Goal: Task Accomplishment & Management: Use online tool/utility

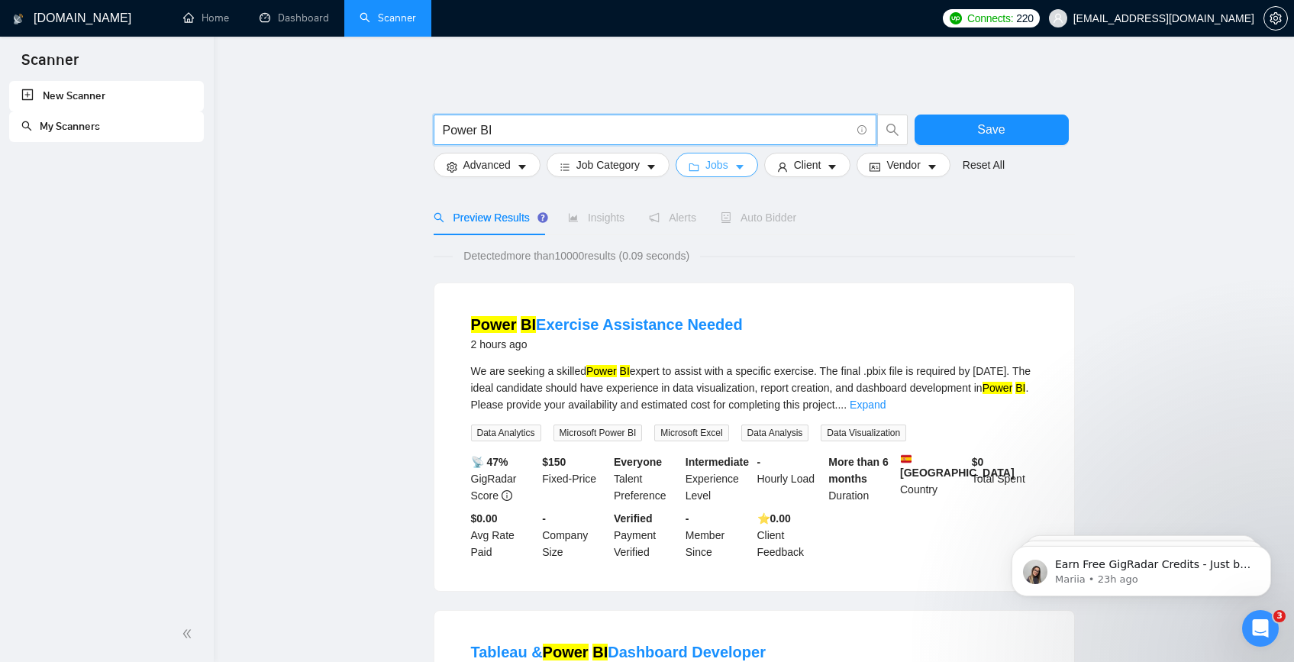
type input "Power BI"
click at [725, 164] on span "Jobs" at bounding box center [716, 165] width 23 height 17
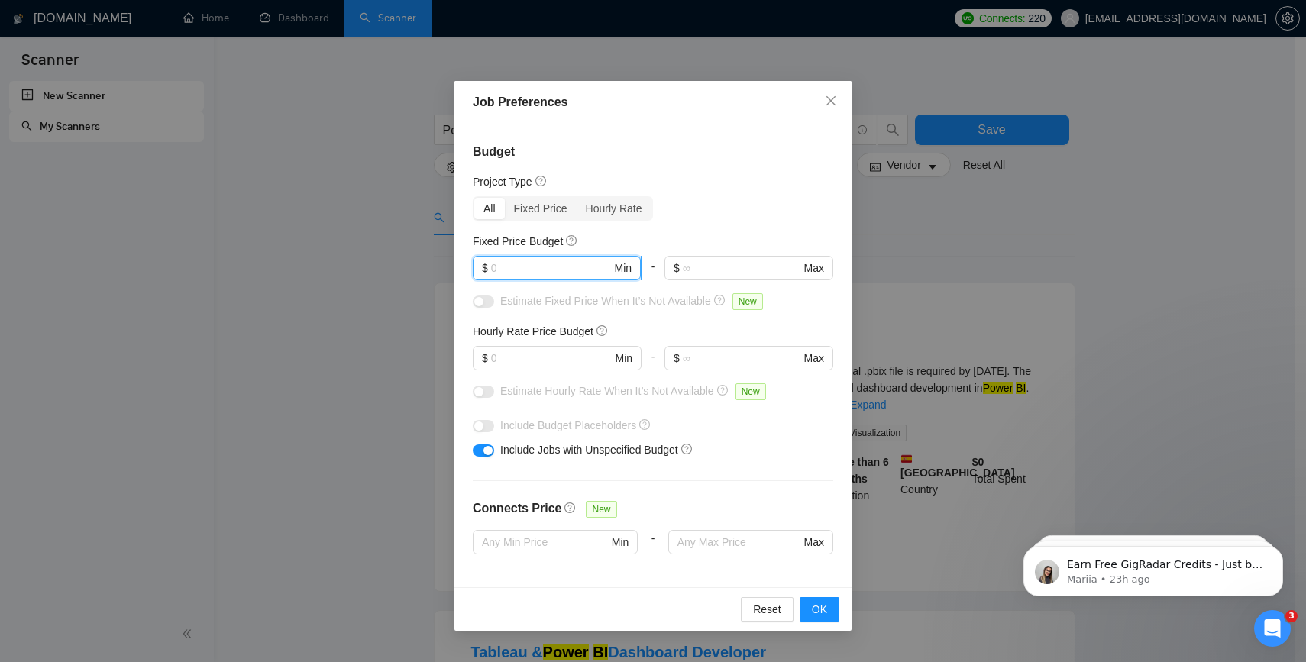
click at [550, 274] on input "text" at bounding box center [551, 268] width 121 height 17
type input "500"
click at [541, 353] on input "text" at bounding box center [551, 358] width 121 height 17
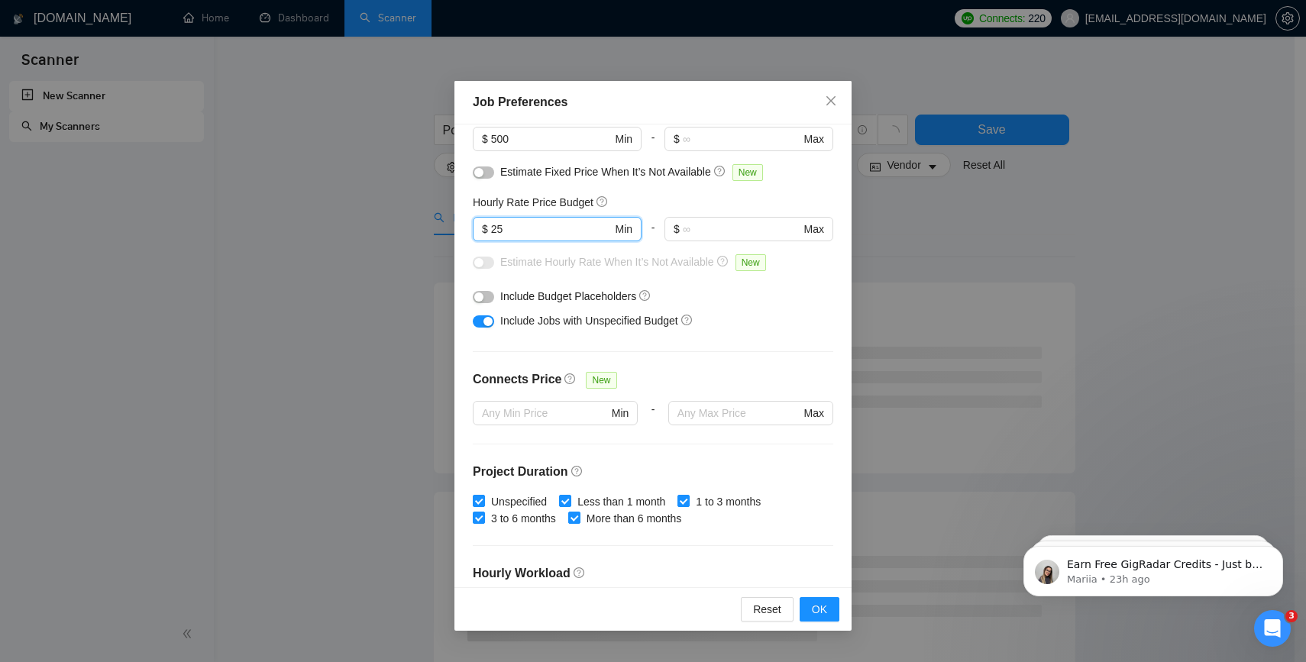
scroll to position [129, 0]
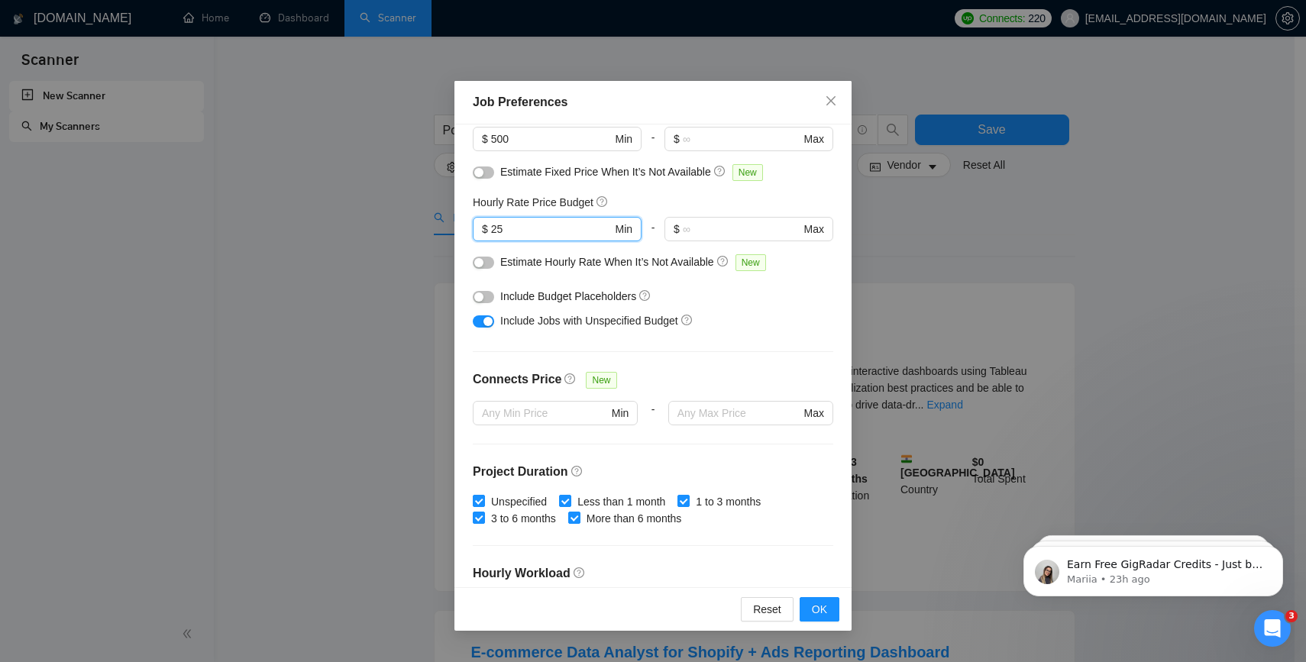
type input "25"
click at [618, 269] on div "Estimate Hourly Rate When It’s Not Available New" at bounding box center [657, 262] width 315 height 18
click at [518, 260] on span "Estimate Hourly Rate When It’s Not Available" at bounding box center [607, 262] width 214 height 12
click at [479, 264] on div "button" at bounding box center [478, 262] width 9 height 9
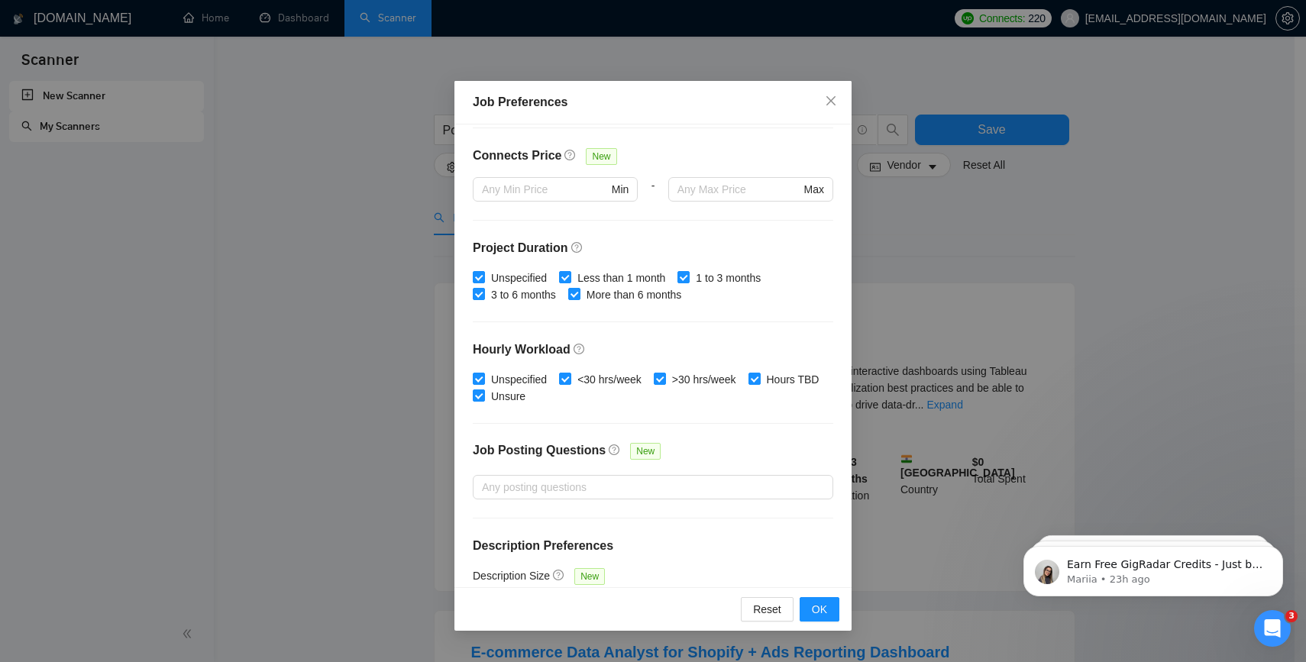
scroll to position [397, 0]
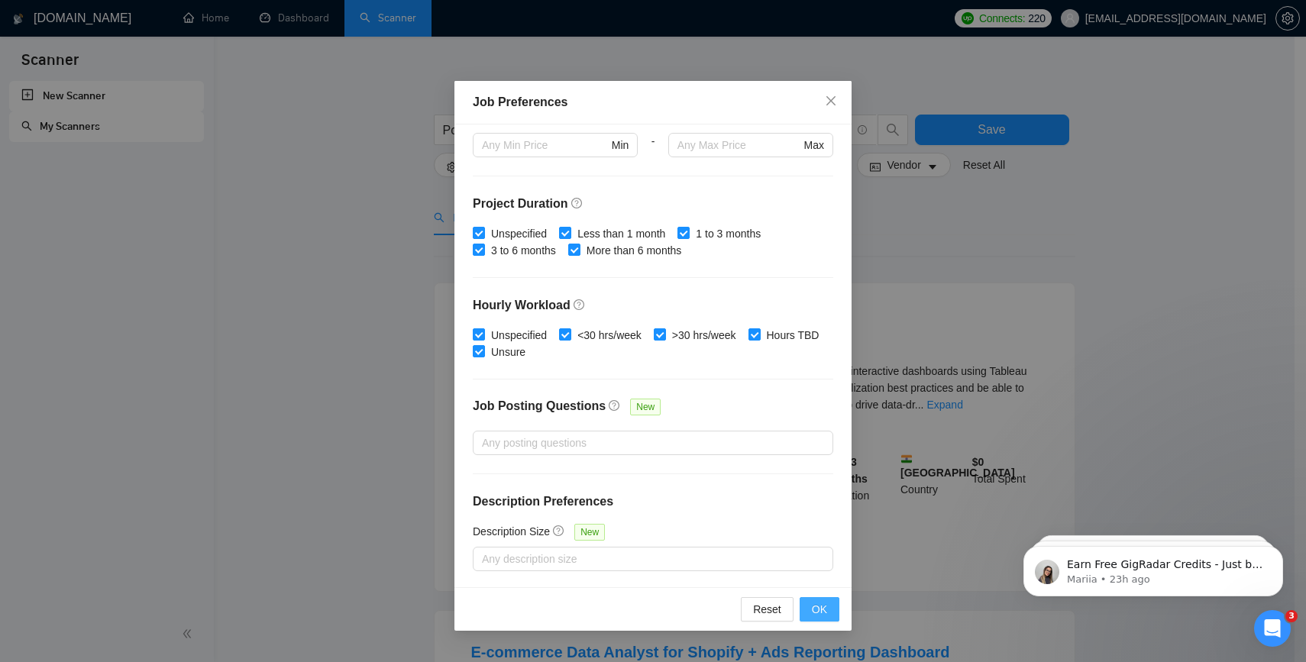
click at [801, 606] on button "OK" at bounding box center [819, 609] width 40 height 24
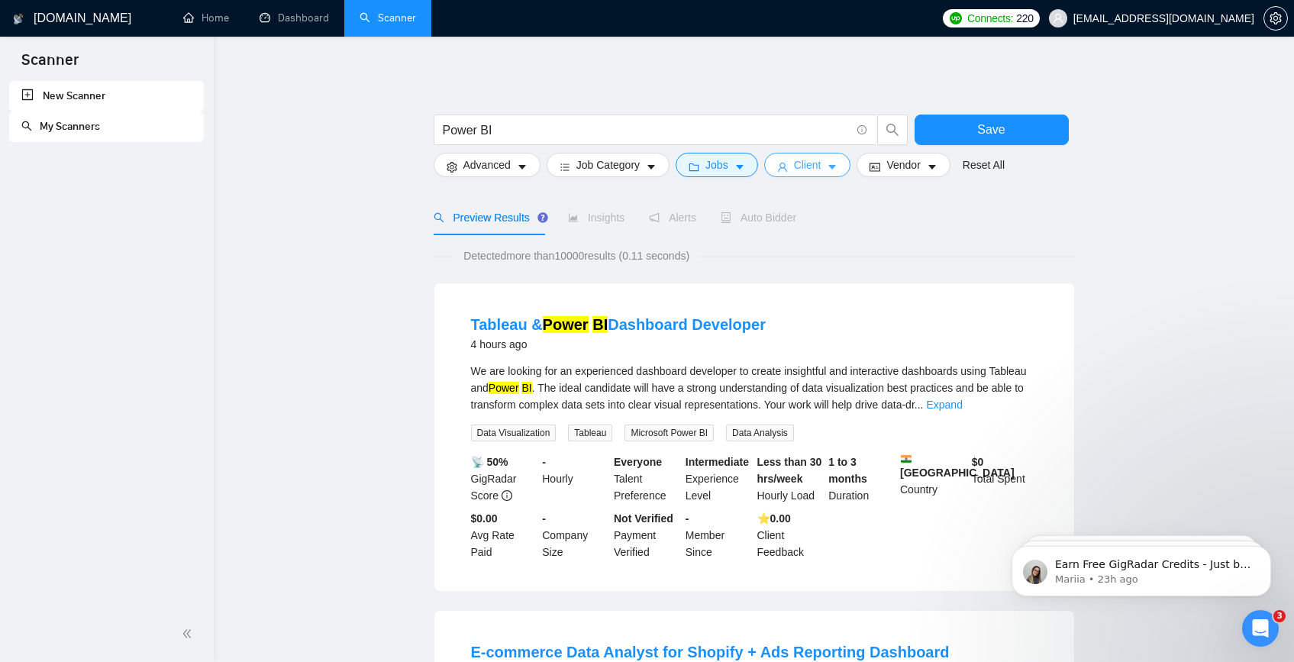
click at [838, 163] on icon "caret-down" at bounding box center [832, 167] width 11 height 11
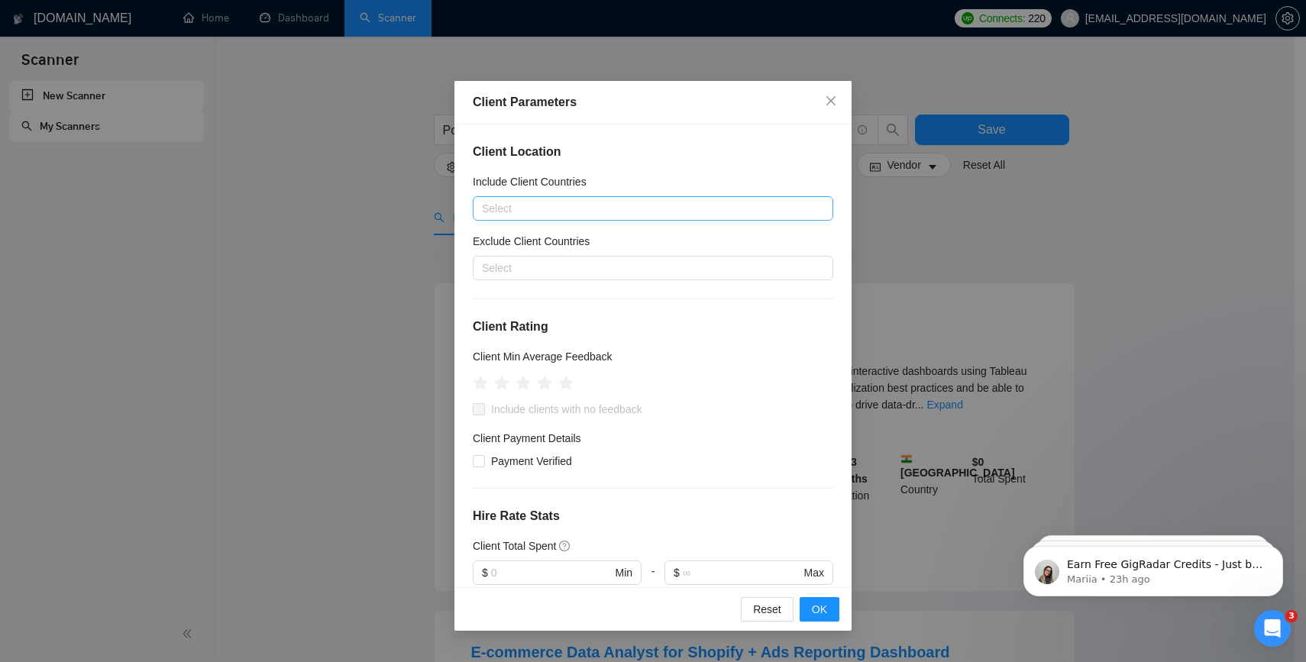
click at [541, 211] on div at bounding box center [644, 208] width 337 height 18
click at [645, 173] on div "Include Client Countries" at bounding box center [653, 184] width 360 height 23
click at [610, 257] on div "Select" at bounding box center [653, 268] width 360 height 24
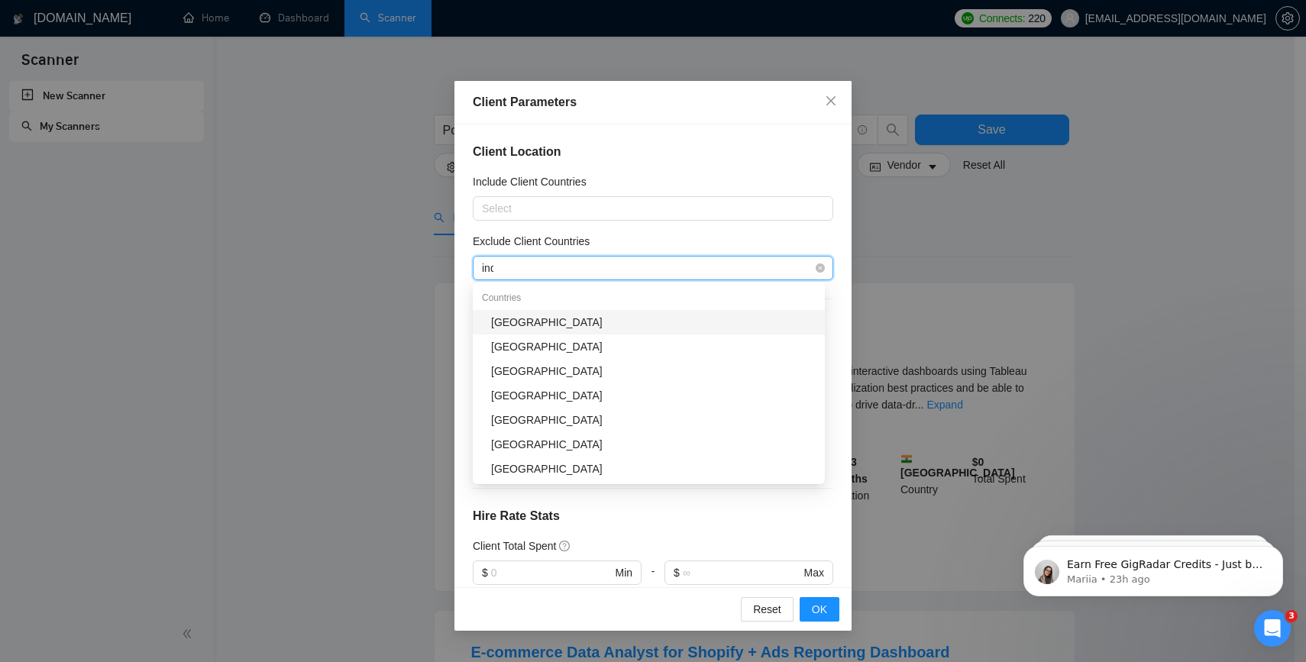
type input "indi"
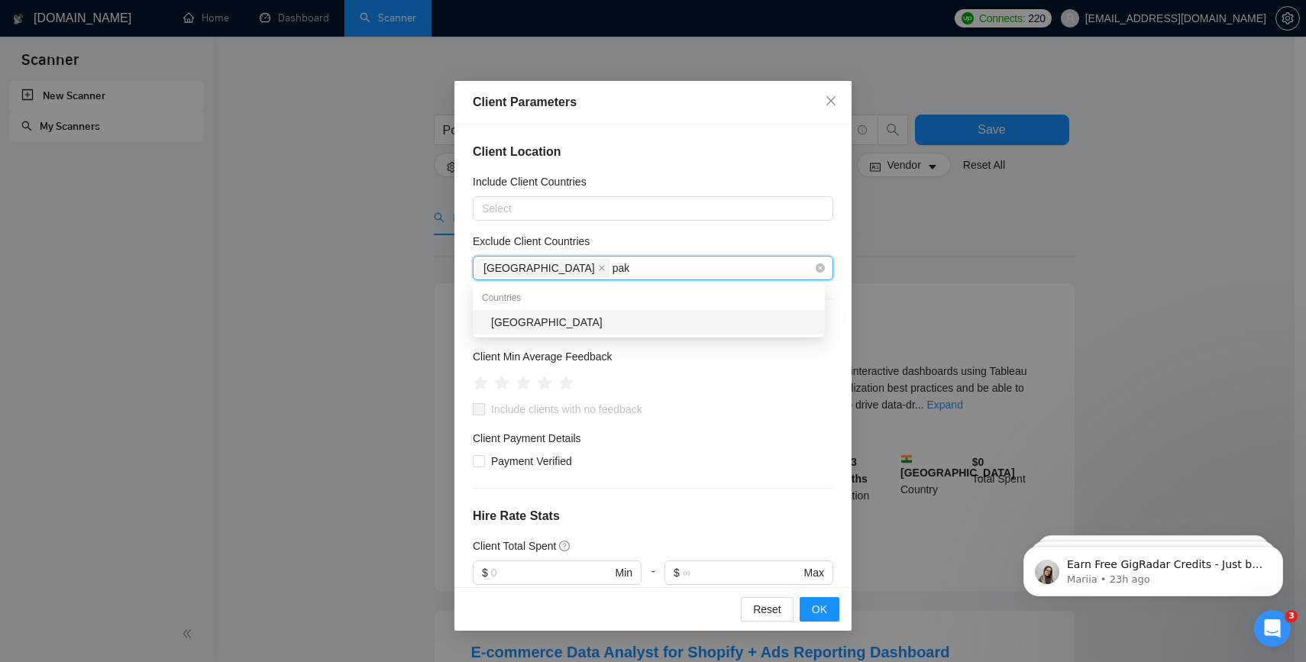
type input "paki"
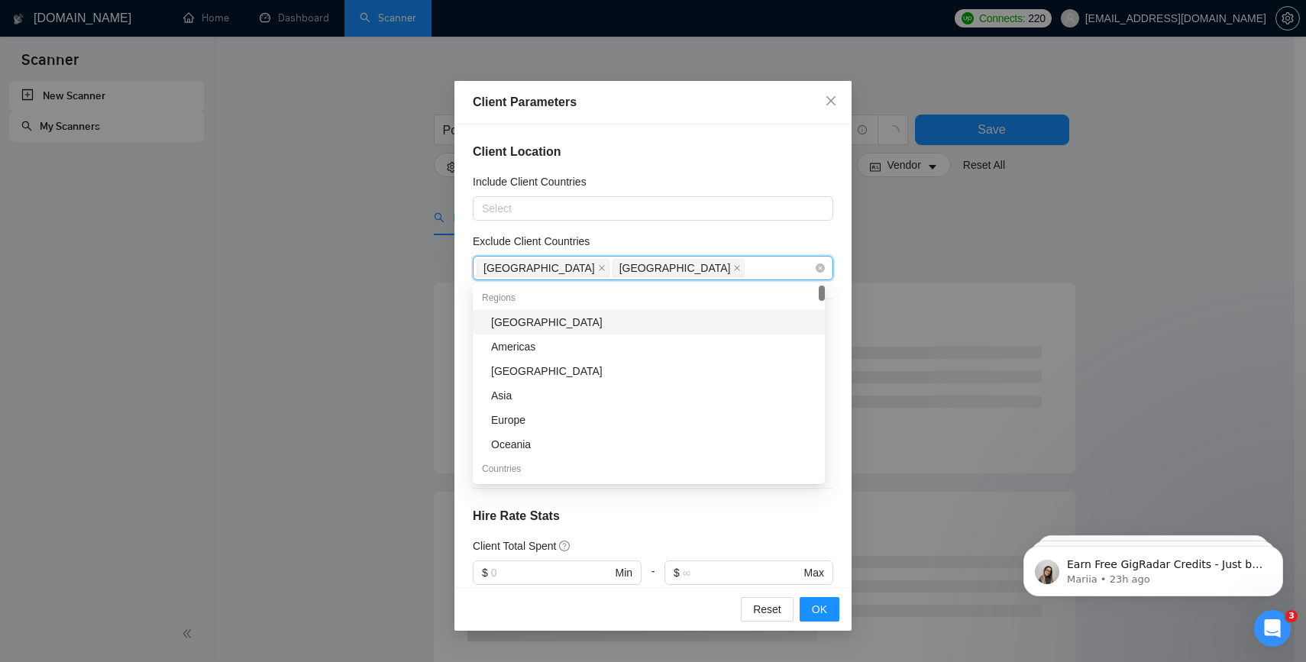
type input "n"
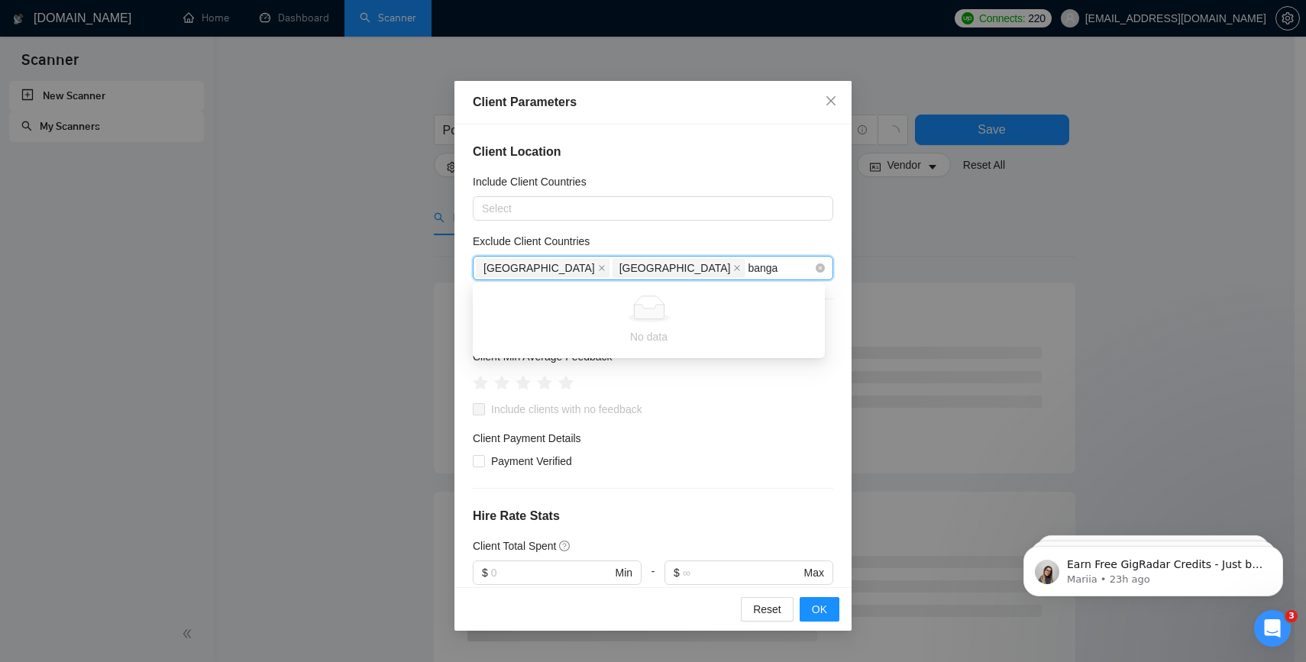
type input "bang"
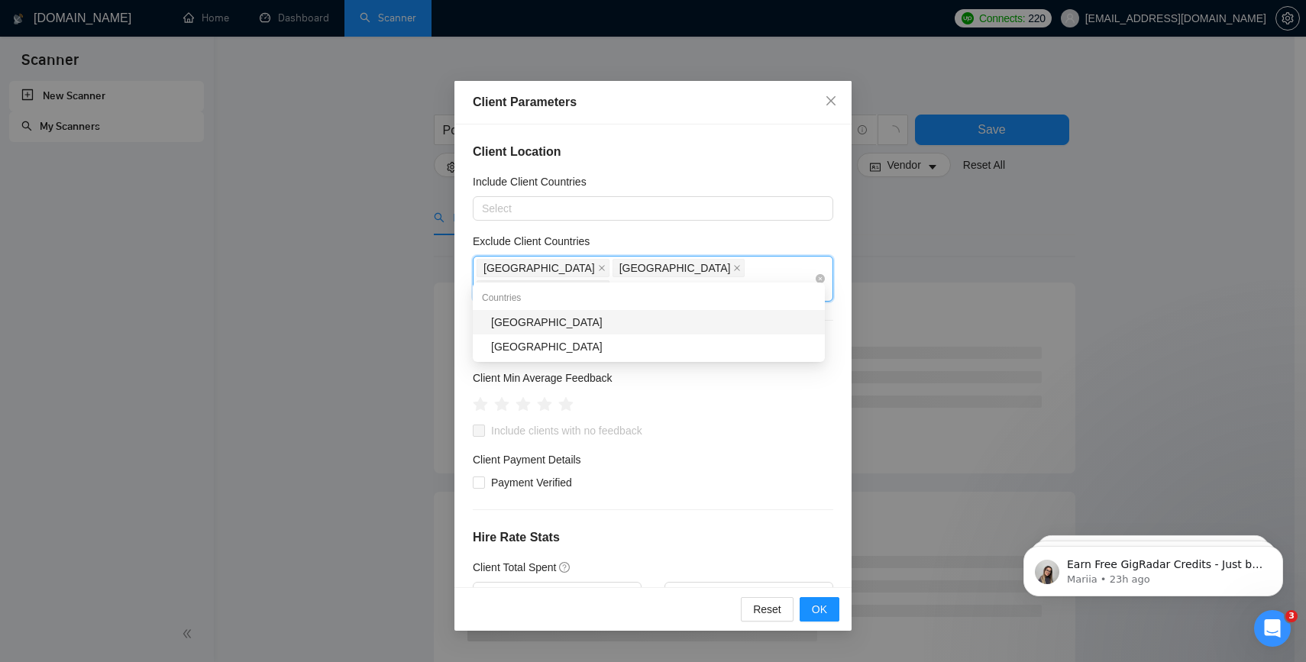
type input "nige"
type input "nig"
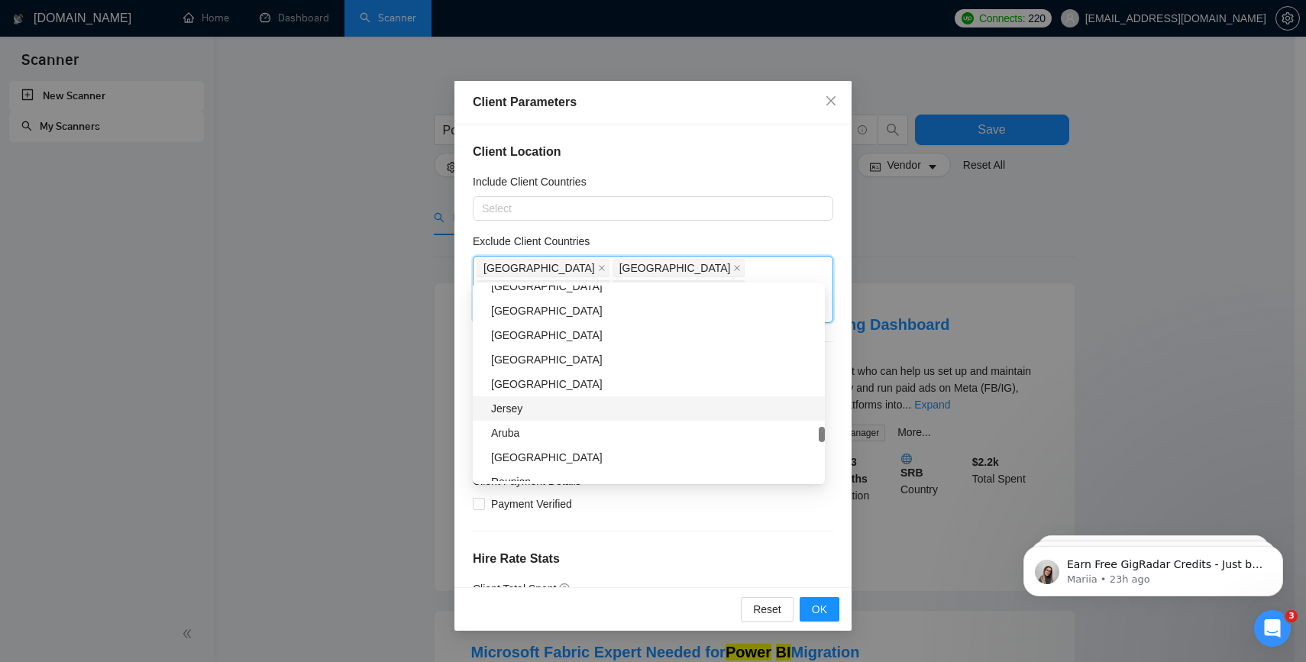
scroll to position [4105, 0]
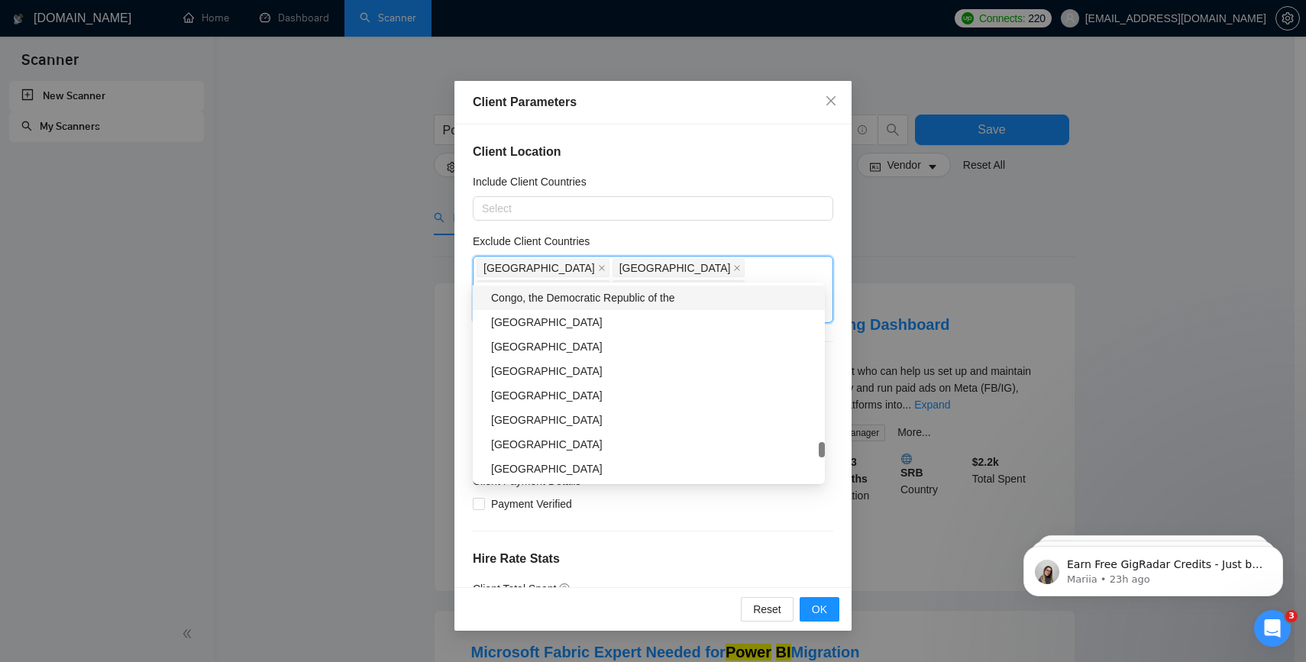
click at [744, 231] on div "Client Location Include Client Countries Select Exclude Client Countries [GEOGR…" at bounding box center [652, 355] width 397 height 463
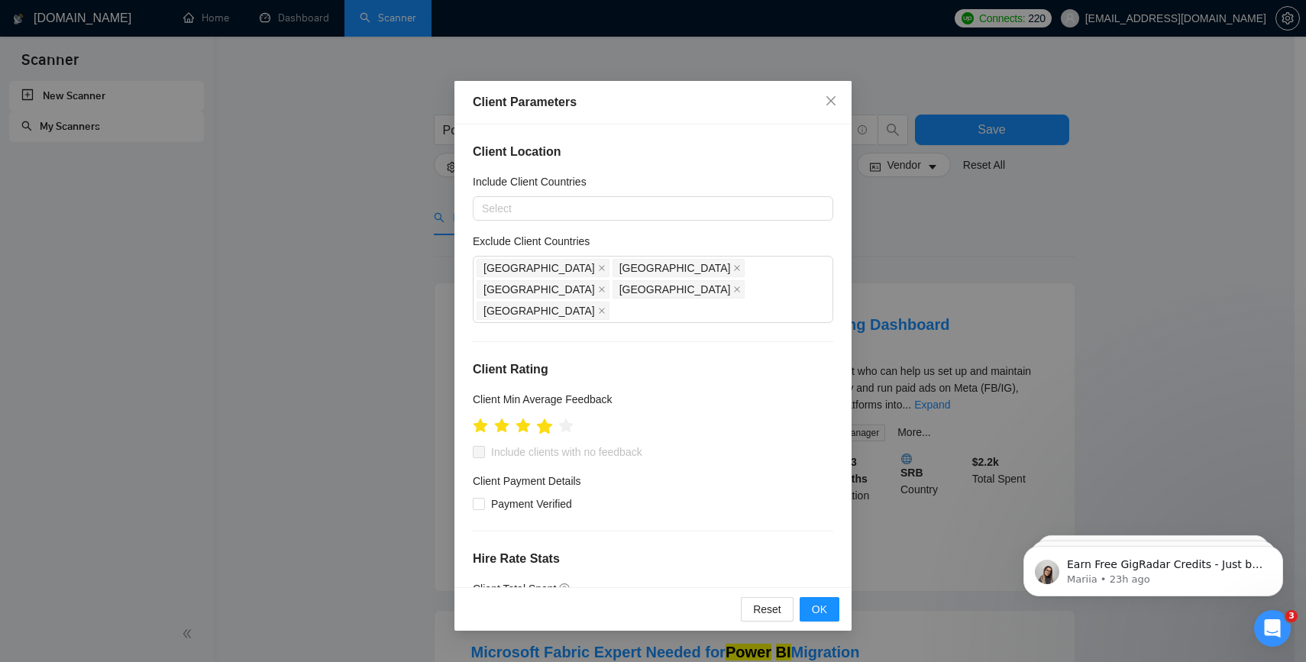
click at [551, 418] on icon "star" at bounding box center [544, 426] width 17 height 17
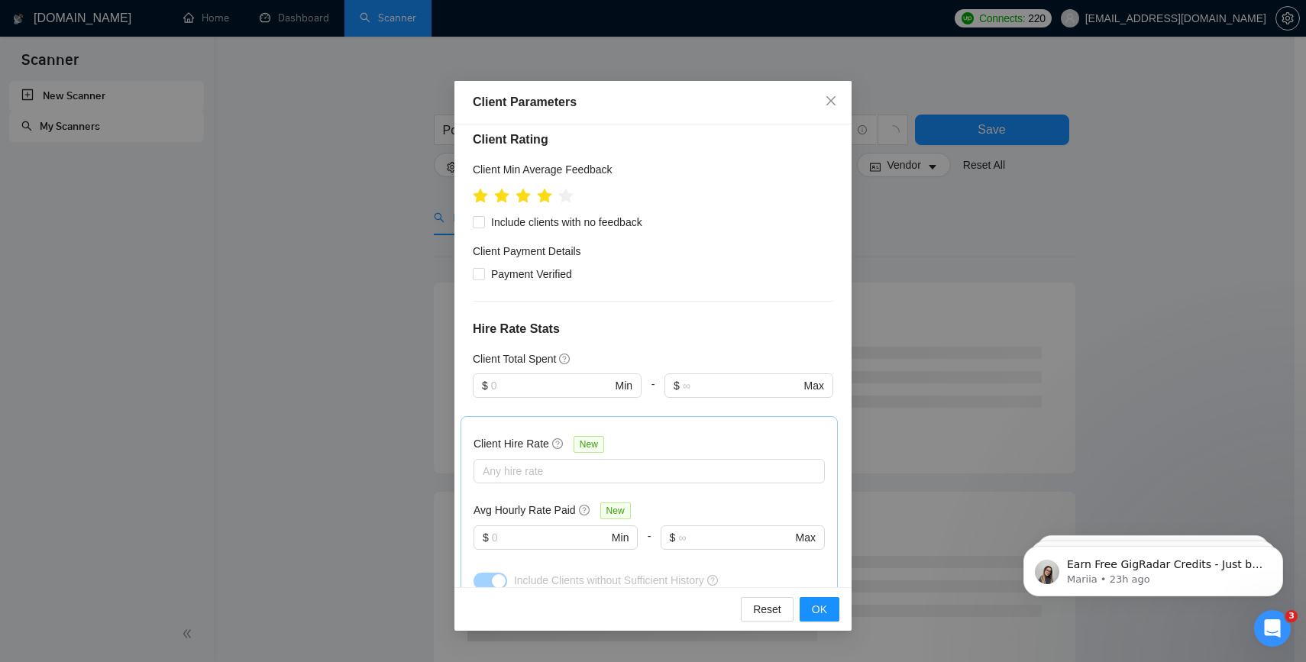
scroll to position [216, 0]
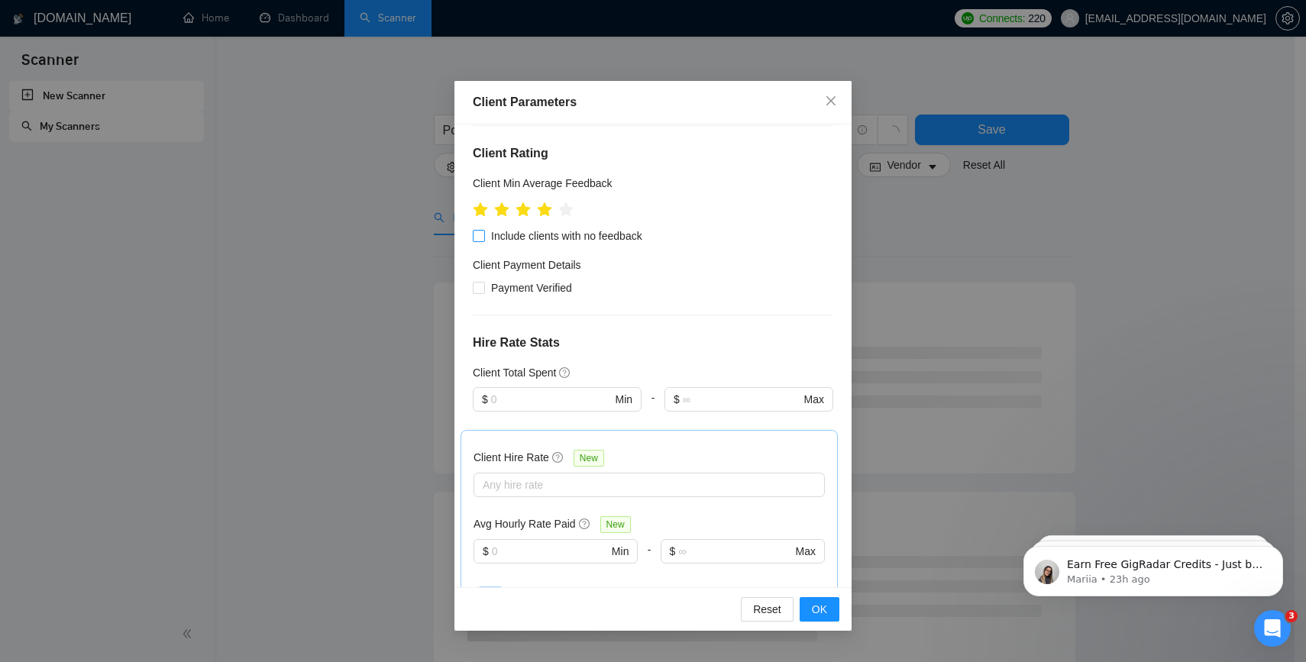
click at [562, 228] on span "Include clients with no feedback" at bounding box center [566, 236] width 163 height 17
click at [483, 230] on input "Include clients with no feedback" at bounding box center [478, 235] width 11 height 11
checkbox input "true"
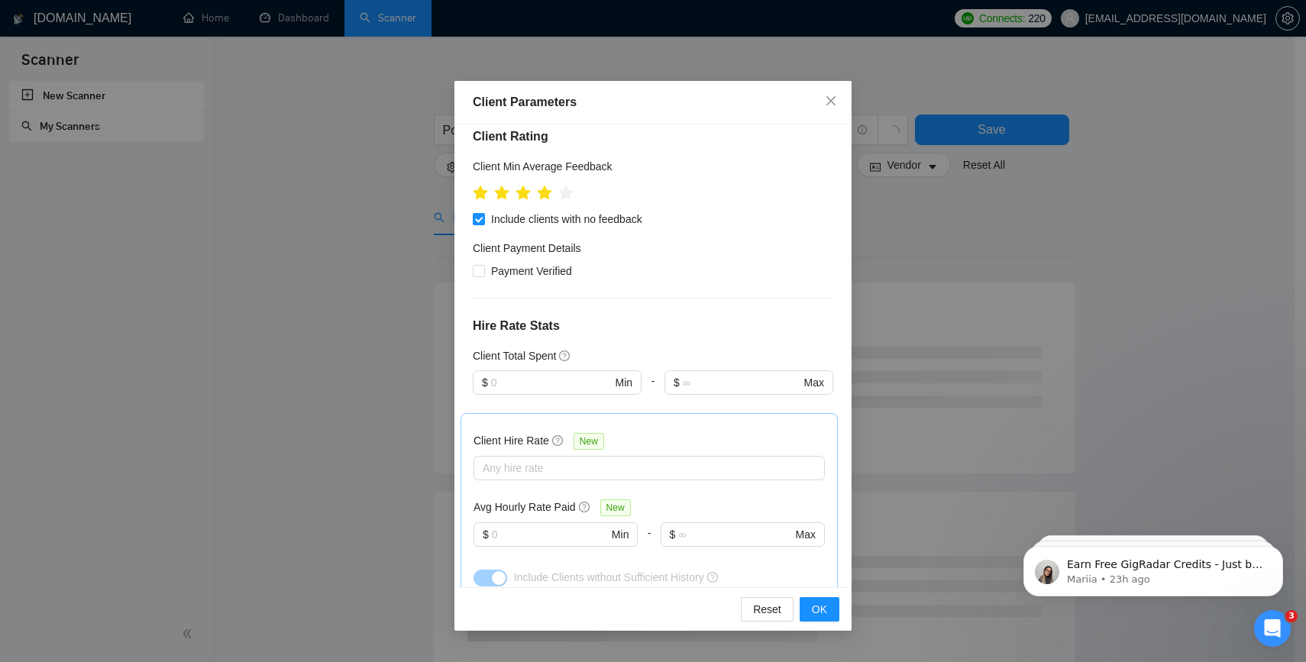
scroll to position [236, 0]
click at [578, 371] on input "text" at bounding box center [551, 379] width 121 height 17
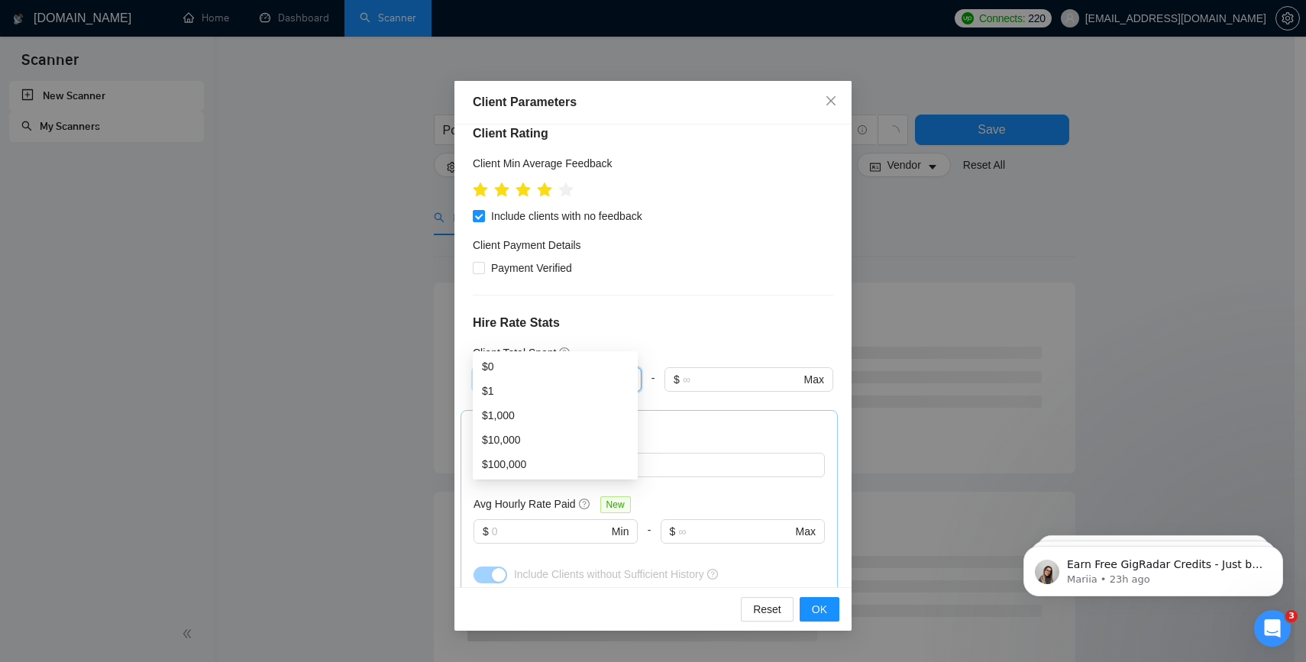
click at [660, 297] on div "Client Location Include Client Countries Select Exclude Client Countries [GEOGR…" at bounding box center [652, 355] width 397 height 463
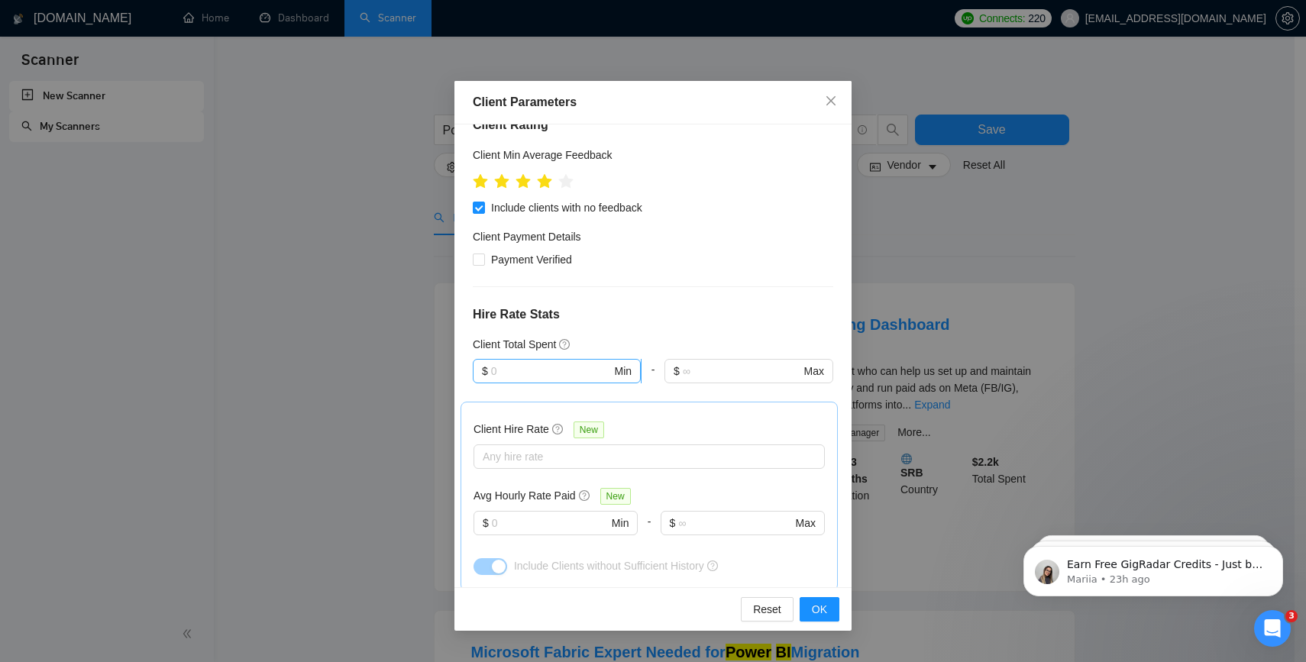
scroll to position [261, 0]
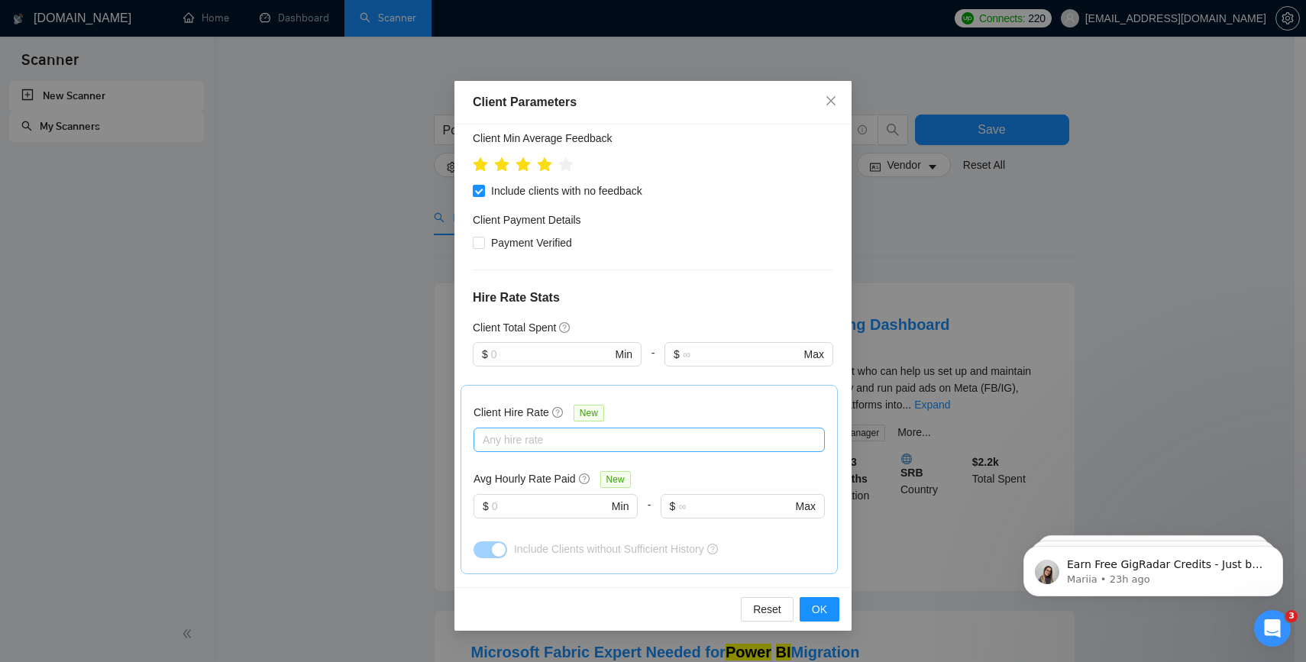
click at [552, 431] on div at bounding box center [641, 440] width 328 height 18
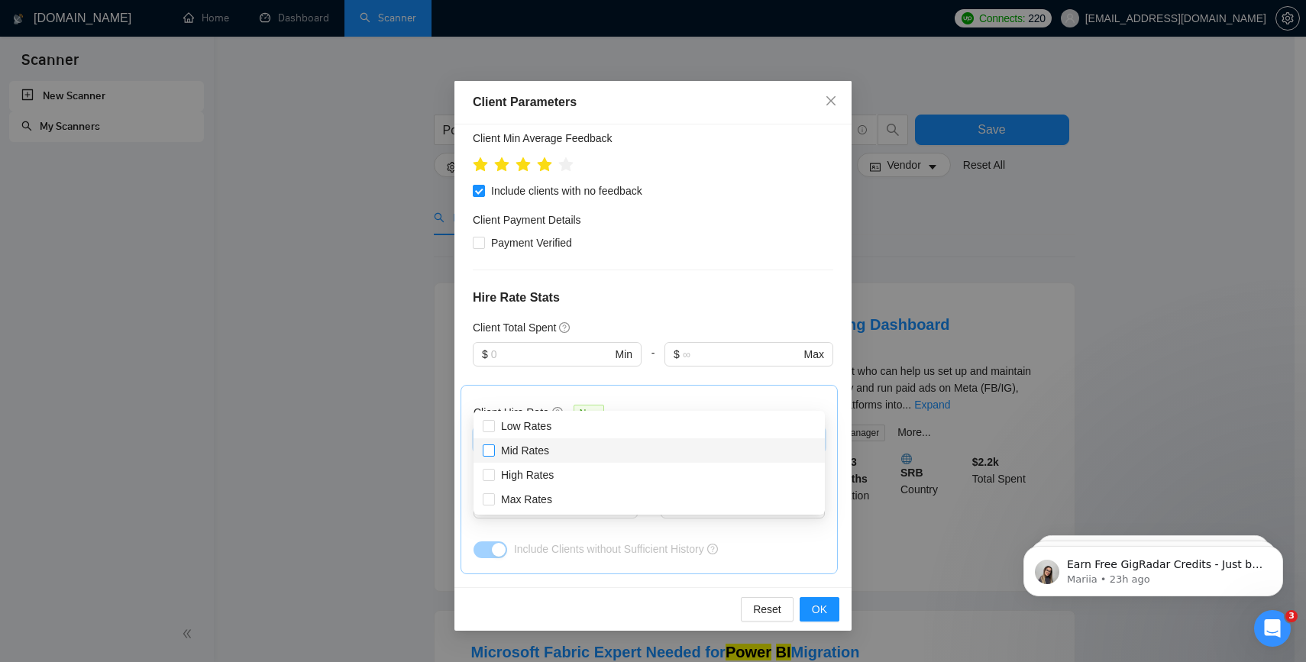
click at [515, 457] on span "Mid Rates" at bounding box center [525, 450] width 60 height 17
click at [493, 455] on input "Mid Rates" at bounding box center [488, 449] width 11 height 11
checkbox input "false"
click at [494, 476] on span at bounding box center [489, 475] width 12 height 12
click at [493, 476] on input "High Rates" at bounding box center [488, 474] width 11 height 11
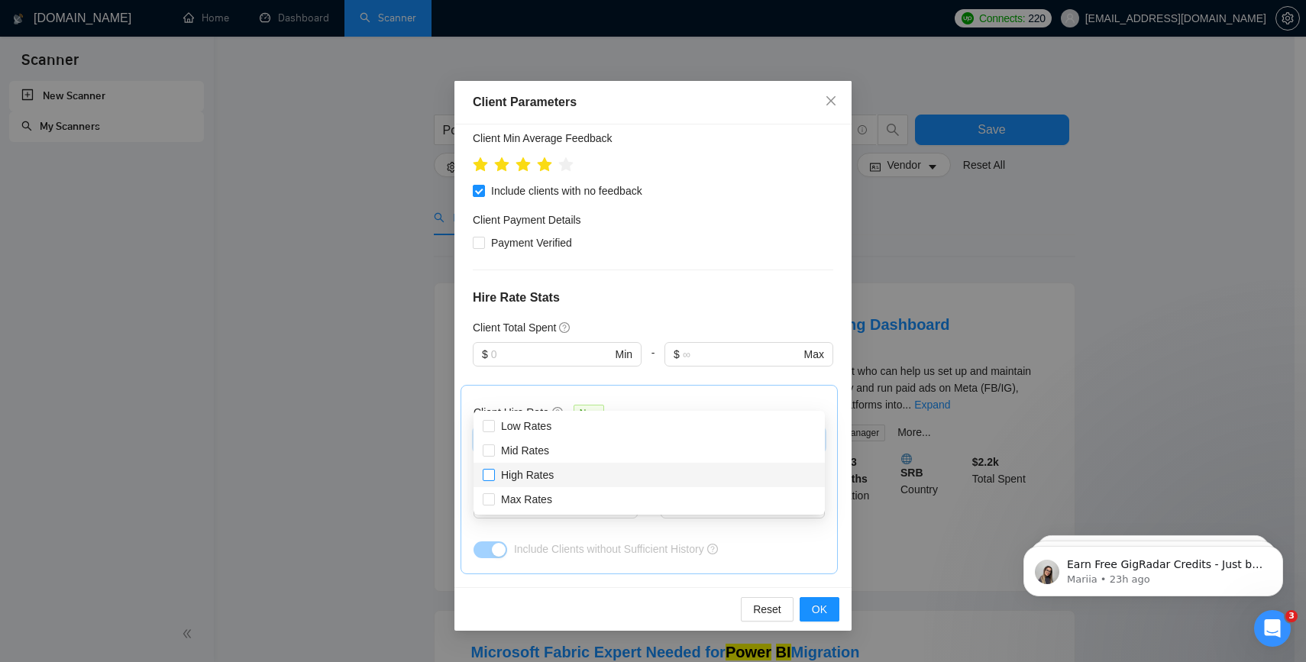
checkbox input "false"
click at [488, 450] on input "Mid Rates" at bounding box center [488, 449] width 11 height 11
checkbox input "true"
click at [488, 478] on input "High Rates" at bounding box center [488, 474] width 11 height 11
checkbox input "true"
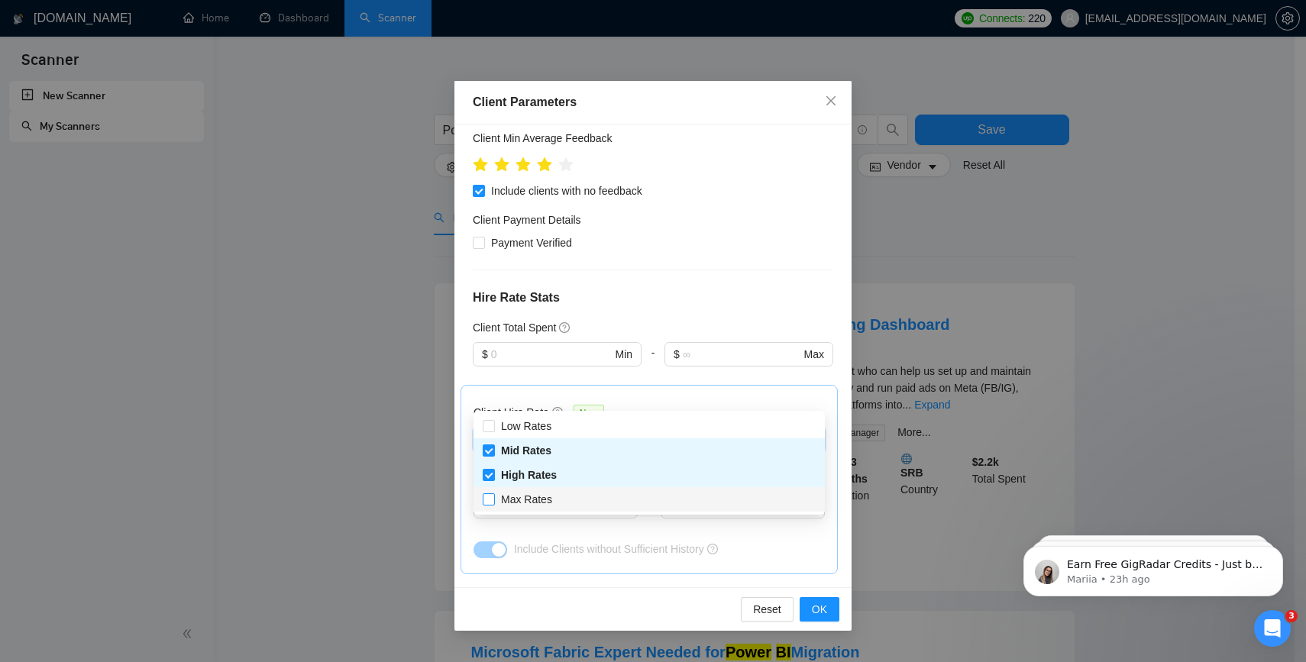
click at [489, 498] on input "Max Rates" at bounding box center [488, 498] width 11 height 11
checkbox input "true"
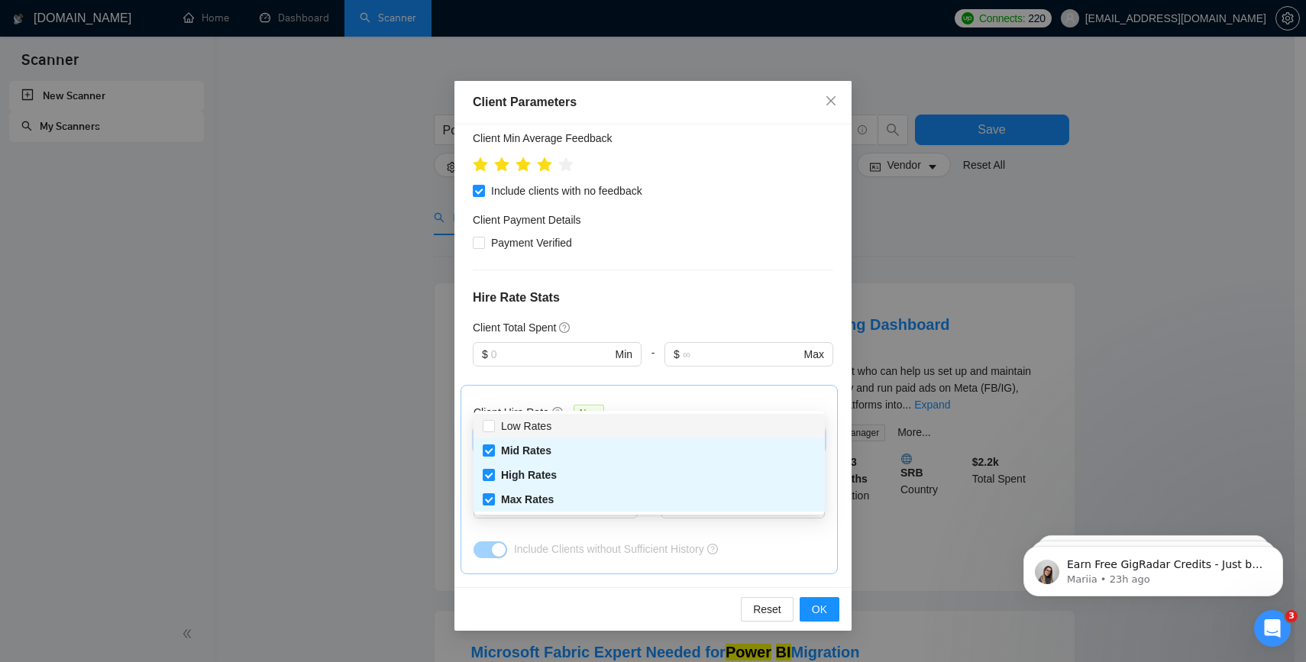
click at [666, 404] on div "Client Hire Rate New" at bounding box center [648, 416] width 351 height 24
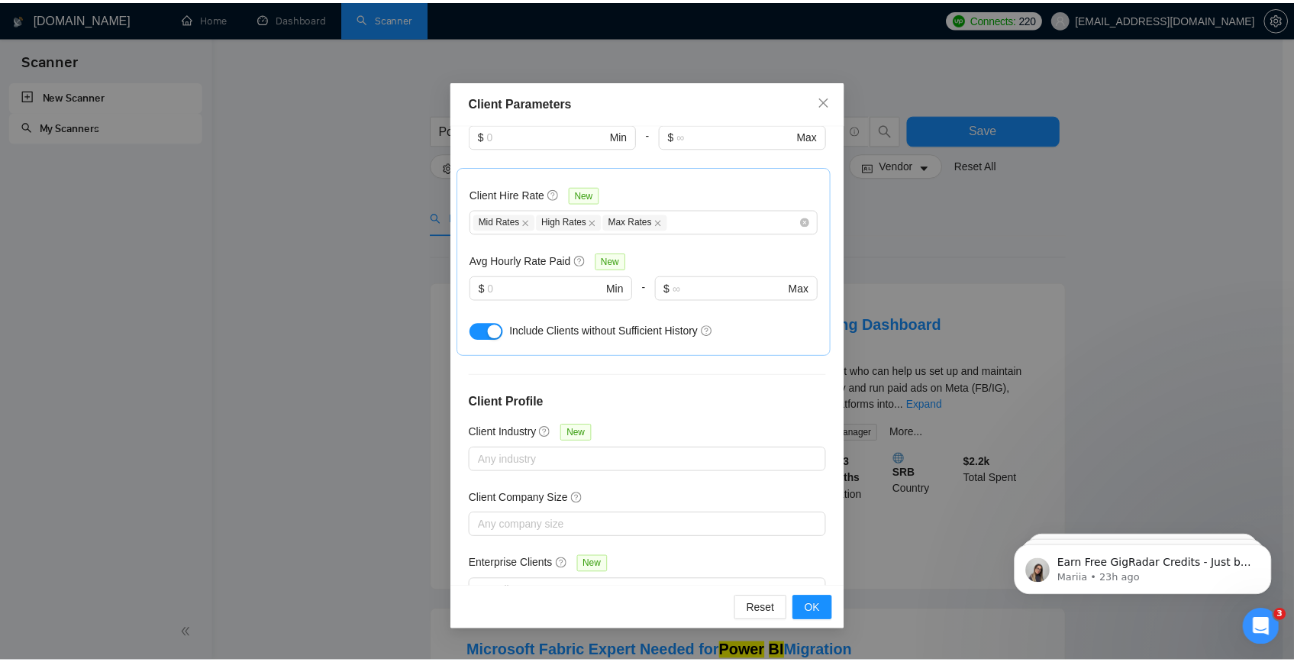
scroll to position [480, 0]
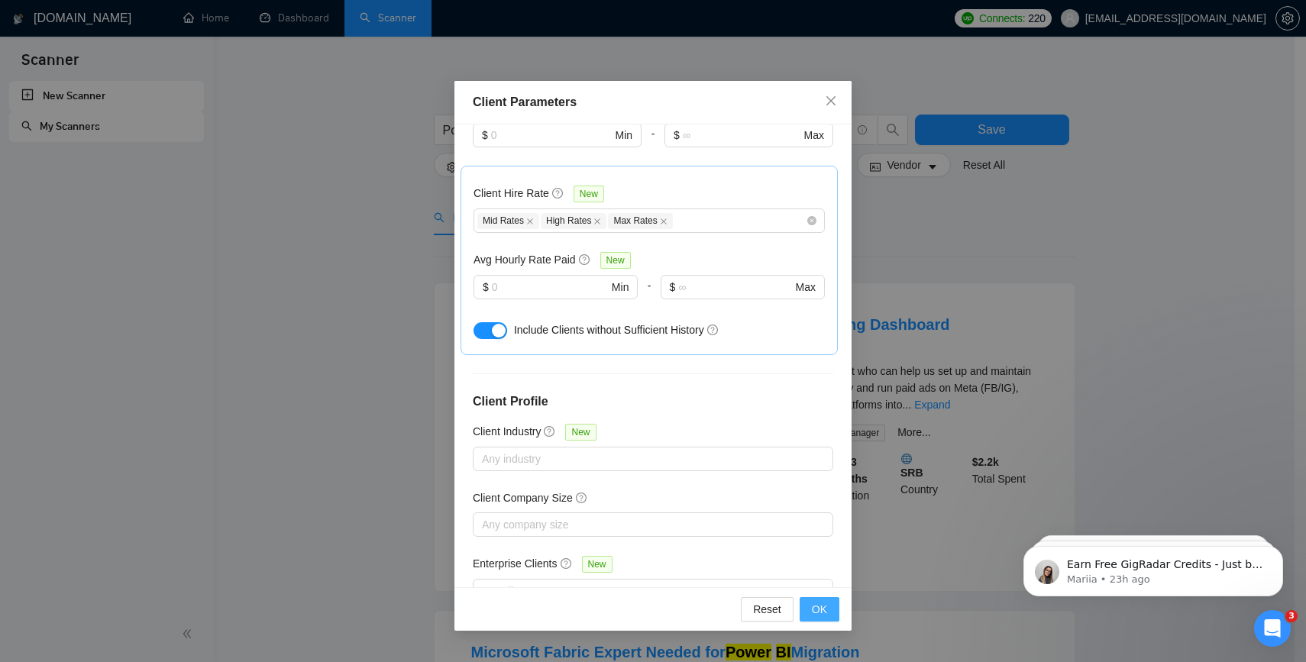
click at [809, 618] on button "OK" at bounding box center [819, 609] width 40 height 24
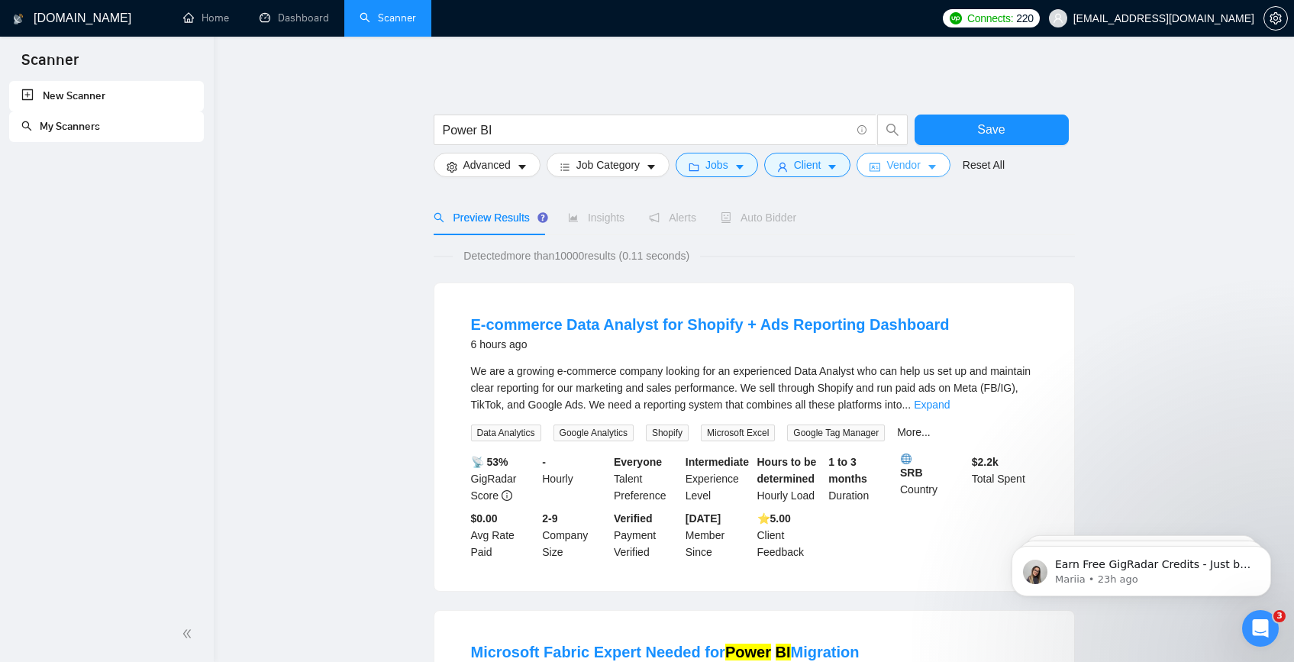
click at [875, 171] on button "Vendor" at bounding box center [903, 165] width 93 height 24
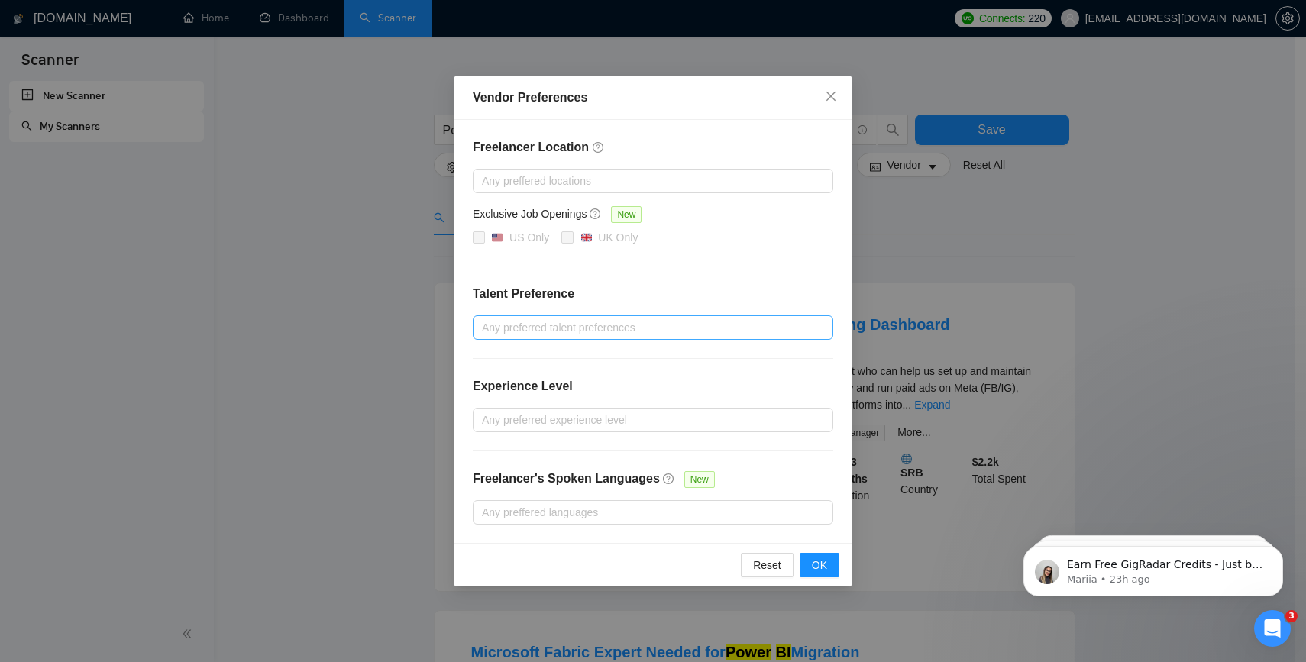
click at [554, 318] on div at bounding box center [644, 327] width 337 height 18
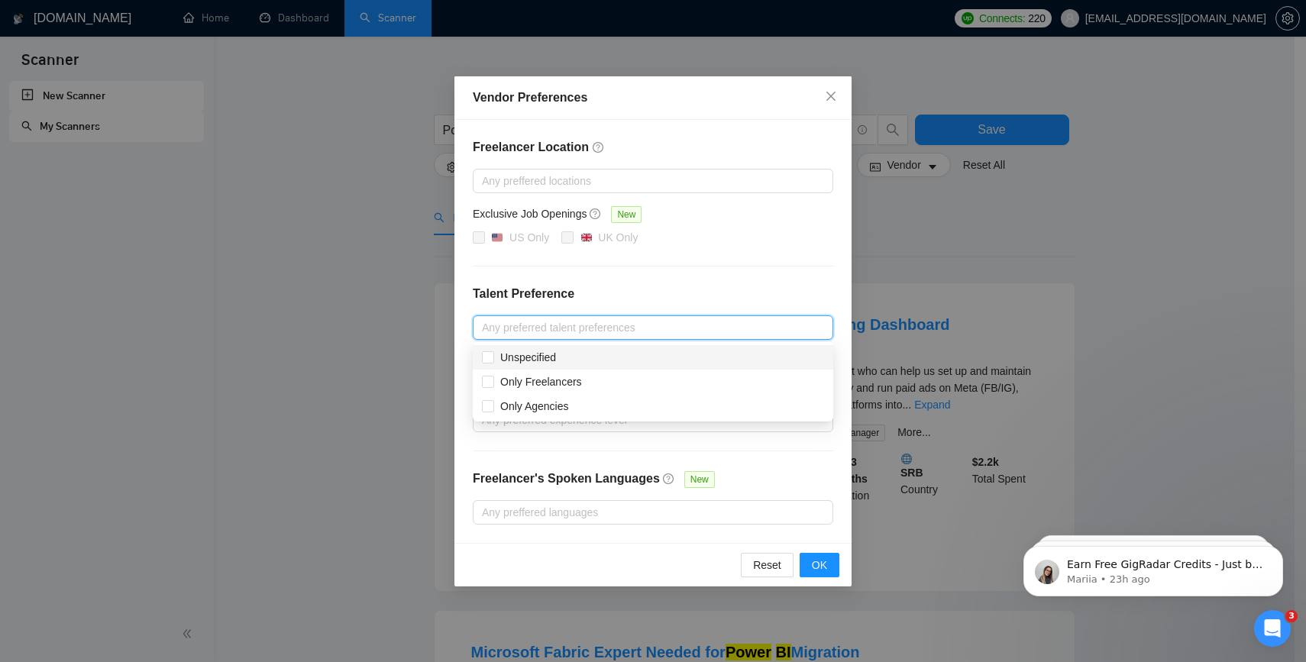
click at [661, 301] on h4 "Talent Preference" at bounding box center [653, 294] width 360 height 18
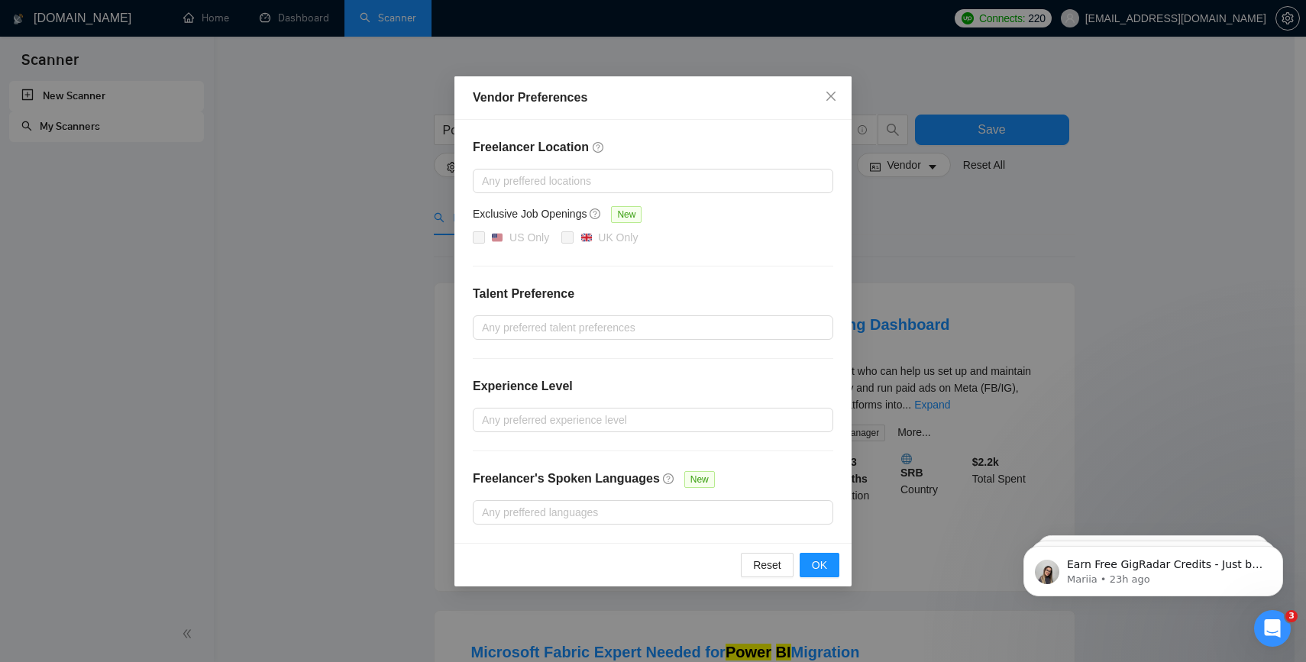
click at [534, 406] on div "Experience Level" at bounding box center [653, 392] width 360 height 31
click at [535, 415] on div at bounding box center [644, 420] width 337 height 18
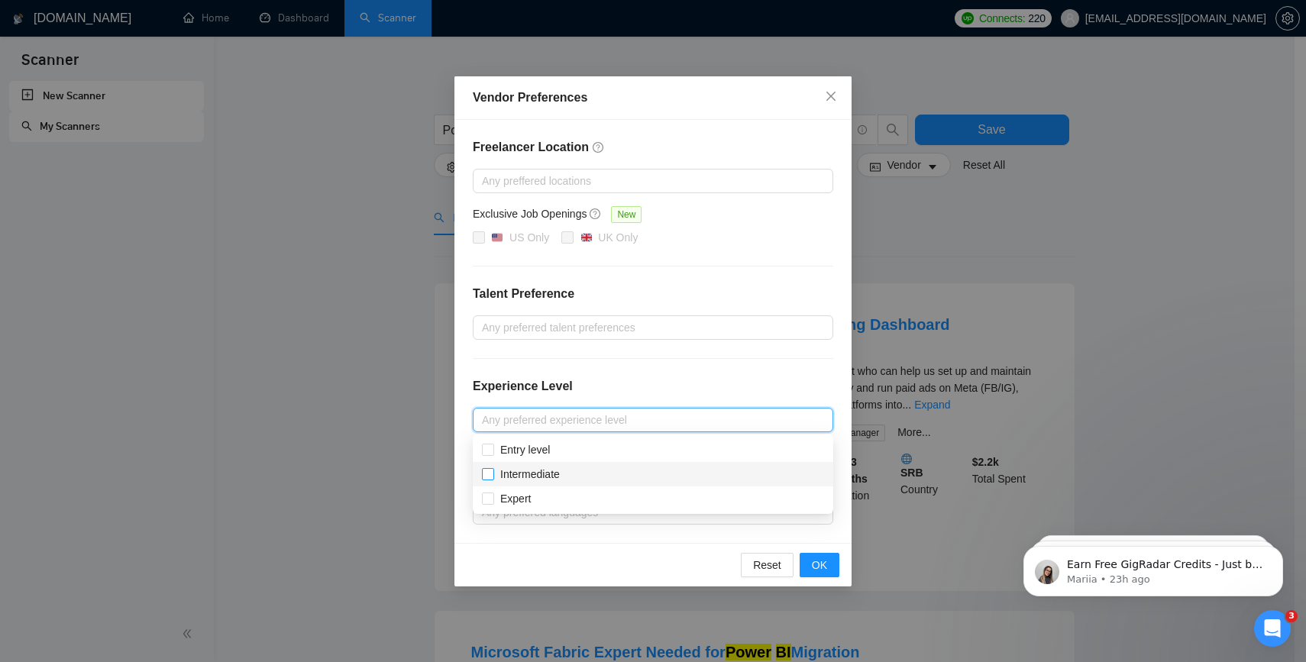
click at [531, 469] on span "Intermediate" at bounding box center [530, 474] width 60 height 12
click at [492, 469] on input "Intermediate" at bounding box center [487, 473] width 11 height 11
checkbox input "true"
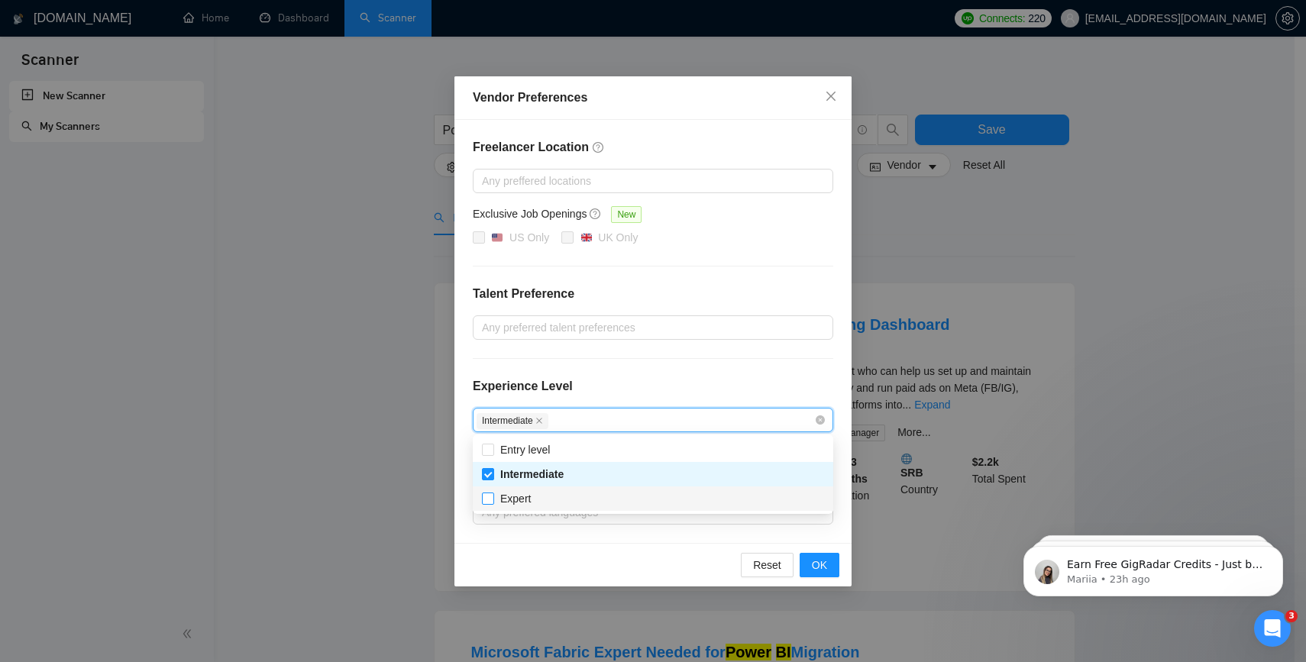
click at [492, 493] on span at bounding box center [488, 498] width 12 height 12
click at [492, 493] on input "Expert" at bounding box center [487, 497] width 11 height 11
click at [488, 500] on input "Expert" at bounding box center [487, 497] width 11 height 11
checkbox input "true"
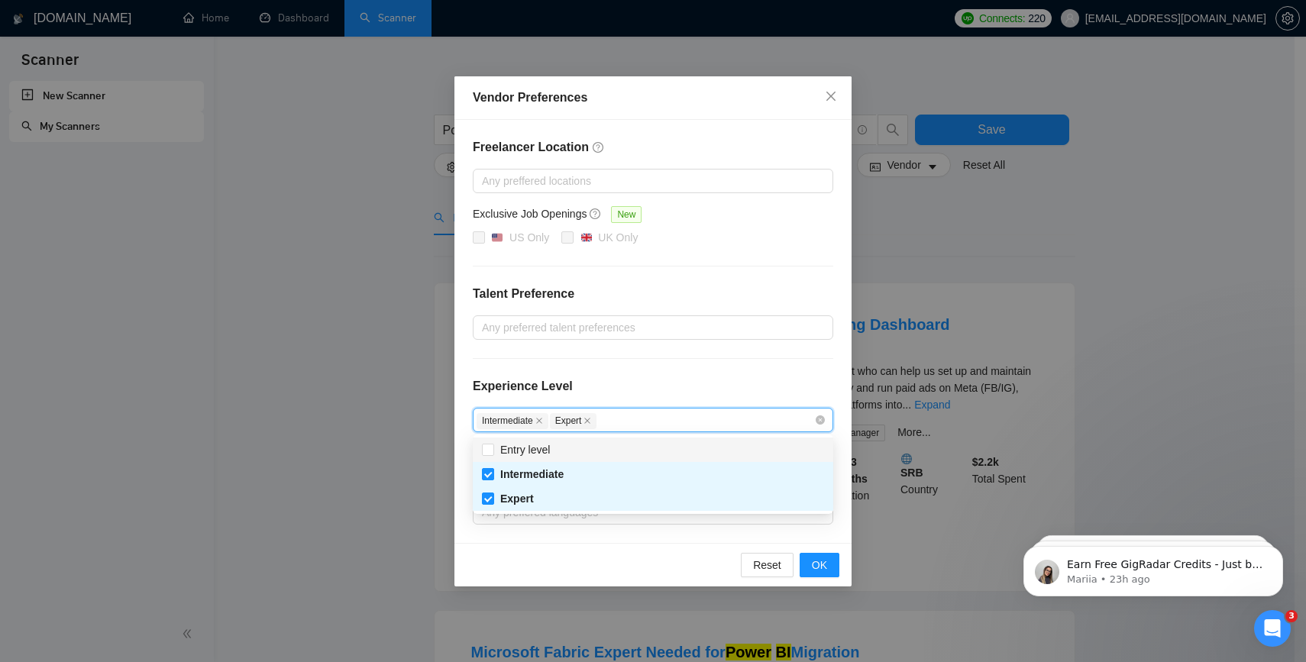
click at [641, 402] on div "Experience Level" at bounding box center [653, 392] width 360 height 31
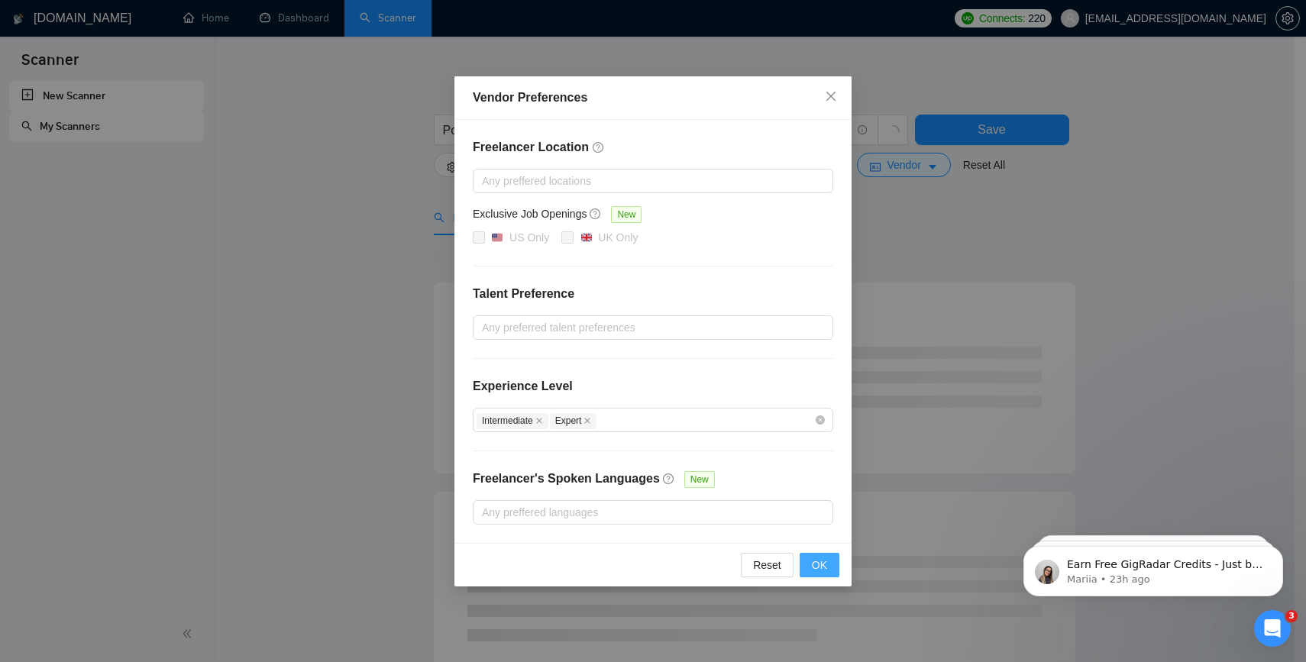
click at [808, 562] on button "OK" at bounding box center [819, 565] width 40 height 24
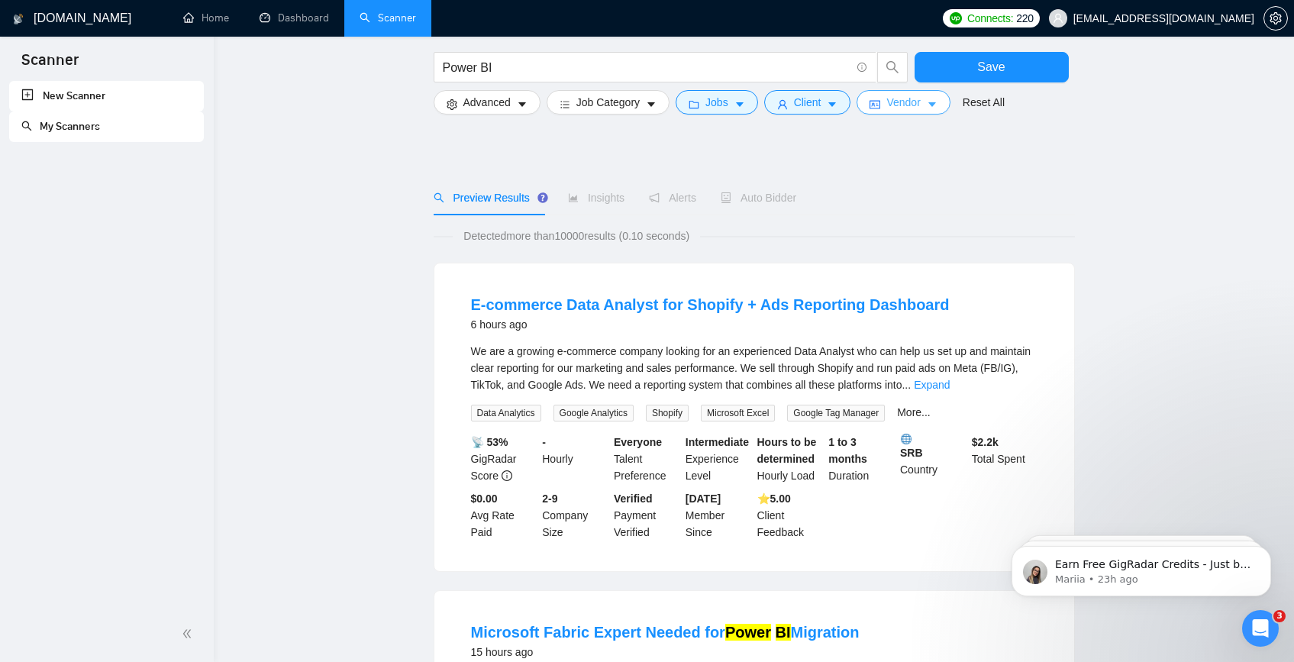
scroll to position [0, 0]
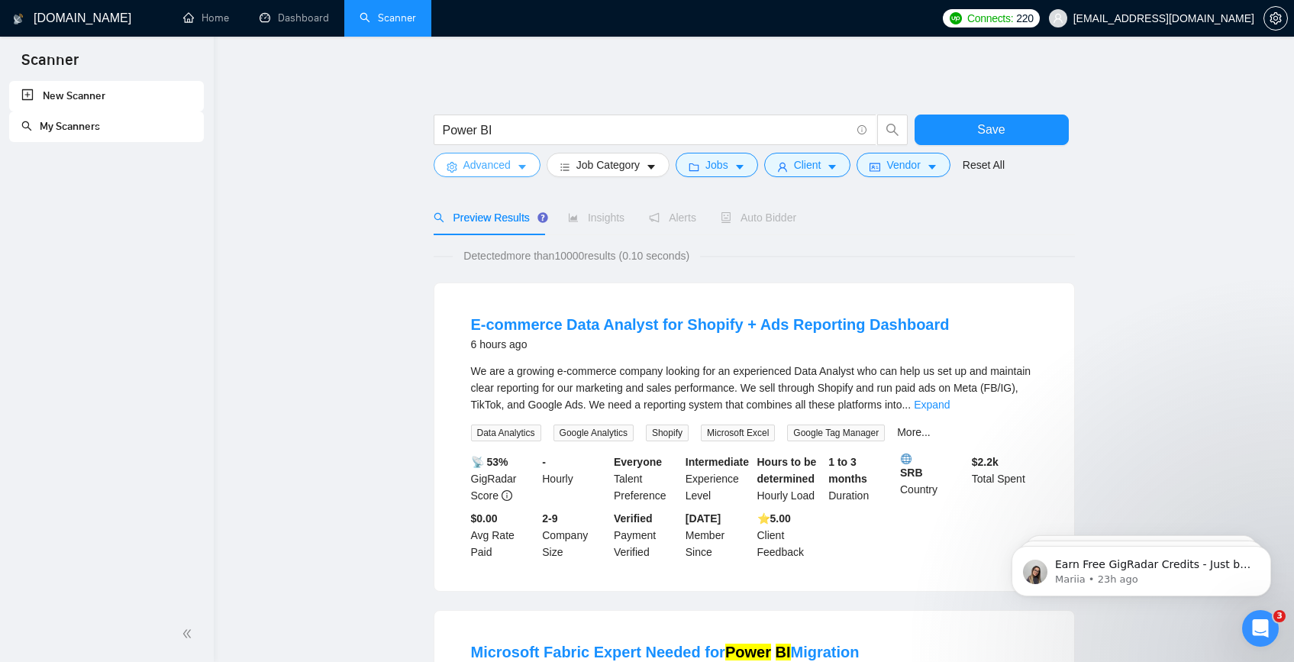
click at [517, 173] on button "Advanced" at bounding box center [487, 165] width 107 height 24
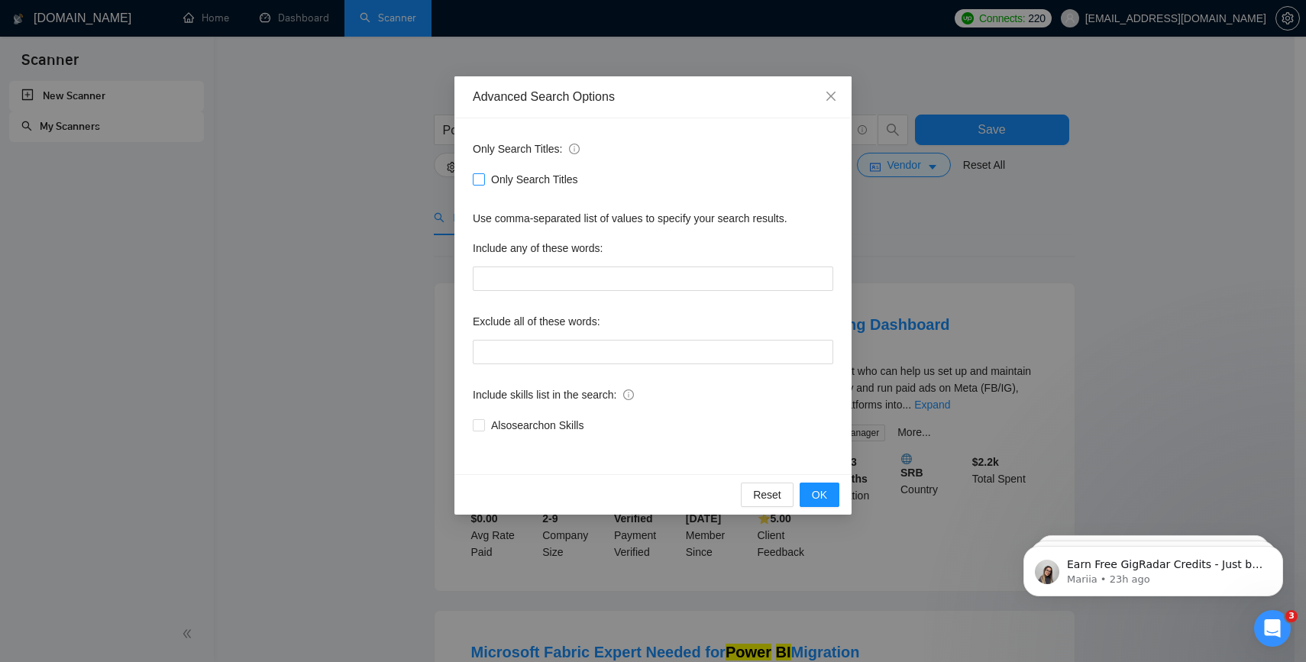
click at [478, 175] on input "Only Search Titles" at bounding box center [478, 178] width 11 height 11
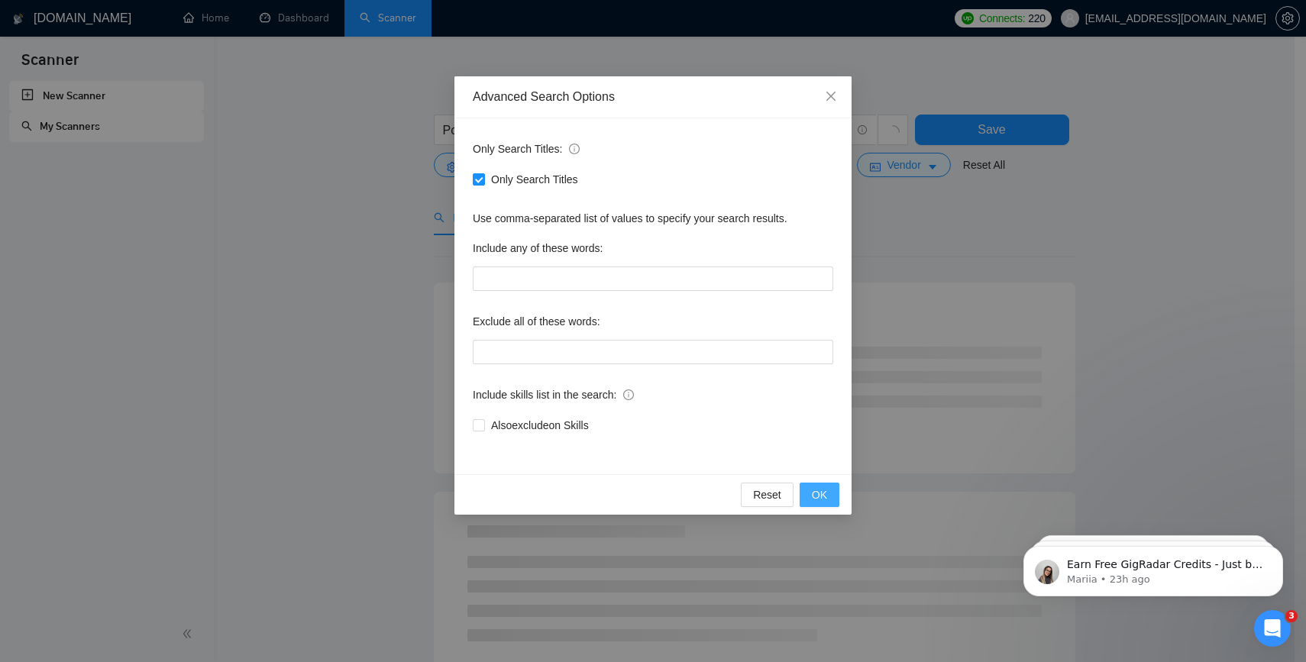
click at [823, 499] on span "OK" at bounding box center [819, 494] width 15 height 17
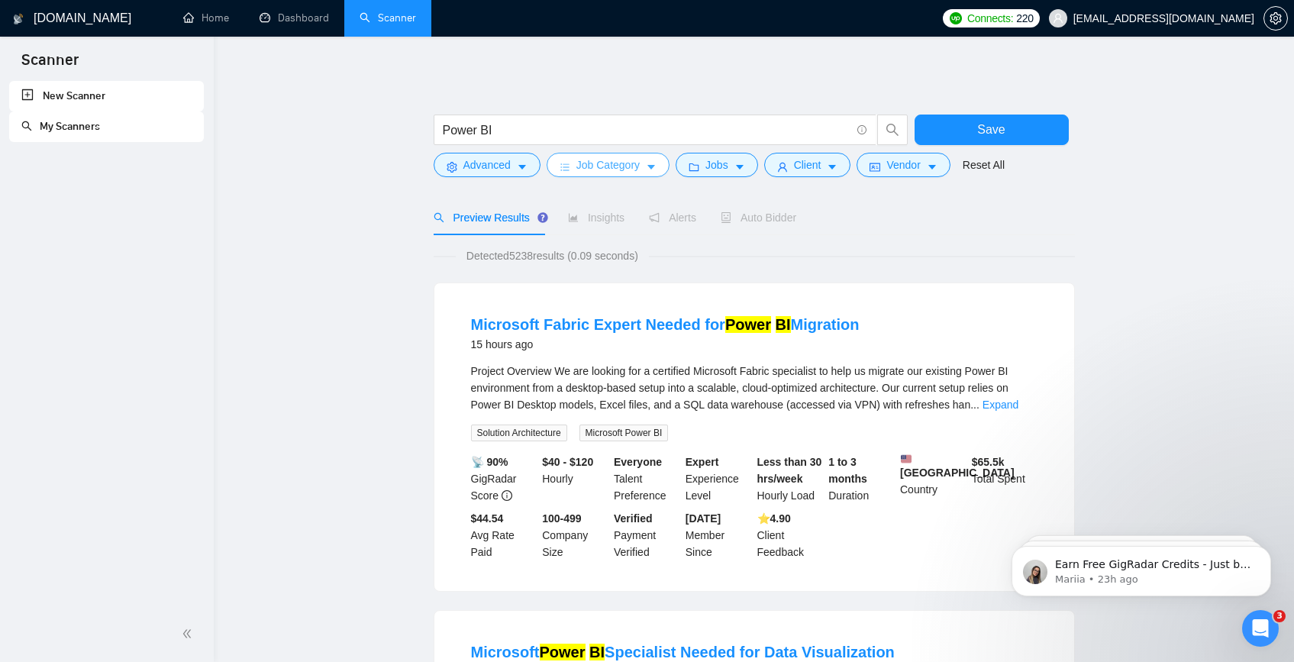
click at [647, 170] on button "Job Category" at bounding box center [608, 165] width 123 height 24
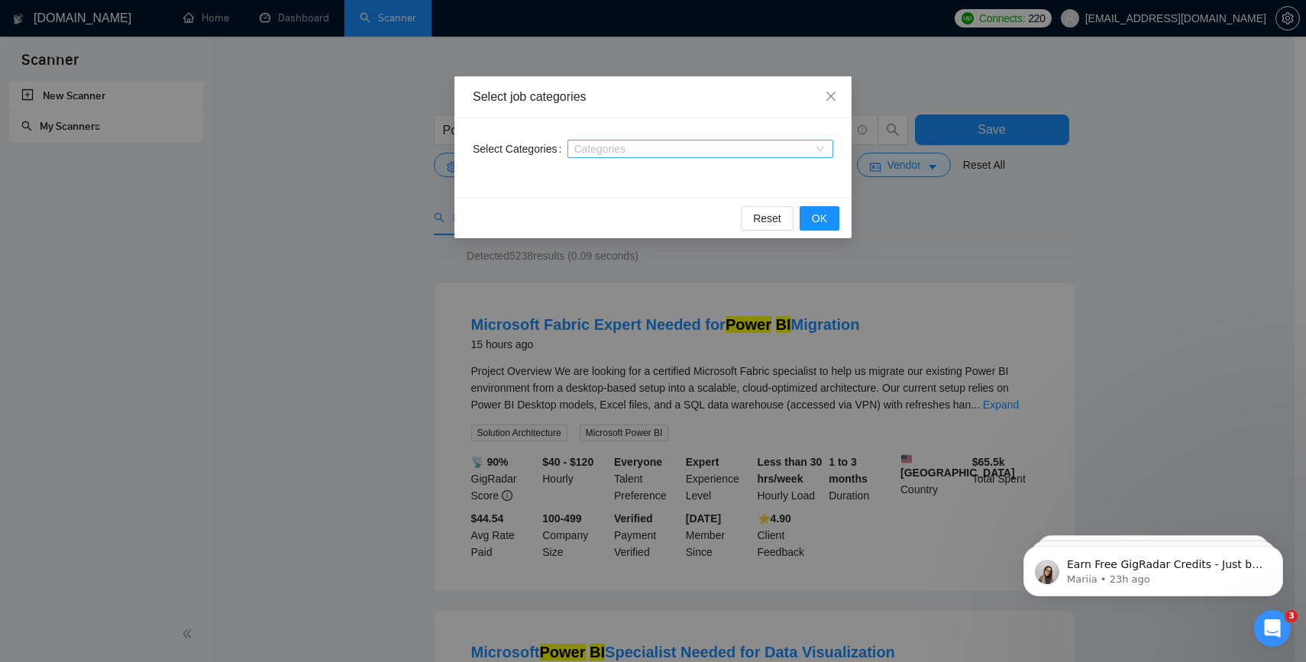
click at [676, 140] on div "Categories" at bounding box center [700, 149] width 266 height 18
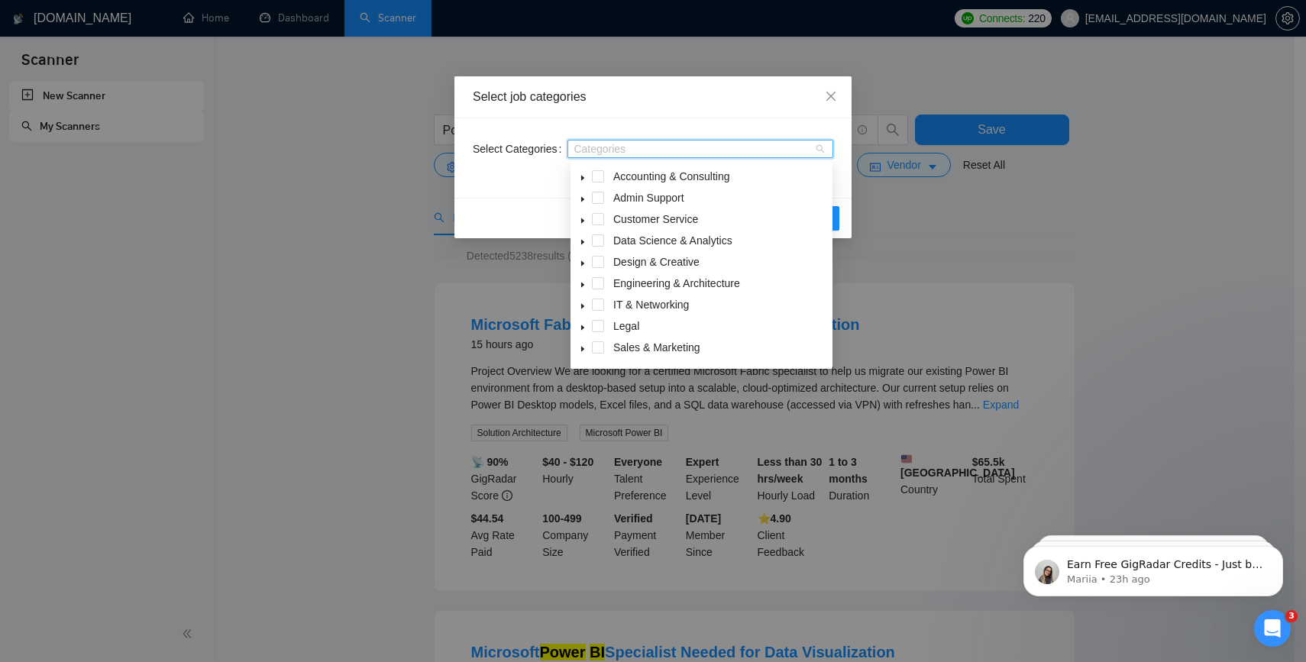
click at [583, 179] on icon "caret-down" at bounding box center [583, 178] width 8 height 8
click at [583, 196] on icon "caret-down" at bounding box center [583, 199] width 8 height 8
click at [582, 218] on icon "caret-down" at bounding box center [583, 221] width 8 height 8
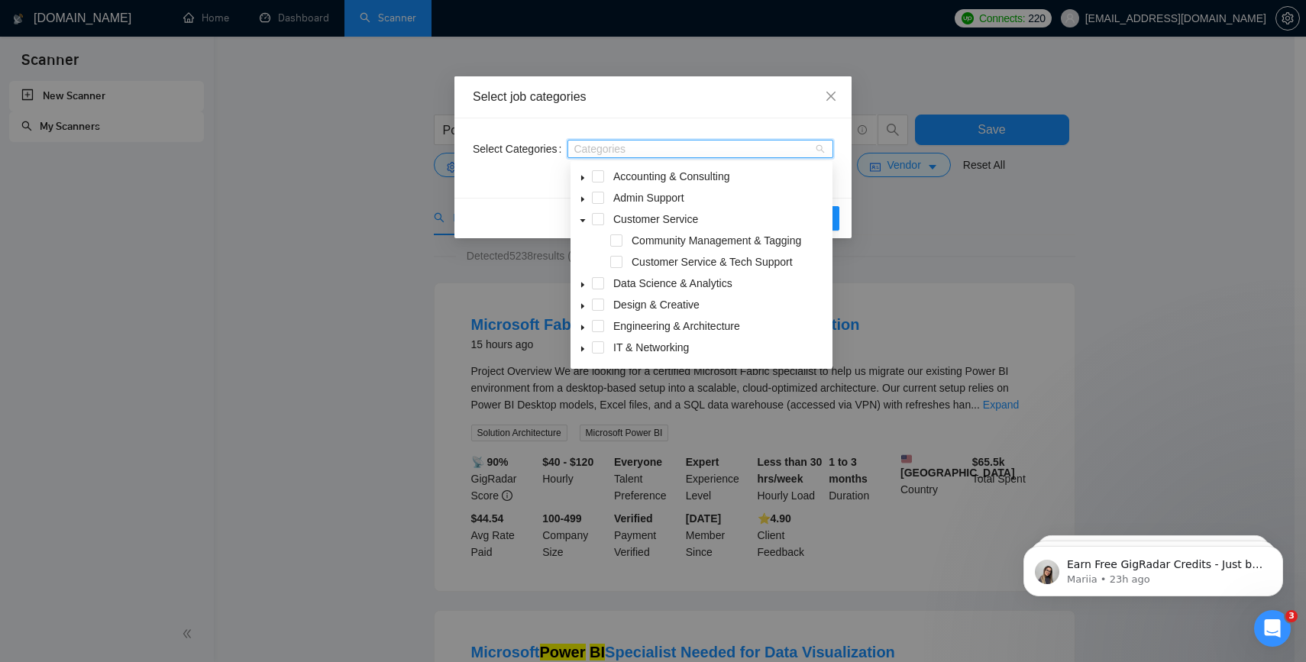
click at [582, 218] on icon "caret-down" at bounding box center [583, 221] width 8 height 8
click at [574, 245] on span at bounding box center [582, 240] width 18 height 18
click at [599, 241] on span at bounding box center [598, 240] width 12 height 12
click at [579, 241] on icon "caret-down" at bounding box center [583, 242] width 8 height 8
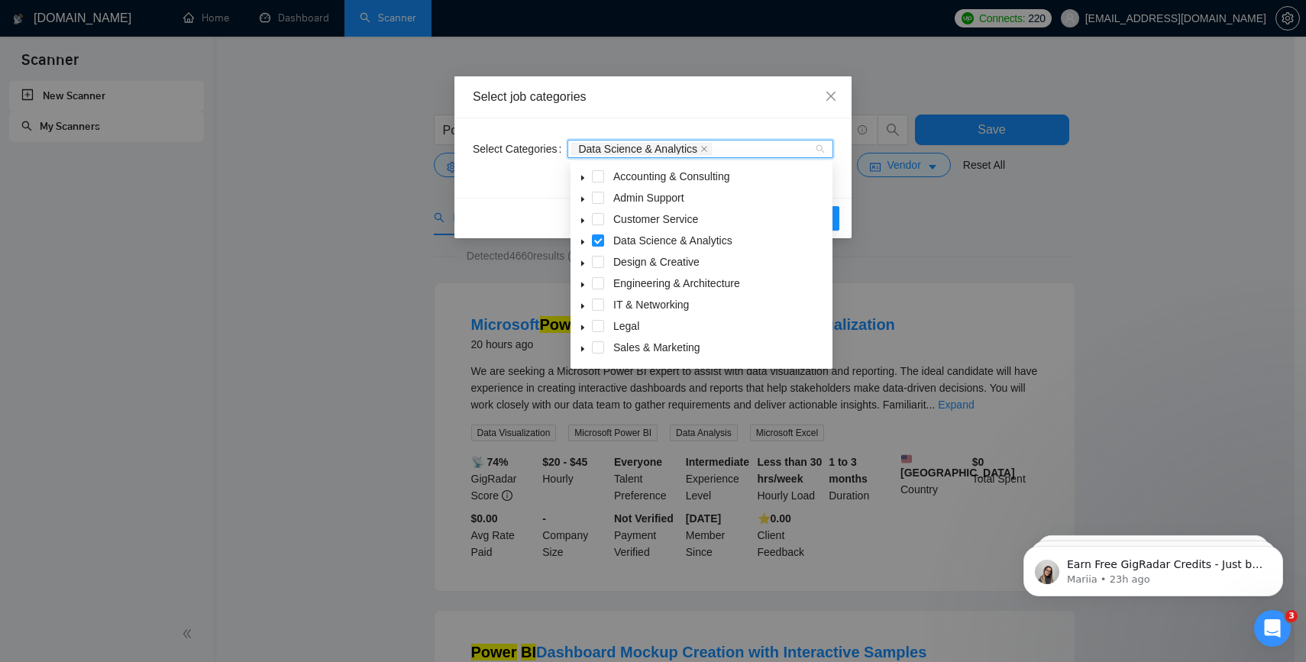
click at [938, 262] on div "Select job categories Select Categories Data Science & Analytics Reset OK" at bounding box center [653, 331] width 1306 height 662
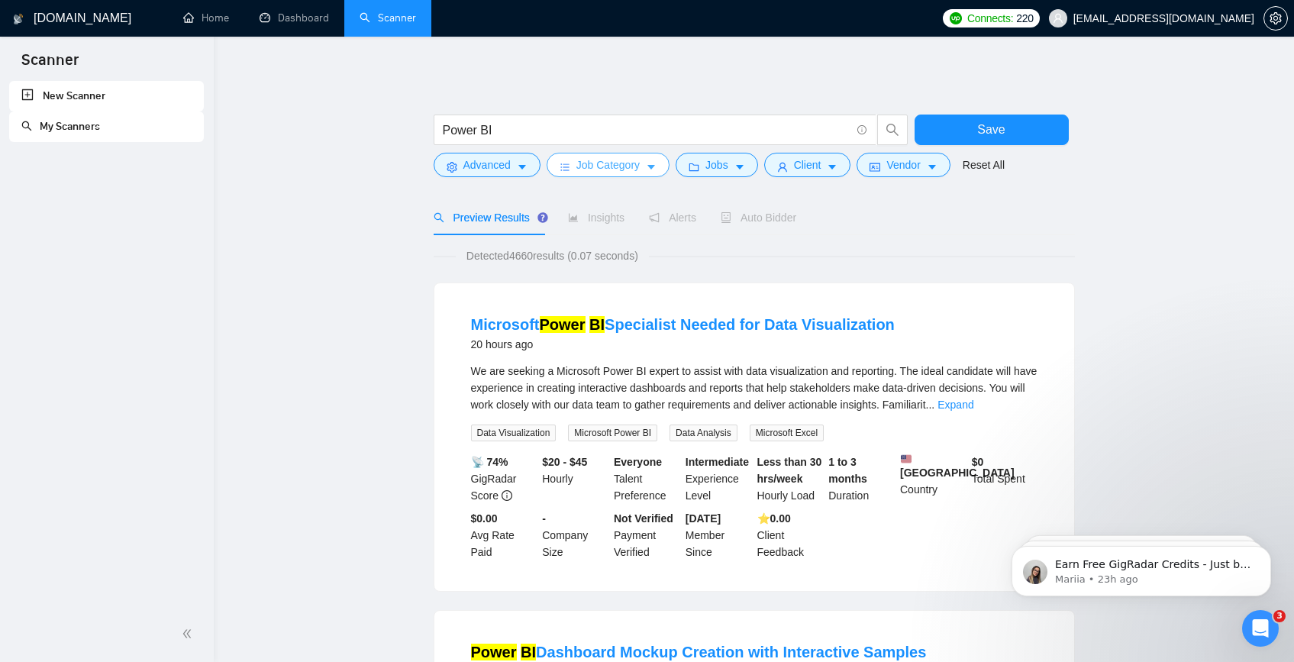
click at [655, 167] on icon "caret-down" at bounding box center [651, 167] width 8 height 5
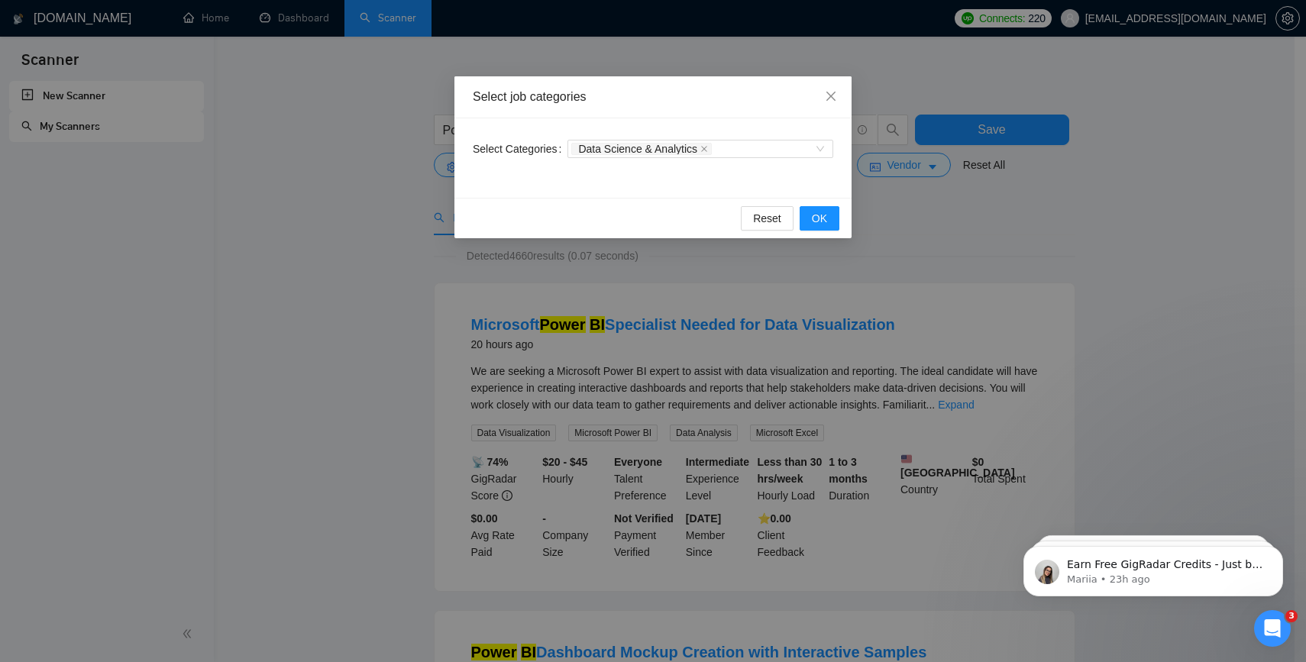
click at [917, 244] on div "Select job categories Select Categories Data Science & Analytics Reset OK" at bounding box center [653, 331] width 1306 height 662
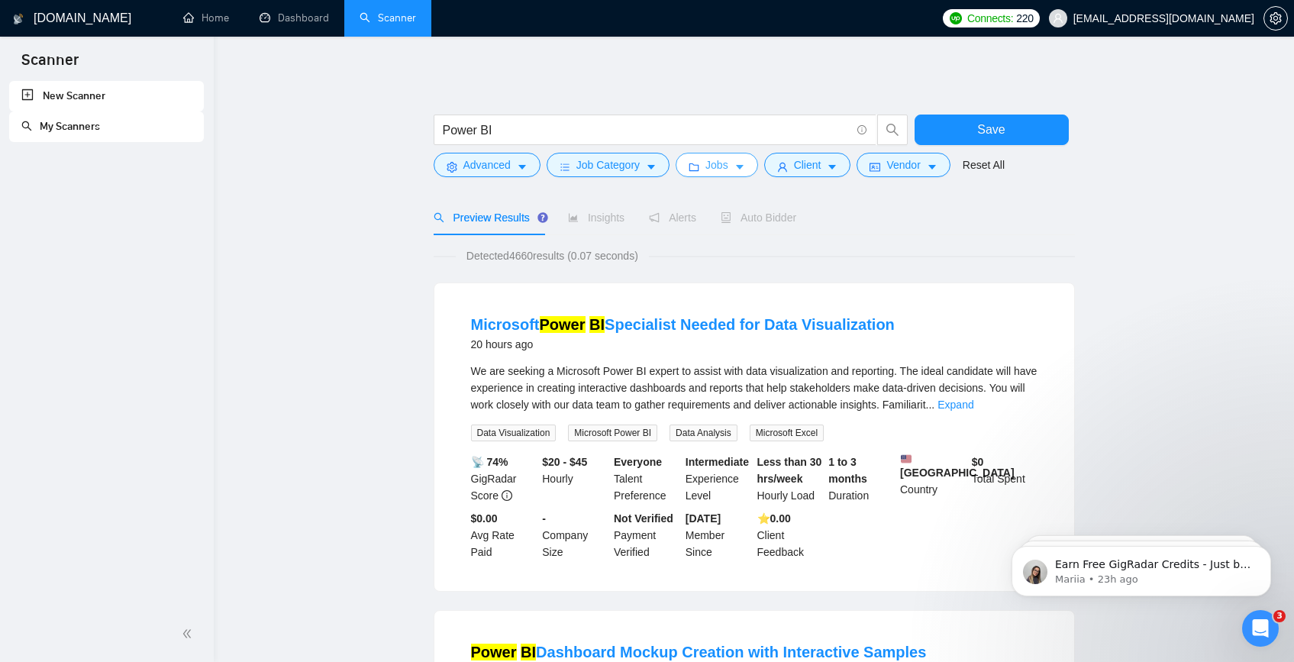
click at [735, 167] on button "Jobs" at bounding box center [717, 165] width 82 height 24
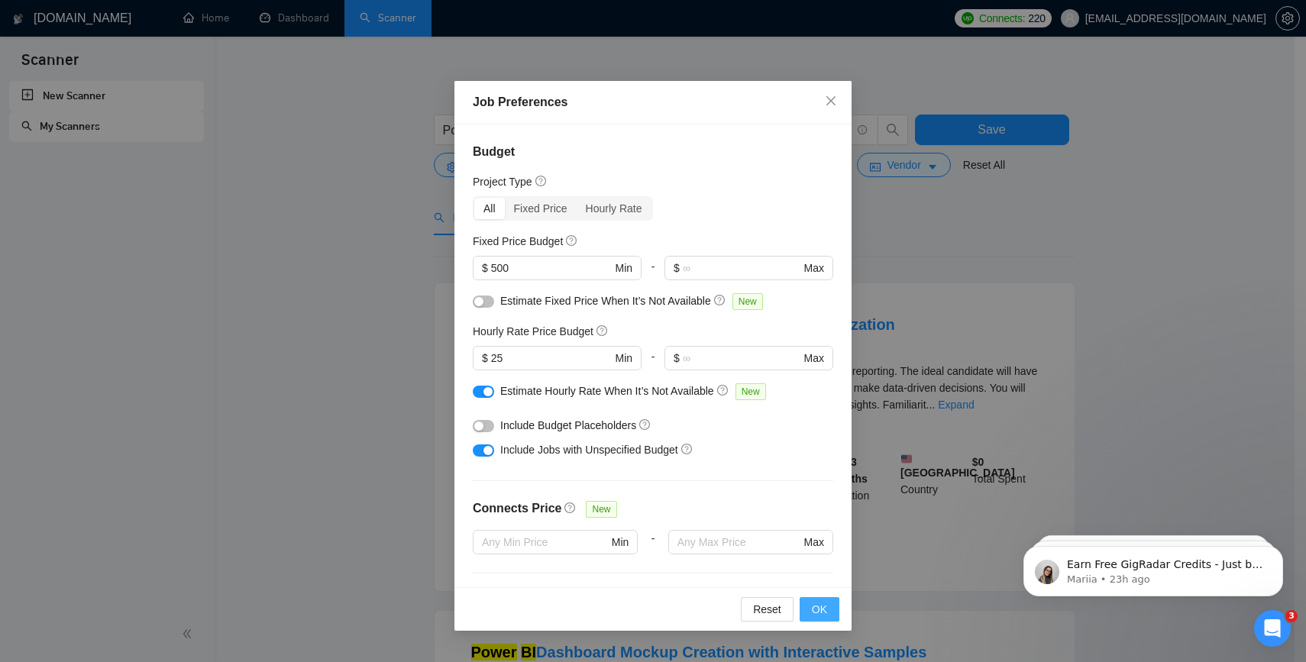
click at [818, 618] on button "OK" at bounding box center [819, 609] width 40 height 24
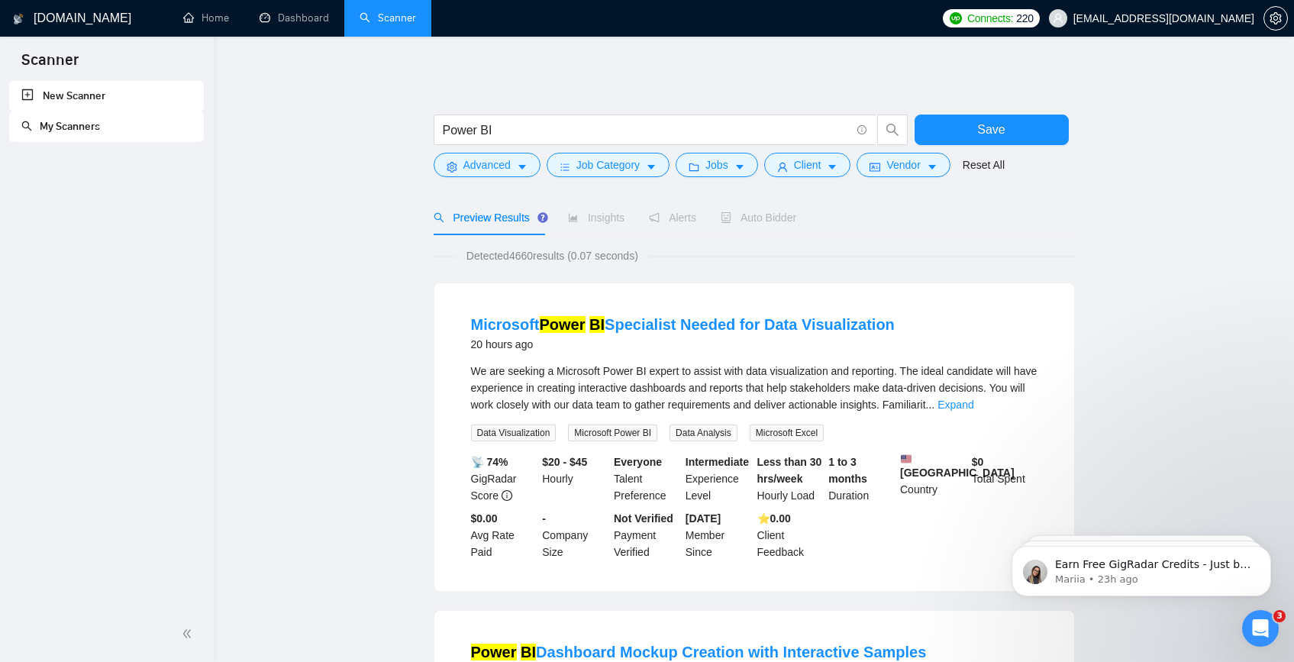
click at [727, 179] on form "Power BI Save Advanced Job Category Jobs Client Vendor Reset All" at bounding box center [754, 142] width 641 height 86
click at [728, 166] on span "Jobs" at bounding box center [716, 165] width 23 height 17
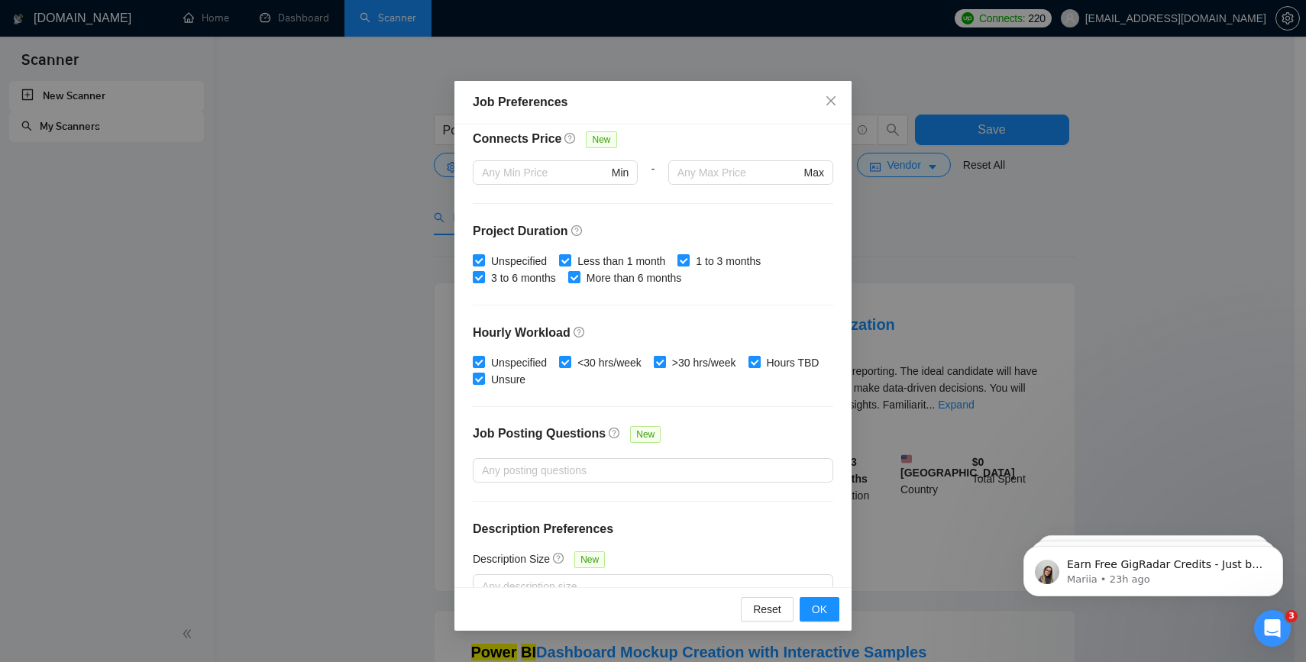
scroll to position [397, 0]
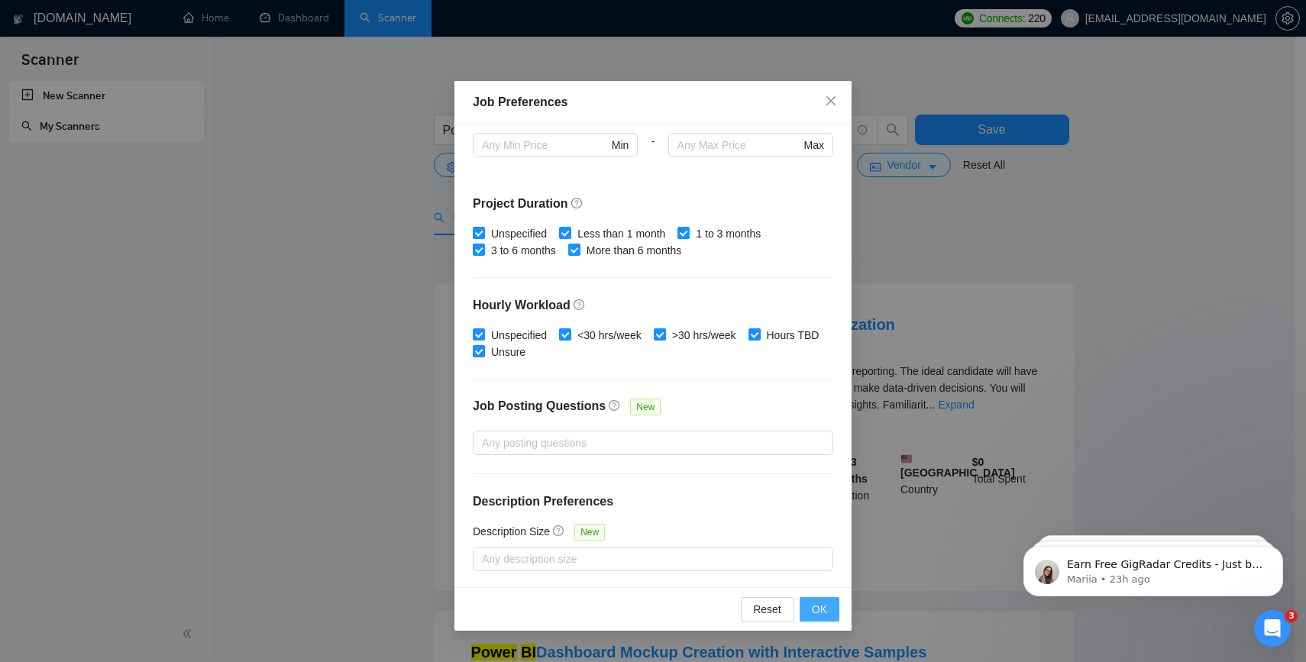
click at [811, 601] on button "OK" at bounding box center [819, 609] width 40 height 24
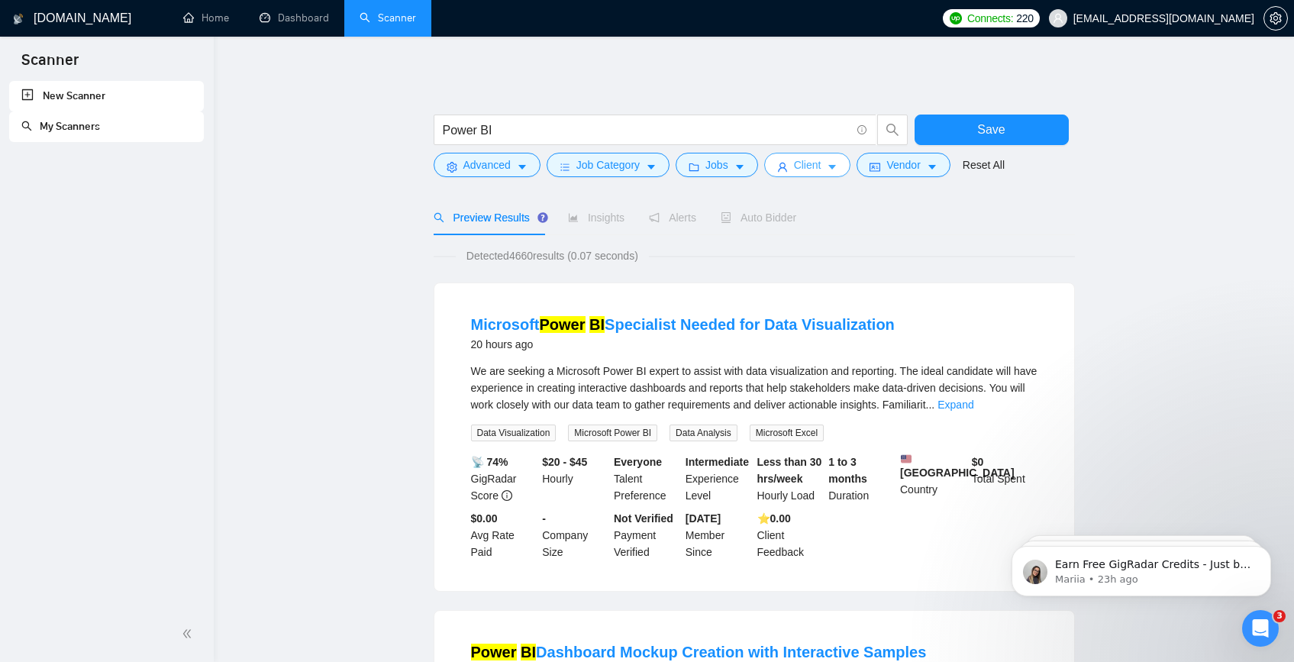
click at [847, 167] on button "Client" at bounding box center [807, 165] width 87 height 24
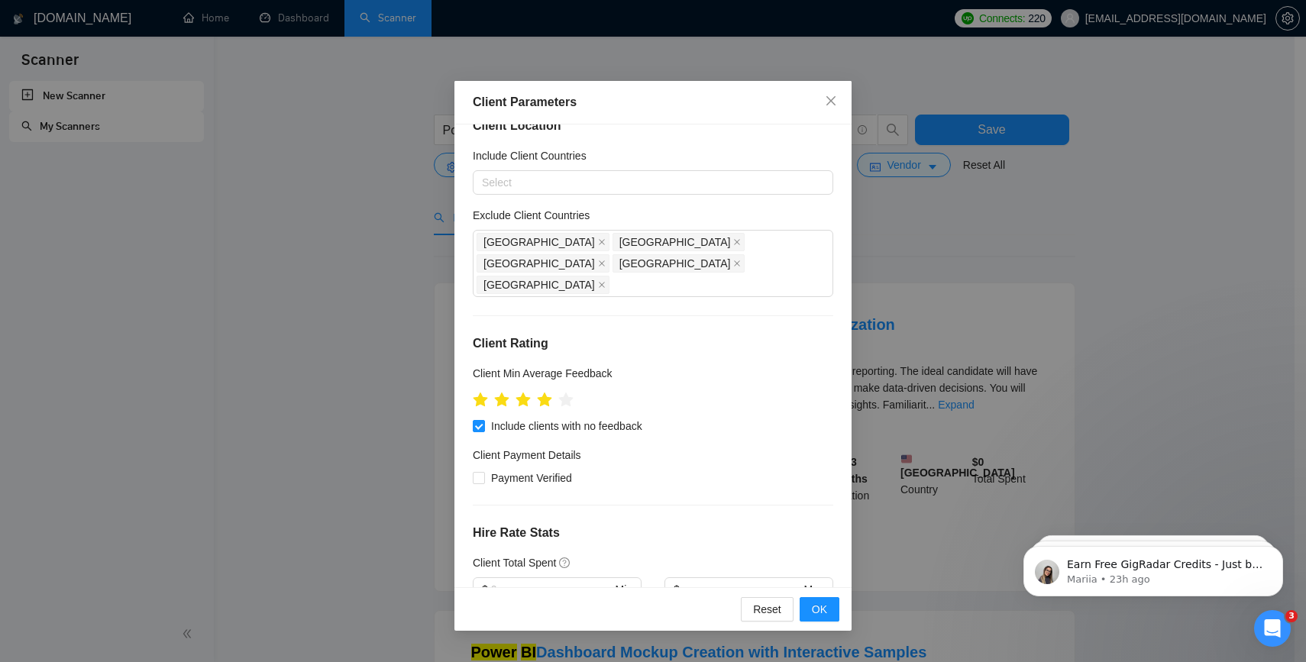
scroll to position [0, 0]
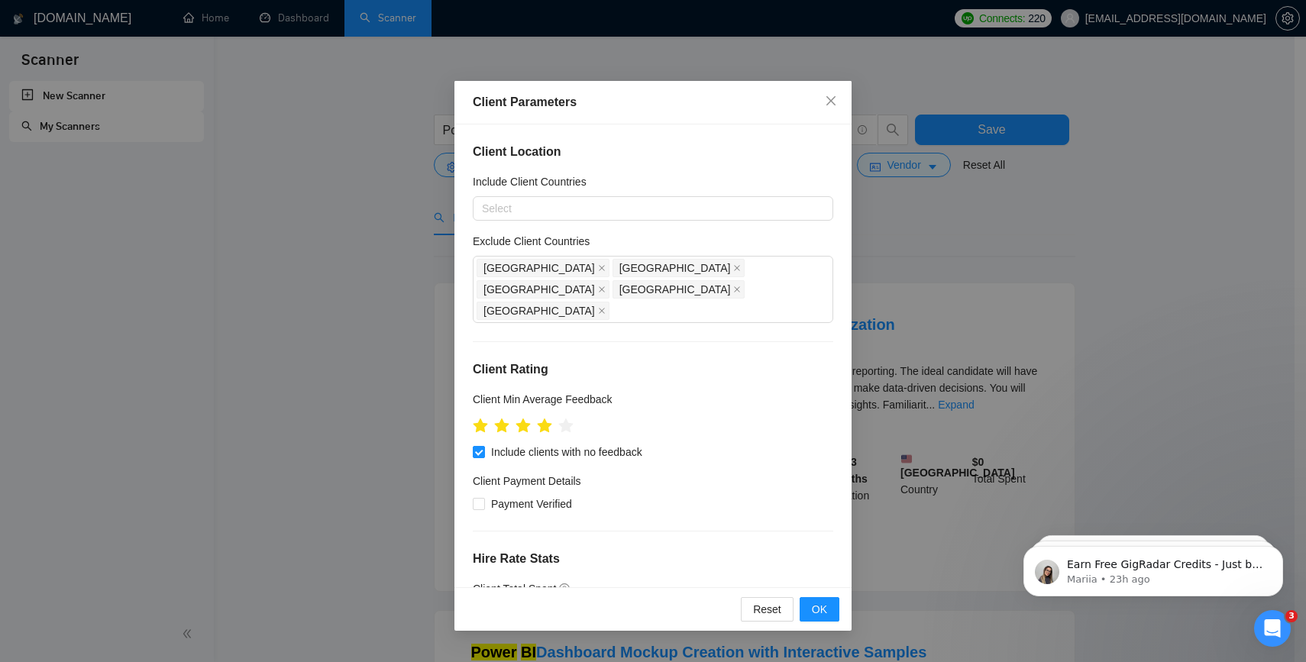
click at [626, 194] on div "Include Client Countries" at bounding box center [653, 184] width 360 height 23
click at [621, 205] on div at bounding box center [644, 208] width 337 height 18
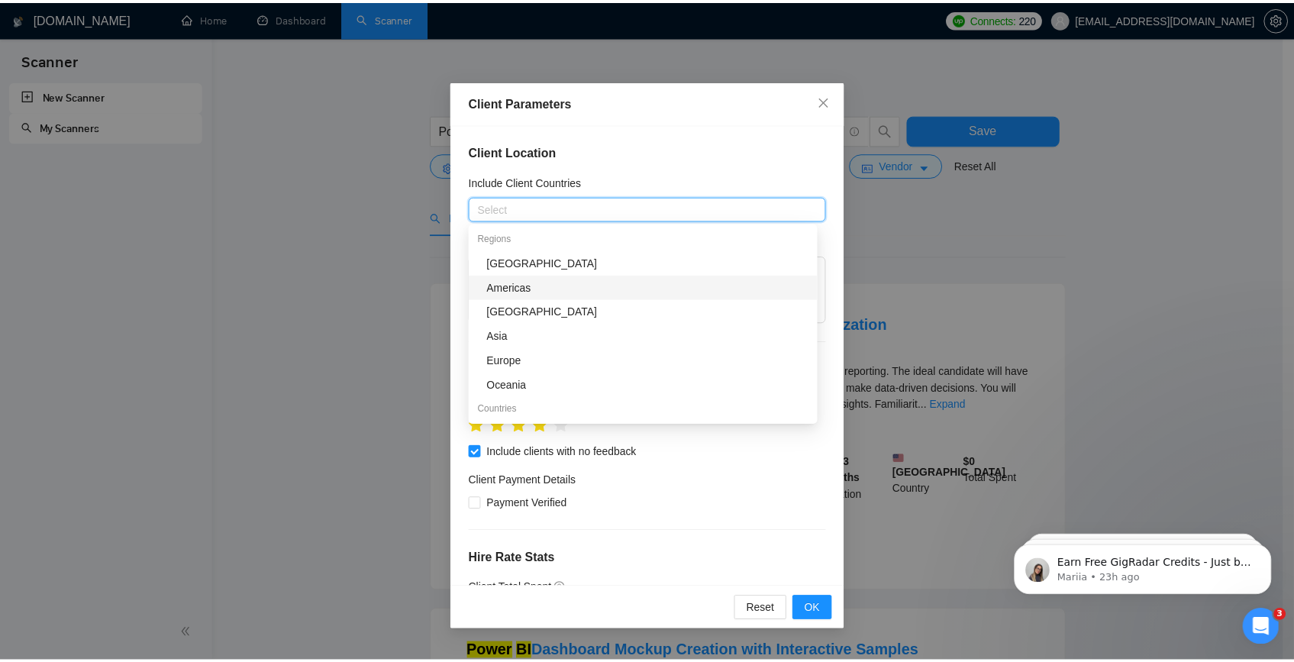
scroll to position [119, 0]
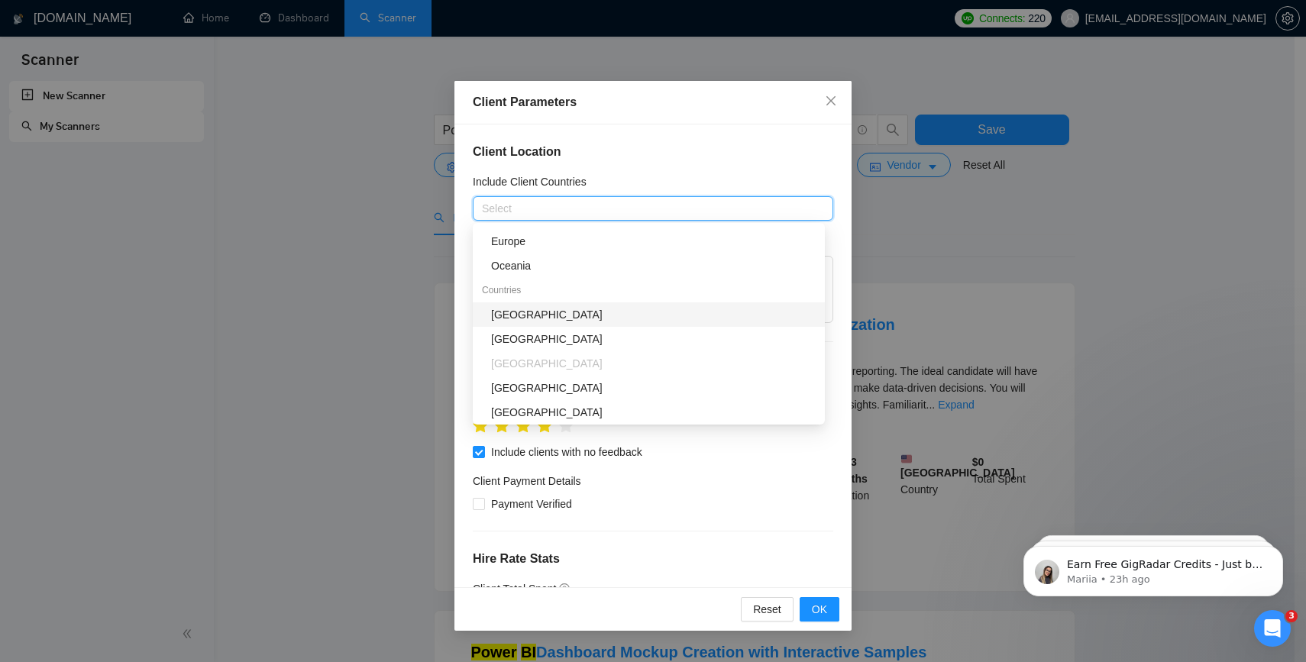
click at [588, 310] on div "[GEOGRAPHIC_DATA]" at bounding box center [653, 314] width 324 height 17
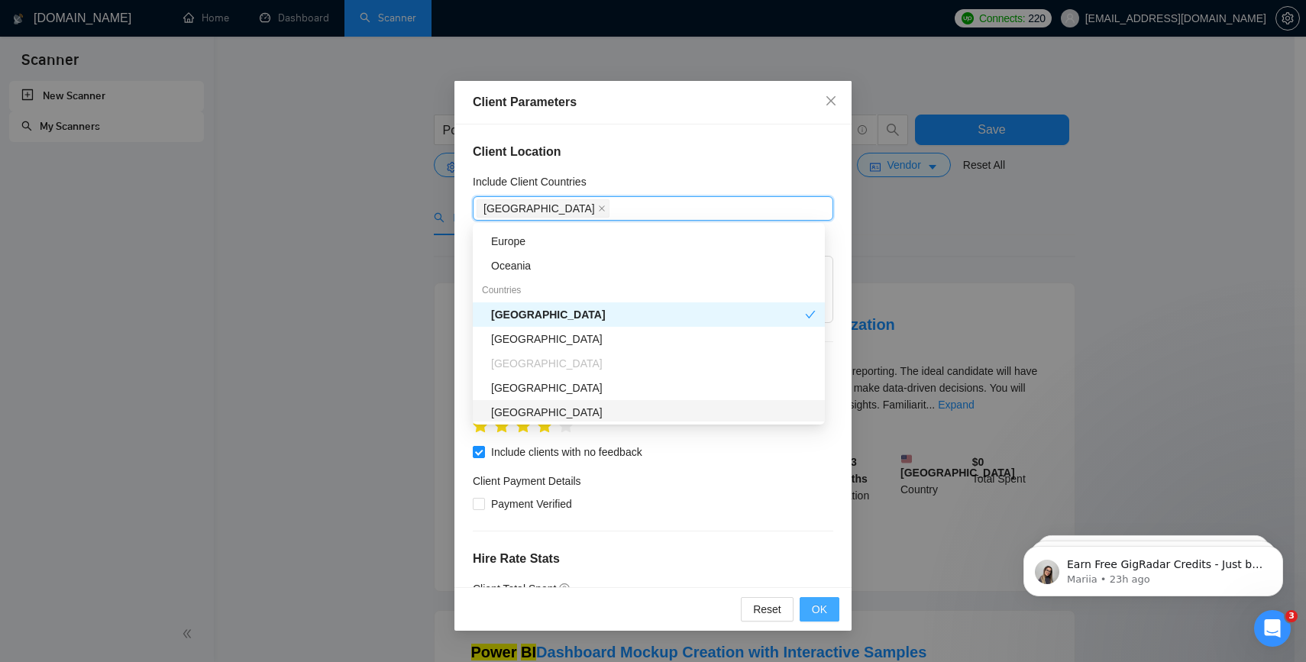
click at [818, 615] on span "OK" at bounding box center [819, 609] width 15 height 17
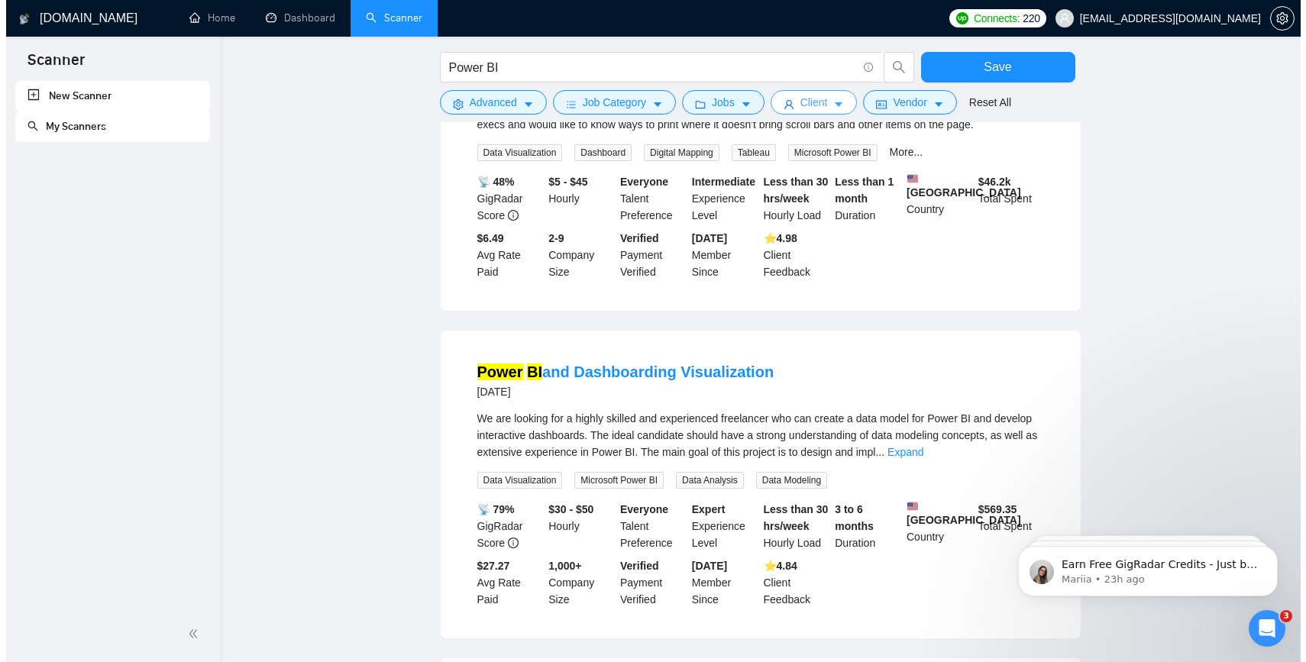
scroll to position [0, 0]
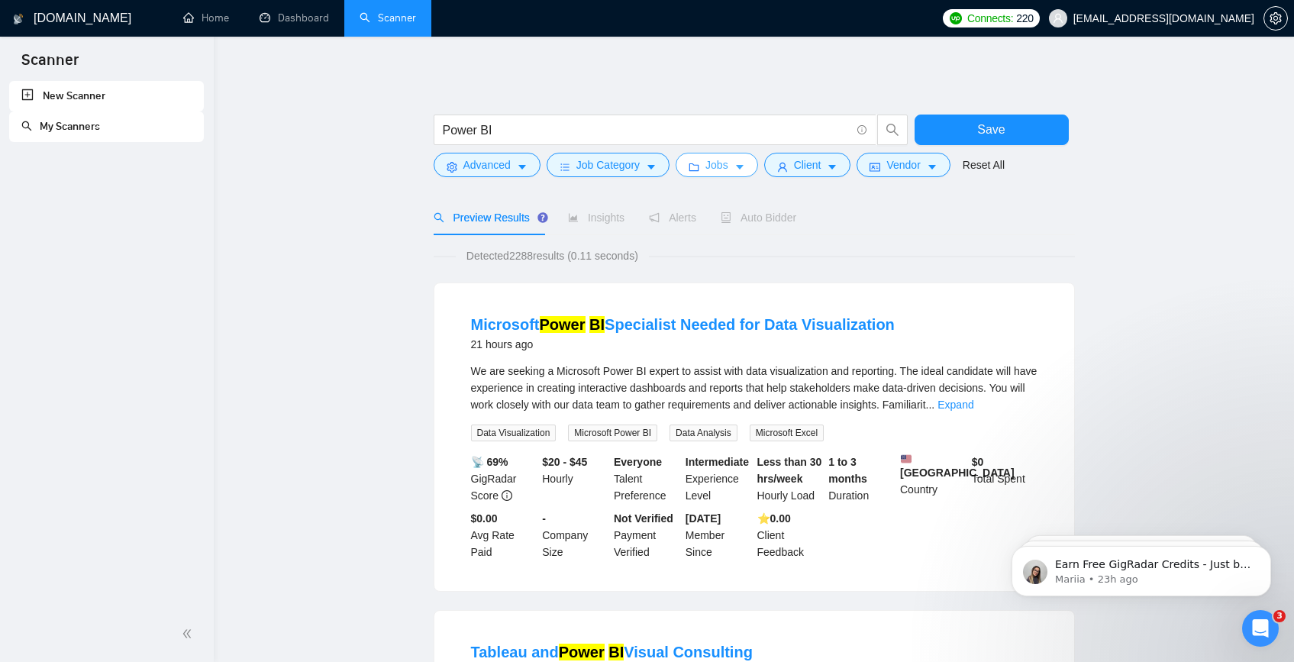
click at [728, 163] on span "Jobs" at bounding box center [716, 165] width 23 height 17
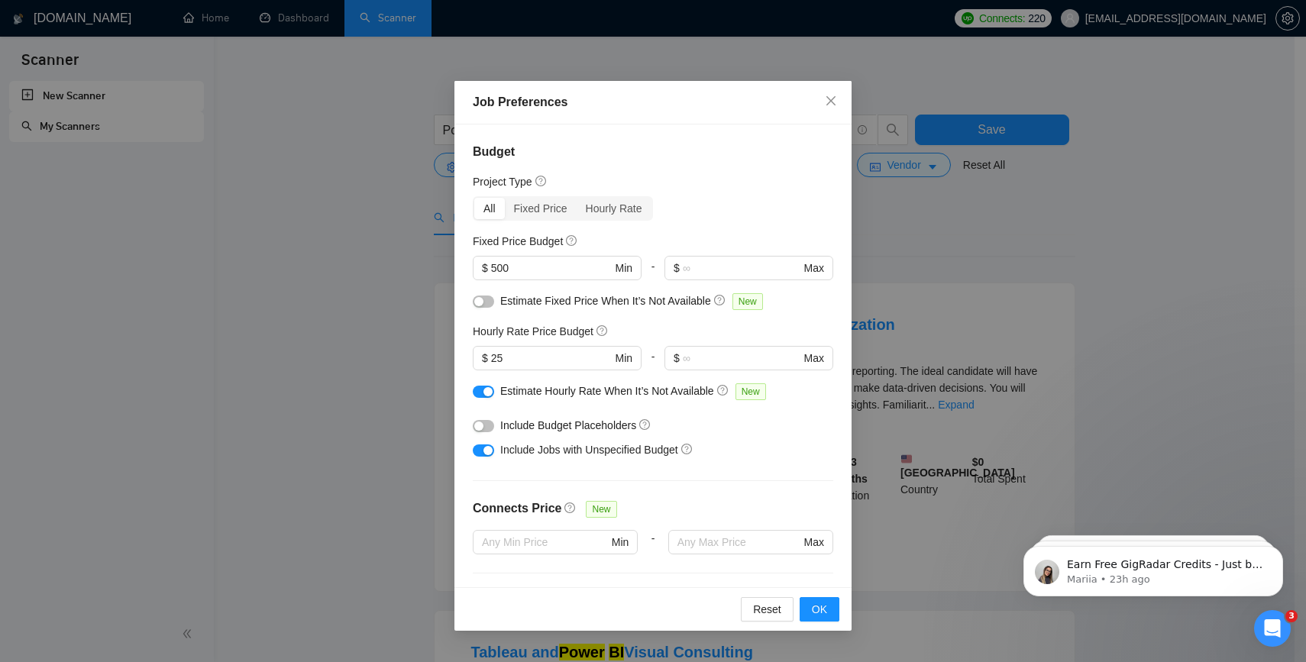
click at [867, 250] on div "Job Preferences Budget Project Type All Fixed Price Hourly Rate Fixed Price Bud…" at bounding box center [653, 331] width 1306 height 662
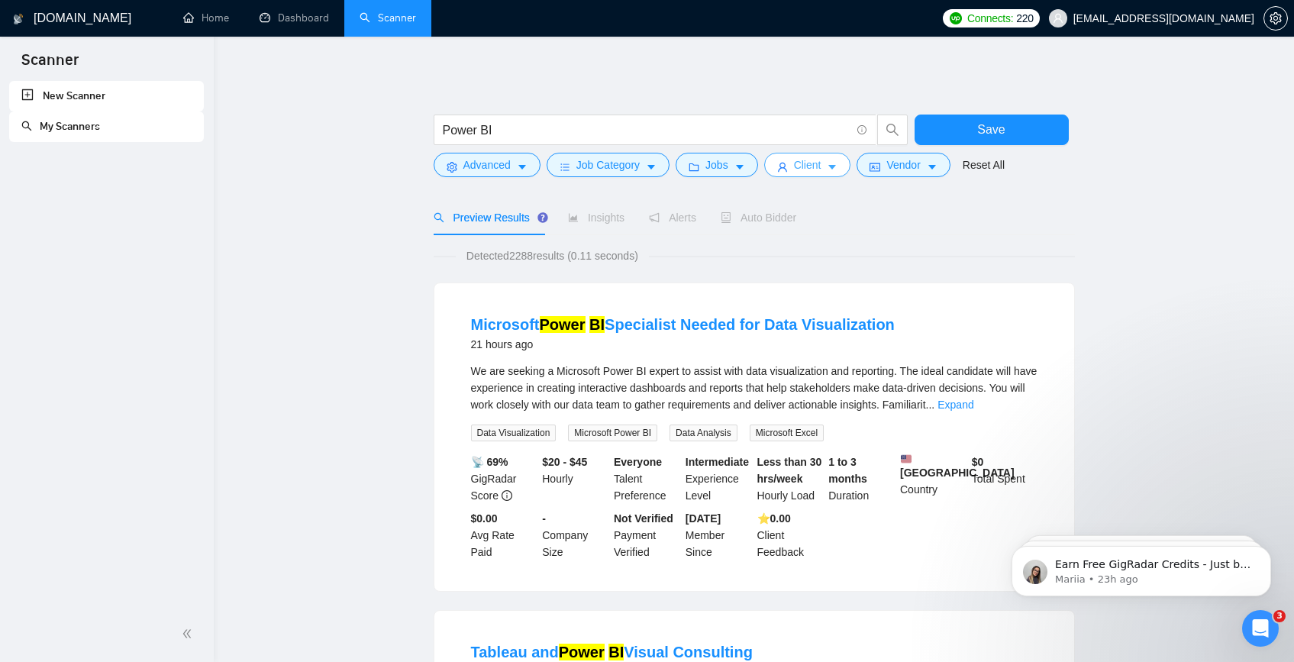
click at [805, 163] on span "Client" at bounding box center [807, 165] width 27 height 17
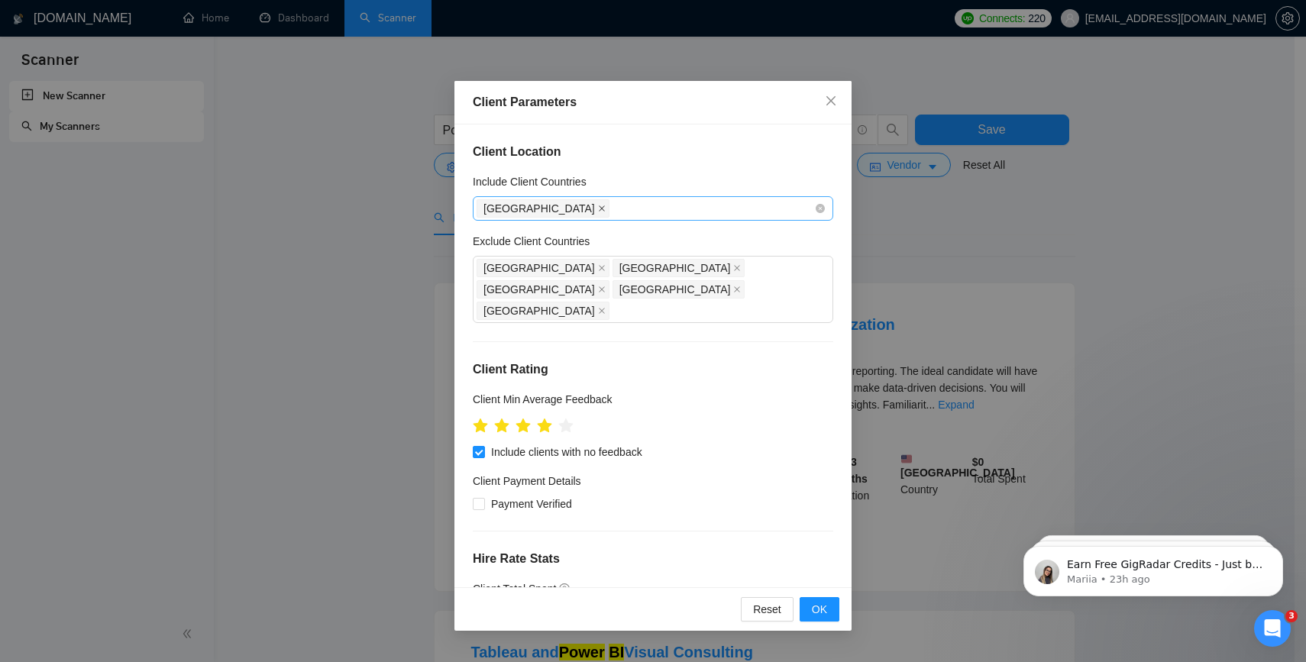
click at [598, 208] on icon "close" at bounding box center [602, 209] width 8 height 8
click at [815, 608] on span "OK" at bounding box center [819, 609] width 15 height 17
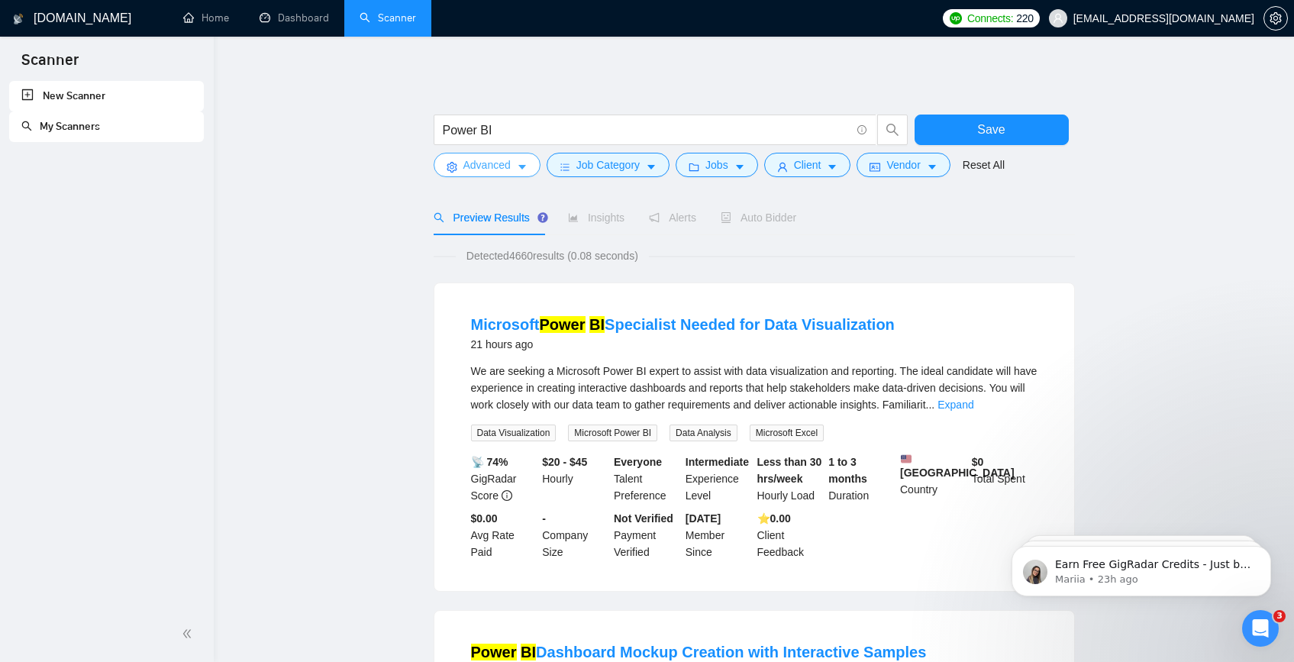
click at [540, 164] on button "Advanced" at bounding box center [487, 165] width 107 height 24
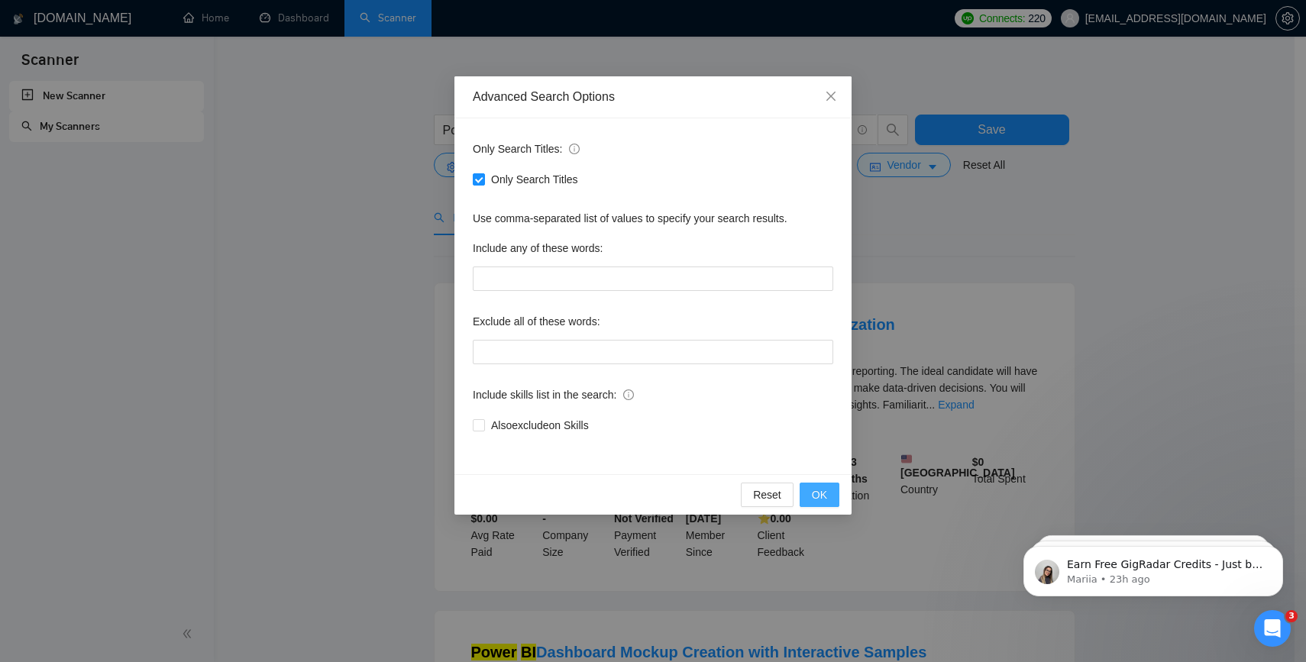
click at [800, 492] on button "OK" at bounding box center [819, 495] width 40 height 24
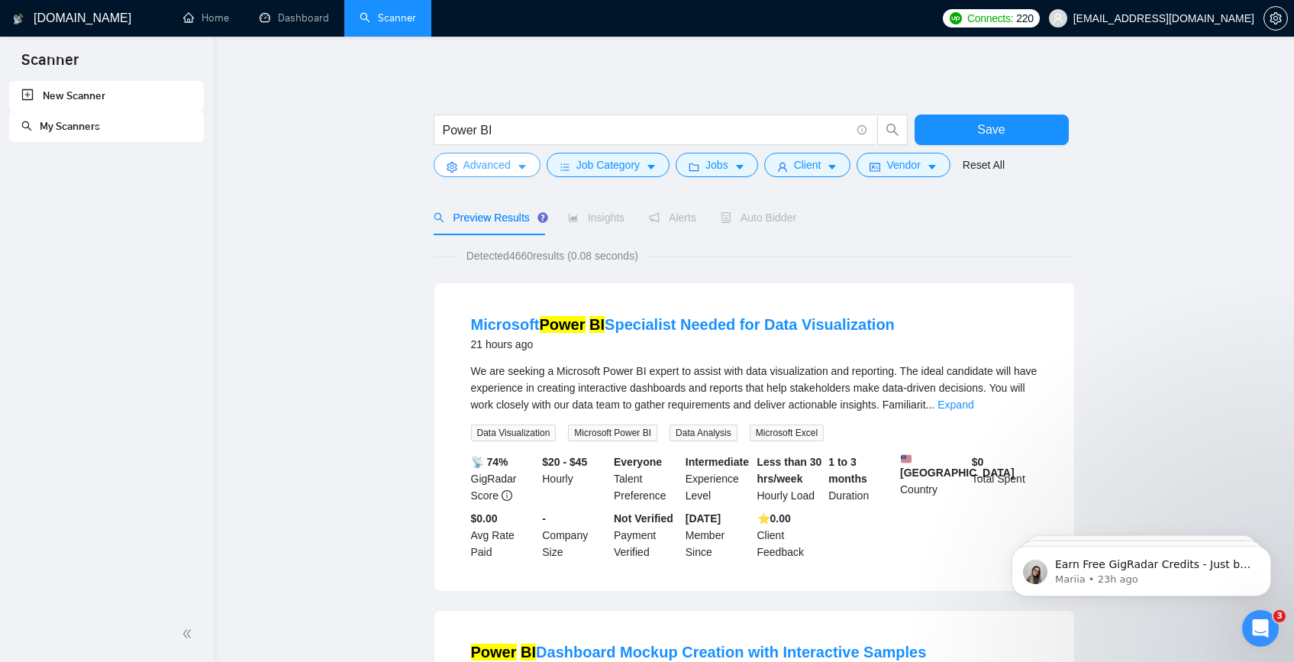
click at [522, 176] on button "Advanced" at bounding box center [487, 165] width 107 height 24
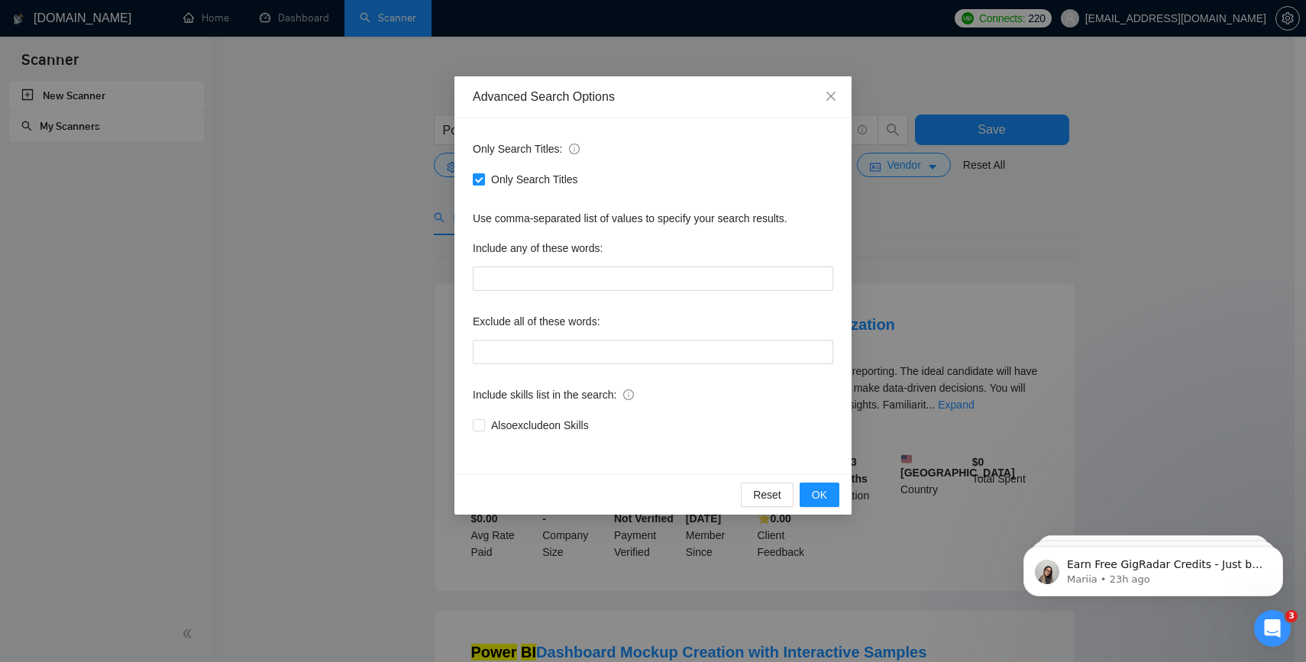
click at [473, 182] on input "Only Search Titles" at bounding box center [478, 178] width 11 height 11
click at [816, 496] on span "OK" at bounding box center [819, 494] width 15 height 17
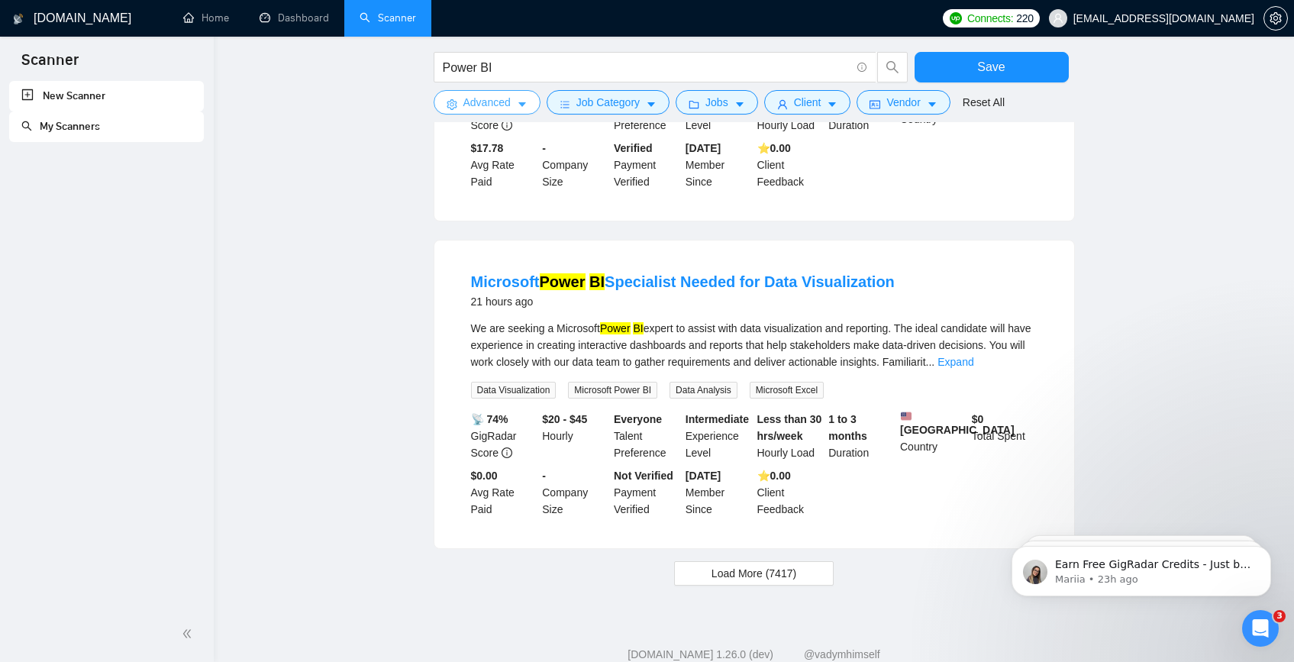
scroll to position [1488, 0]
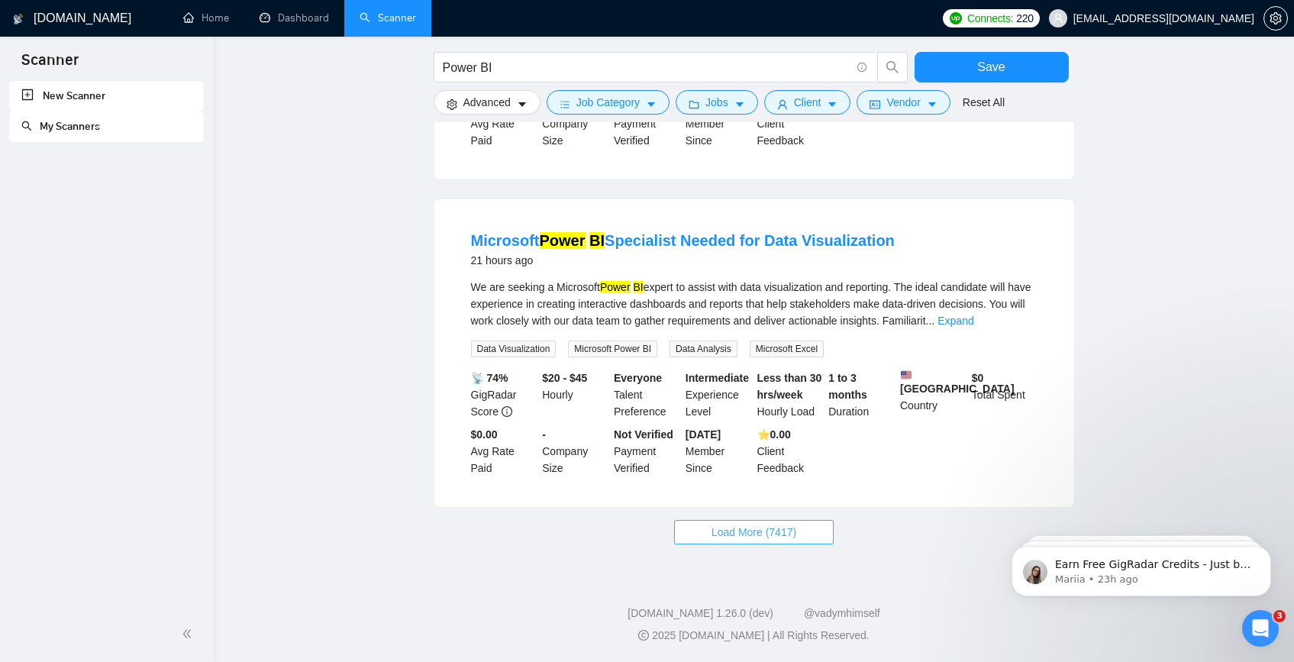
click at [752, 527] on span "Load More (7417)" at bounding box center [754, 532] width 85 height 17
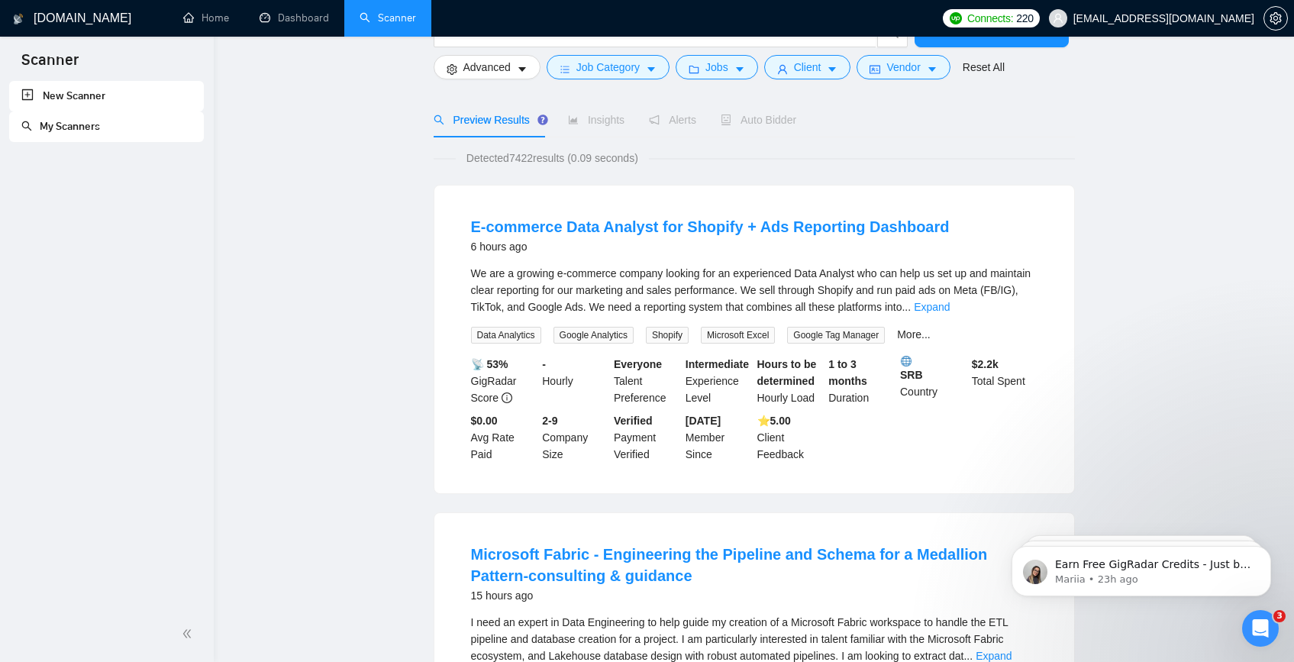
scroll to position [0, 0]
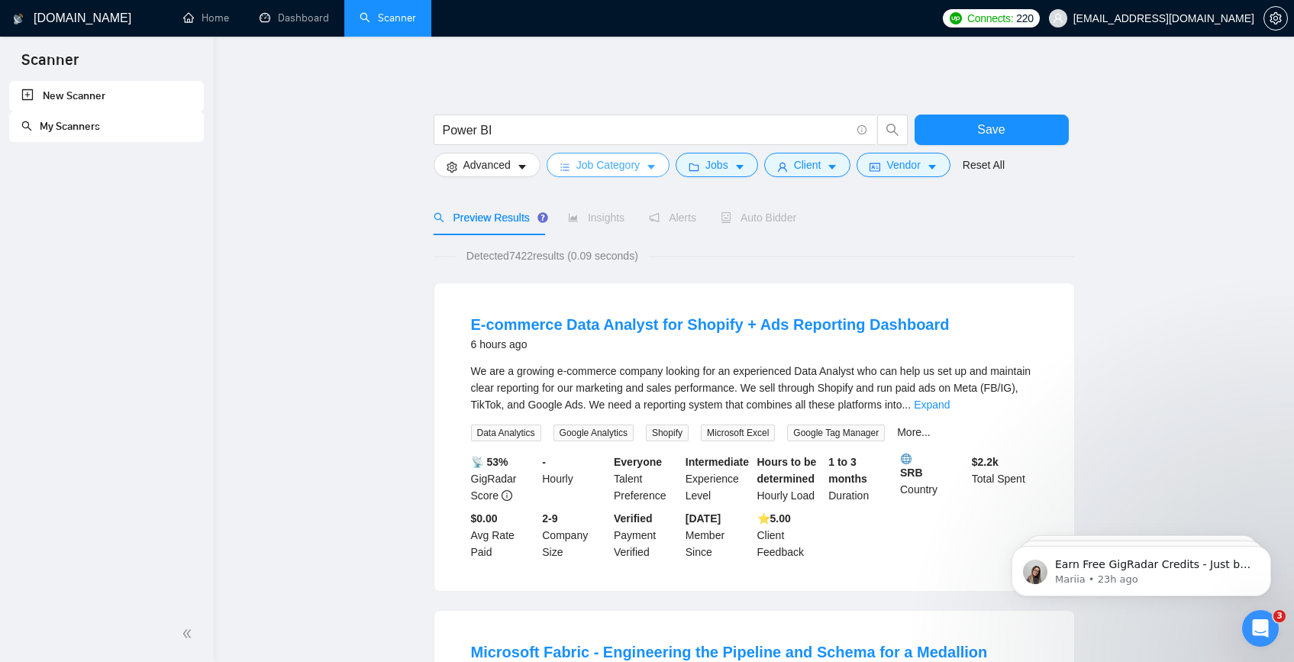
click at [568, 174] on button "Job Category" at bounding box center [608, 165] width 123 height 24
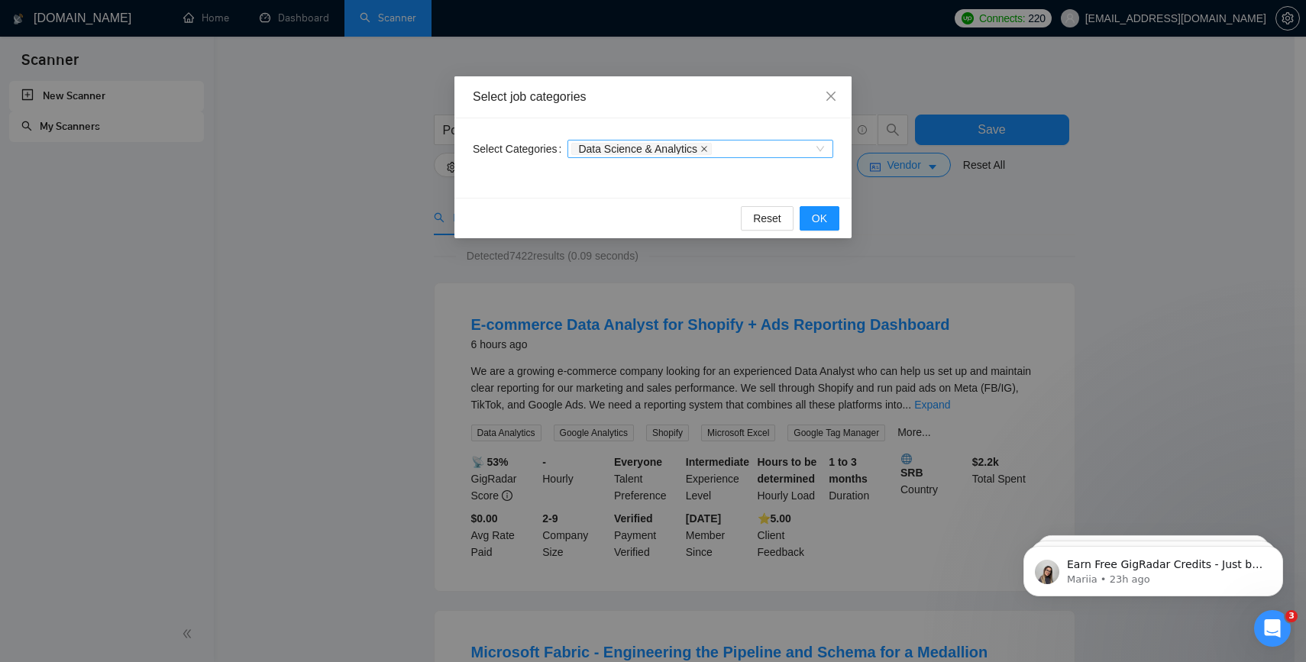
click at [707, 150] on icon "close" at bounding box center [704, 149] width 6 height 6
click at [802, 220] on button "OK" at bounding box center [819, 218] width 40 height 24
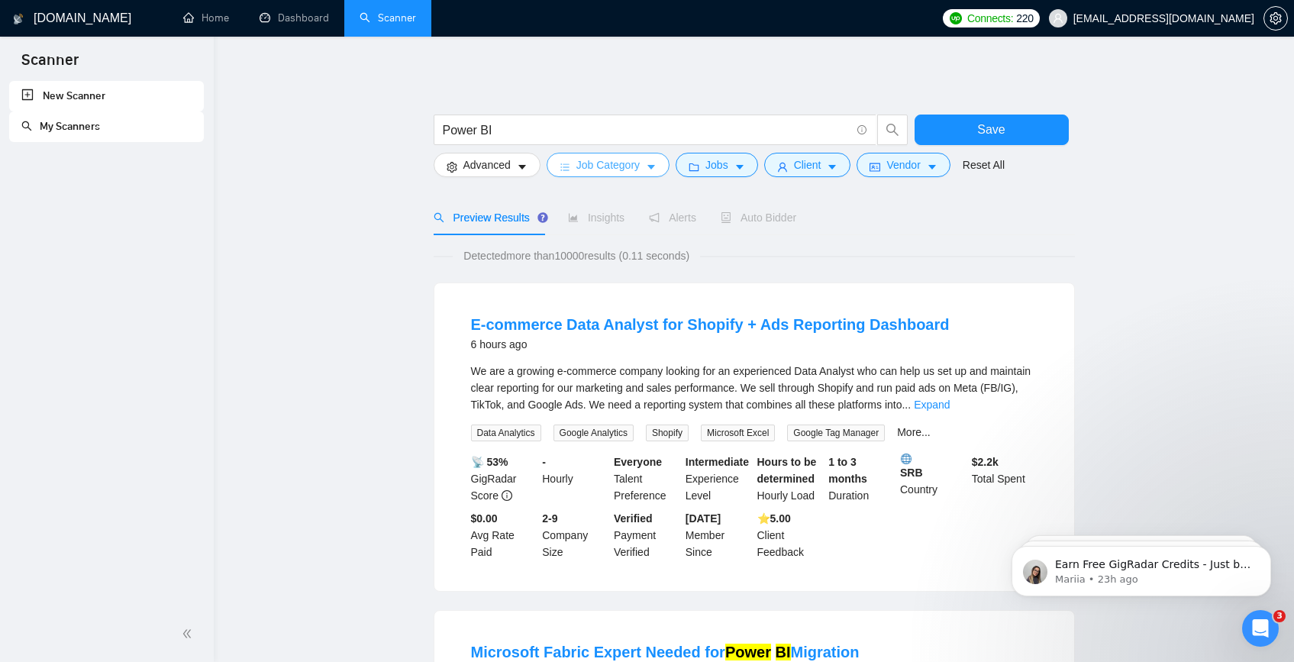
scroll to position [25, 0]
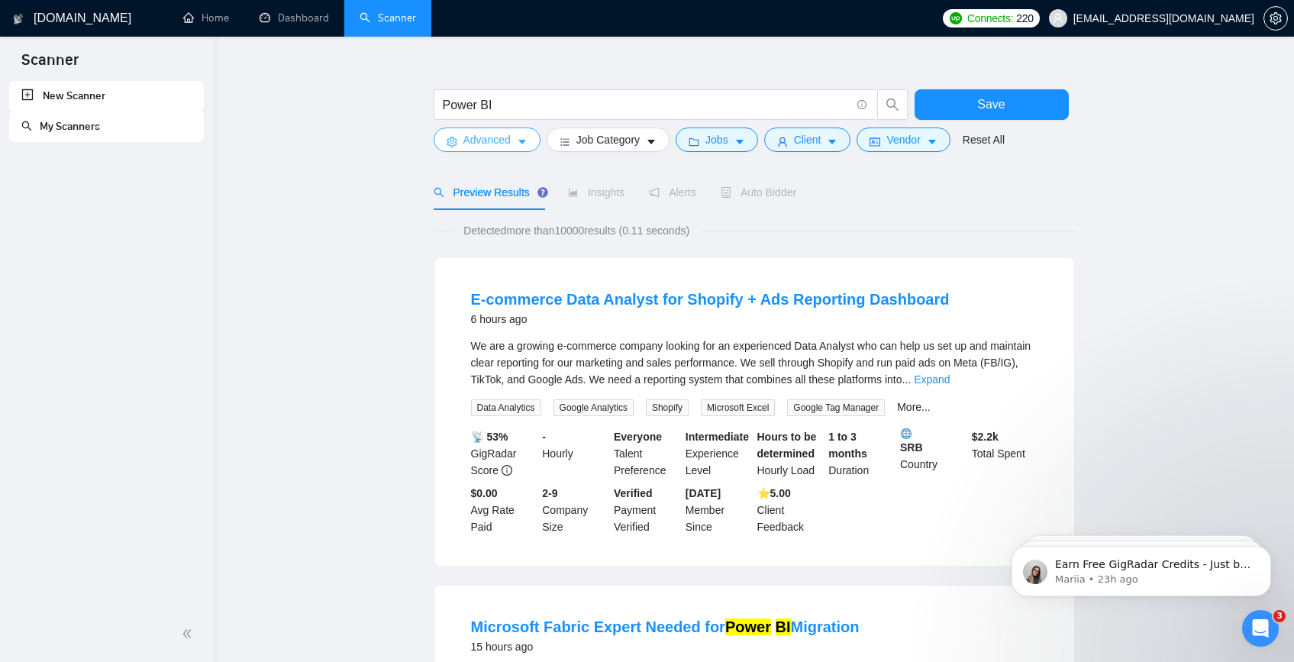
click at [518, 148] on button "Advanced" at bounding box center [487, 140] width 107 height 24
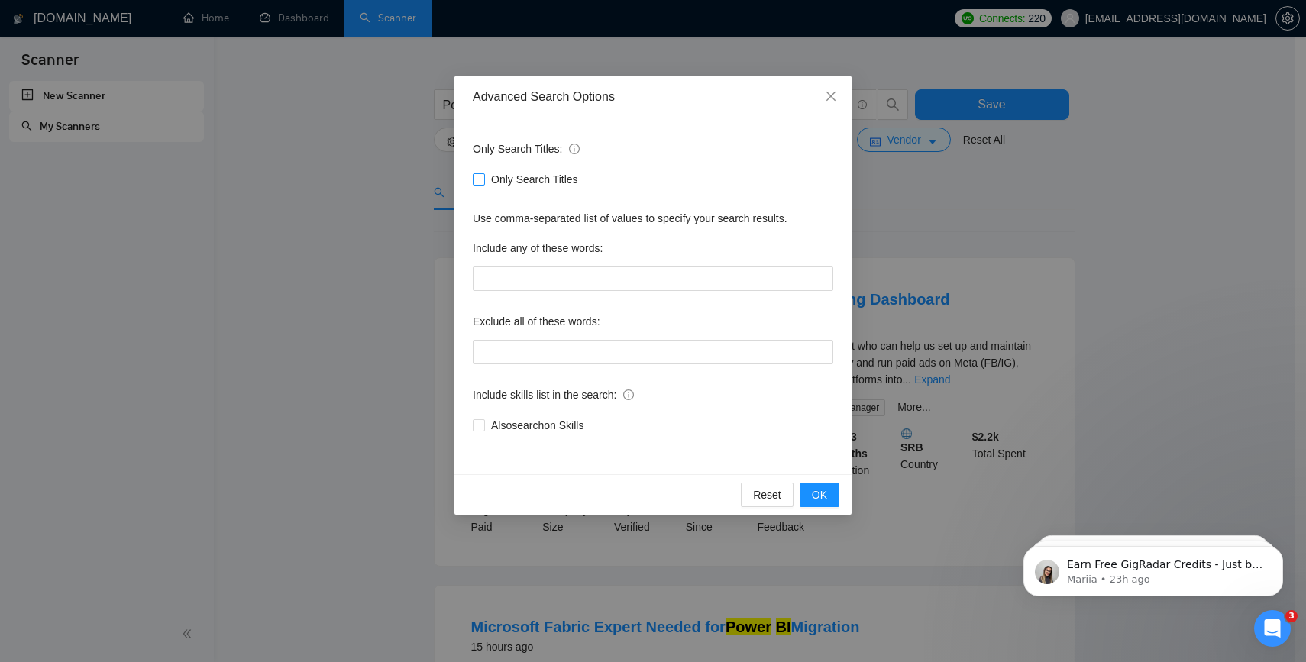
click at [521, 184] on span "Only Search Titles" at bounding box center [534, 179] width 99 height 17
click at [483, 184] on input "Only Search Titles" at bounding box center [478, 178] width 11 height 11
checkbox input "true"
click at [807, 497] on button "OK" at bounding box center [819, 495] width 40 height 24
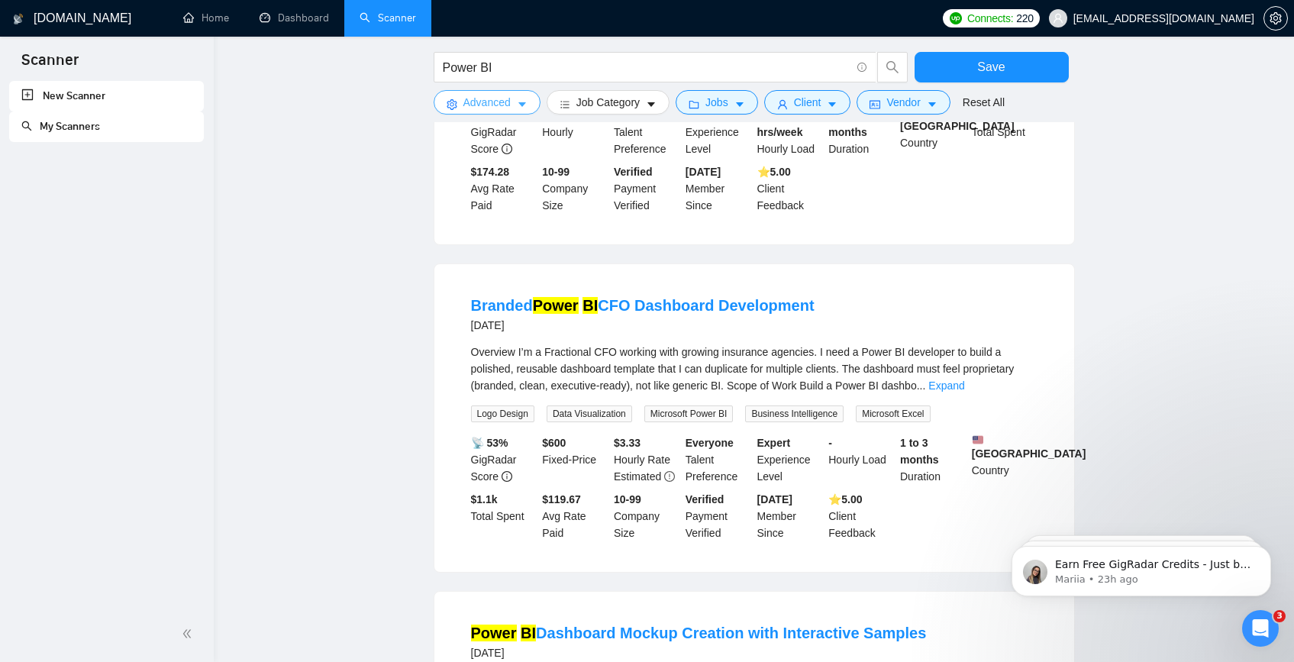
scroll to position [1424, 0]
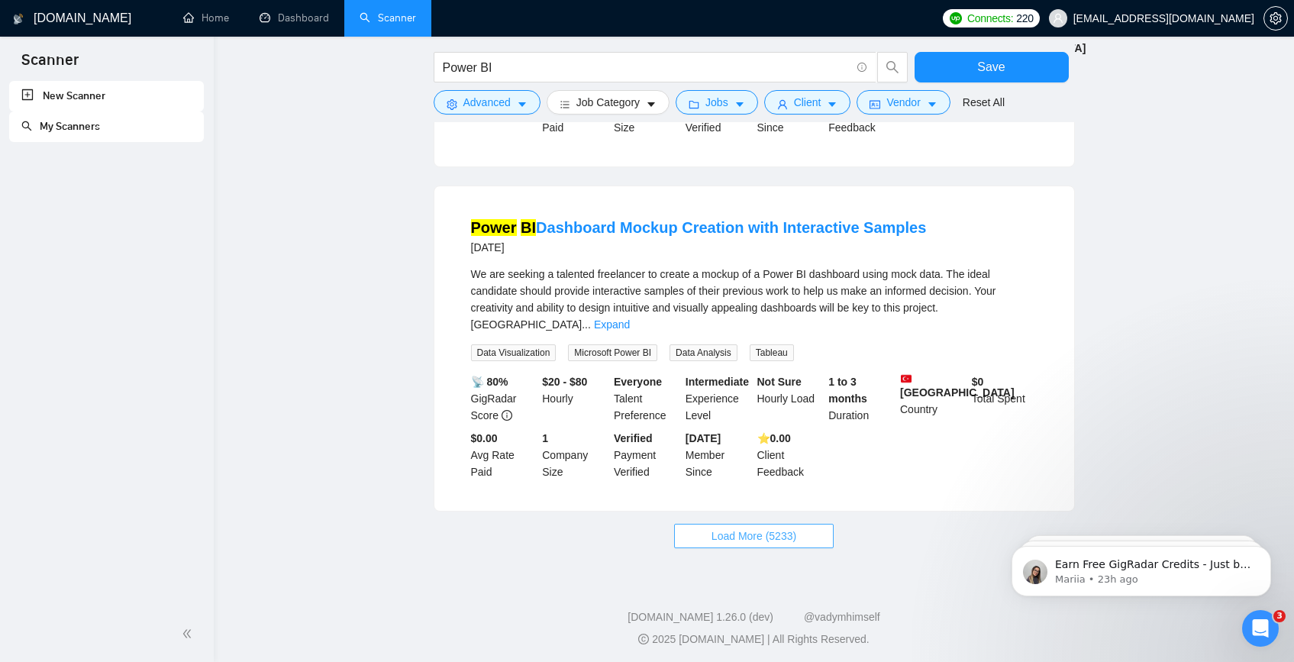
click at [773, 528] on span "Load More (5233)" at bounding box center [754, 536] width 85 height 17
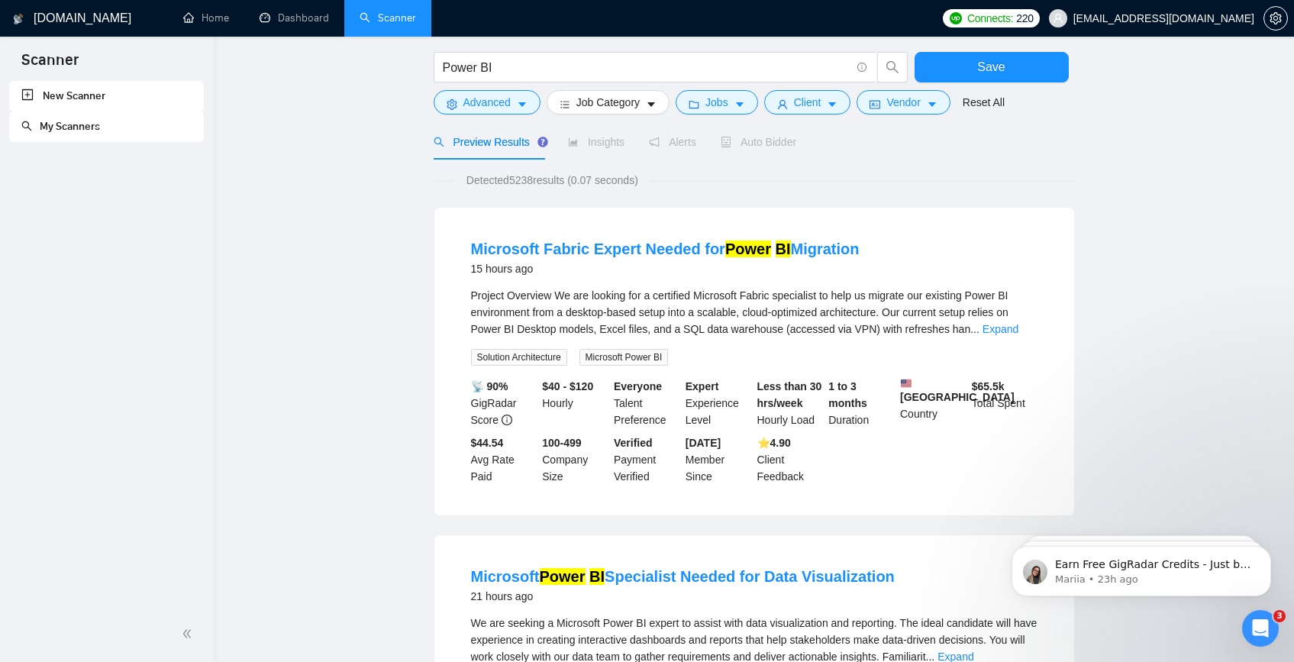
scroll to position [75, 0]
click at [751, 109] on button "Jobs" at bounding box center [717, 102] width 82 height 24
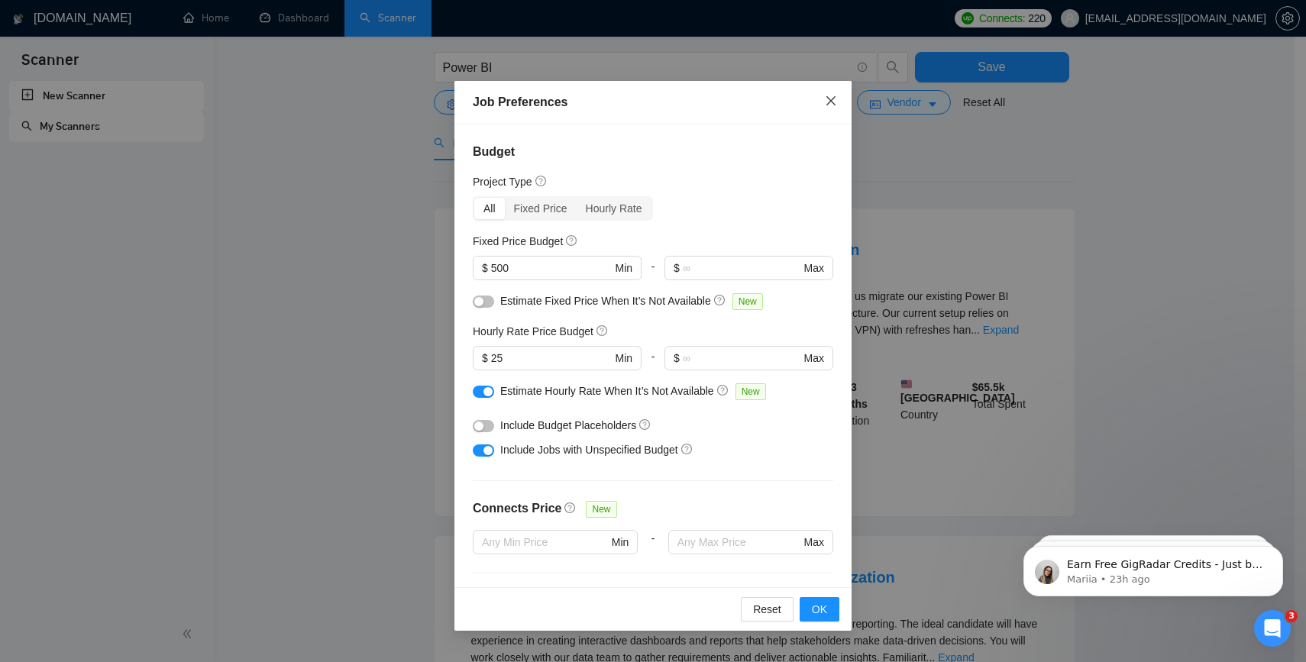
click at [828, 98] on icon "close" at bounding box center [831, 101] width 12 height 12
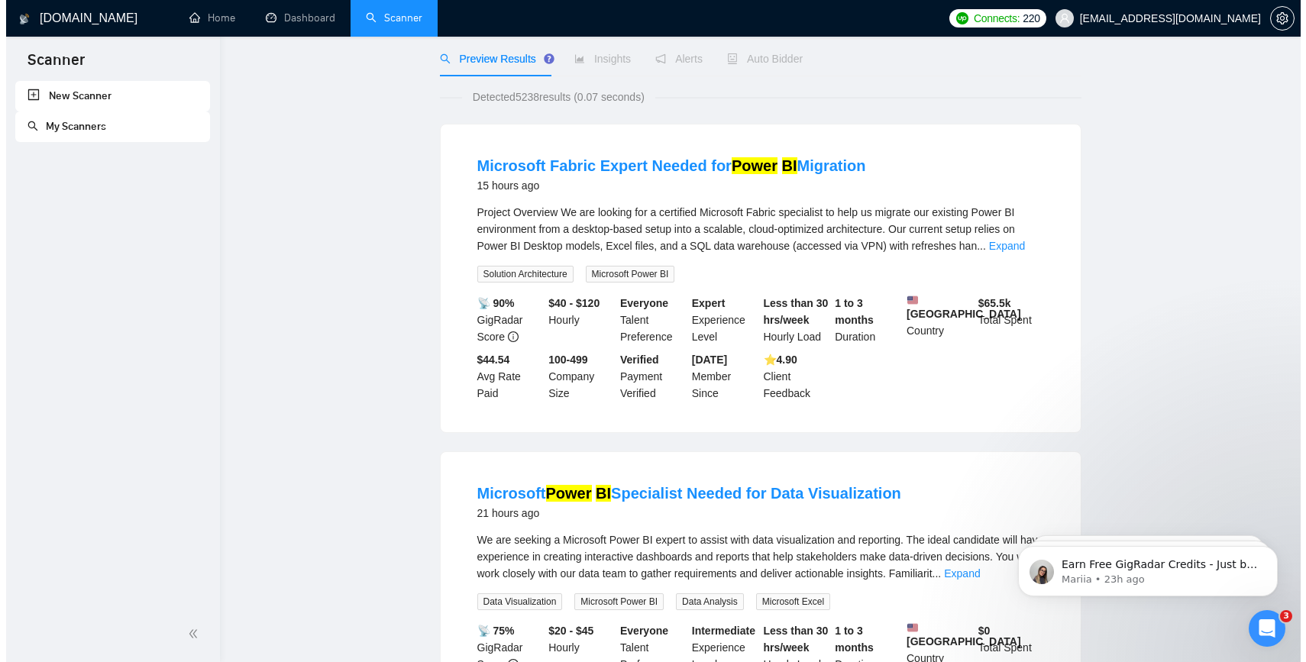
scroll to position [0, 0]
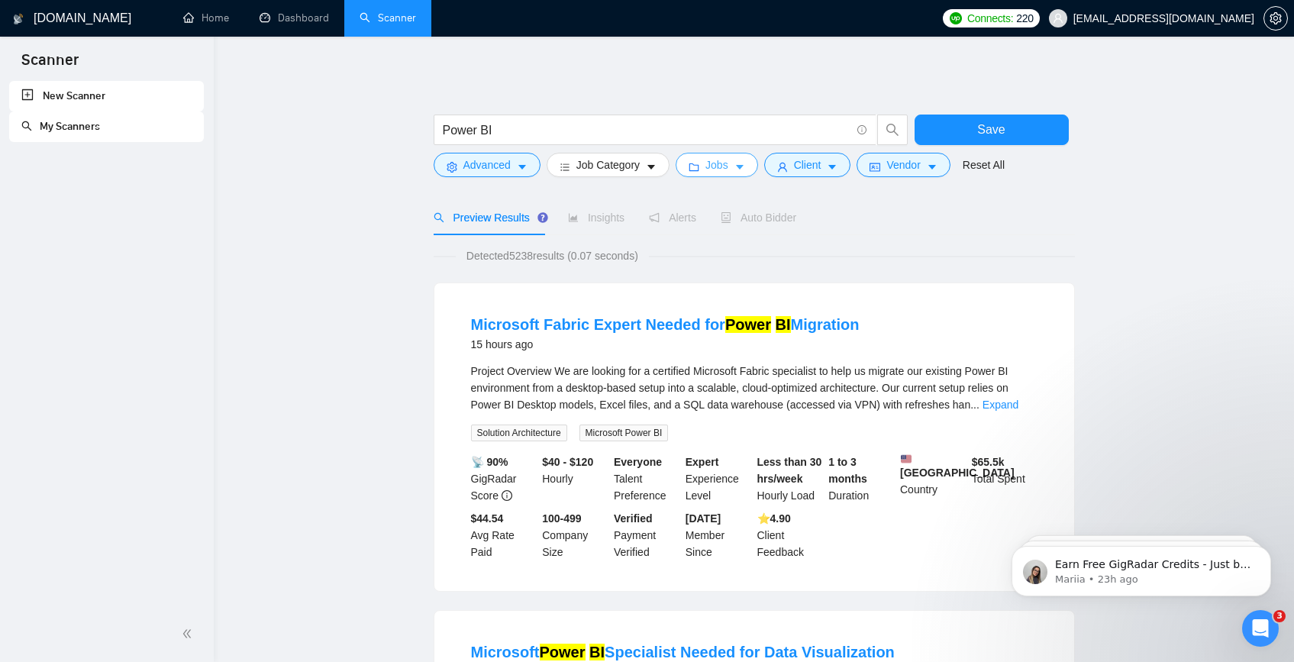
click at [737, 160] on button "Jobs" at bounding box center [717, 165] width 82 height 24
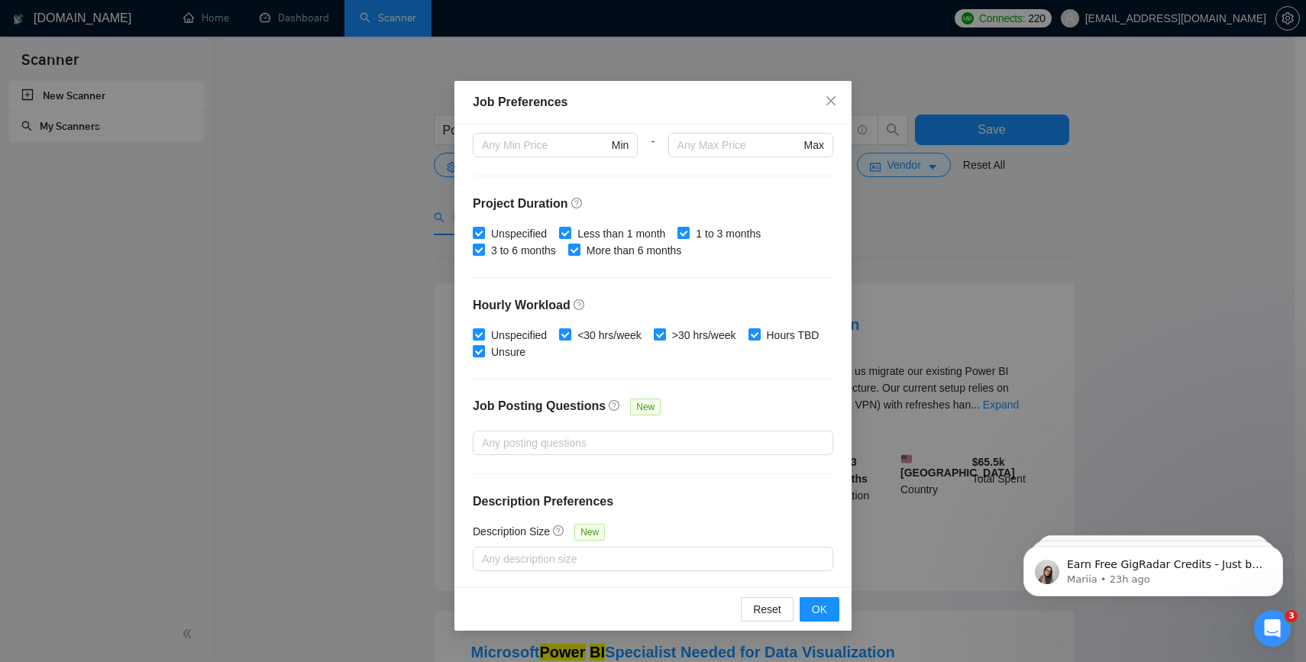
scroll to position [397, 0]
click at [912, 235] on div "Job Preferences Budget Project Type All Fixed Price Hourly Rate Fixed Price Bud…" at bounding box center [653, 331] width 1306 height 662
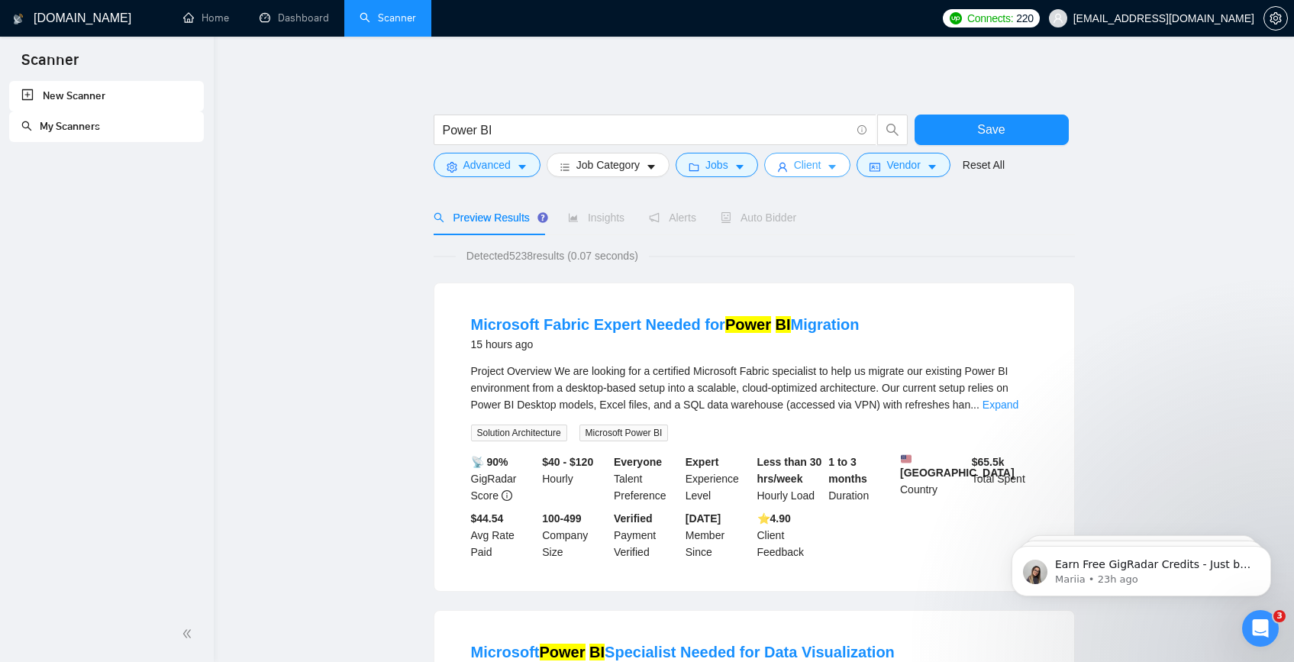
click at [804, 166] on span "Client" at bounding box center [807, 165] width 27 height 17
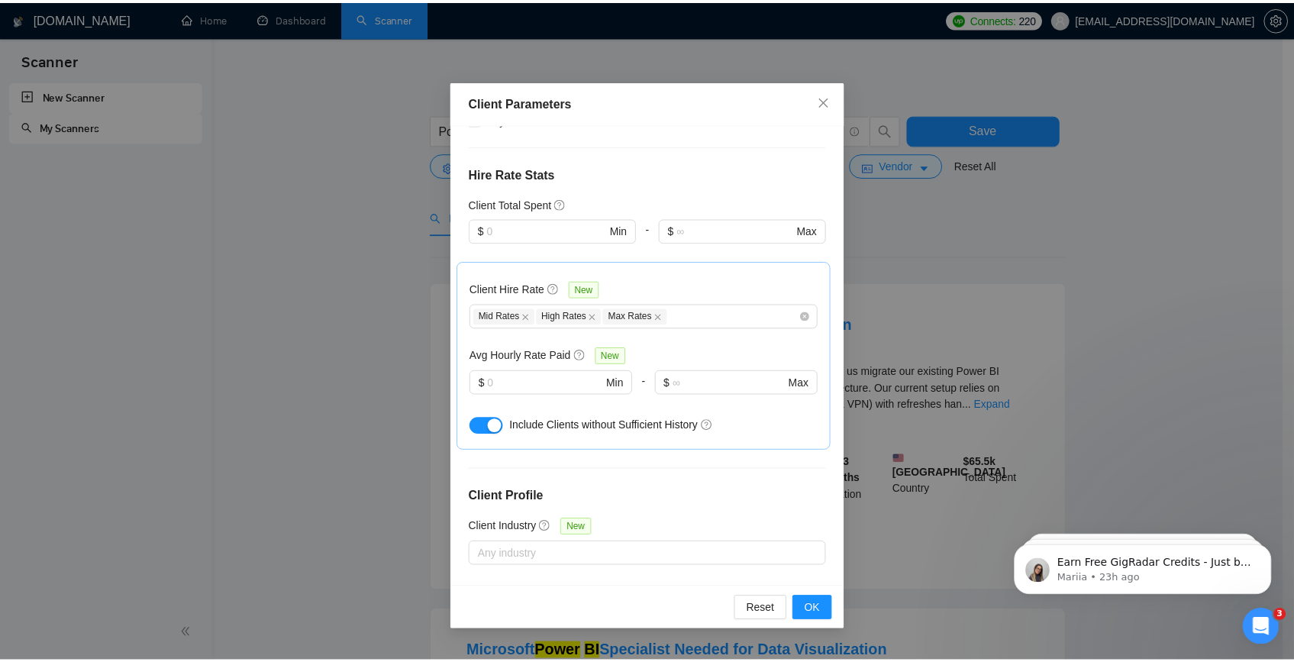
scroll to position [488, 0]
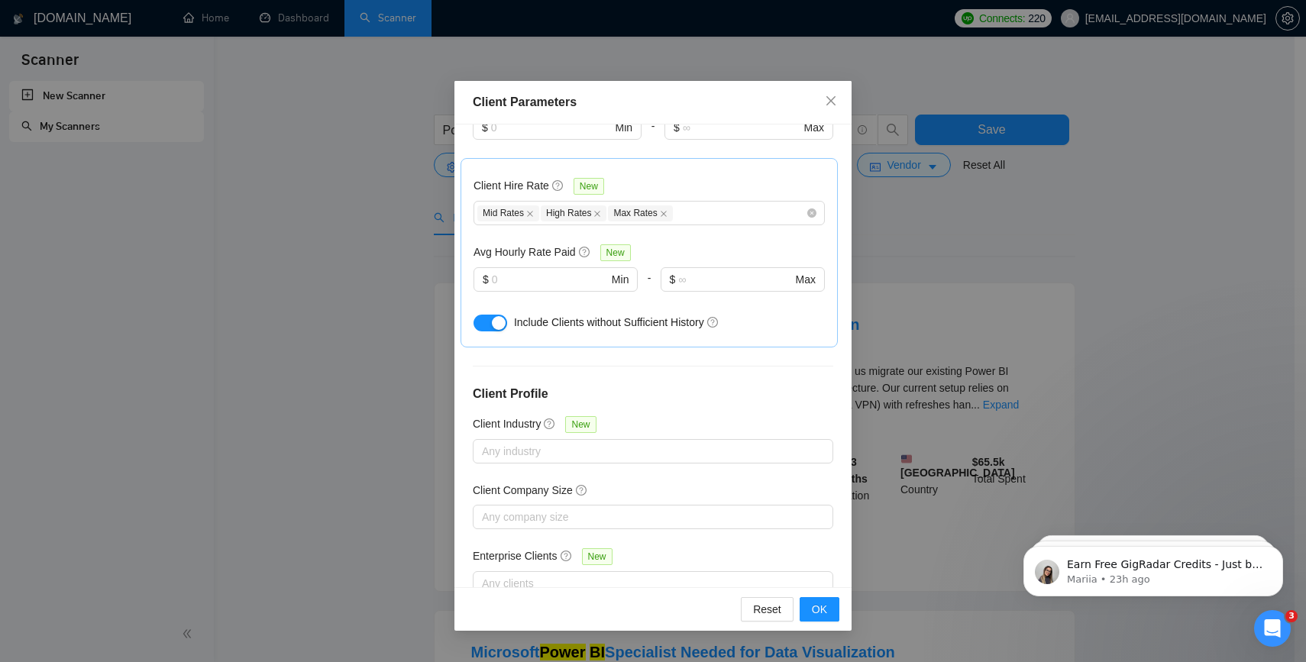
click at [957, 252] on div "Client Parameters Client Location Include Client Countries Select Exclude Clien…" at bounding box center [653, 331] width 1306 height 662
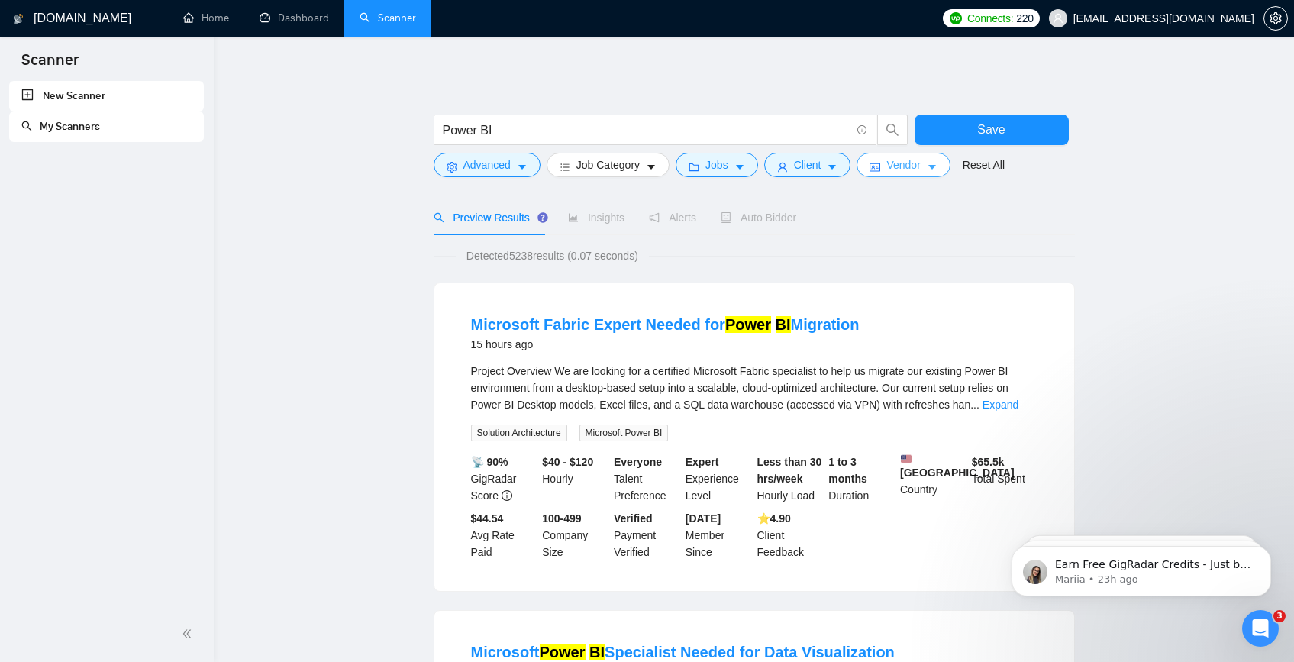
click at [920, 173] on span "Vendor" at bounding box center [903, 165] width 34 height 17
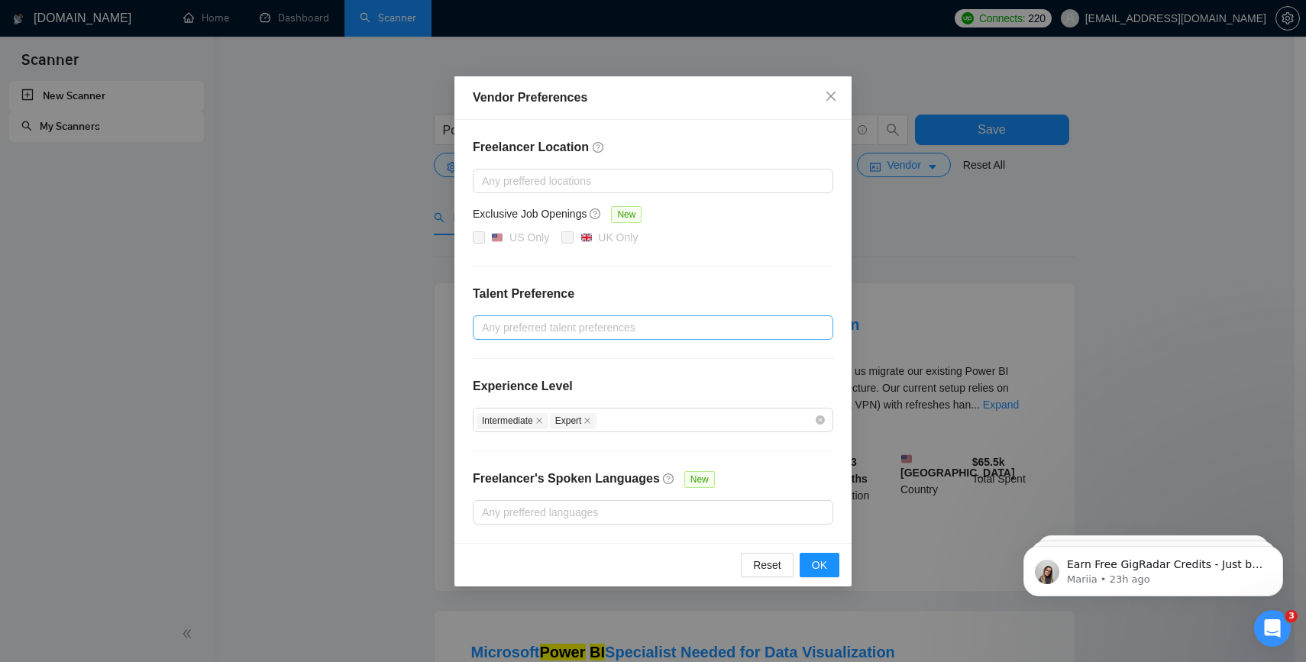
click at [695, 329] on div at bounding box center [644, 327] width 337 height 18
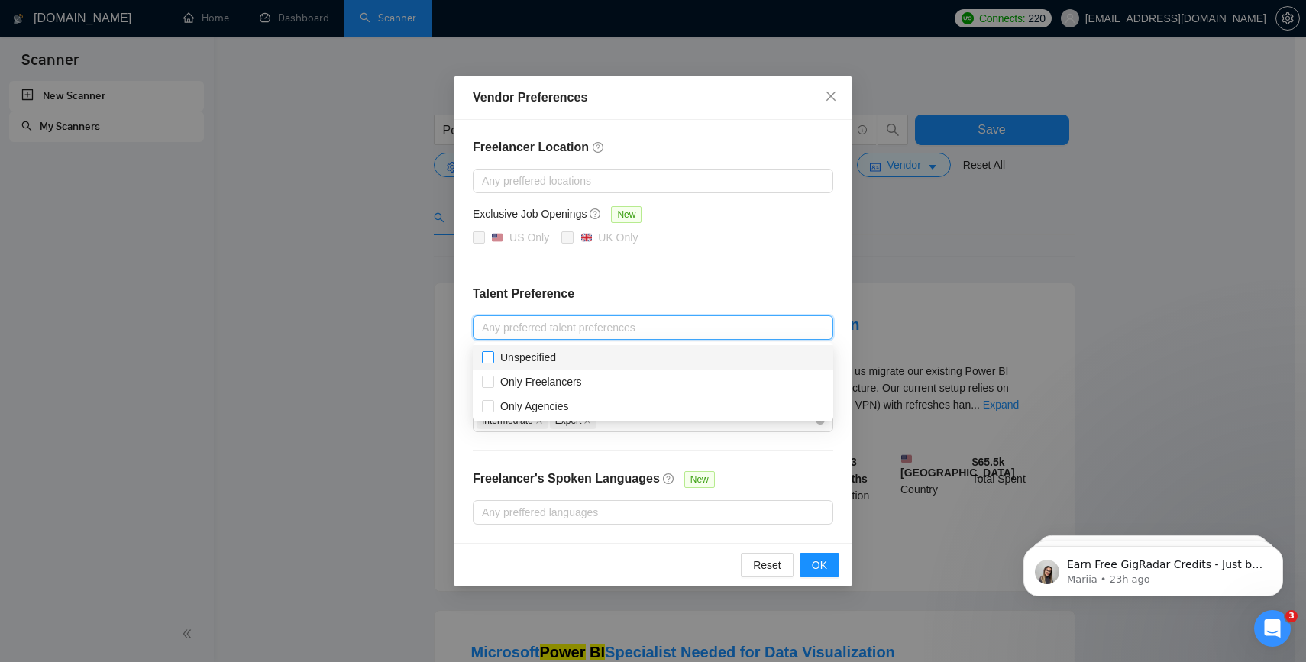
click at [550, 358] on span "Unspecified" at bounding box center [528, 357] width 56 height 12
click at [492, 358] on input "Unspecified" at bounding box center [487, 356] width 11 height 11
checkbox input "true"
click at [546, 405] on span "Only Agencies" at bounding box center [534, 406] width 69 height 12
click at [492, 405] on input "Only Agencies" at bounding box center [487, 405] width 11 height 11
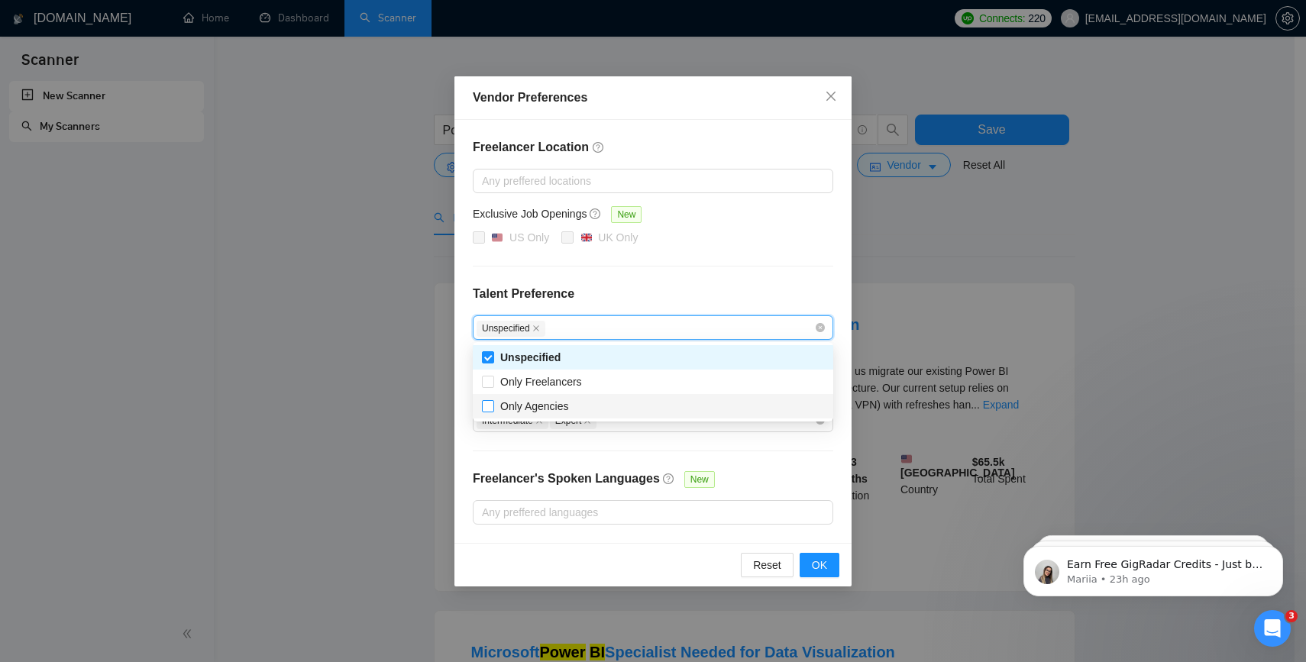
checkbox input "true"
click at [804, 568] on button "OK" at bounding box center [819, 565] width 40 height 24
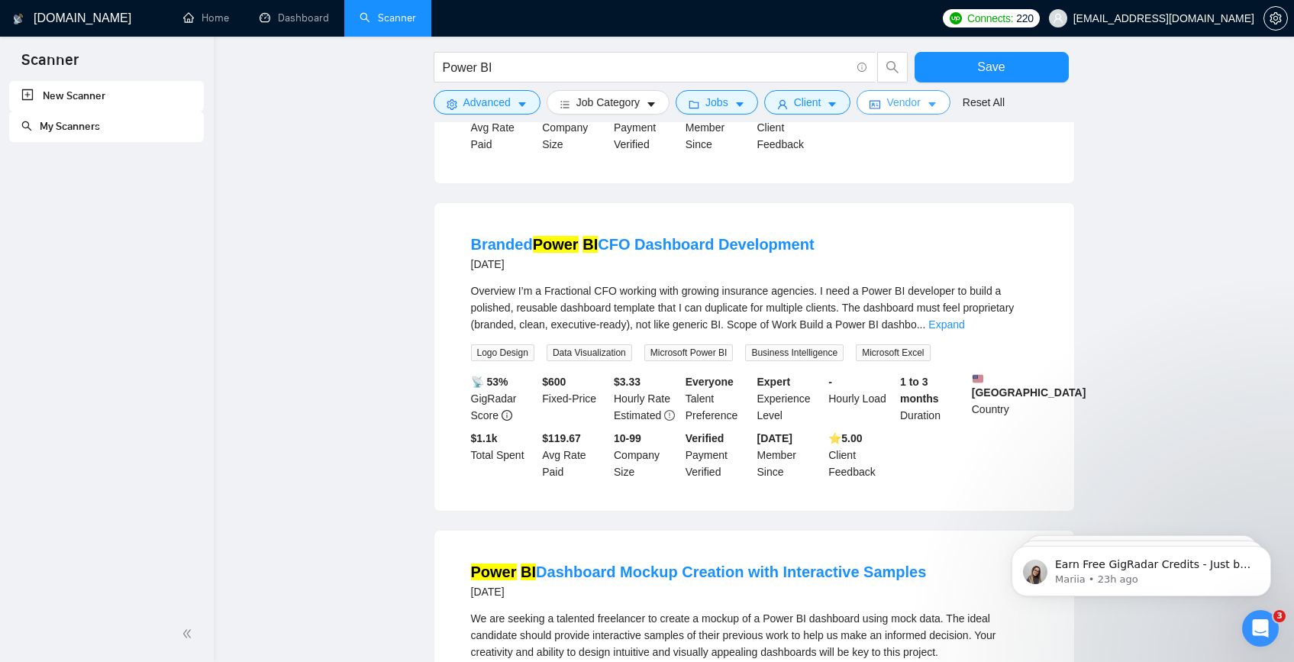
scroll to position [1358, 0]
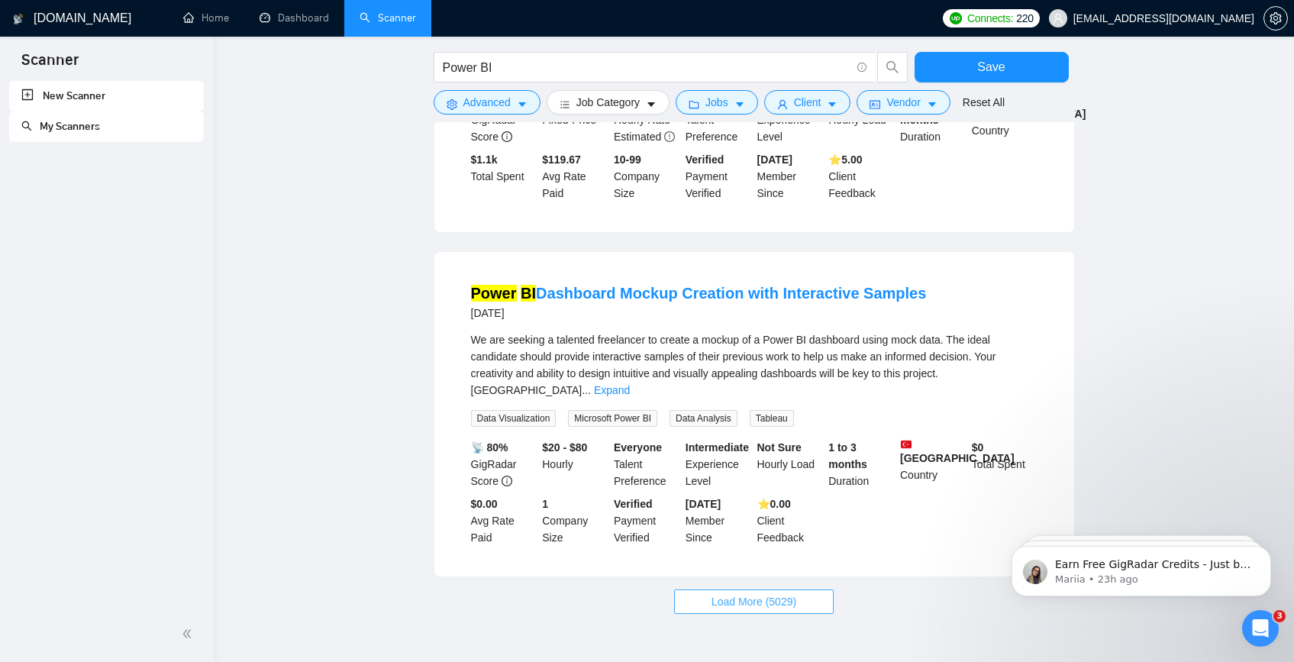
click at [717, 600] on span "Load More (5029)" at bounding box center [754, 601] width 85 height 17
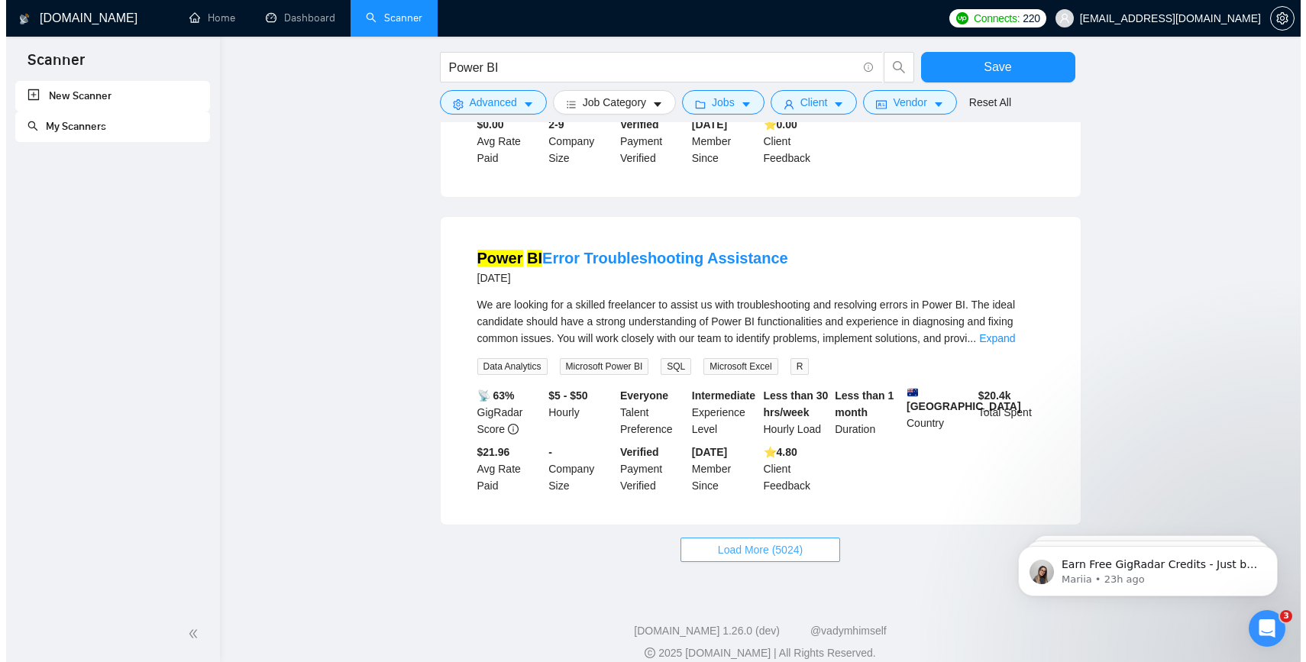
scroll to position [3092, 0]
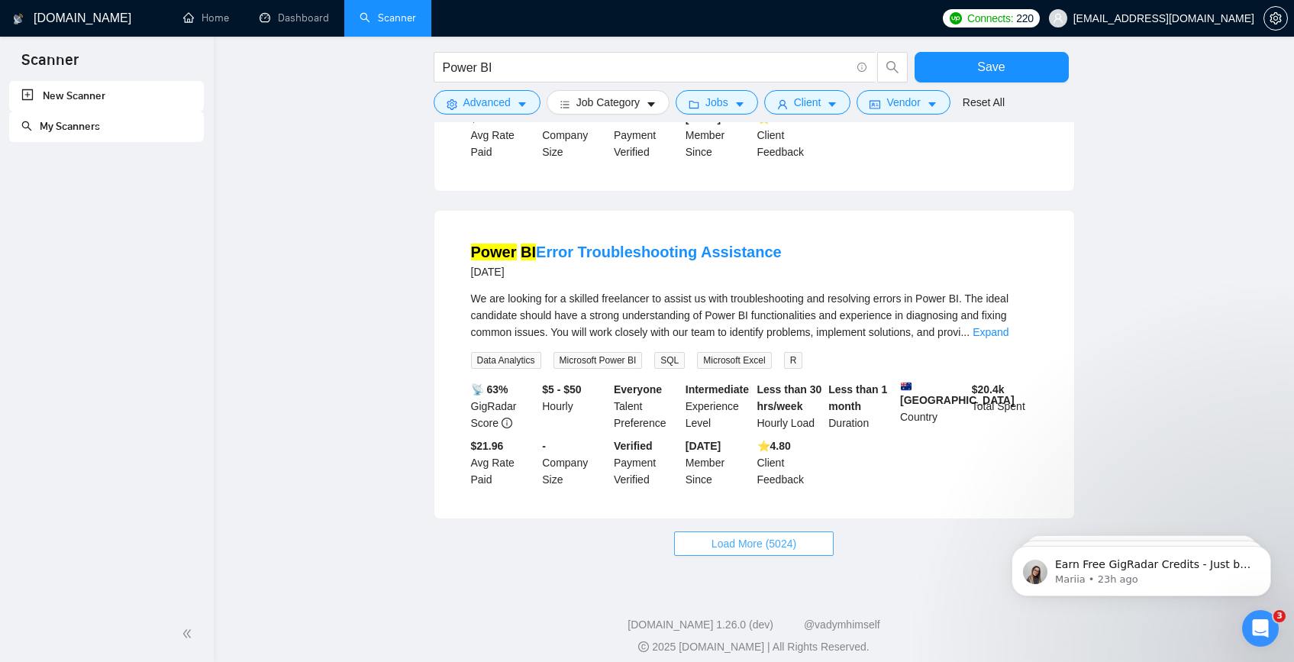
click at [771, 535] on span "Load More (5024)" at bounding box center [754, 543] width 85 height 17
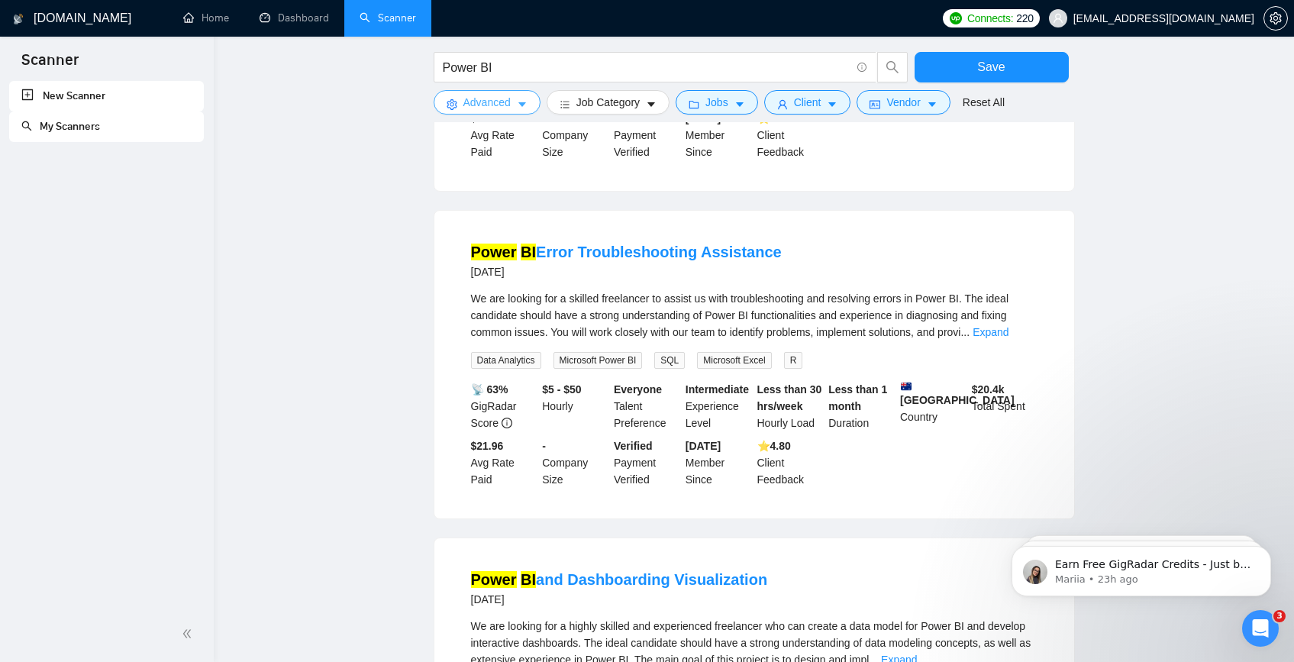
click at [505, 106] on span "Advanced" at bounding box center [486, 102] width 47 height 17
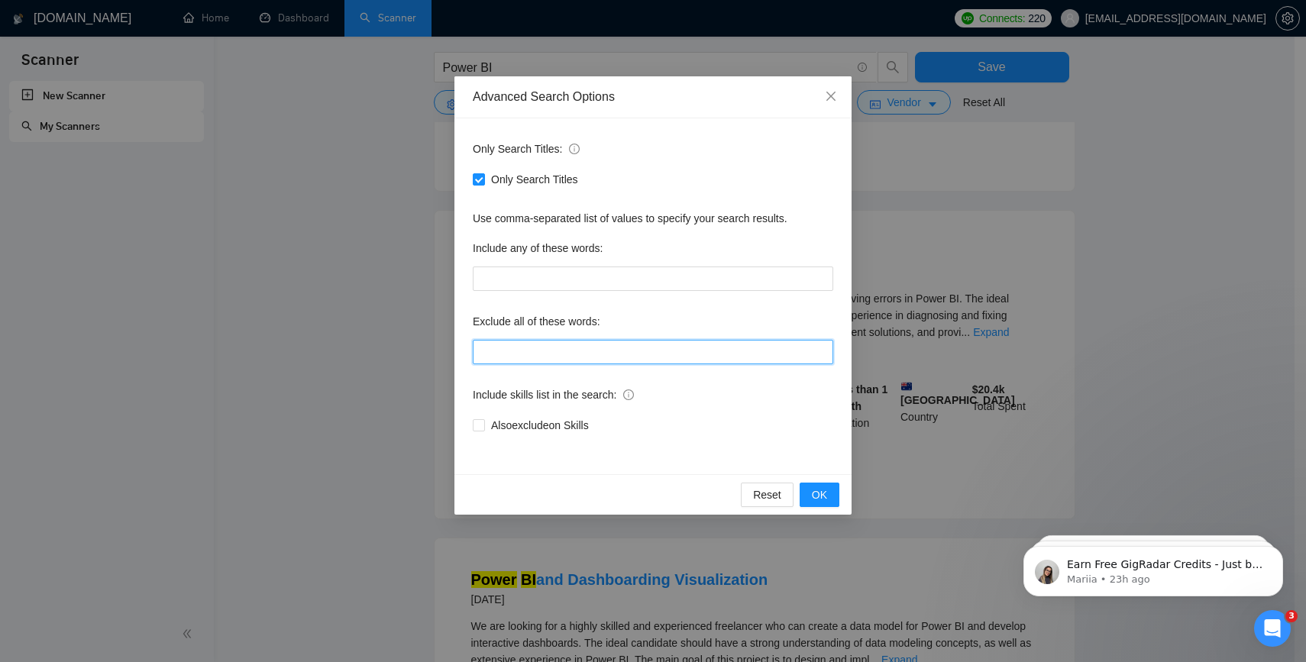
click at [528, 355] on input "text" at bounding box center [653, 352] width 360 height 24
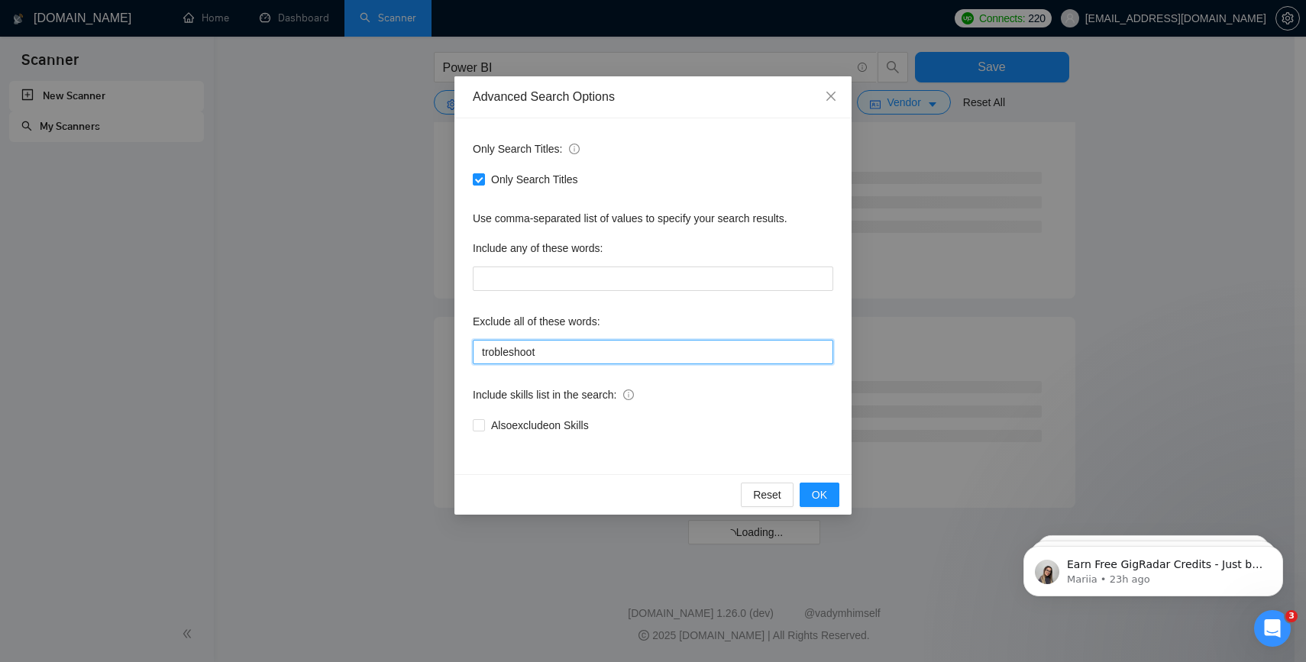
scroll to position [2894, 0]
click at [514, 352] on input "trobleshoot" at bounding box center [653, 352] width 360 height 24
click at [496, 350] on input "trobleshoot" at bounding box center [653, 352] width 360 height 24
click at [603, 356] on input "troubleshoot" at bounding box center [653, 352] width 360 height 24
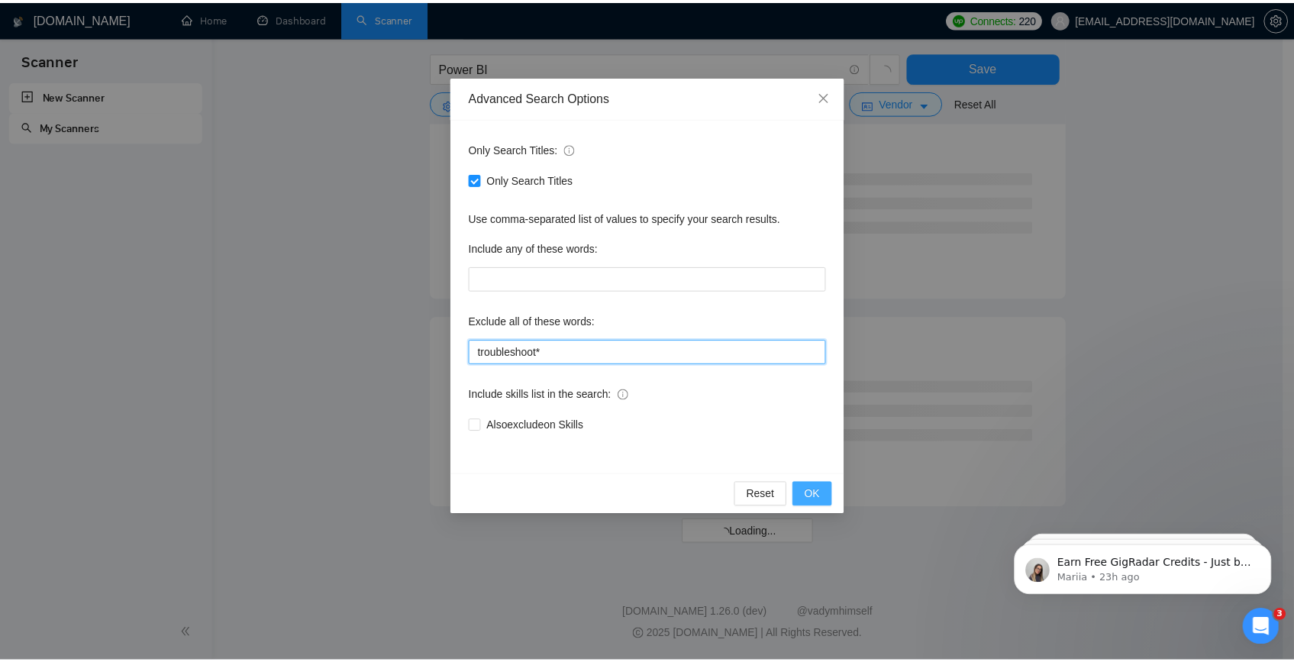
scroll to position [802, 0]
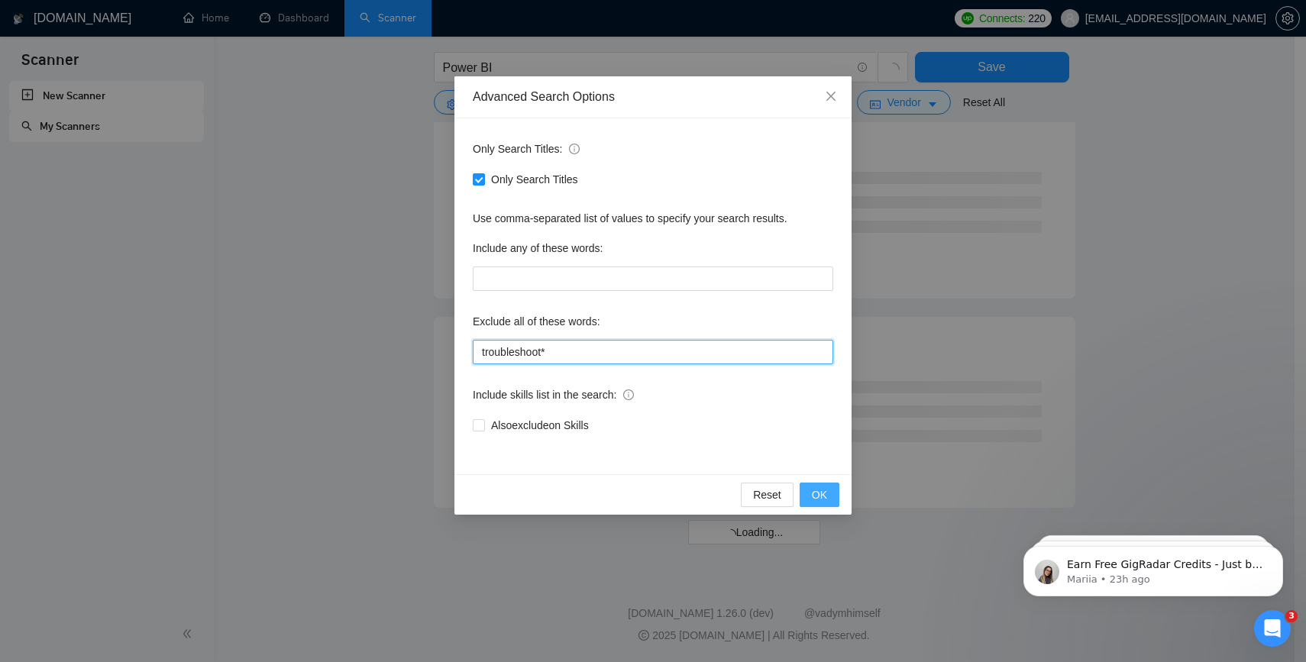
type input "troubleshoot*"
click at [829, 492] on button "OK" at bounding box center [819, 495] width 40 height 24
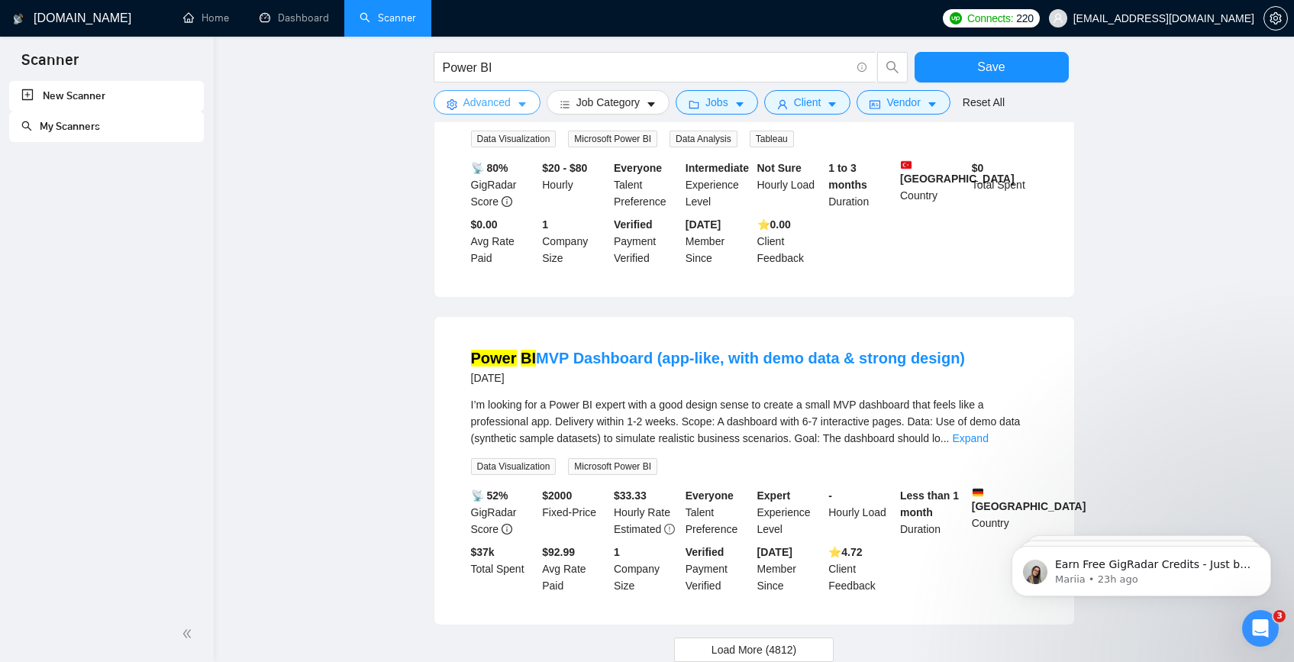
scroll to position [1413, 0]
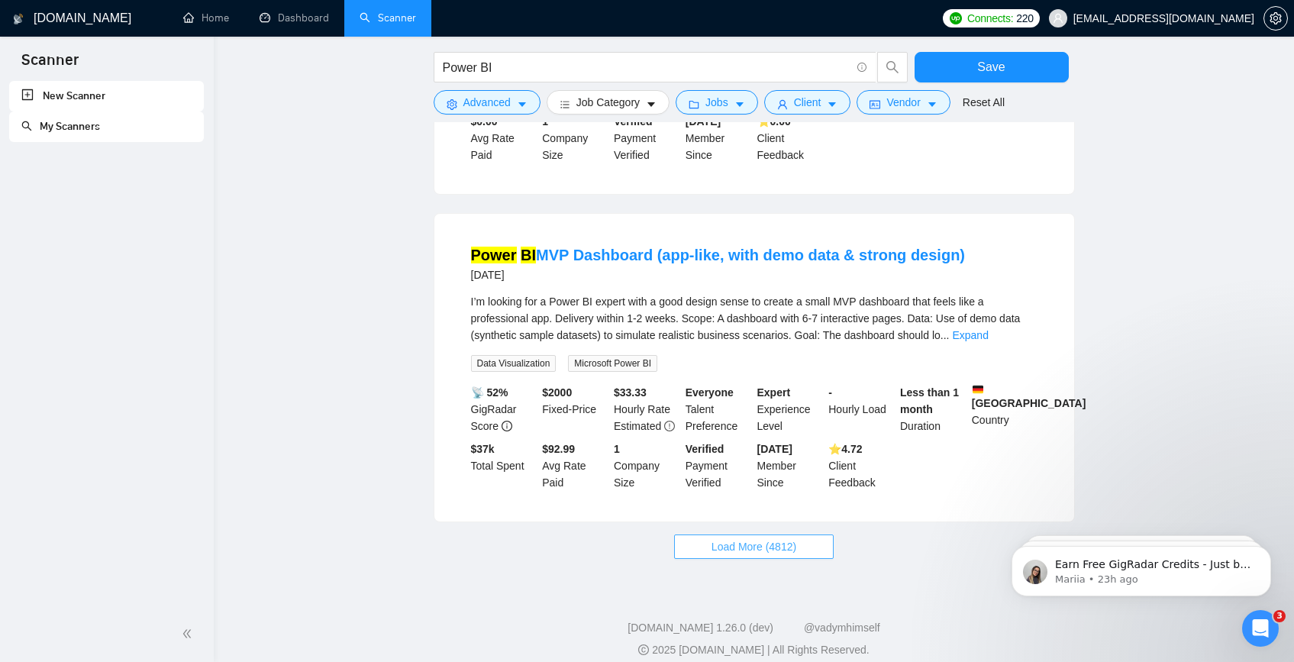
click at [773, 538] on span "Load More (4812)" at bounding box center [754, 546] width 85 height 17
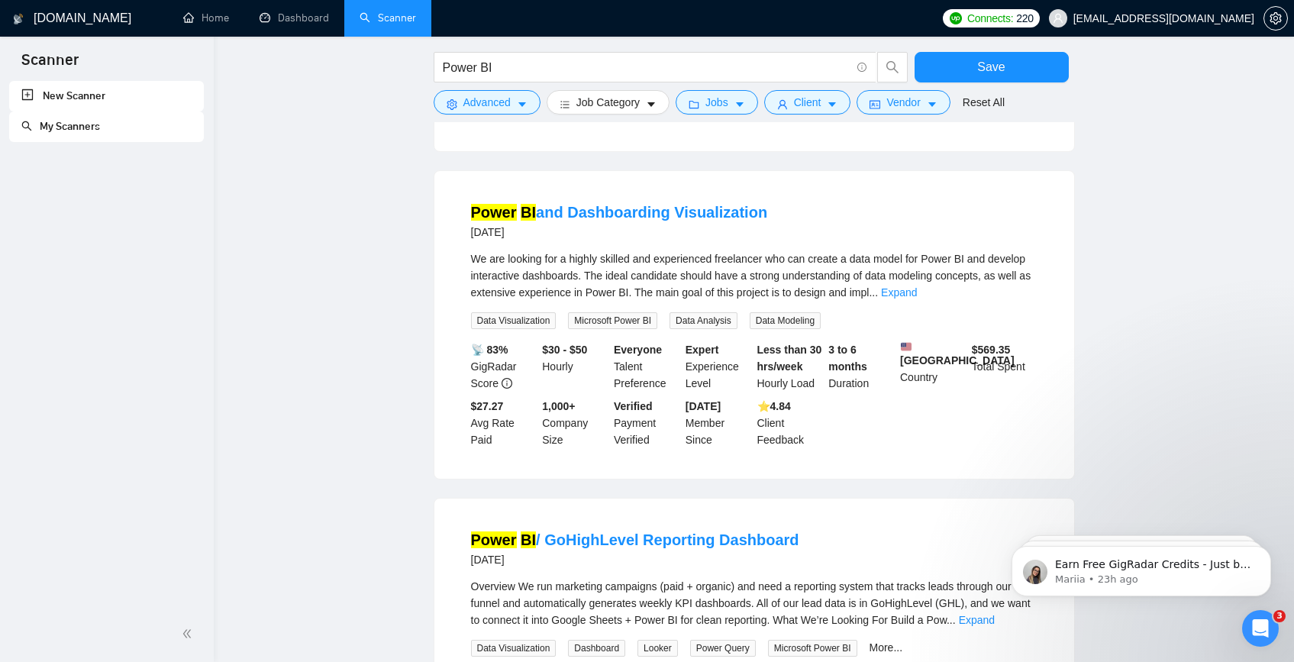
scroll to position [3103, 0]
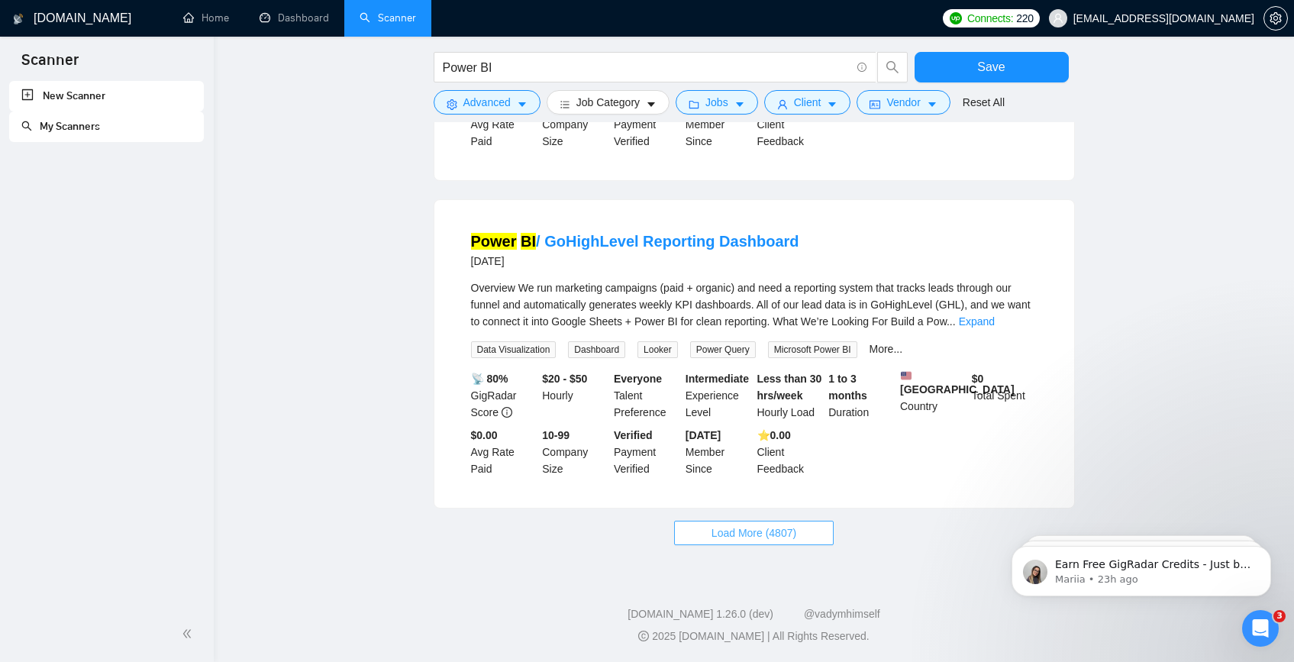
click at [733, 534] on span "Load More (4807)" at bounding box center [754, 533] width 85 height 17
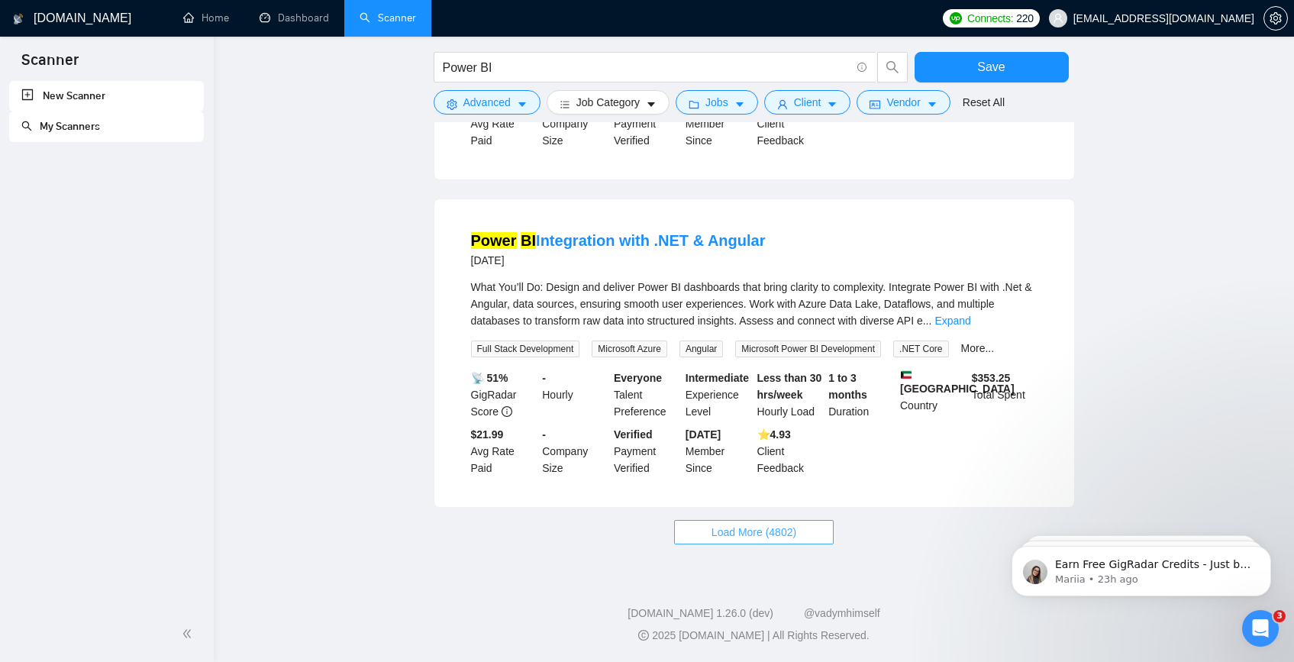
scroll to position [4804, 0]
click at [741, 524] on span "Load More (4802)" at bounding box center [754, 532] width 85 height 17
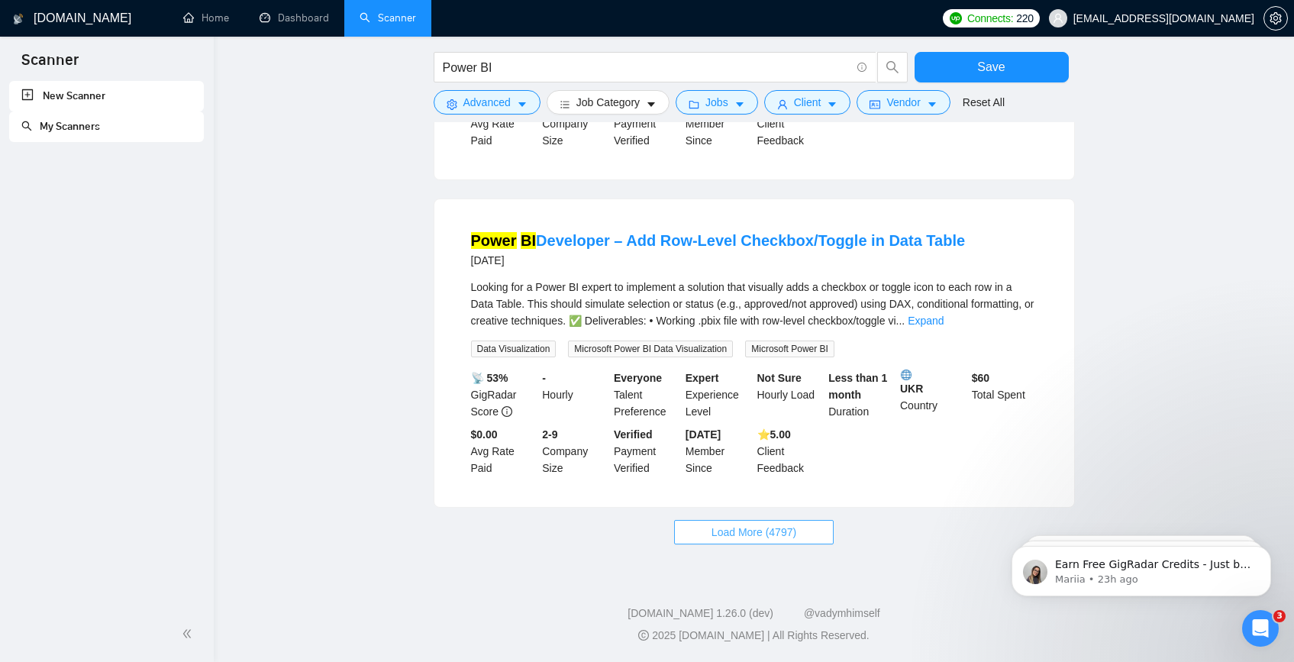
scroll to position [6472, 0]
click at [735, 522] on button "Load More (4797)" at bounding box center [754, 532] width 160 height 24
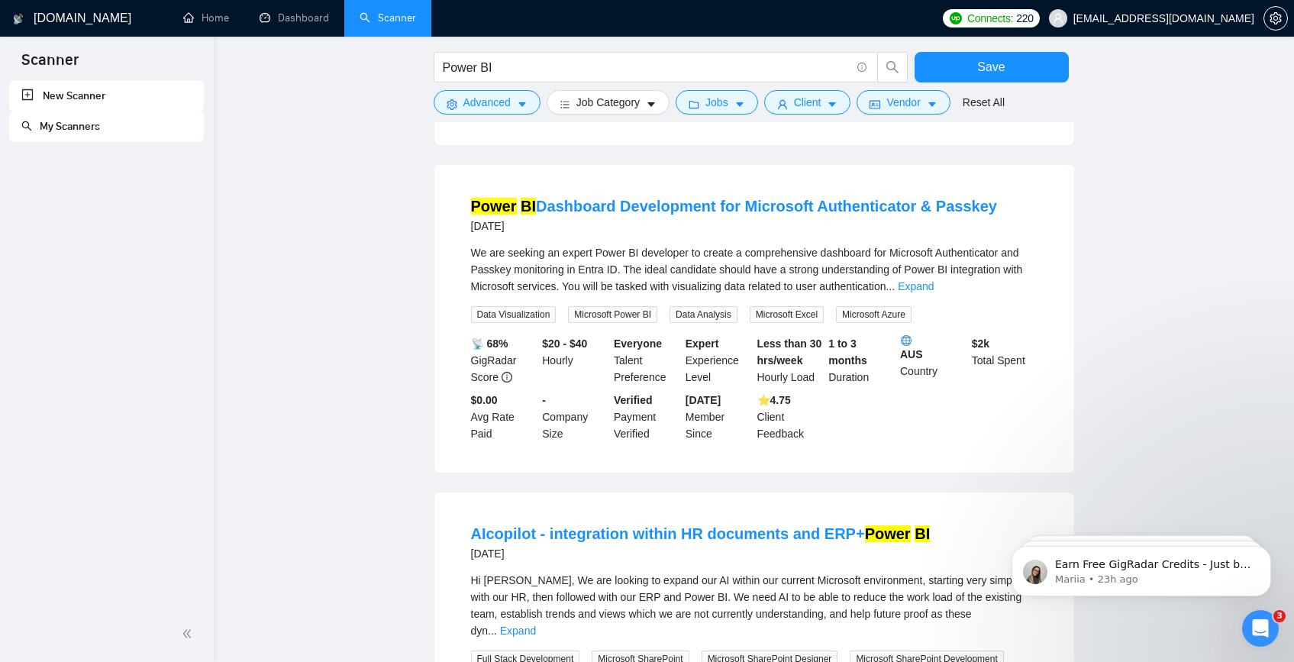
scroll to position [6702, 0]
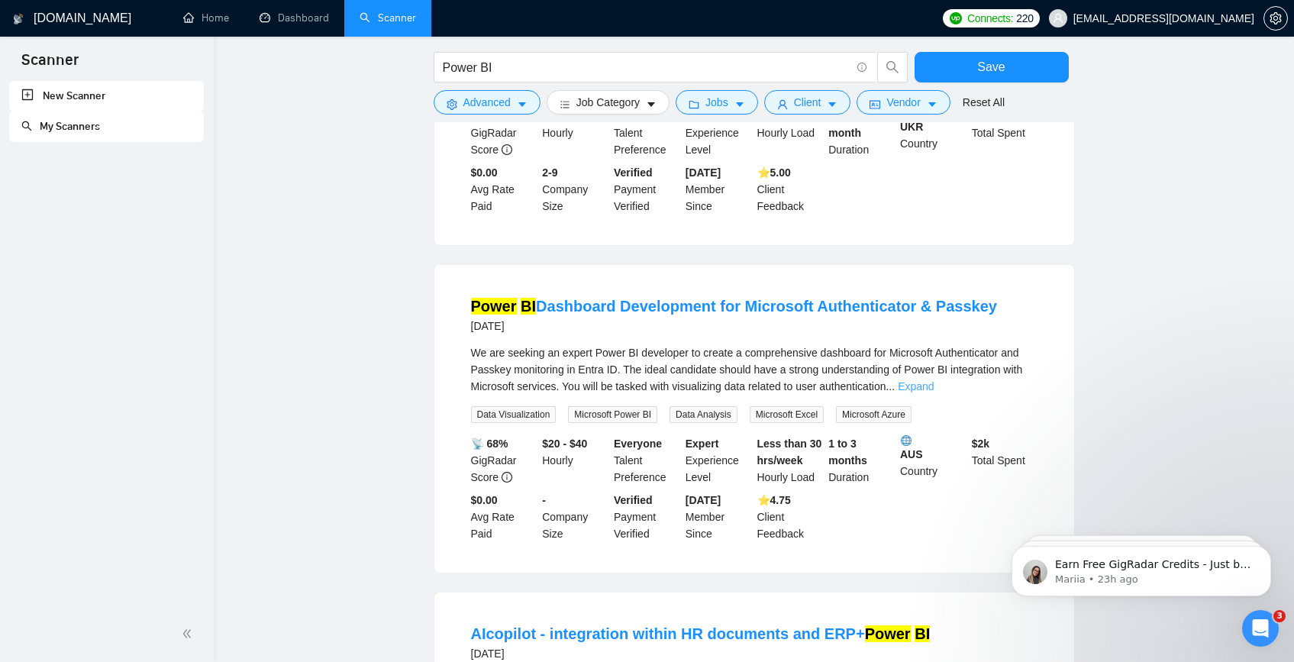
click at [934, 392] on link "Expand" at bounding box center [916, 386] width 36 height 12
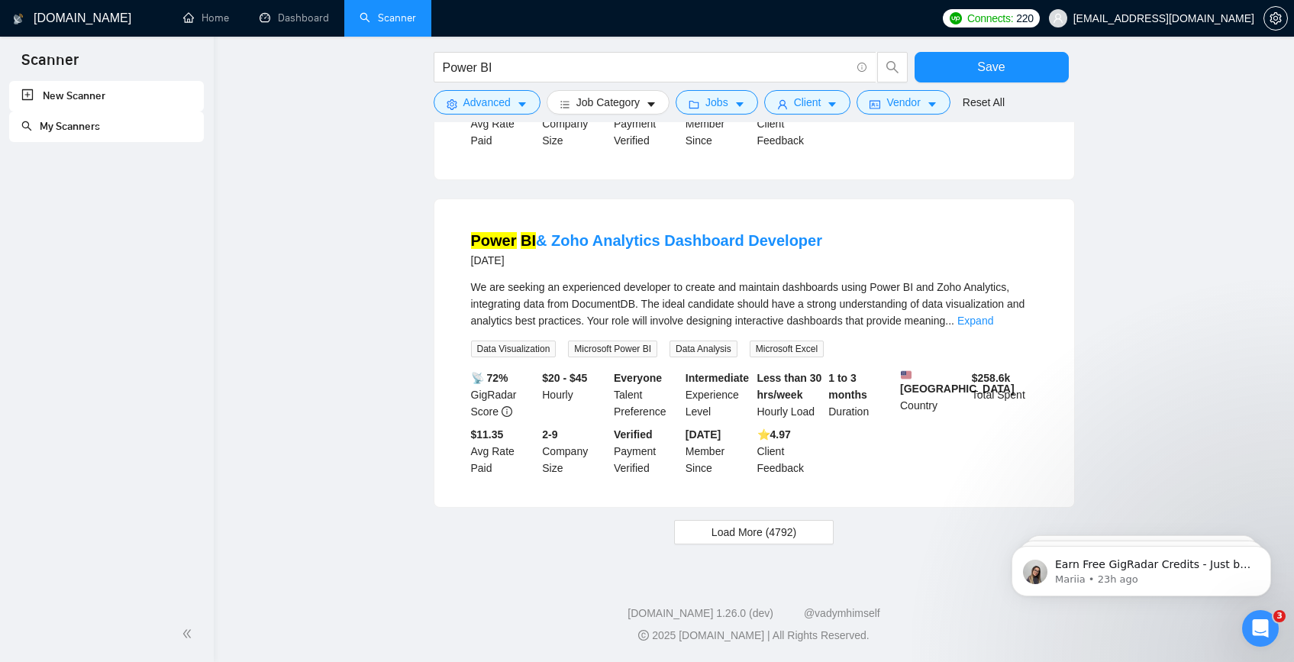
scroll to position [8365, 0]
click at [798, 544] on button "Load More (4792)" at bounding box center [754, 532] width 160 height 24
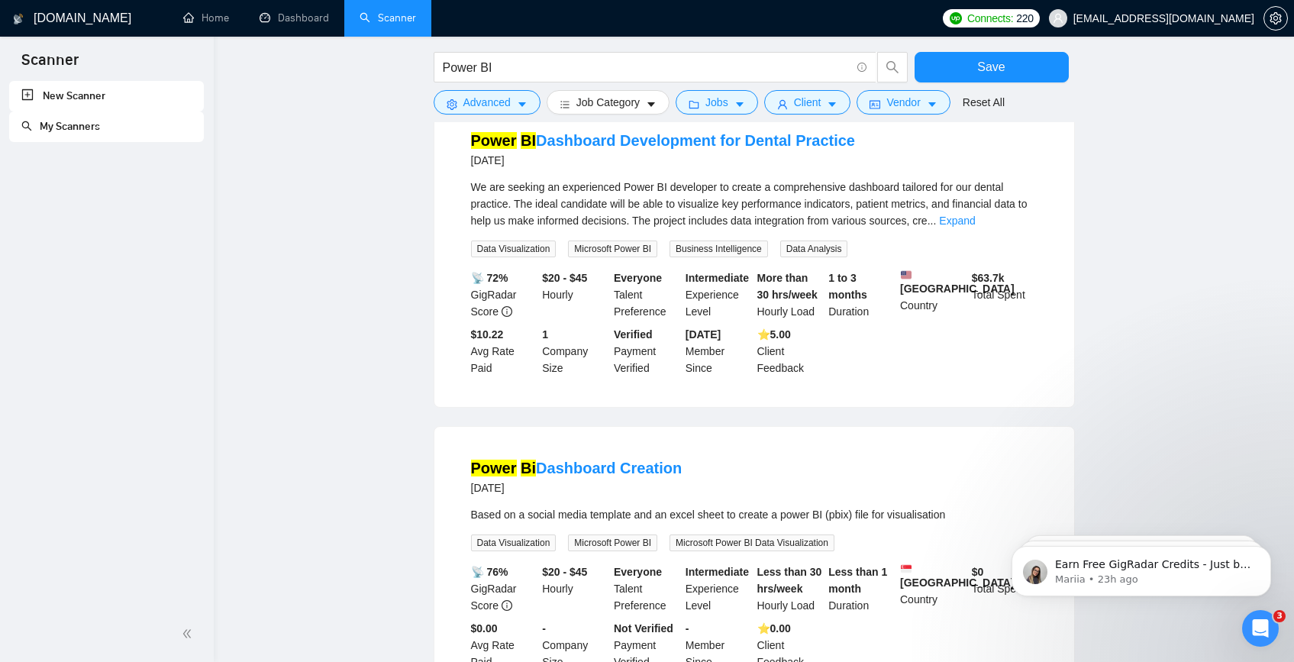
scroll to position [9982, 0]
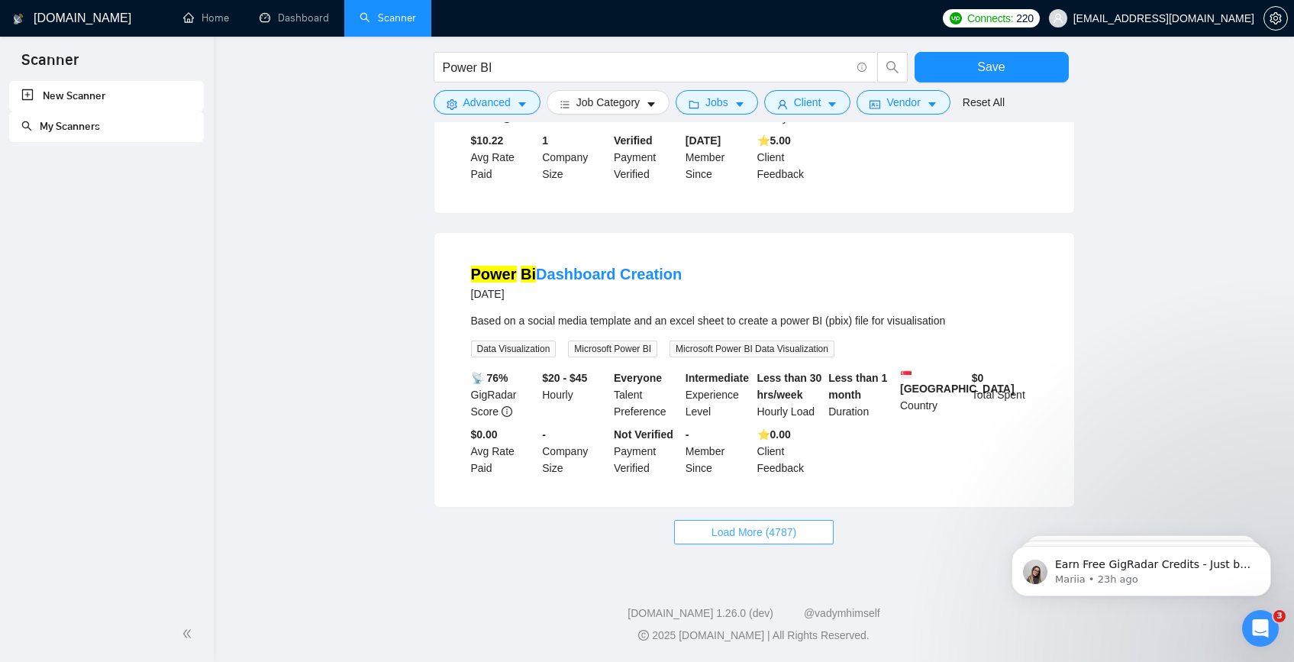
click at [775, 532] on span "Load More (4787)" at bounding box center [754, 532] width 85 height 17
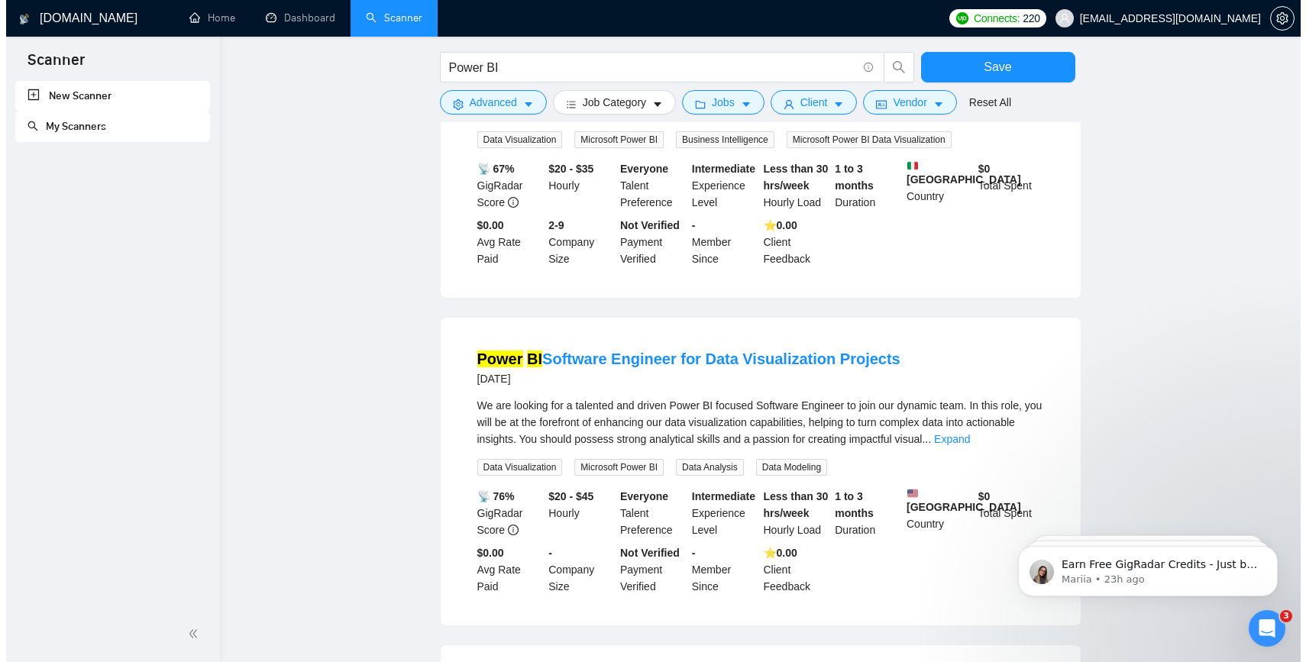
scroll to position [11026, 0]
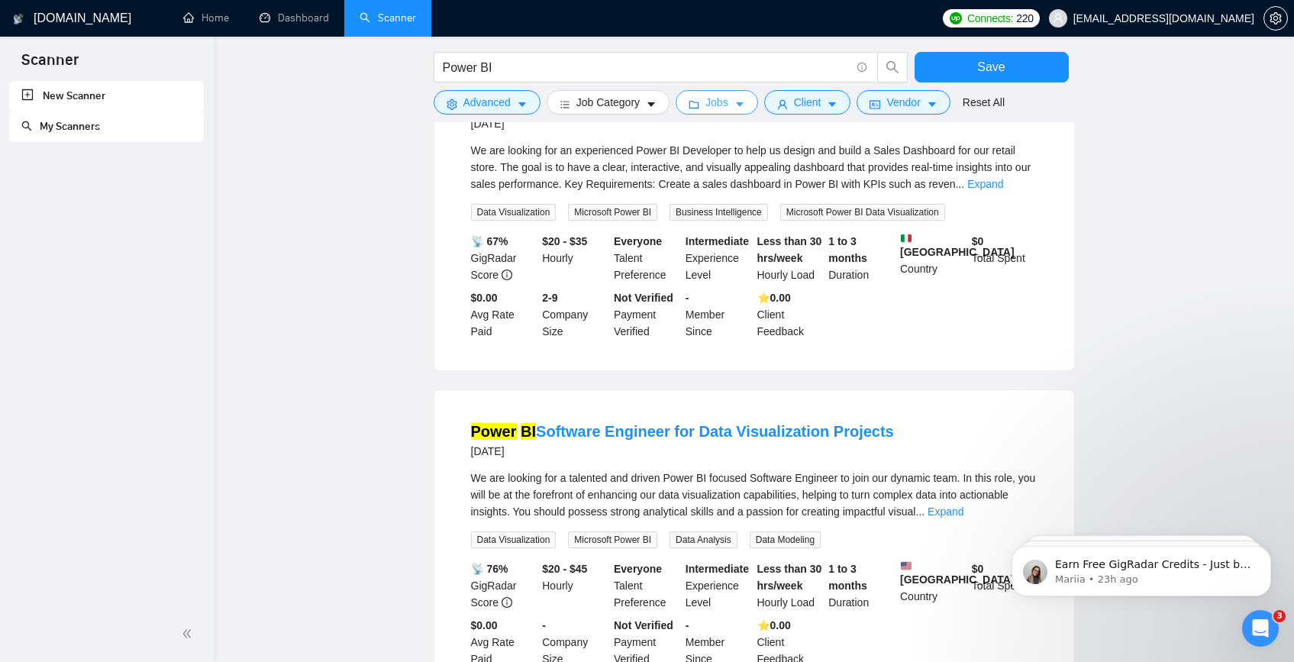
click at [737, 105] on button "Jobs" at bounding box center [717, 102] width 82 height 24
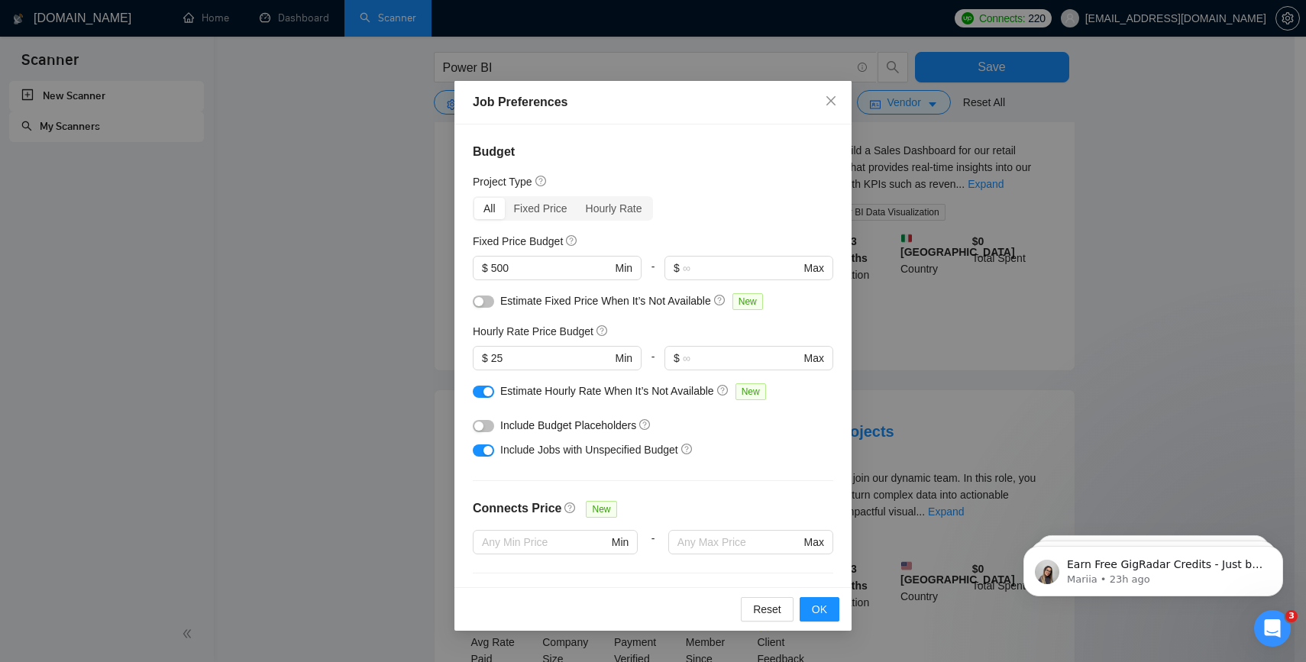
scroll to position [104, 0]
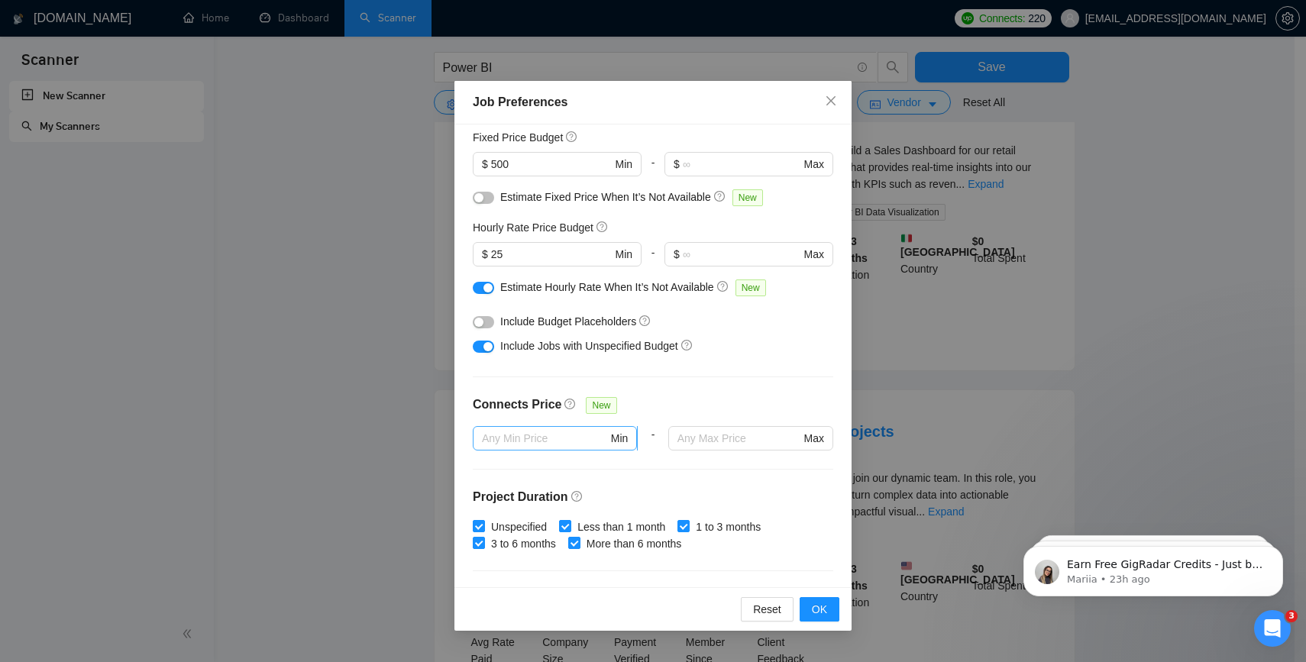
click at [541, 434] on input "text" at bounding box center [545, 438] width 126 height 17
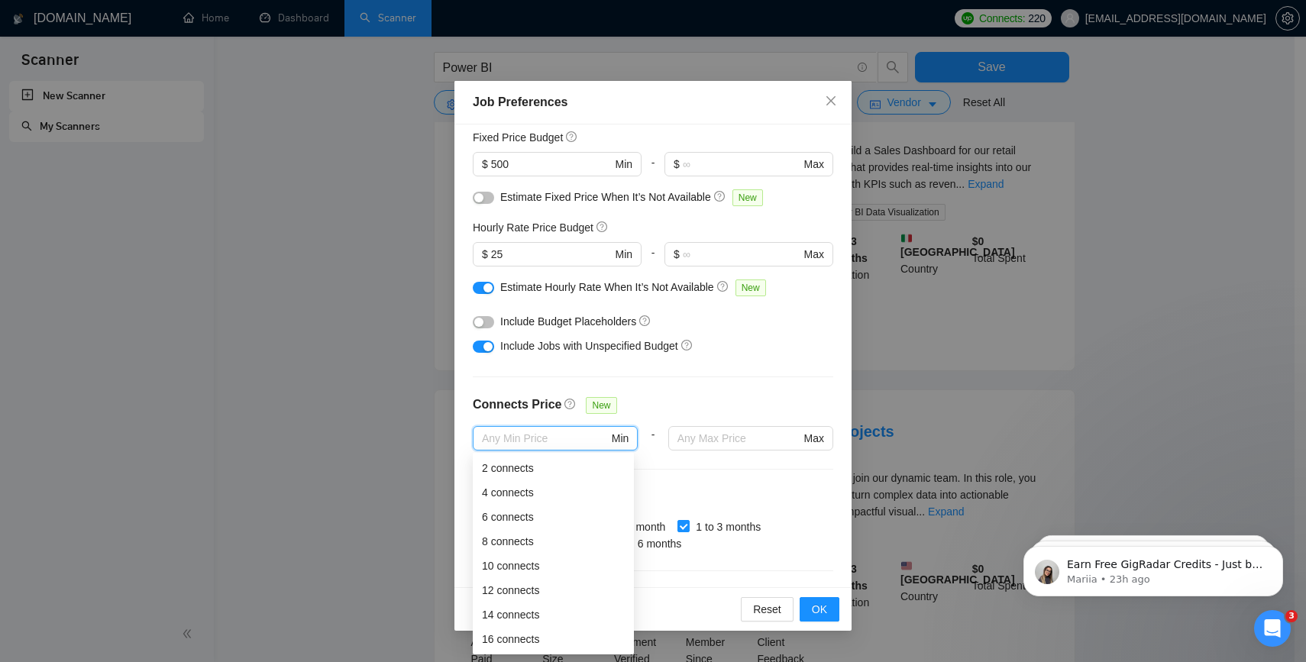
click at [696, 398] on div "Connects Price New" at bounding box center [653, 410] width 360 height 31
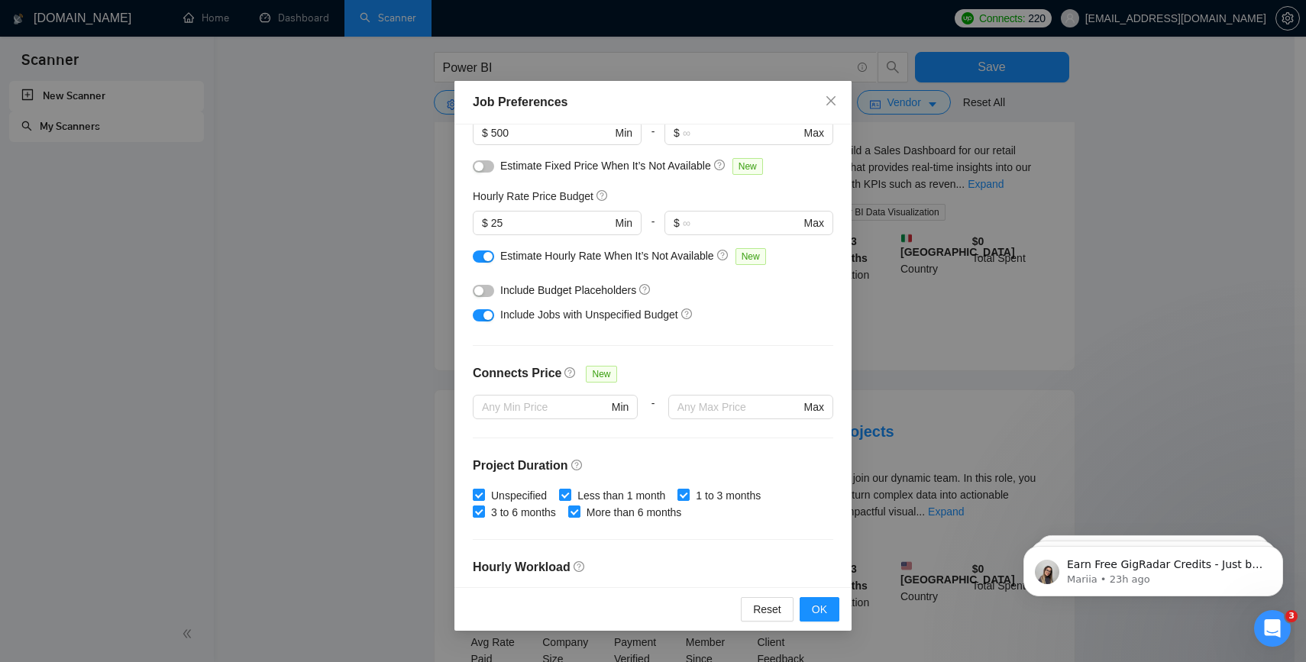
scroll to position [397, 0]
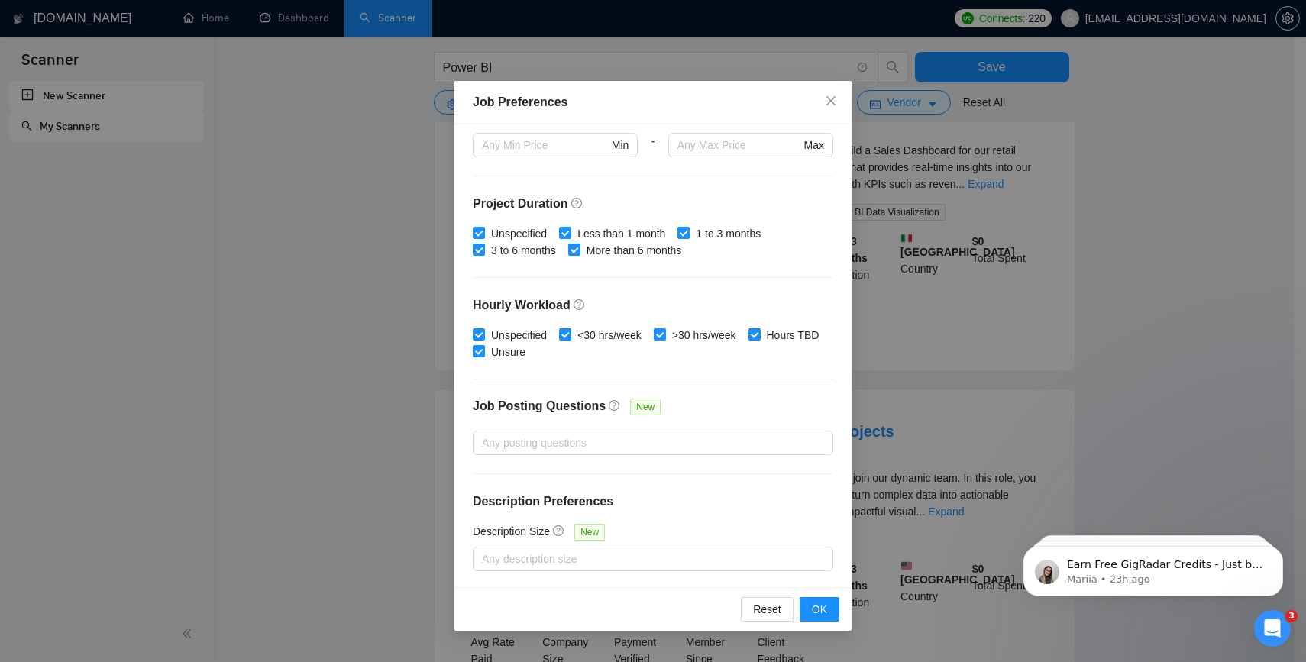
click at [909, 326] on div "Job Preferences Budget Project Type All Fixed Price Hourly Rate Fixed Price Bud…" at bounding box center [653, 331] width 1306 height 662
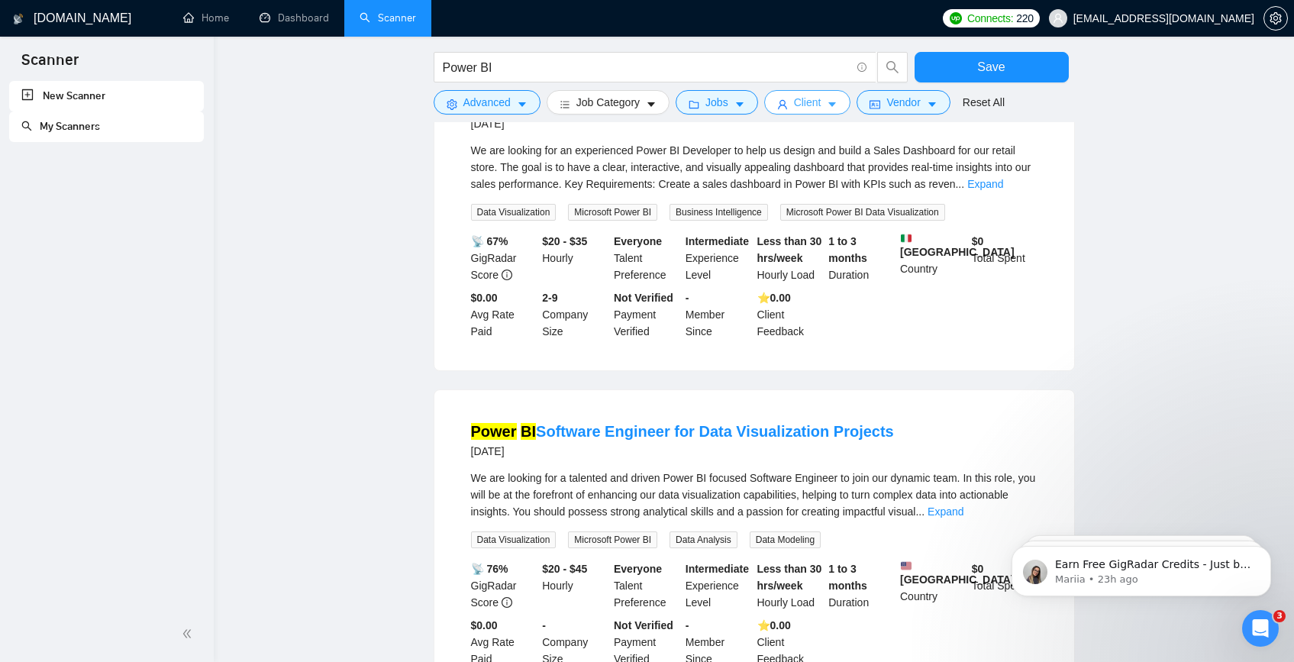
click at [802, 101] on span "Client" at bounding box center [807, 102] width 27 height 17
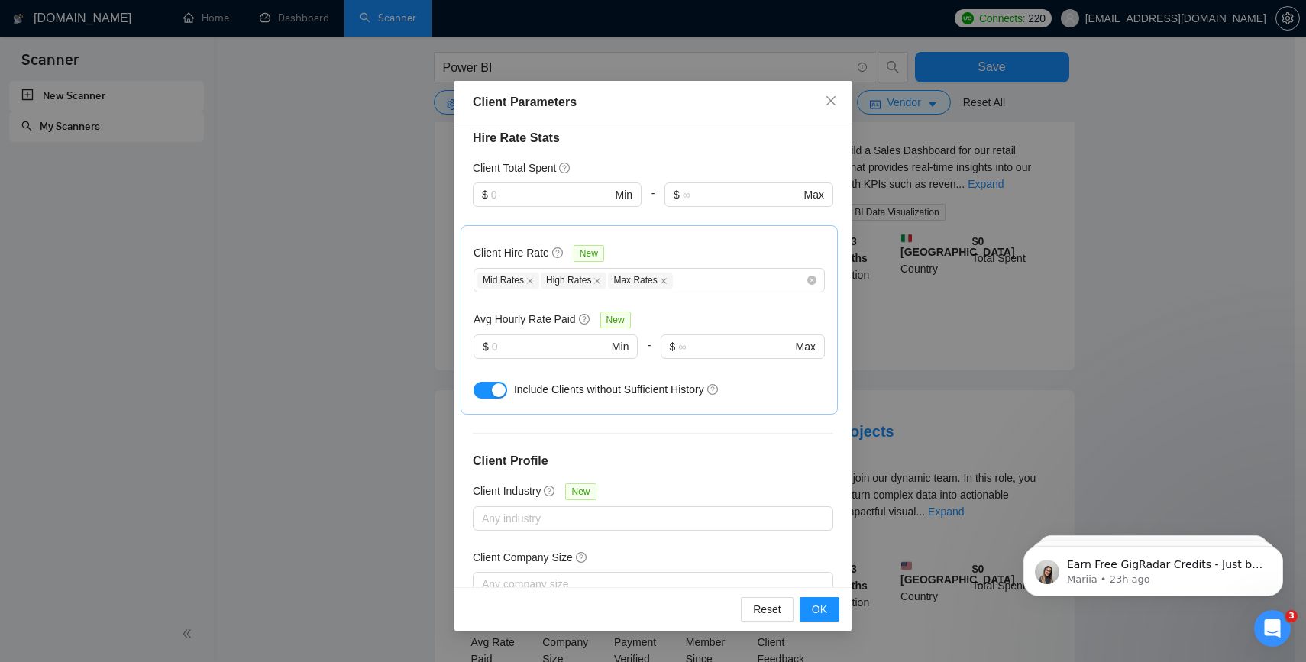
scroll to position [282, 0]
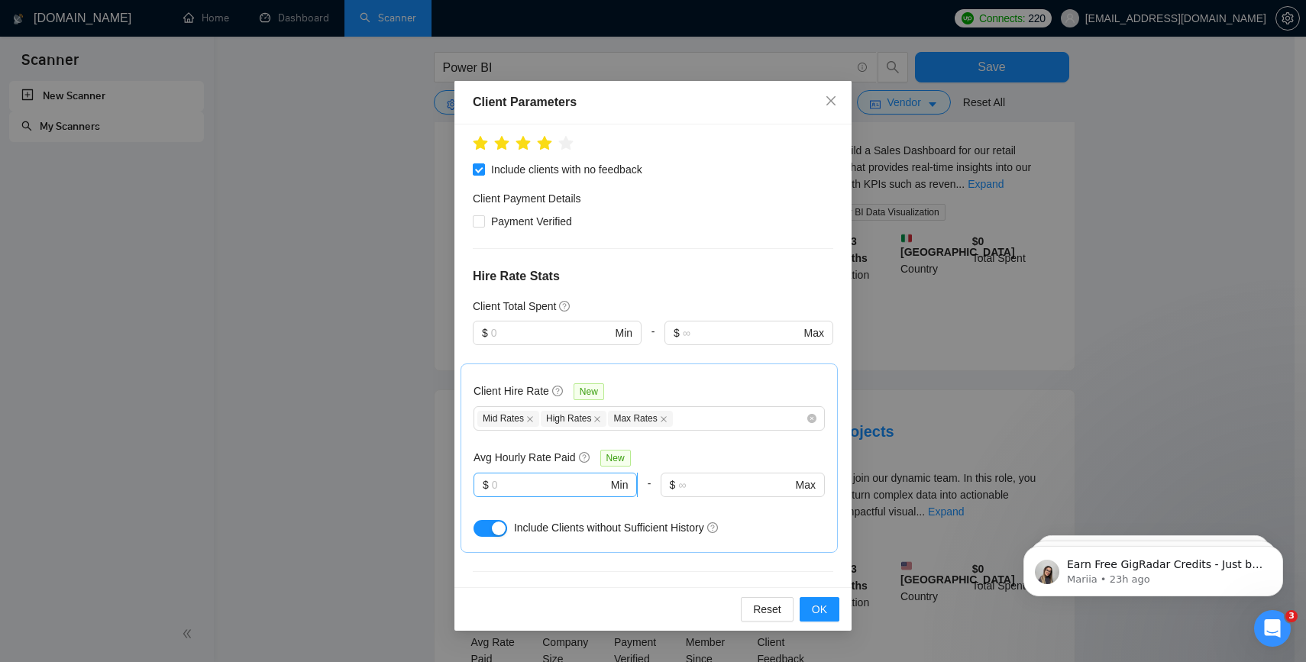
click at [548, 476] on input "text" at bounding box center [550, 484] width 116 height 17
click at [548, 476] on input "20" at bounding box center [550, 484] width 116 height 17
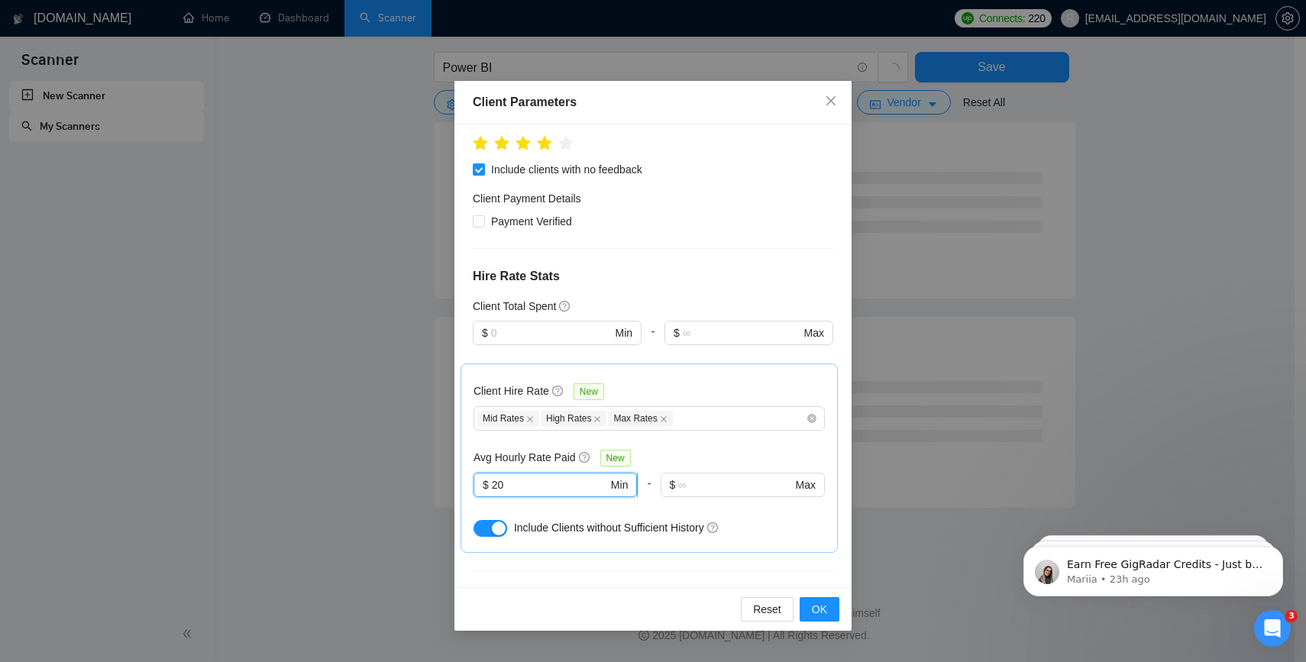
scroll to position [7078, 0]
click at [548, 476] on input "20" at bounding box center [550, 484] width 116 height 17
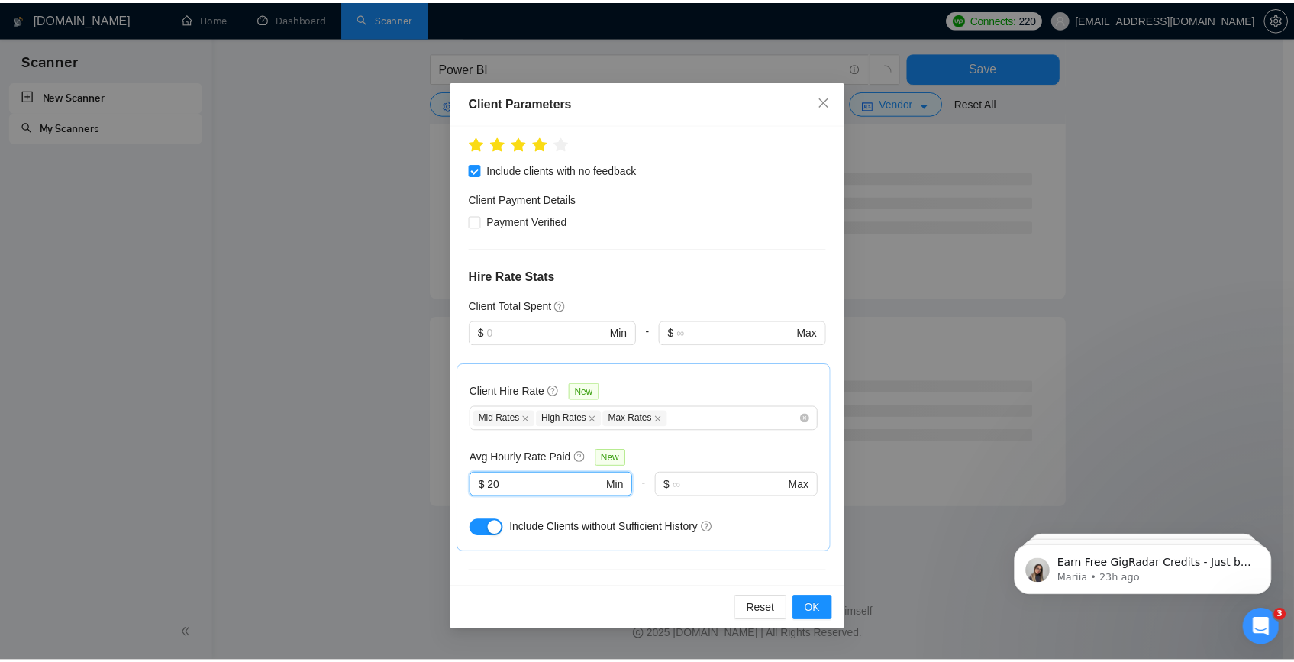
scroll to position [1413, 0]
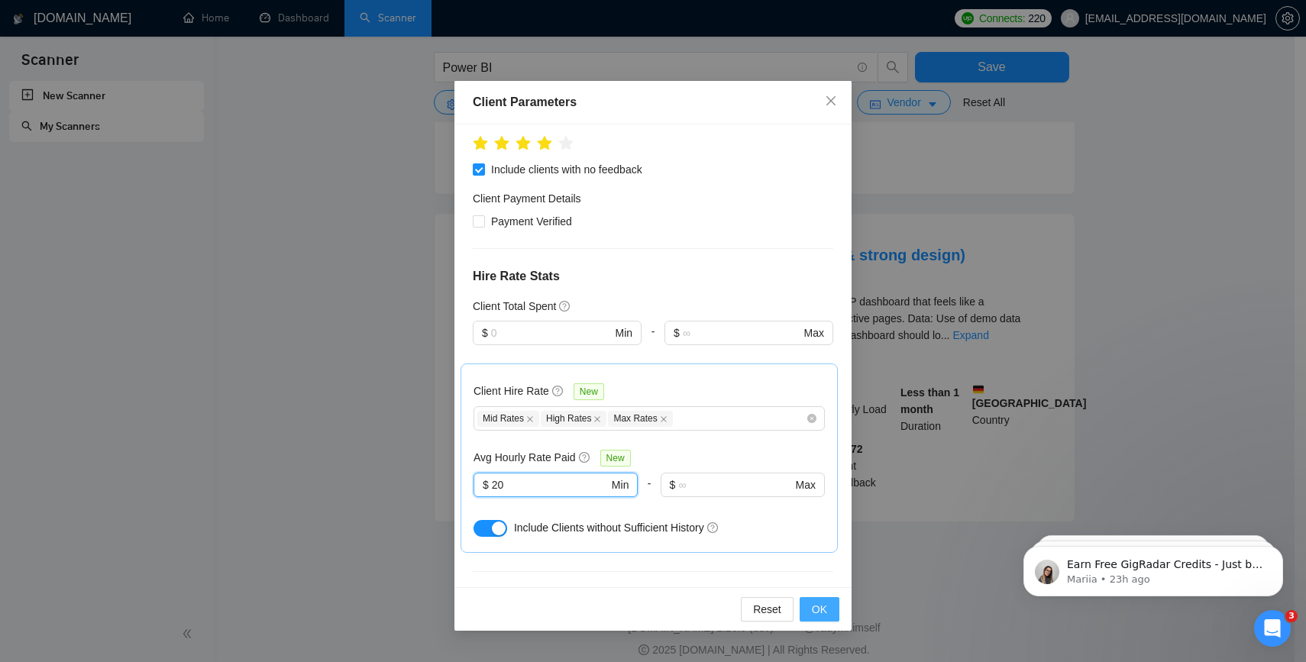
type input "20"
click at [822, 612] on span "OK" at bounding box center [819, 609] width 15 height 17
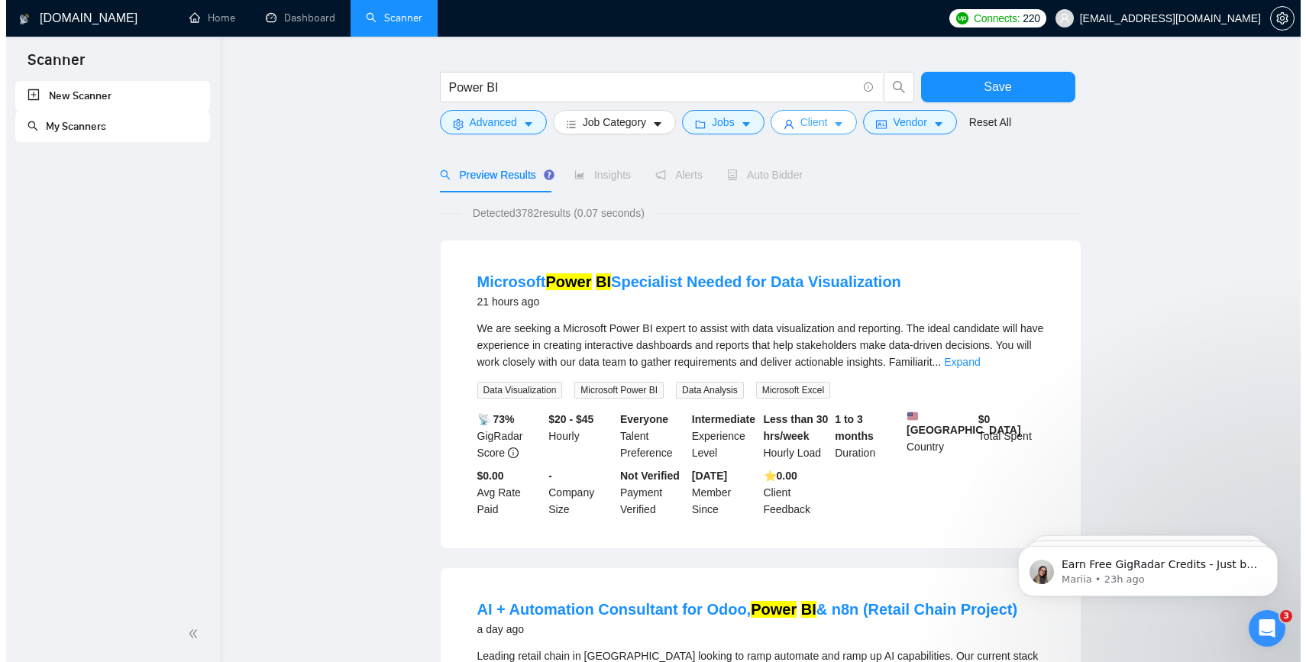
scroll to position [42, 0]
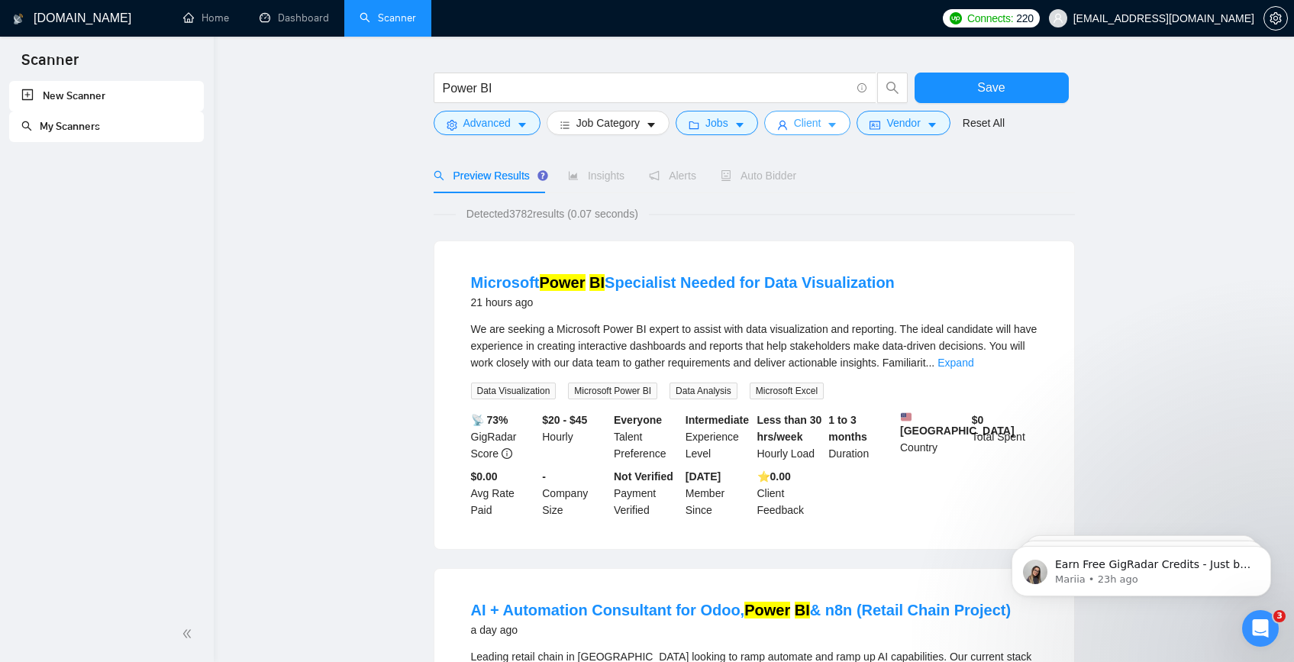
click at [838, 117] on button "Client" at bounding box center [807, 123] width 87 height 24
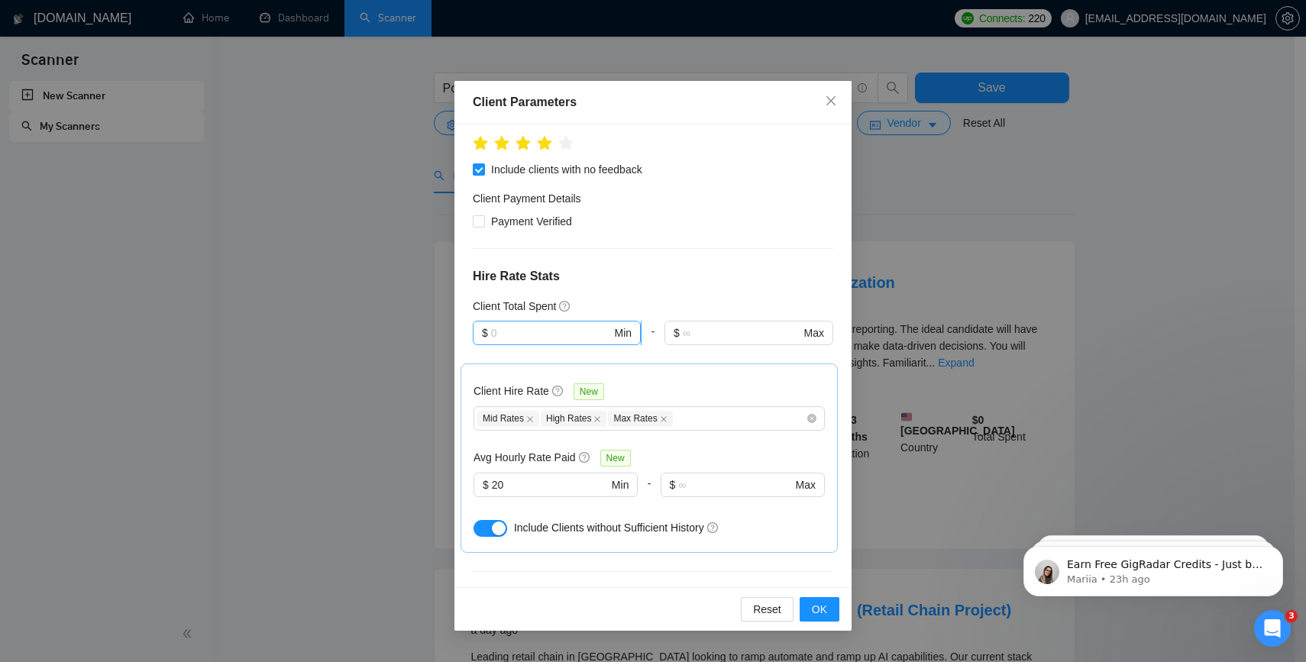
click at [580, 321] on span "$ Min" at bounding box center [557, 333] width 168 height 24
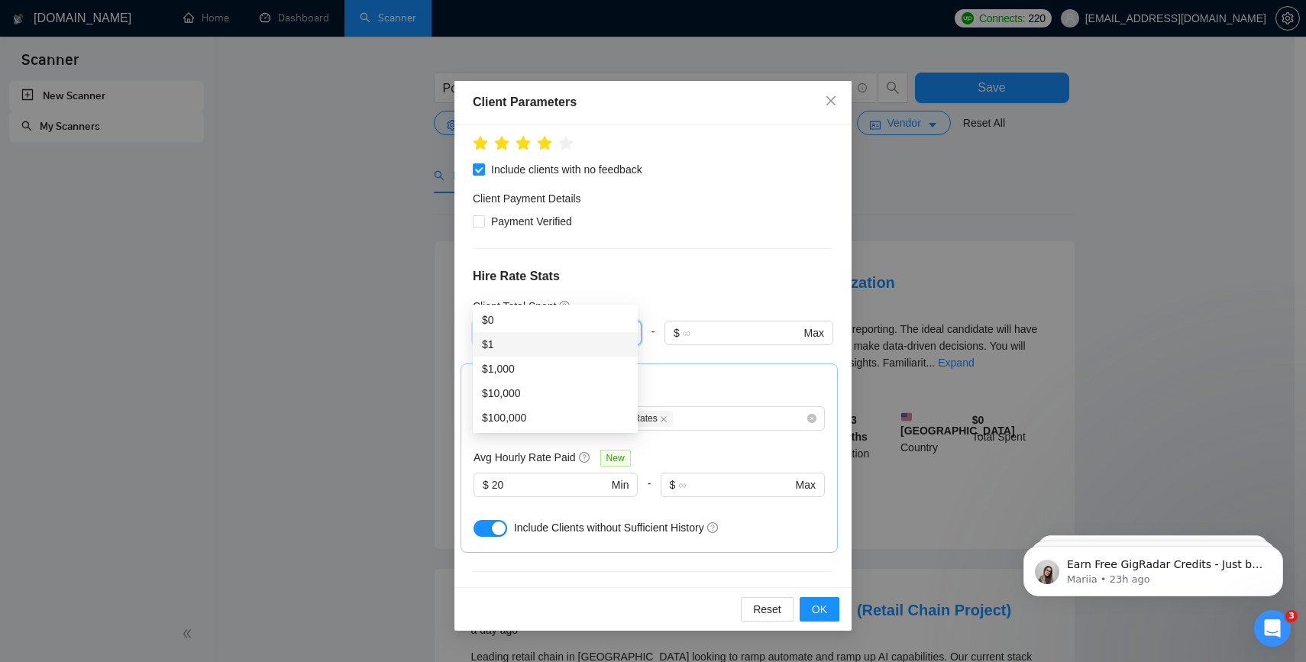
click at [560, 337] on div "$1" at bounding box center [555, 344] width 147 height 17
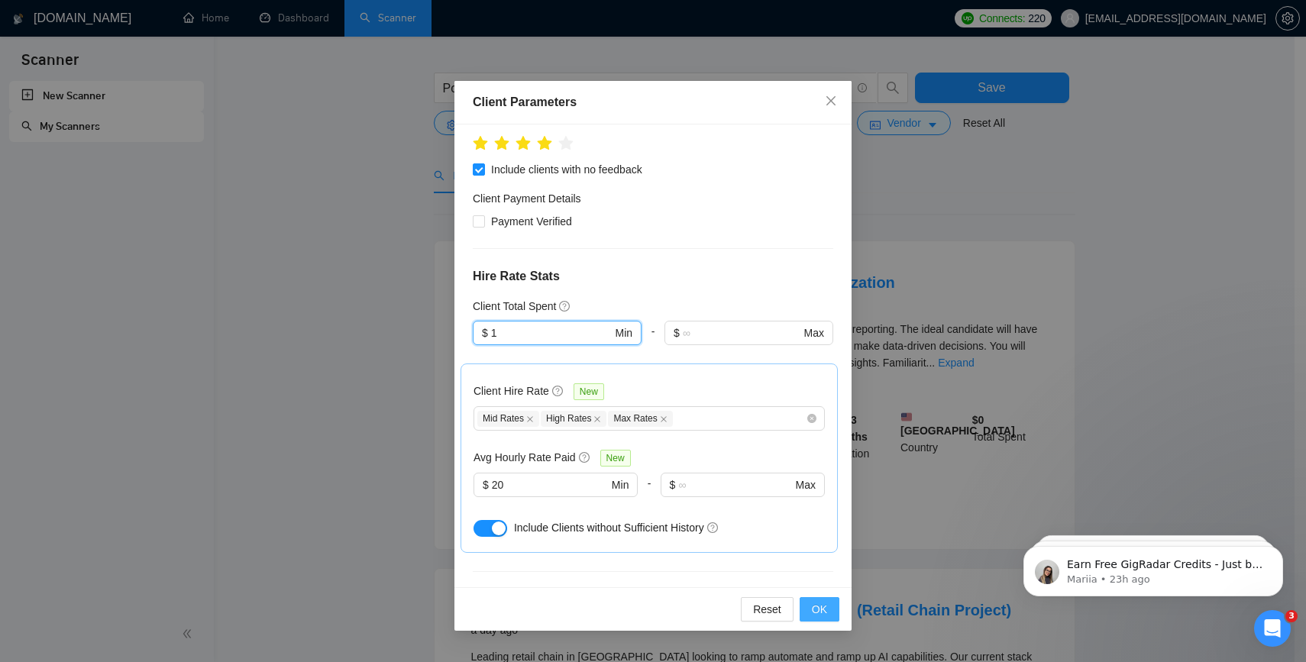
click at [809, 610] on button "OK" at bounding box center [819, 609] width 40 height 24
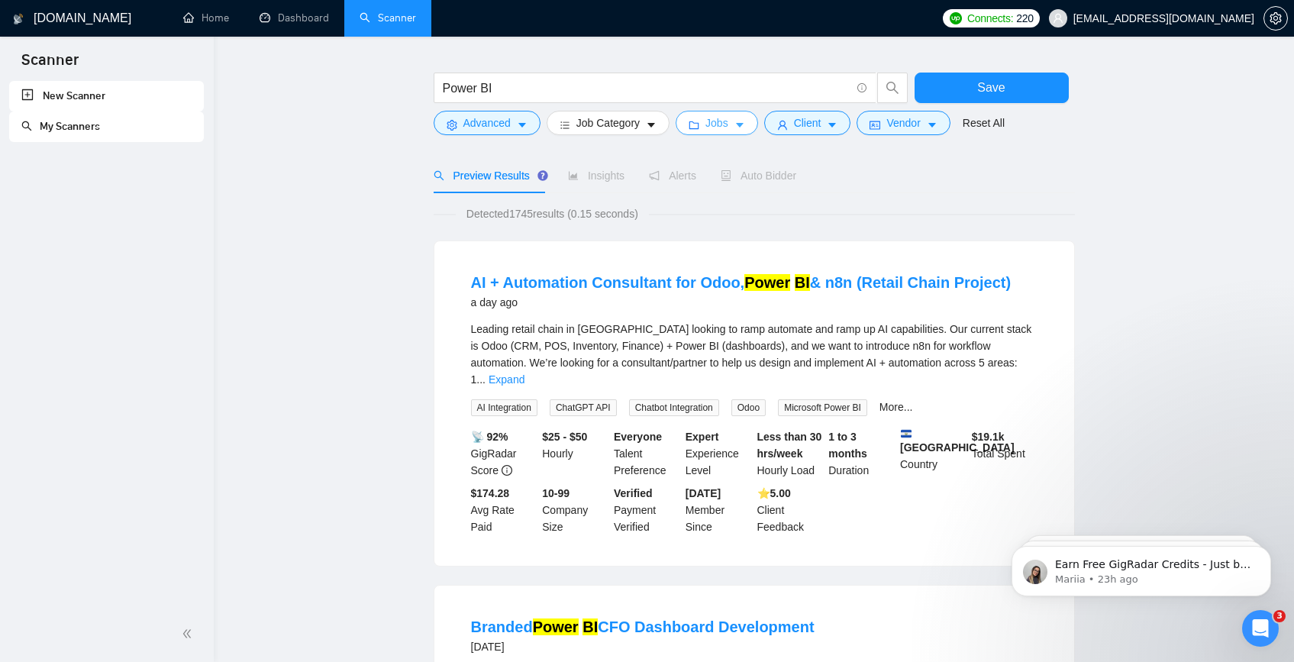
click at [744, 128] on icon "caret-down" at bounding box center [739, 125] width 11 height 11
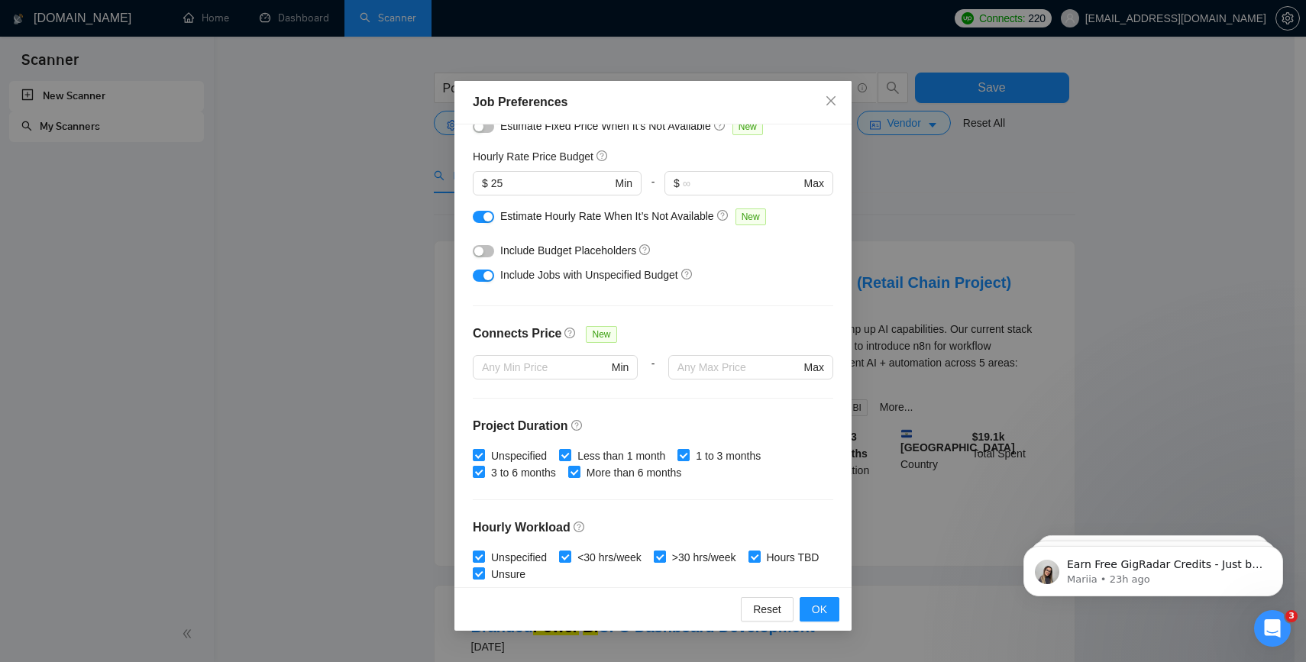
scroll to position [0, 0]
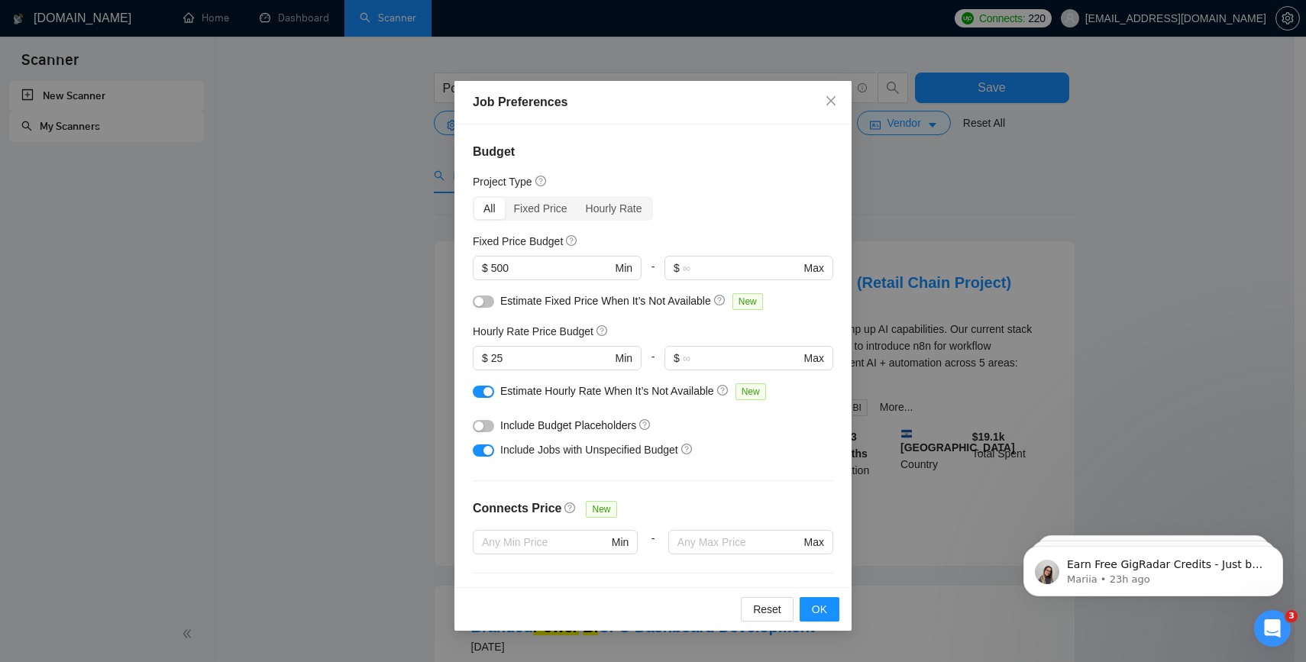
click at [930, 269] on div "Job Preferences Budget Project Type All Fixed Price Hourly Rate Fixed Price Bud…" at bounding box center [653, 331] width 1306 height 662
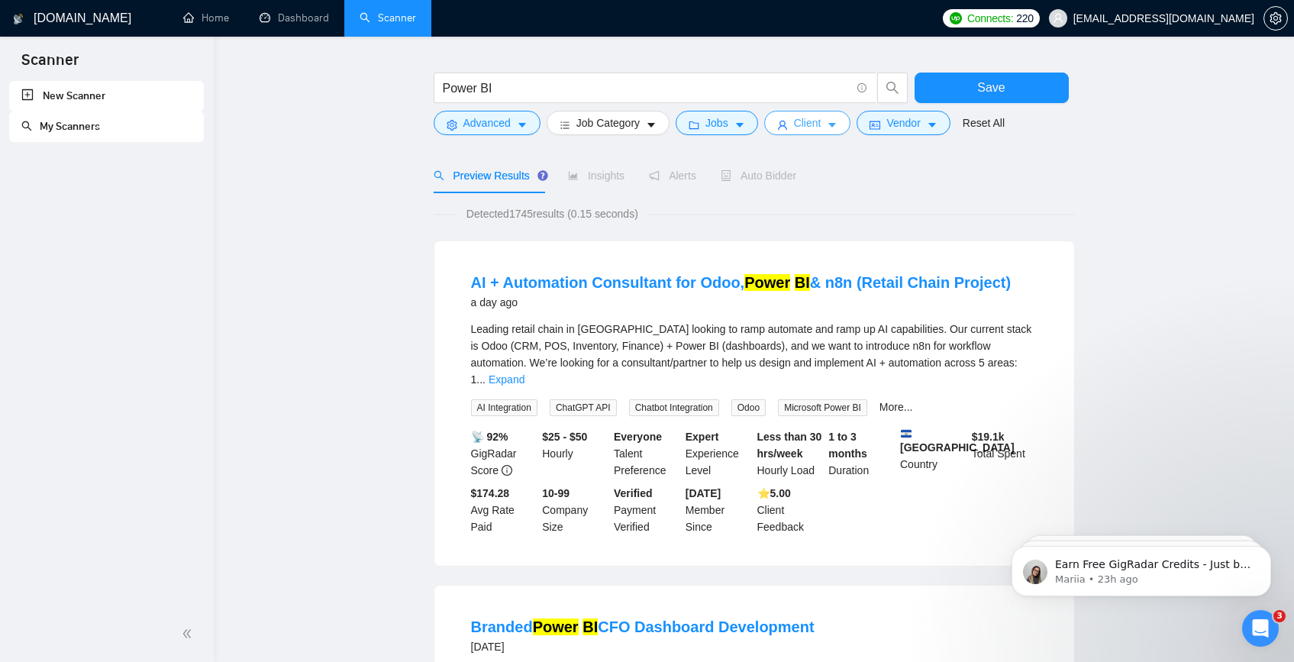
click at [836, 119] on span "caret-down" at bounding box center [832, 124] width 11 height 11
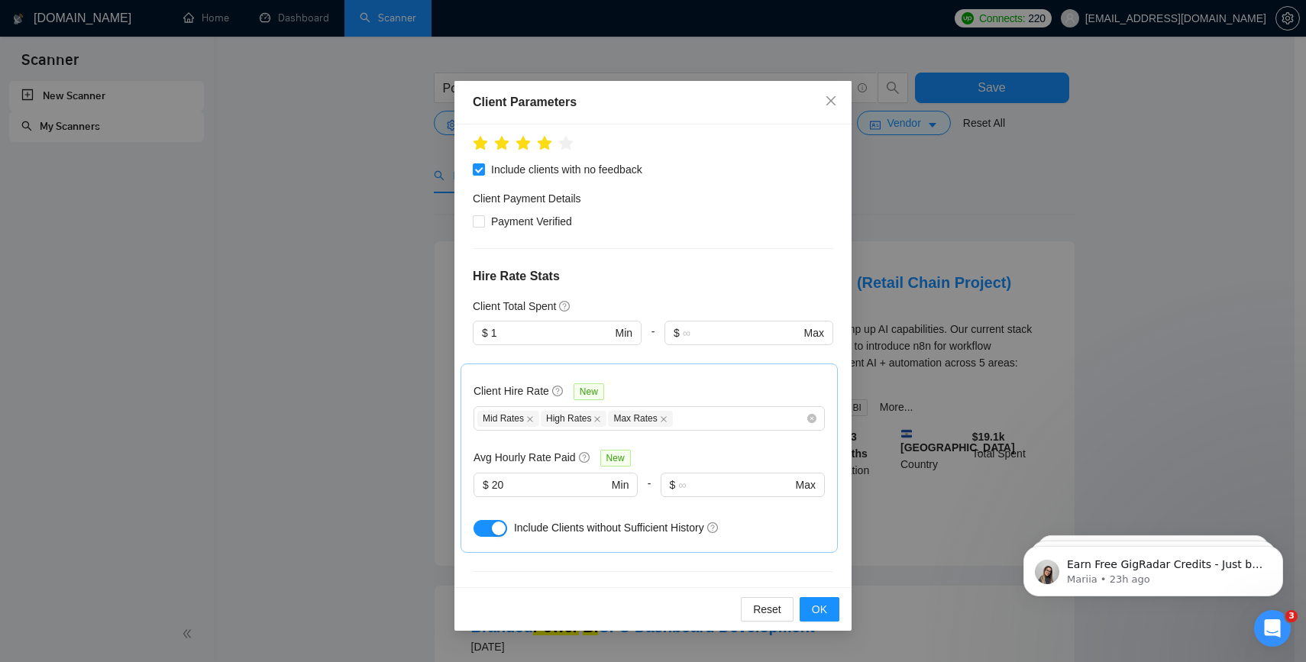
click at [870, 166] on div "Client Parameters Client Location Include Client Countries Select Exclude Clien…" at bounding box center [653, 331] width 1306 height 662
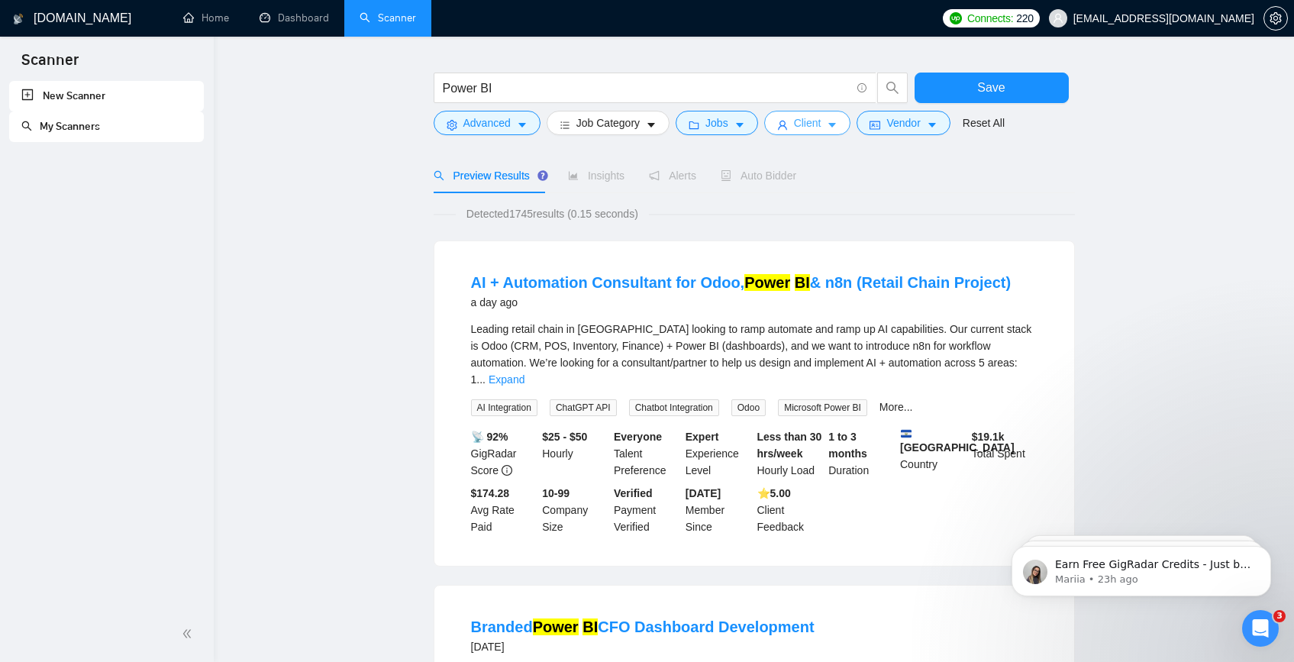
click at [787, 118] on button "Client" at bounding box center [807, 123] width 87 height 24
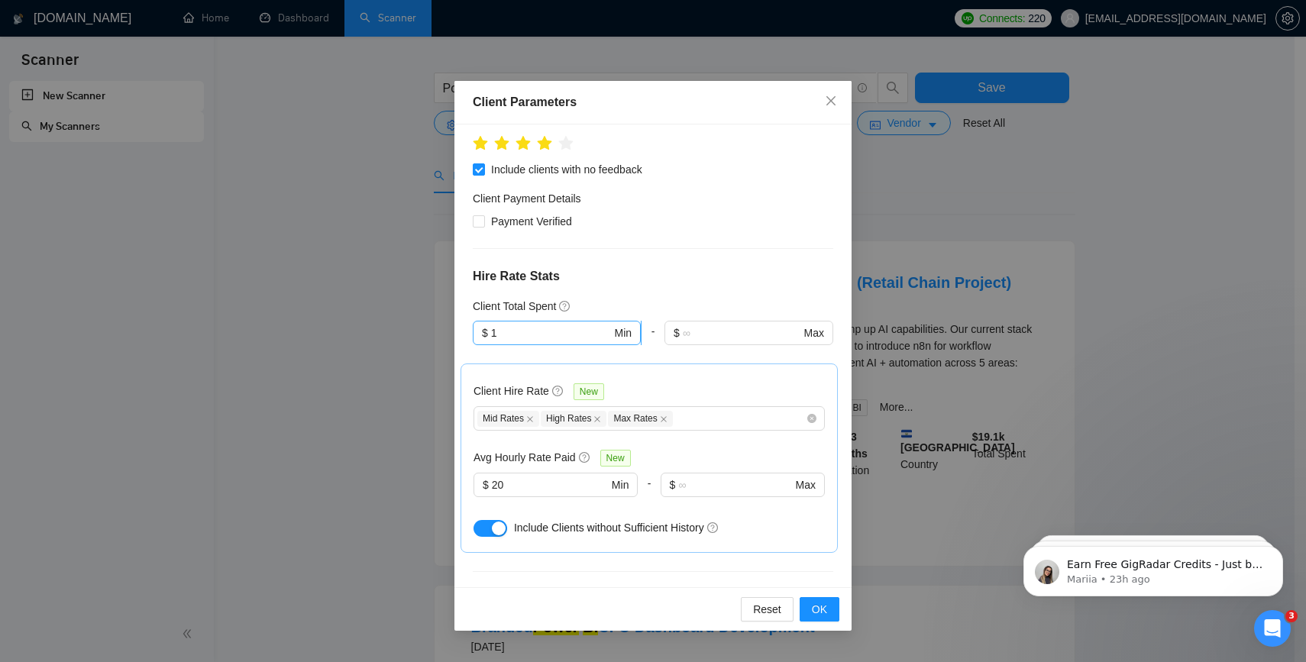
click at [550, 324] on input "1" at bounding box center [551, 332] width 121 height 17
click at [542, 346] on div "$1,000" at bounding box center [555, 344] width 147 height 17
type input "1000"
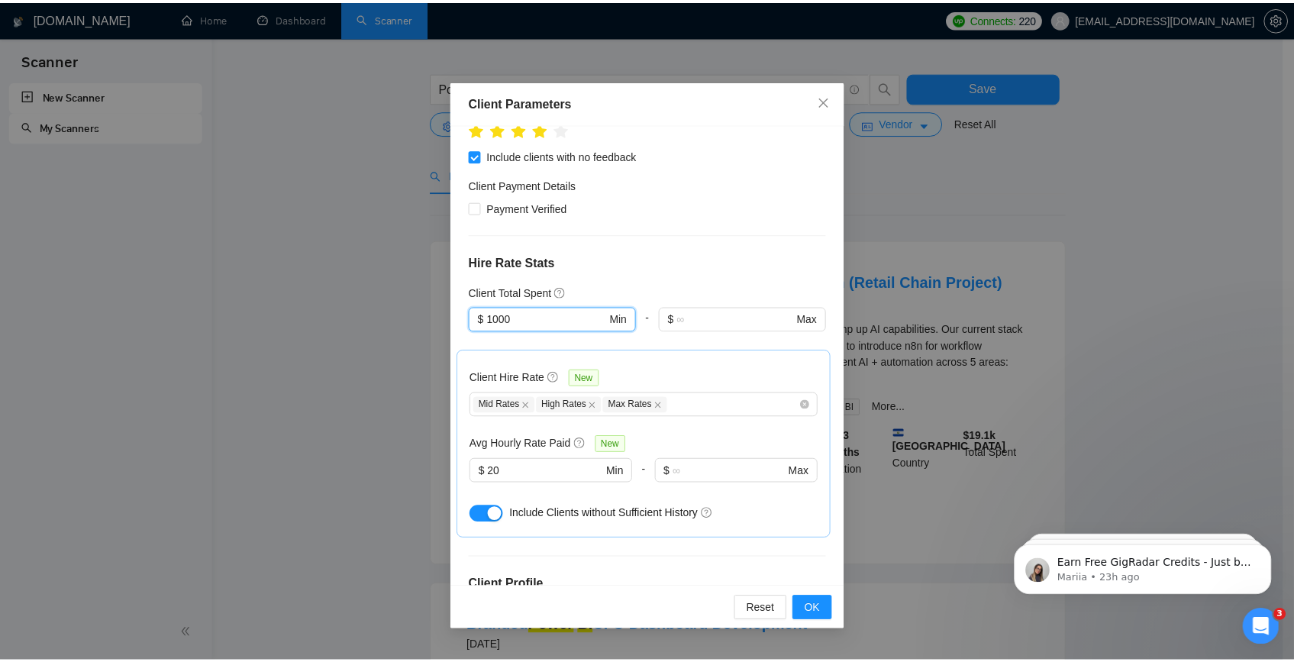
scroll to position [286, 0]
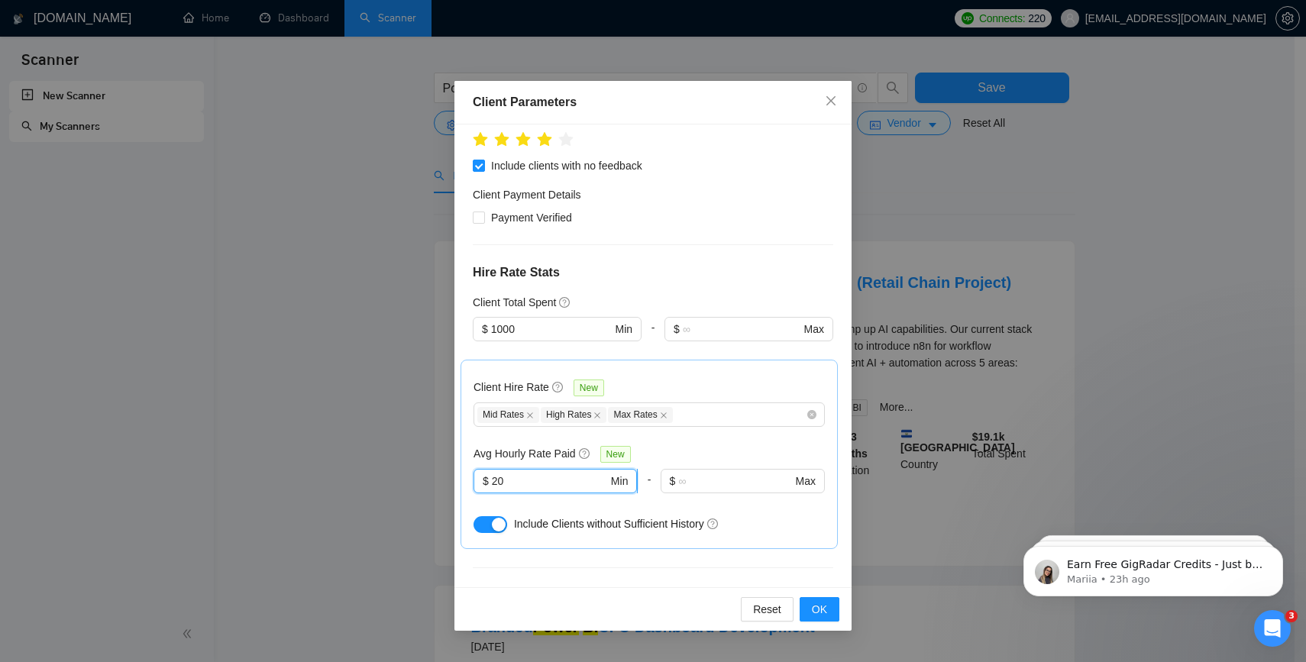
click at [553, 473] on input "20" at bounding box center [550, 481] width 116 height 17
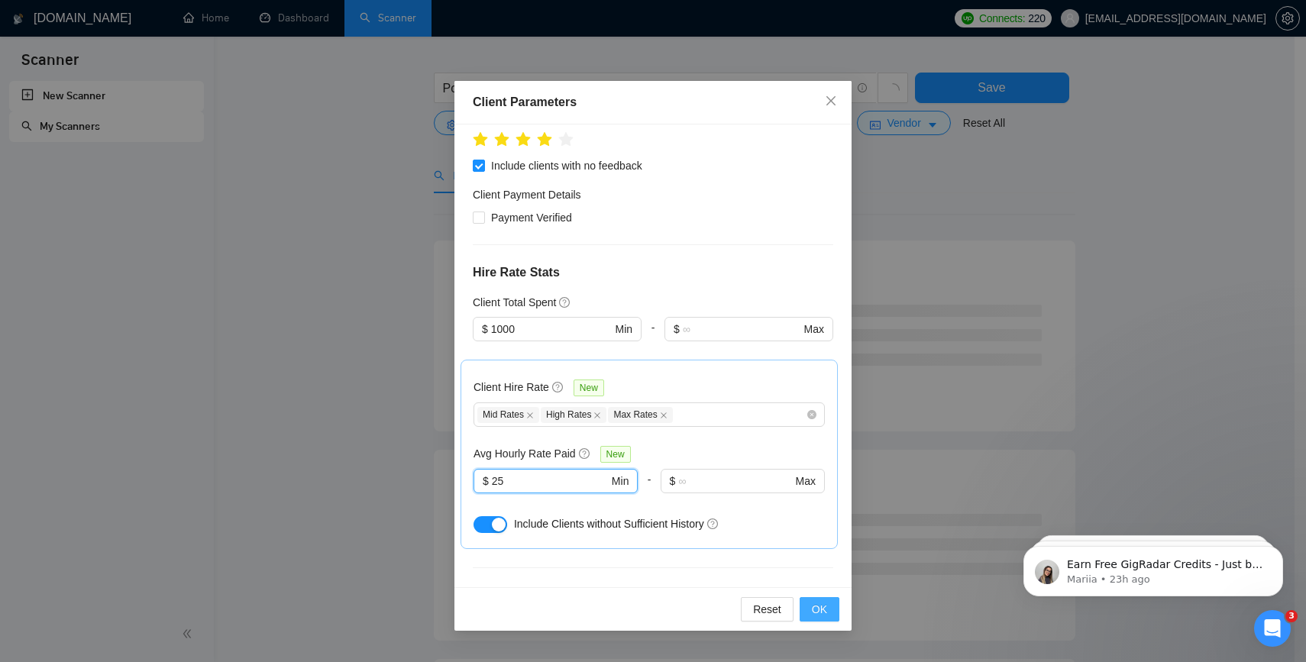
type input "25"
click at [809, 599] on button "OK" at bounding box center [819, 609] width 40 height 24
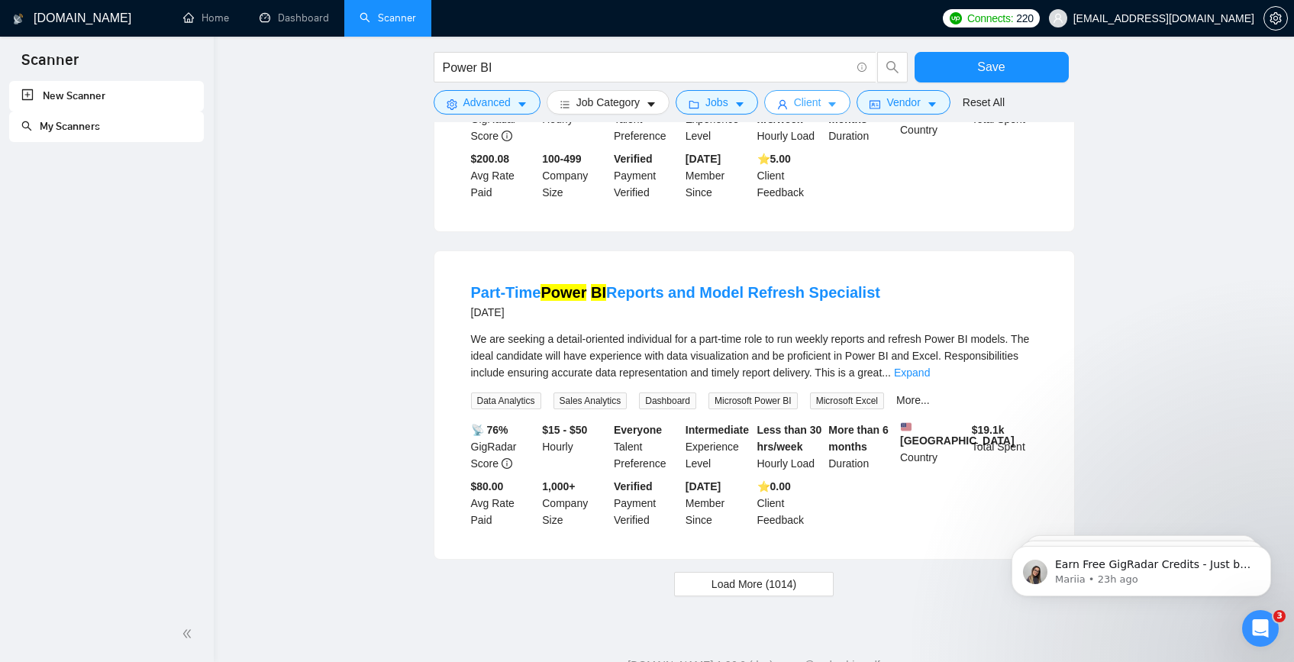
scroll to position [1381, 0]
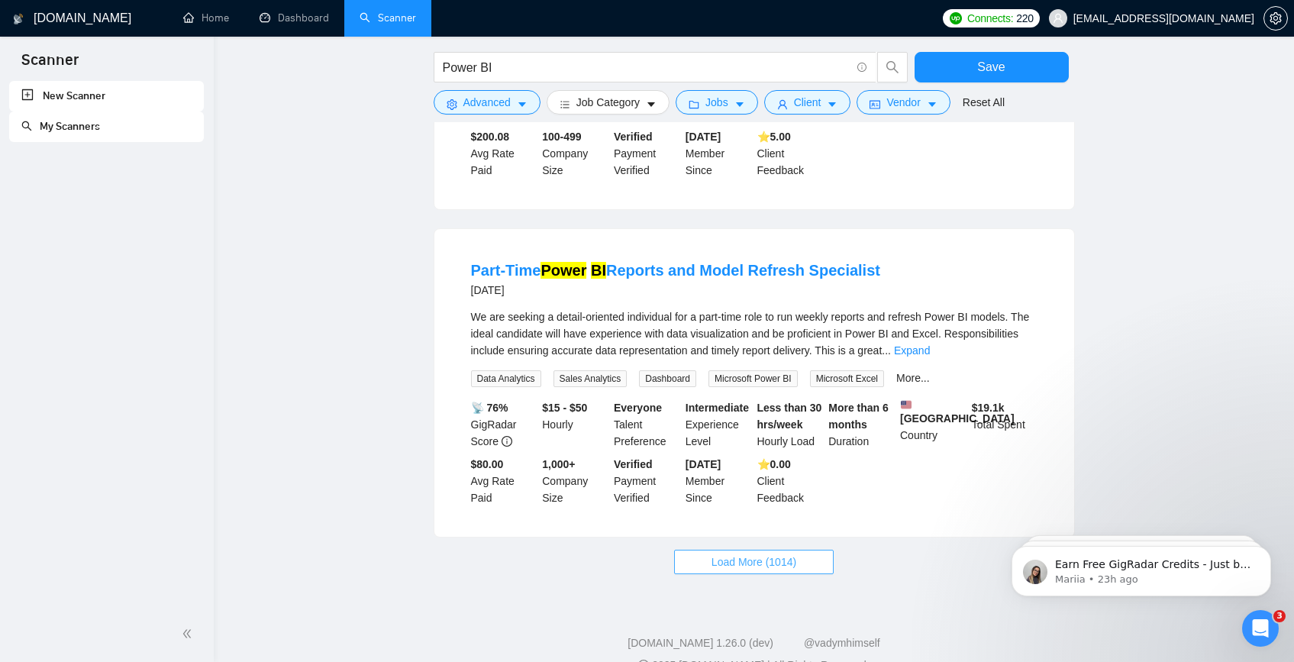
click at [786, 564] on span "Load More (1014)" at bounding box center [754, 562] width 85 height 17
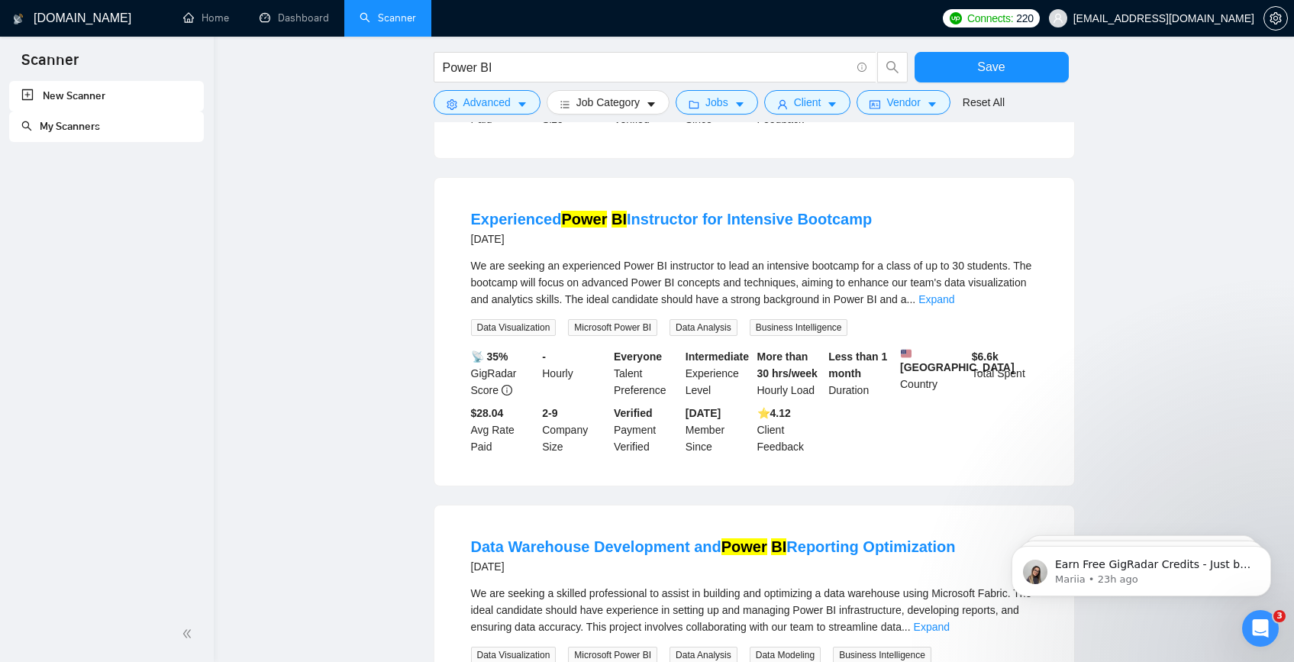
scroll to position [3114, 0]
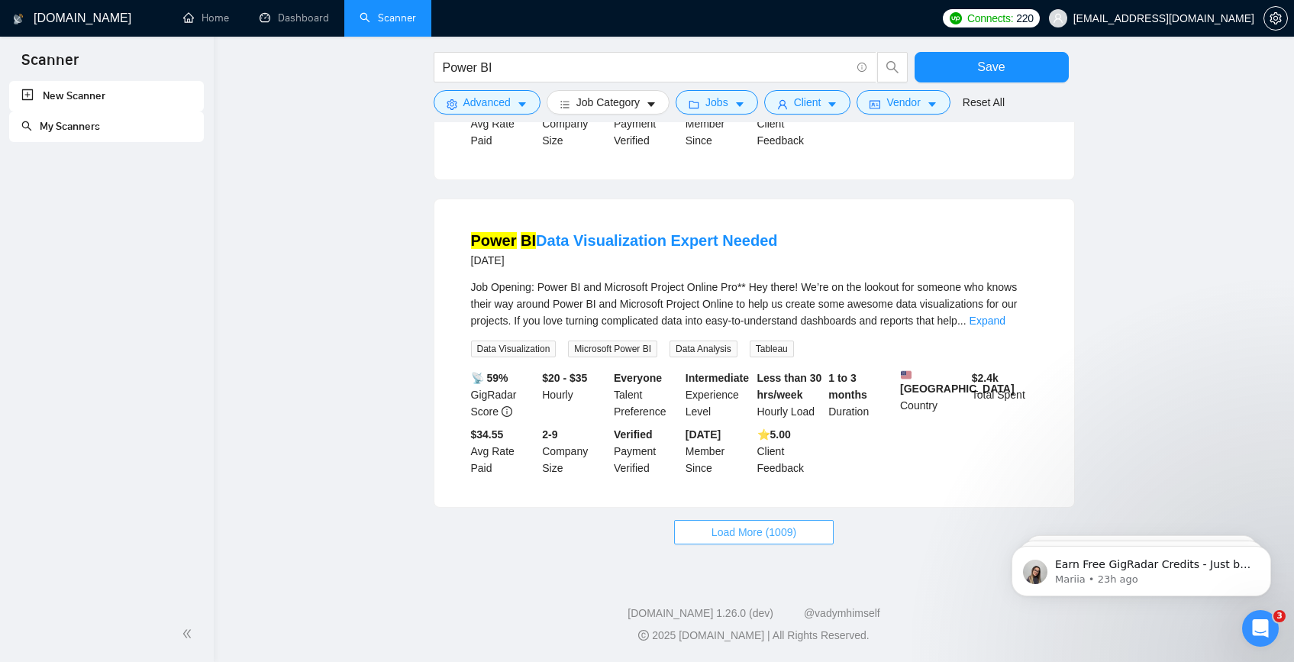
click at [757, 540] on span "Load More (1009)" at bounding box center [754, 532] width 85 height 17
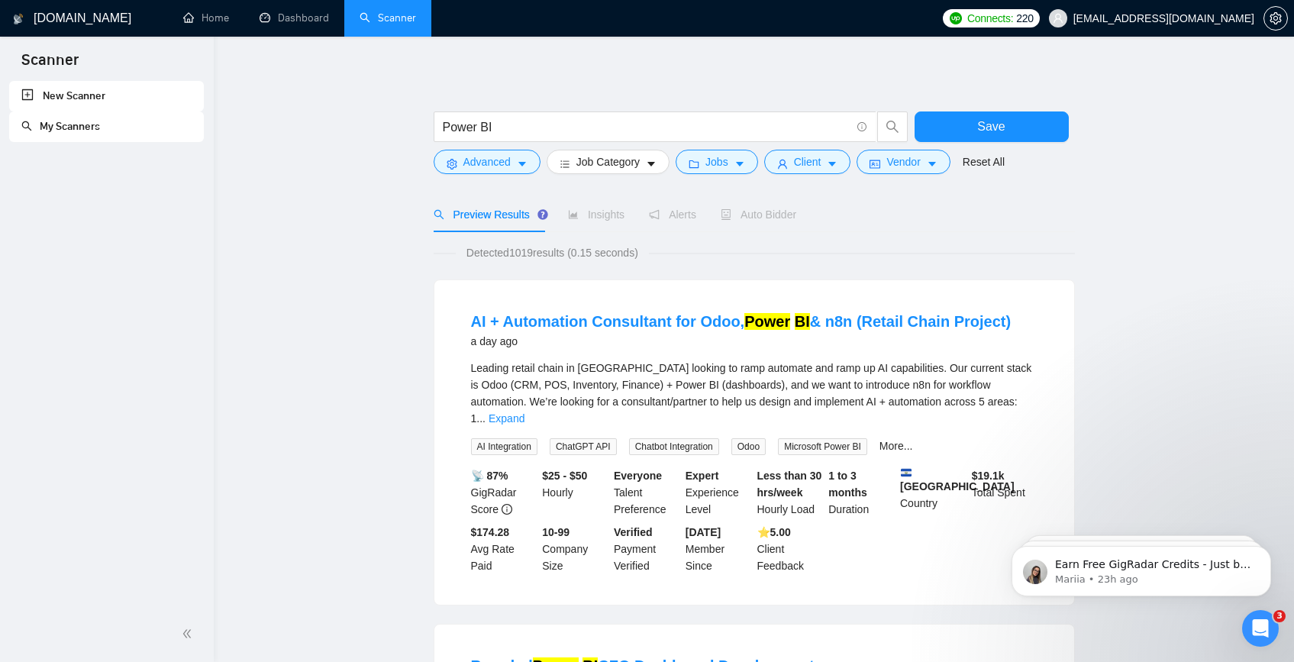
scroll to position [0, 0]
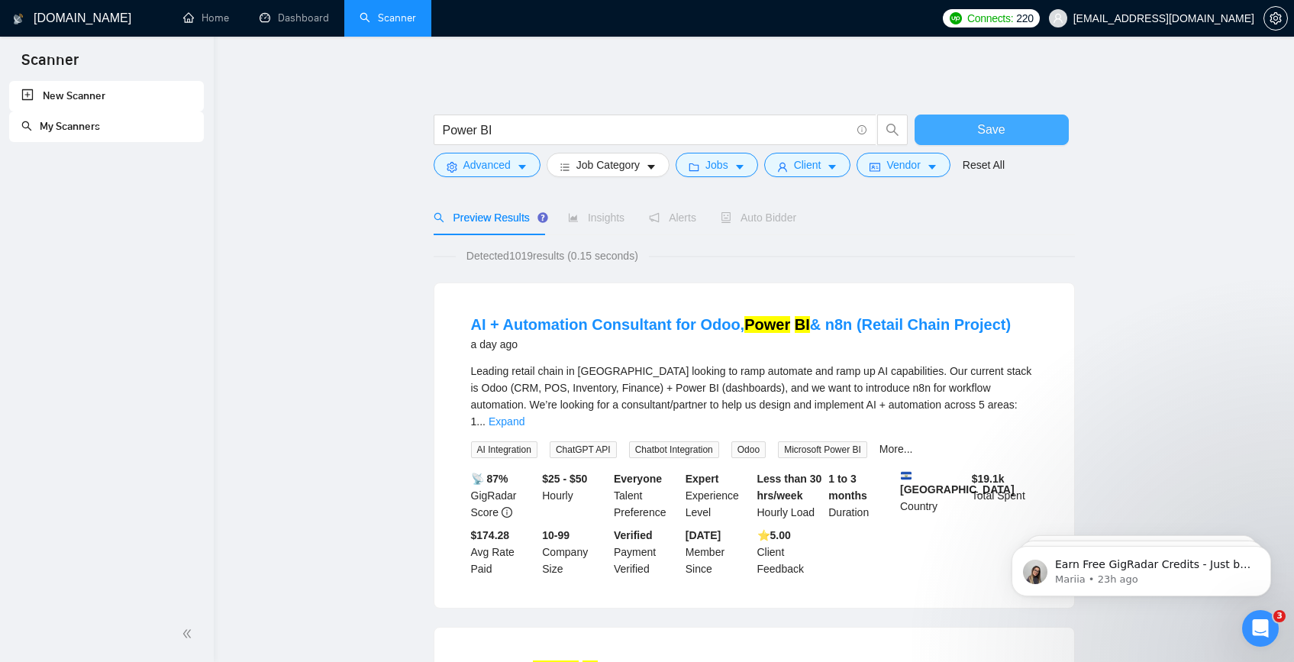
click at [964, 137] on button "Save" at bounding box center [992, 130] width 154 height 31
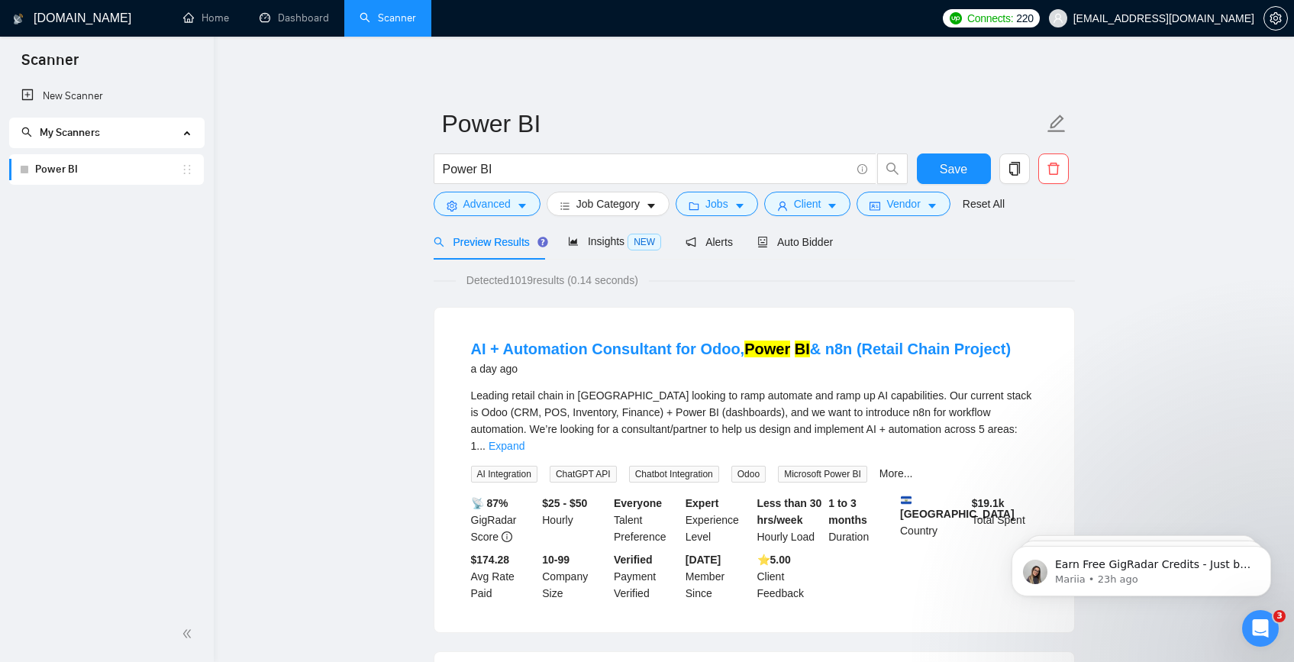
click at [190, 170] on icon "holder" at bounding box center [187, 169] width 12 height 12
click at [151, 176] on link "Power BI" at bounding box center [108, 169] width 146 height 31
click at [607, 240] on span "Insights NEW" at bounding box center [614, 241] width 93 height 12
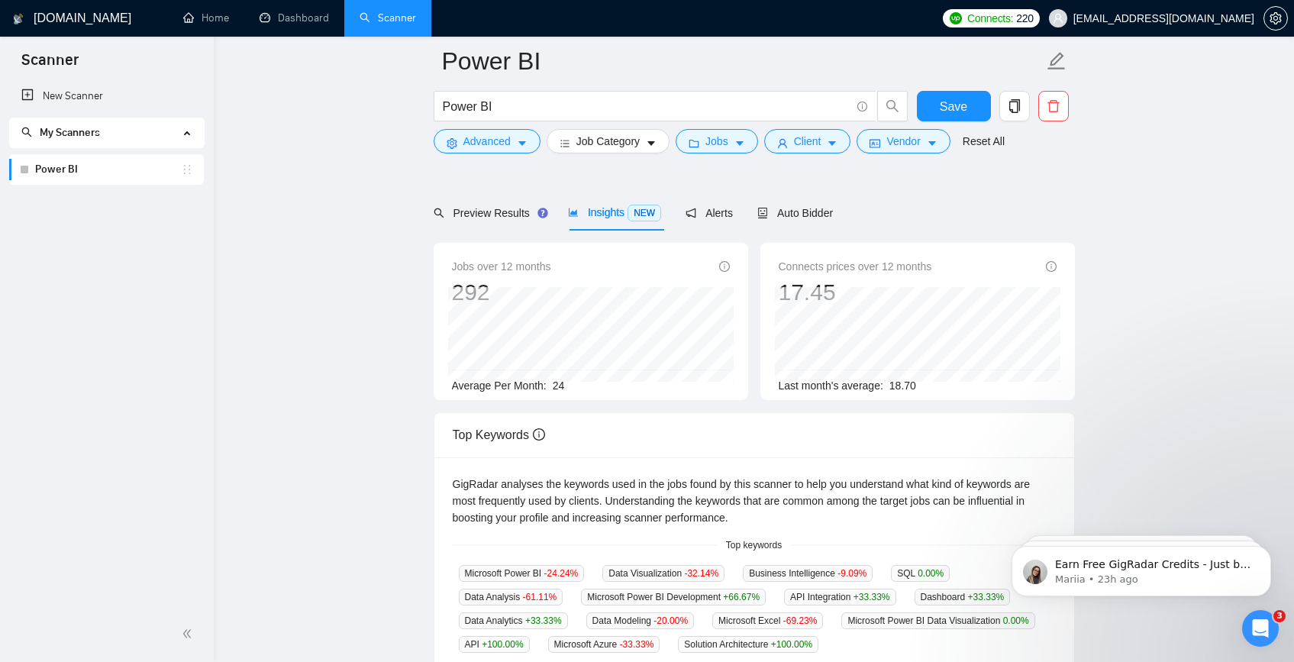
scroll to position [212, 0]
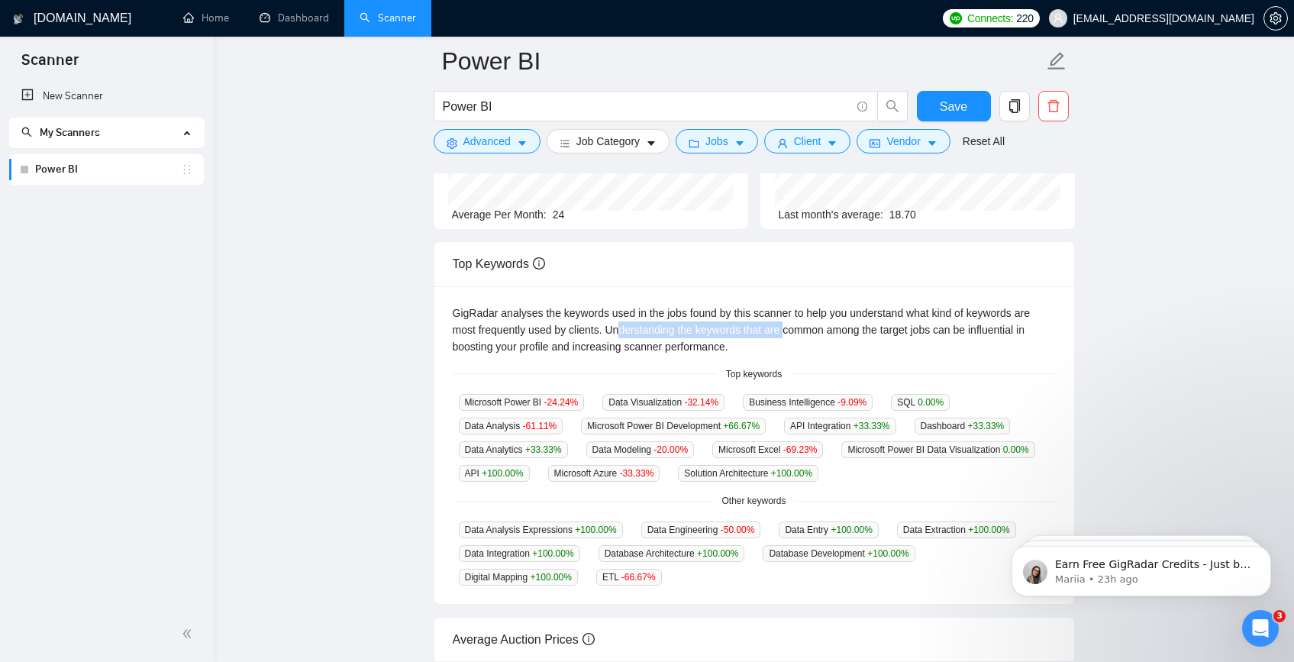
drag, startPoint x: 625, startPoint y: 331, endPoint x: 800, endPoint y: 331, distance: 175.6
click at [800, 331] on div "GigRadar analyses the keywords used in the jobs found by this scanner to help y…" at bounding box center [754, 330] width 603 height 50
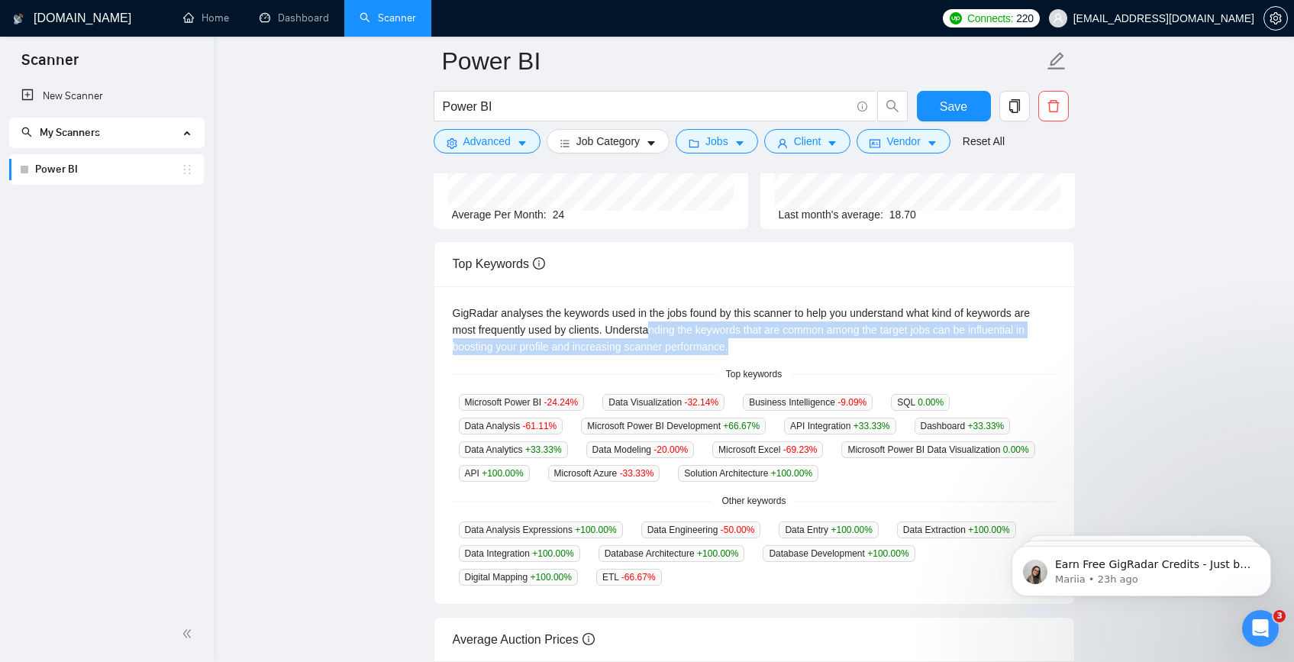
drag, startPoint x: 773, startPoint y: 345, endPoint x: 657, endPoint y: 324, distance: 117.9
click at [657, 324] on div "GigRadar analyses the keywords used in the jobs found by this scanner to help y…" at bounding box center [754, 330] width 603 height 50
drag, startPoint x: 639, startPoint y: 328, endPoint x: 841, endPoint y: 344, distance: 202.2
click at [841, 344] on div "GigRadar analyses the keywords used in the jobs found by this scanner to help y…" at bounding box center [754, 330] width 603 height 50
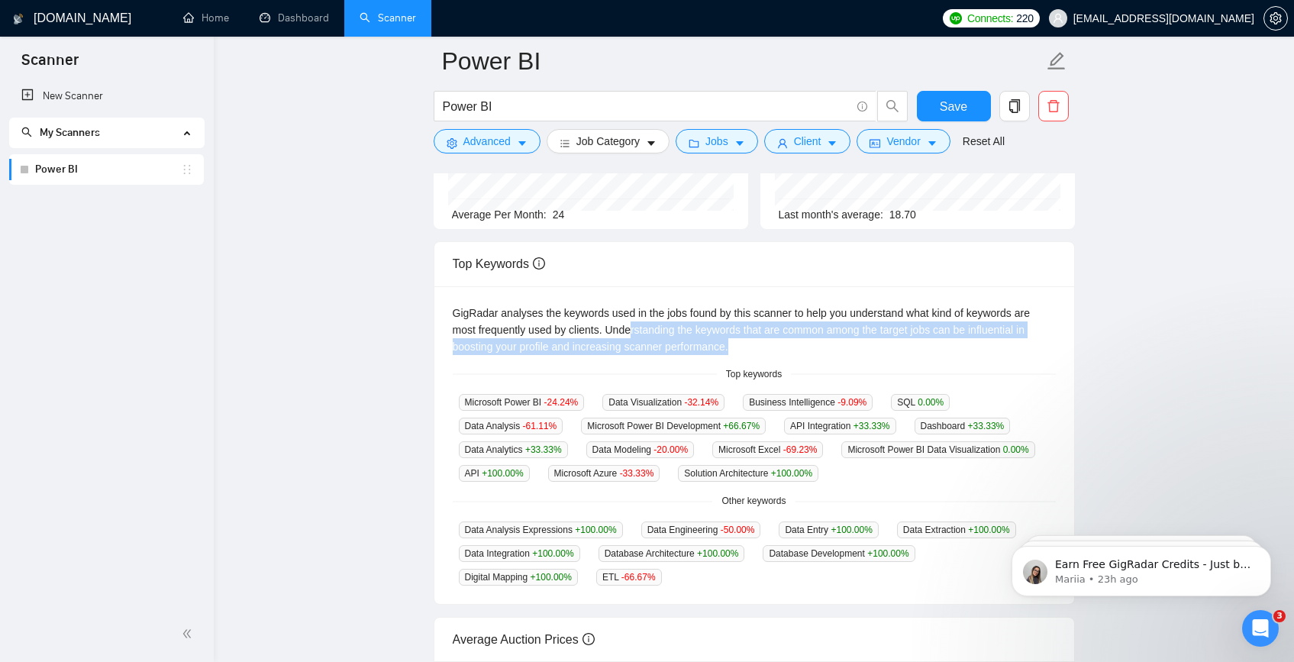
click at [841, 344] on div "GigRadar analyses the keywords used in the jobs found by this scanner to help y…" at bounding box center [754, 330] width 603 height 50
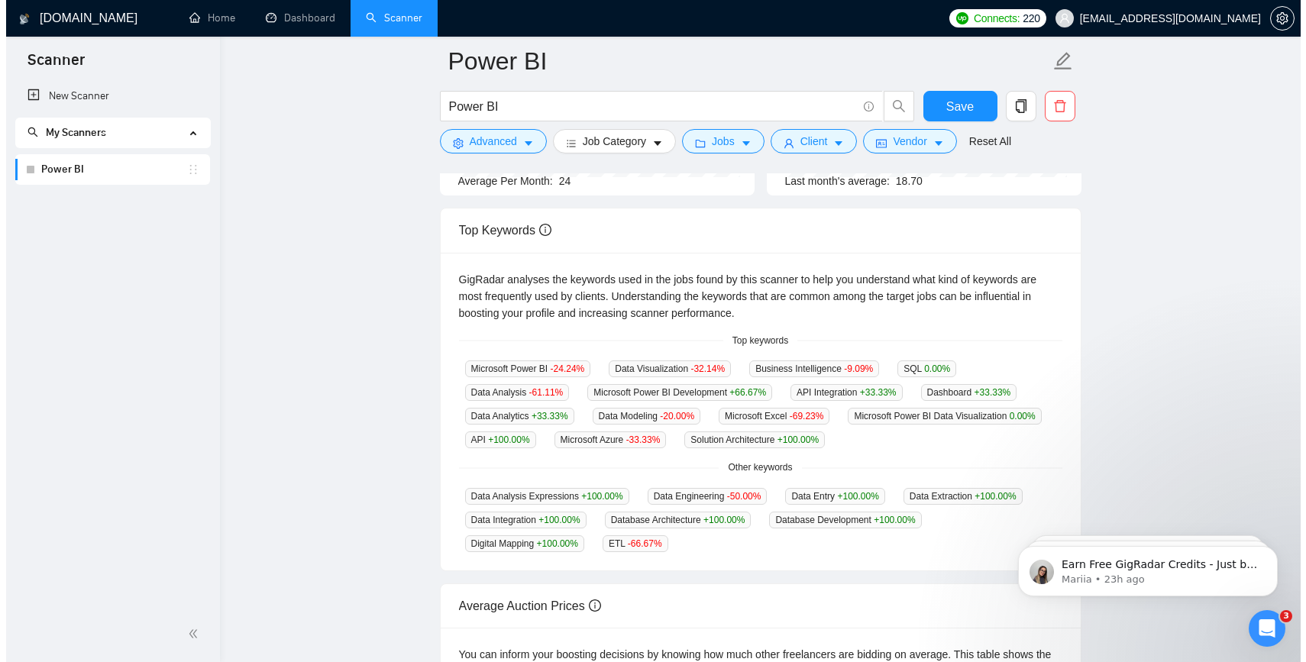
scroll to position [0, 0]
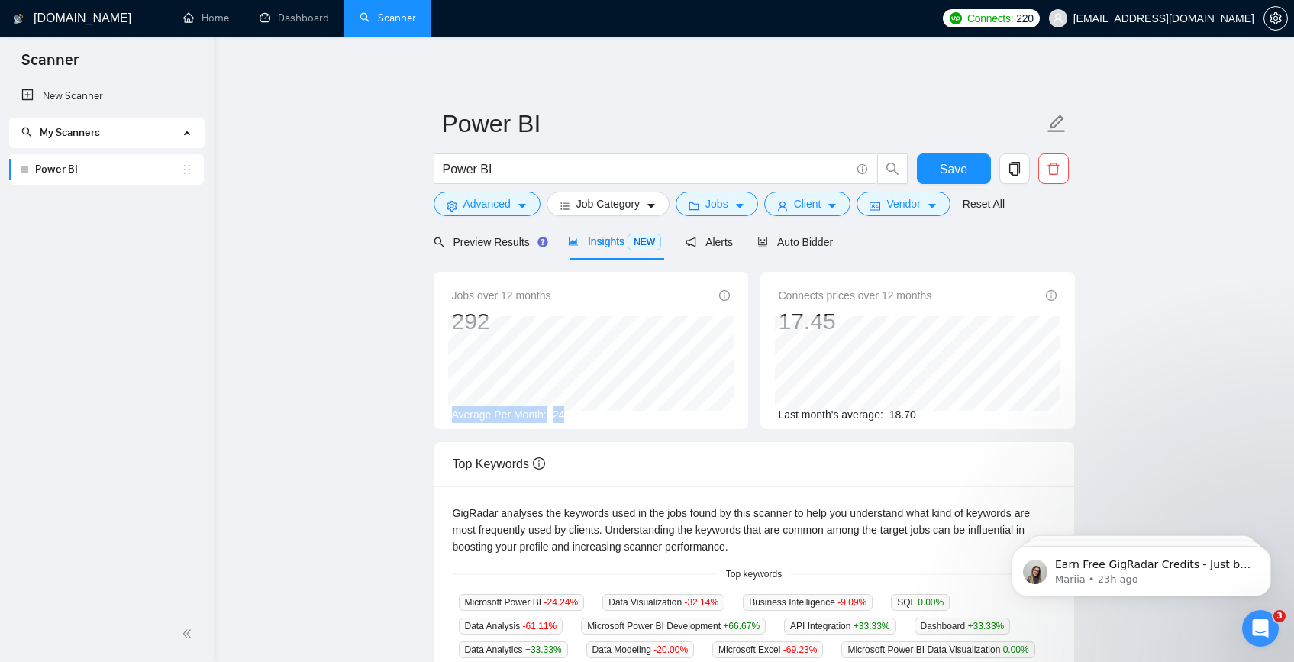
drag, startPoint x: 570, startPoint y: 408, endPoint x: 446, endPoint y: 412, distance: 124.5
click at [446, 412] on div "Jobs over 12 months 292 [DATE] 14 Average Per Month: 24" at bounding box center [591, 350] width 315 height 157
click at [728, 199] on span "Jobs" at bounding box center [716, 203] width 23 height 17
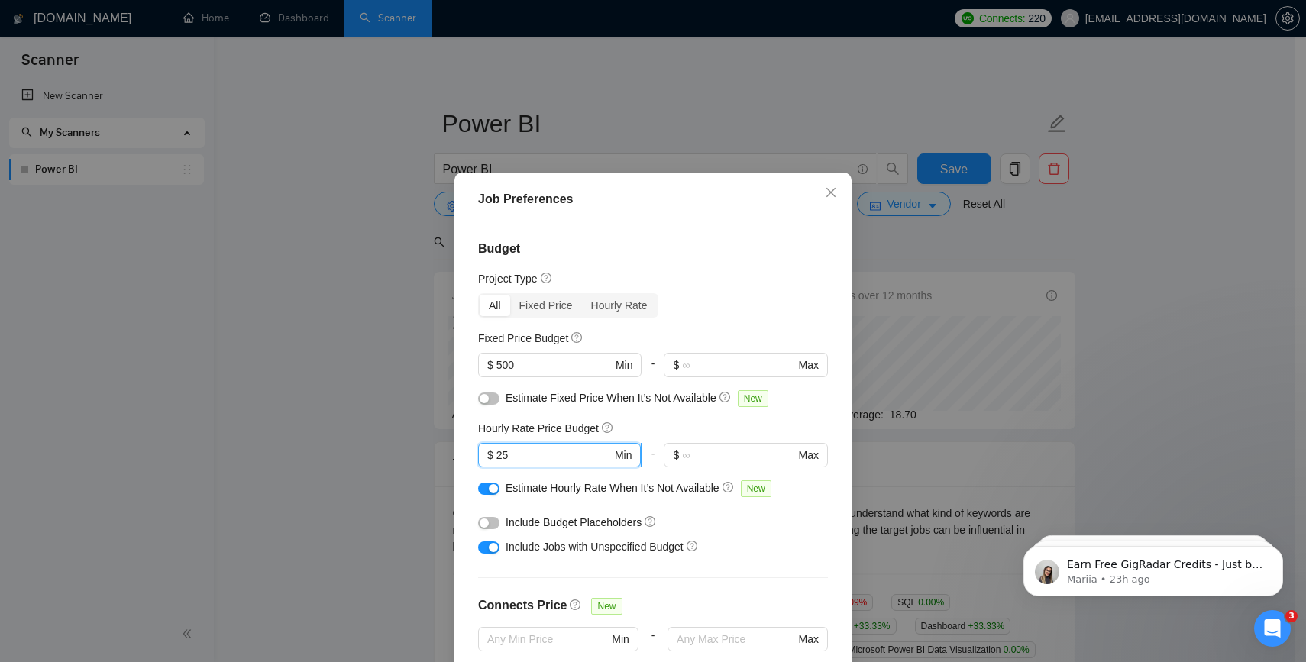
click at [533, 447] on input "25" at bounding box center [553, 455] width 115 height 17
drag, startPoint x: 882, startPoint y: 270, endPoint x: 880, endPoint y: 239, distance: 30.6
click at [882, 270] on div "Job Preferences Budget Project Type All Fixed Price Hourly Rate Fixed Price Bud…" at bounding box center [653, 331] width 1306 height 662
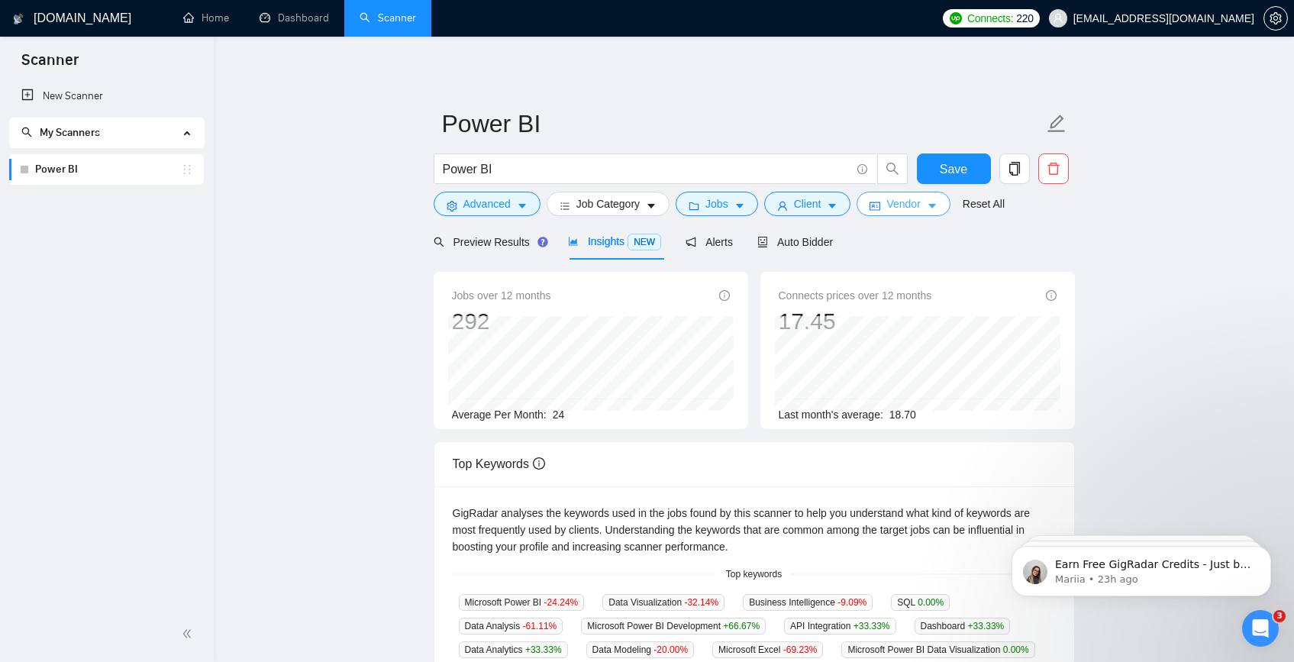
click at [893, 199] on span "Vendor" at bounding box center [903, 203] width 34 height 17
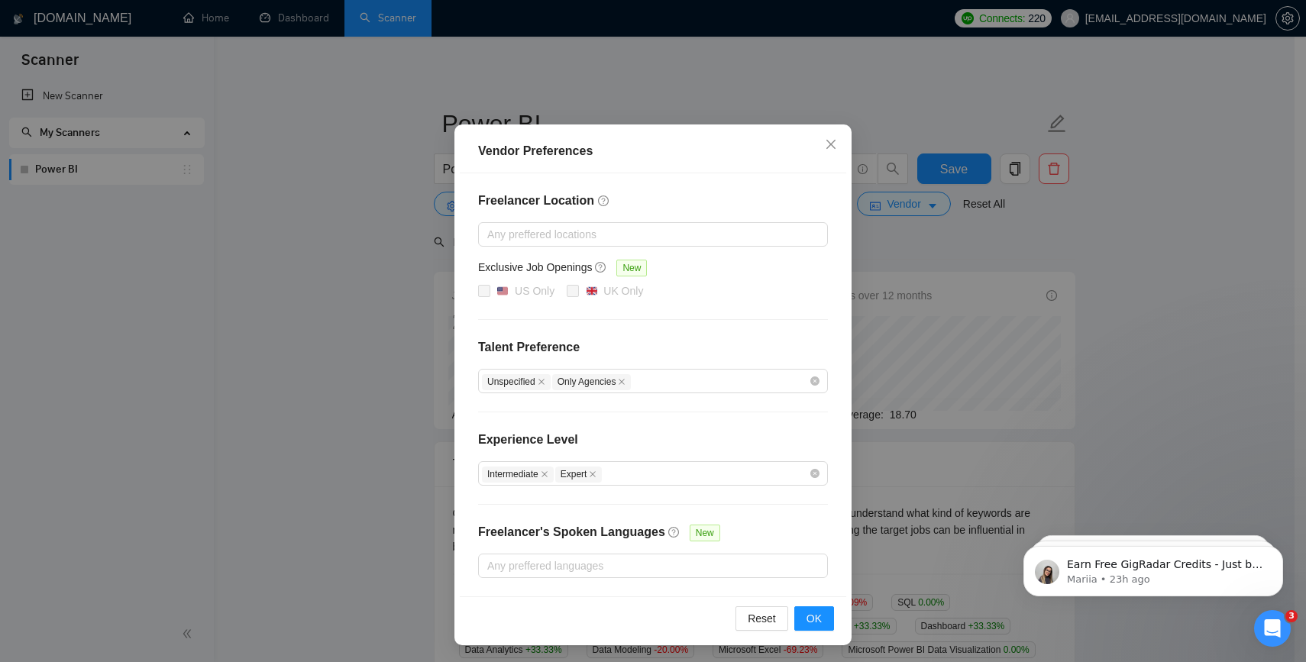
scroll to position [44, 0]
click at [661, 382] on div "Unspecified Only Agencies" at bounding box center [645, 380] width 327 height 18
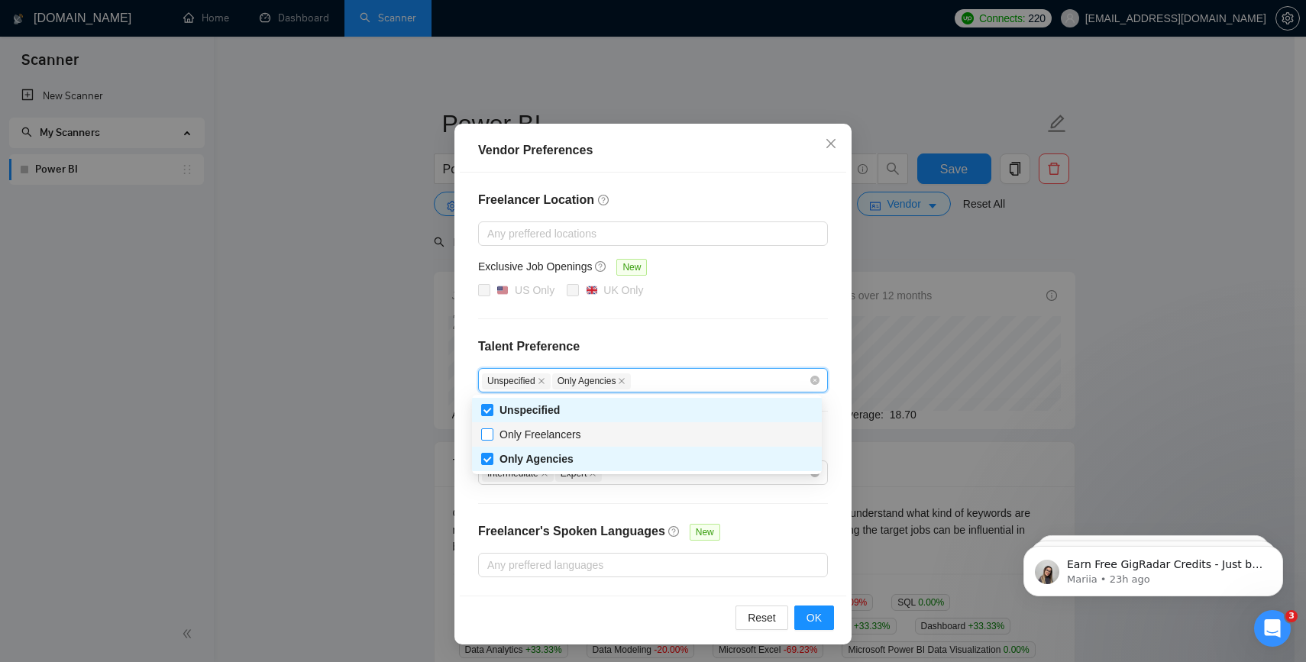
click at [583, 426] on span "Only Freelancers" at bounding box center [540, 434] width 94 height 17
click at [492, 428] on input "Only Freelancers" at bounding box center [486, 433] width 11 height 11
click at [489, 433] on input "Only Freelancers" at bounding box center [486, 433] width 11 height 11
checkbox input "true"
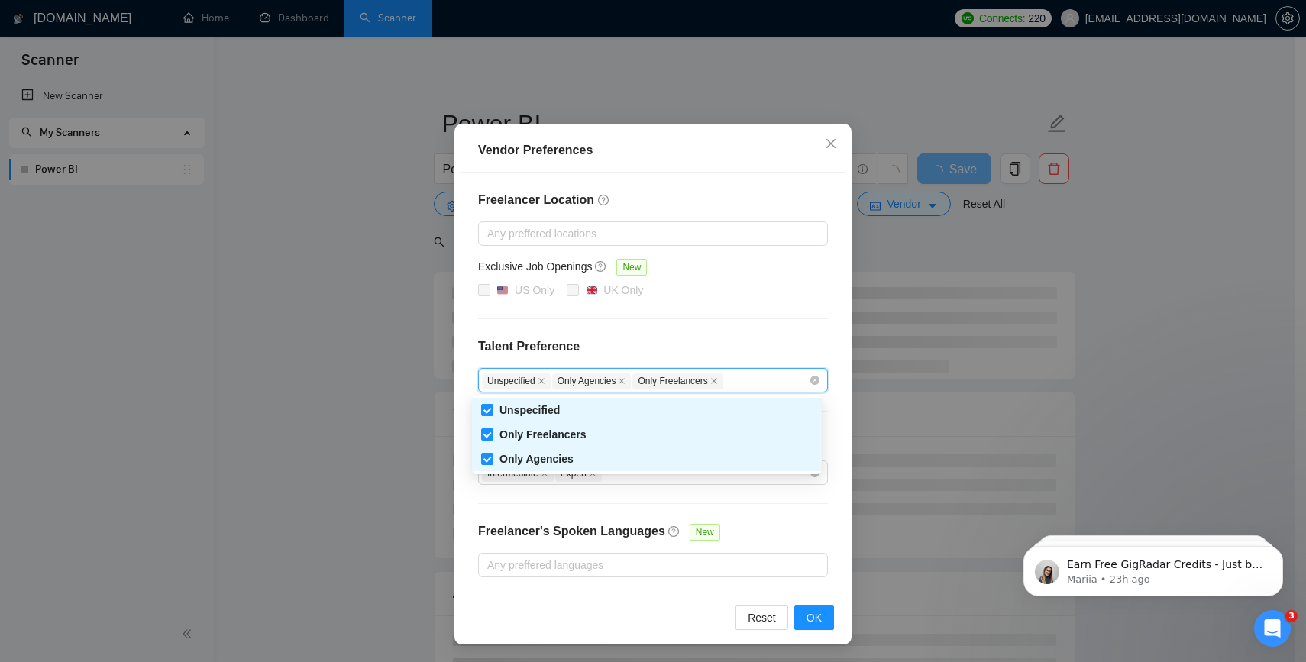
click at [722, 505] on div "Freelancer Location Any preffered locations Exclusive Job Openings New US Only …" at bounding box center [653, 384] width 386 height 423
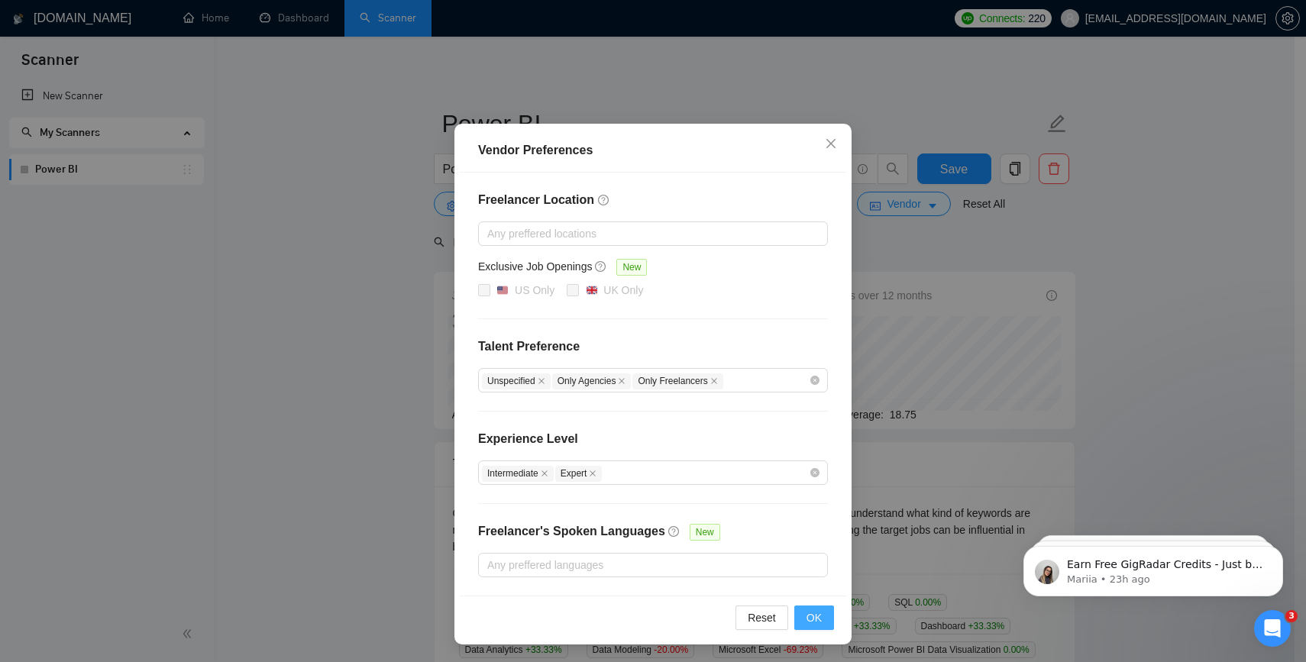
click at [806, 625] on span "OK" at bounding box center [813, 617] width 15 height 17
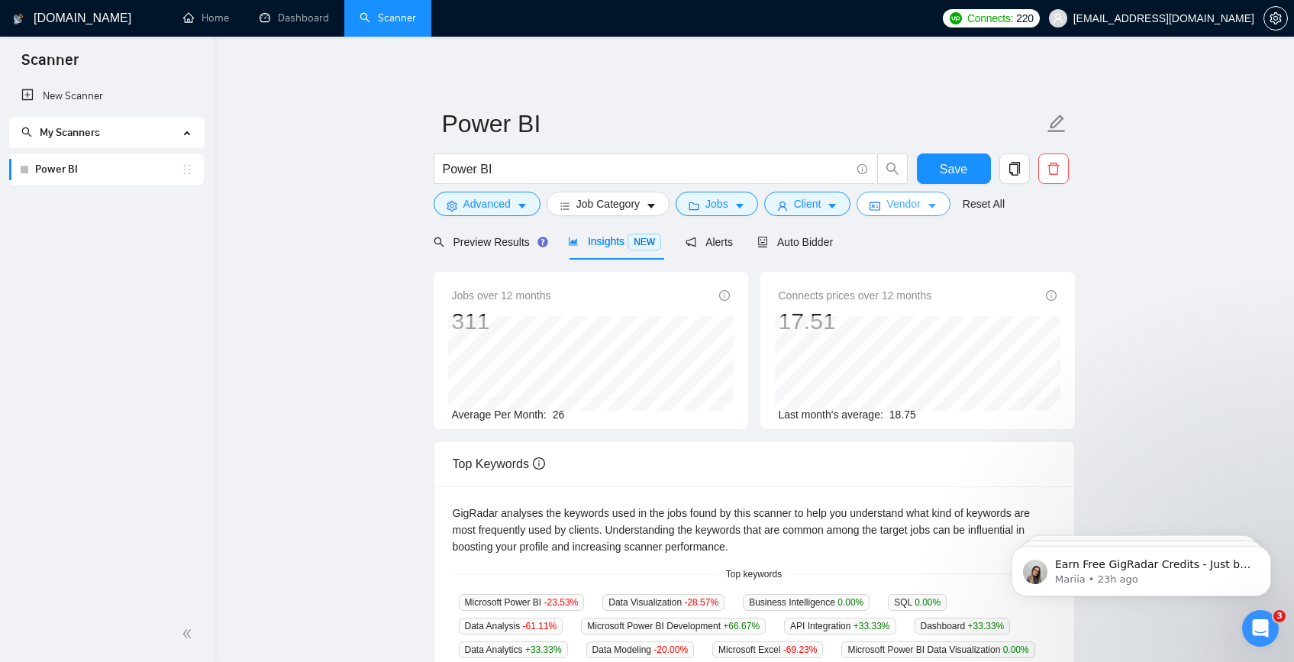
click at [893, 200] on span "Vendor" at bounding box center [903, 203] width 34 height 17
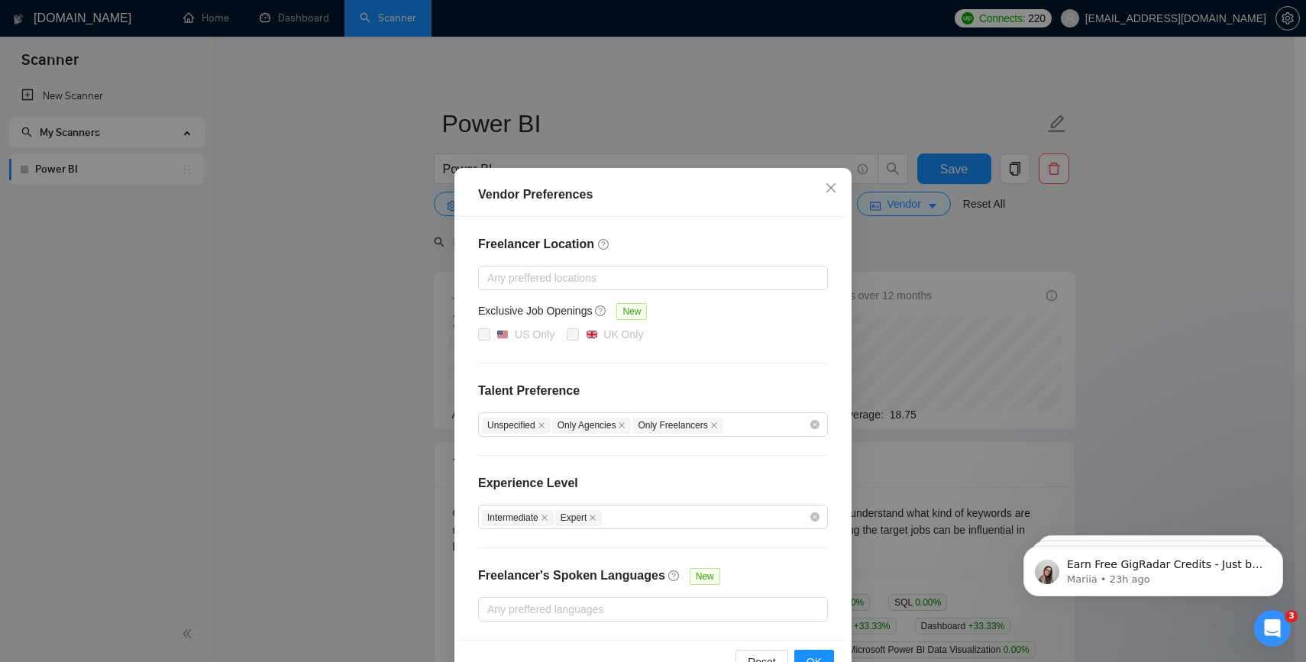
click at [1016, 258] on div "Vendor Preferences Freelancer Location Any preffered locations Exclusive Job Op…" at bounding box center [653, 331] width 1306 height 662
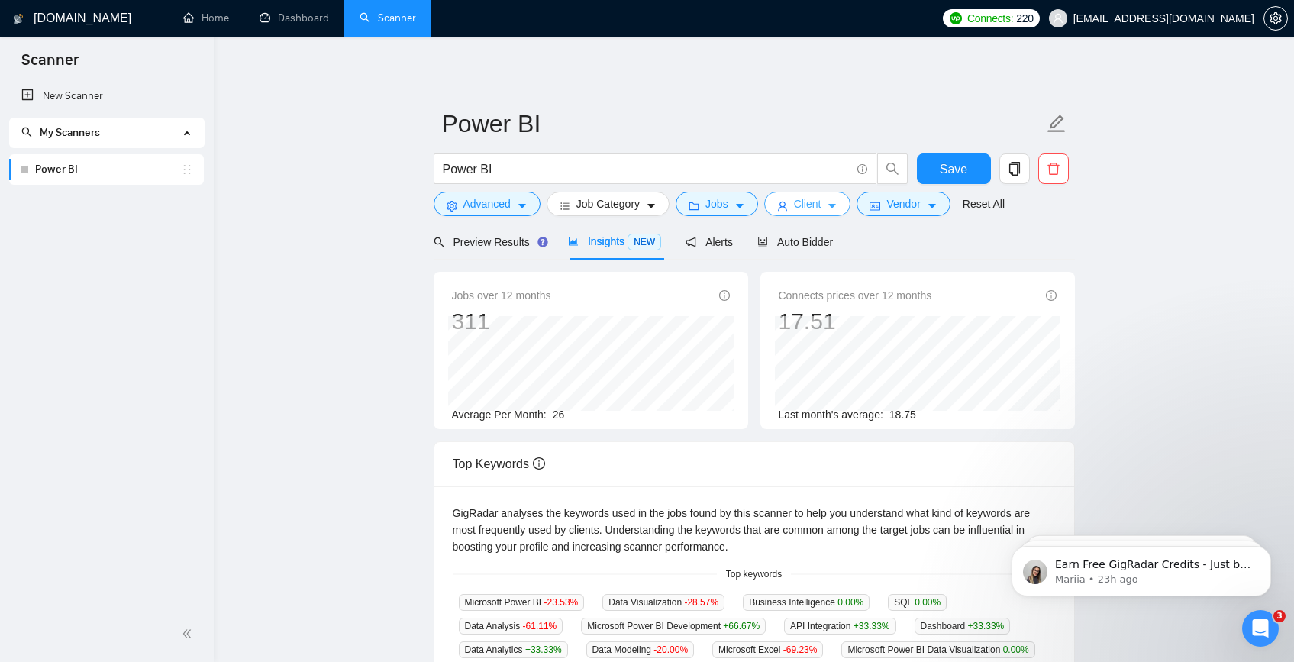
click at [830, 205] on button "Client" at bounding box center [807, 204] width 87 height 24
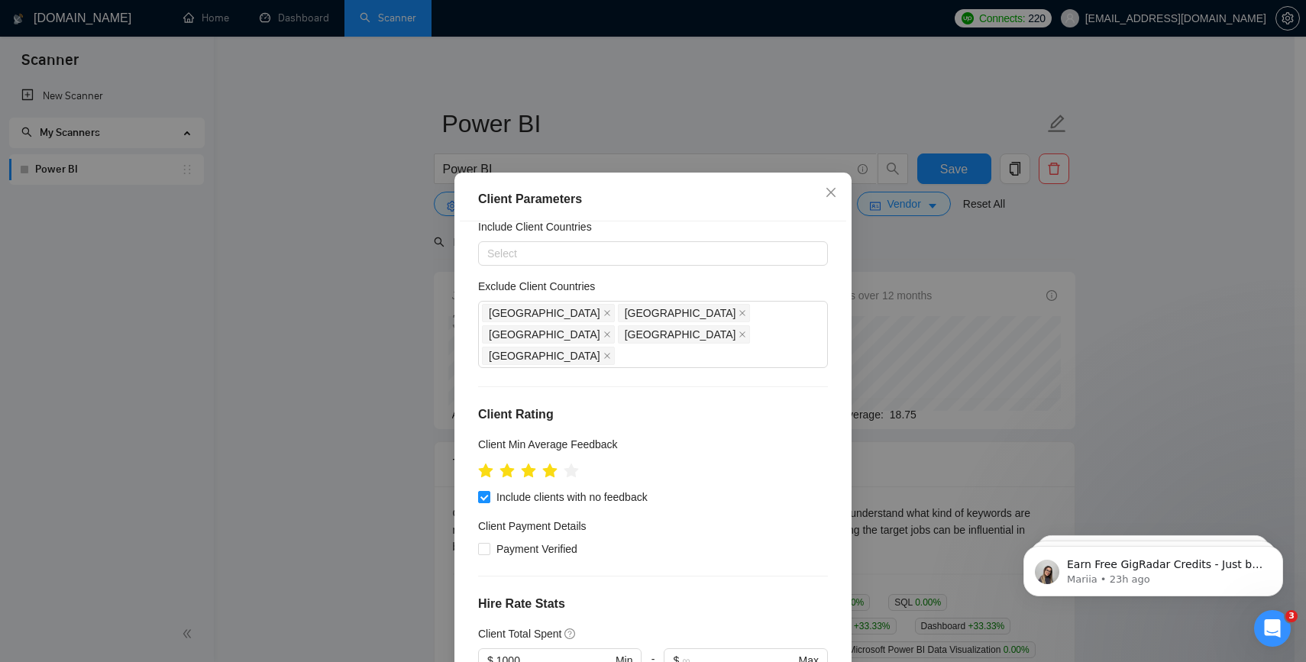
scroll to position [245, 0]
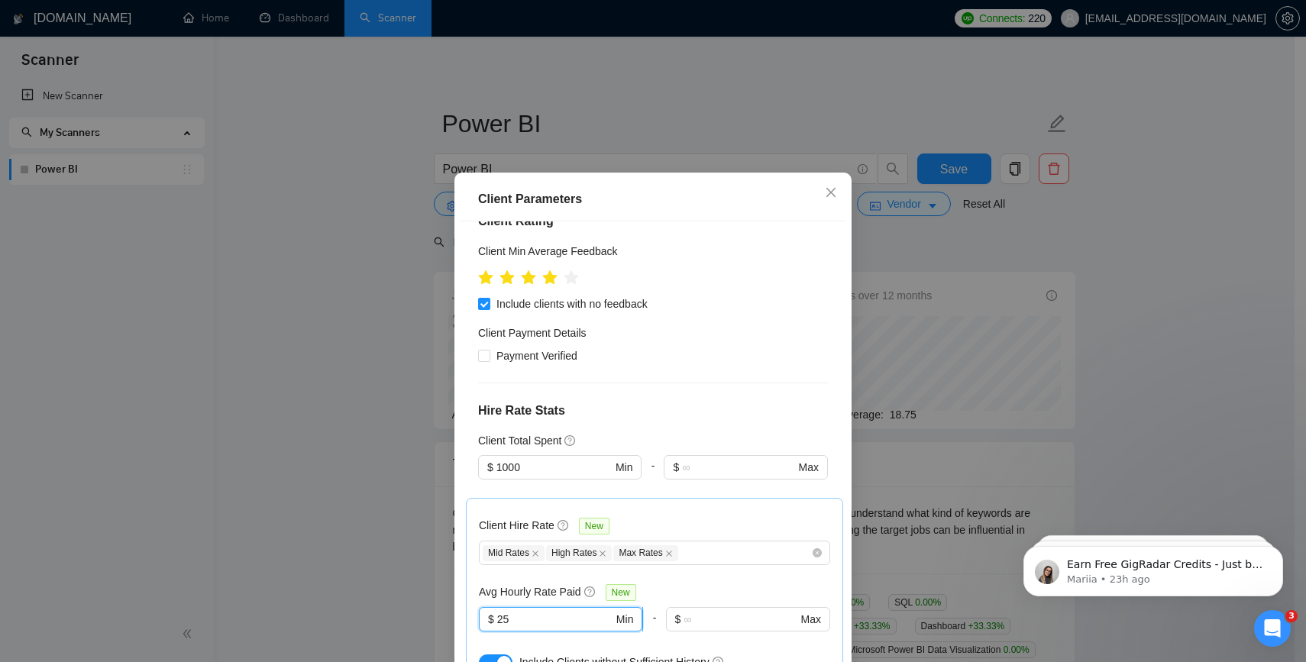
drag, startPoint x: 516, startPoint y: 570, endPoint x: 494, endPoint y: 570, distance: 22.2
click at [497, 611] on input "25" at bounding box center [555, 619] width 116 height 17
click at [776, 402] on h4 "Hire Rate Stats" at bounding box center [653, 411] width 350 height 18
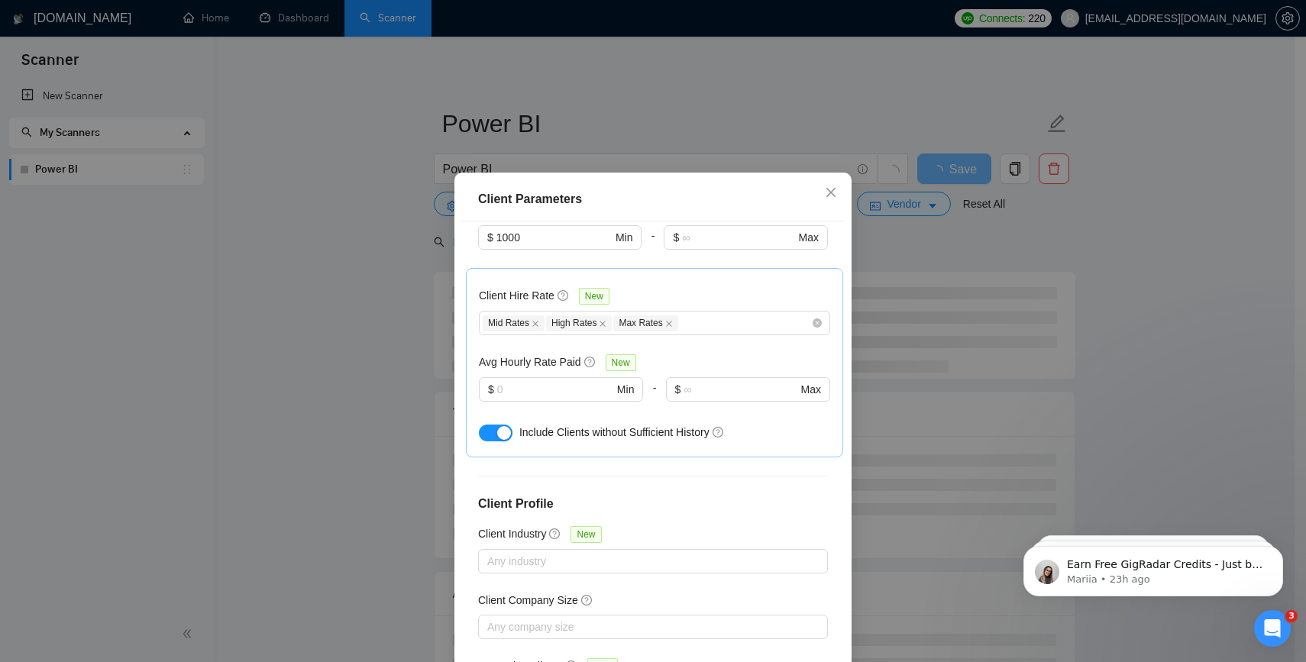
scroll to position [488, 0]
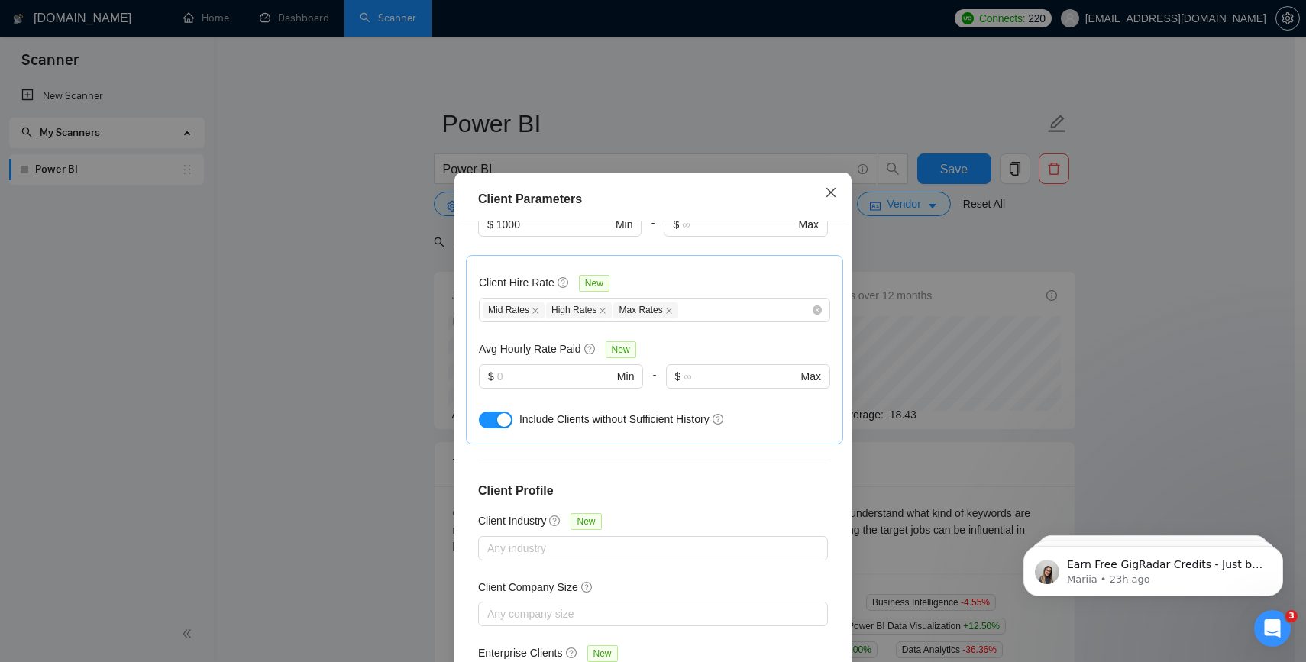
click at [824, 199] on span "Close" at bounding box center [830, 193] width 41 height 41
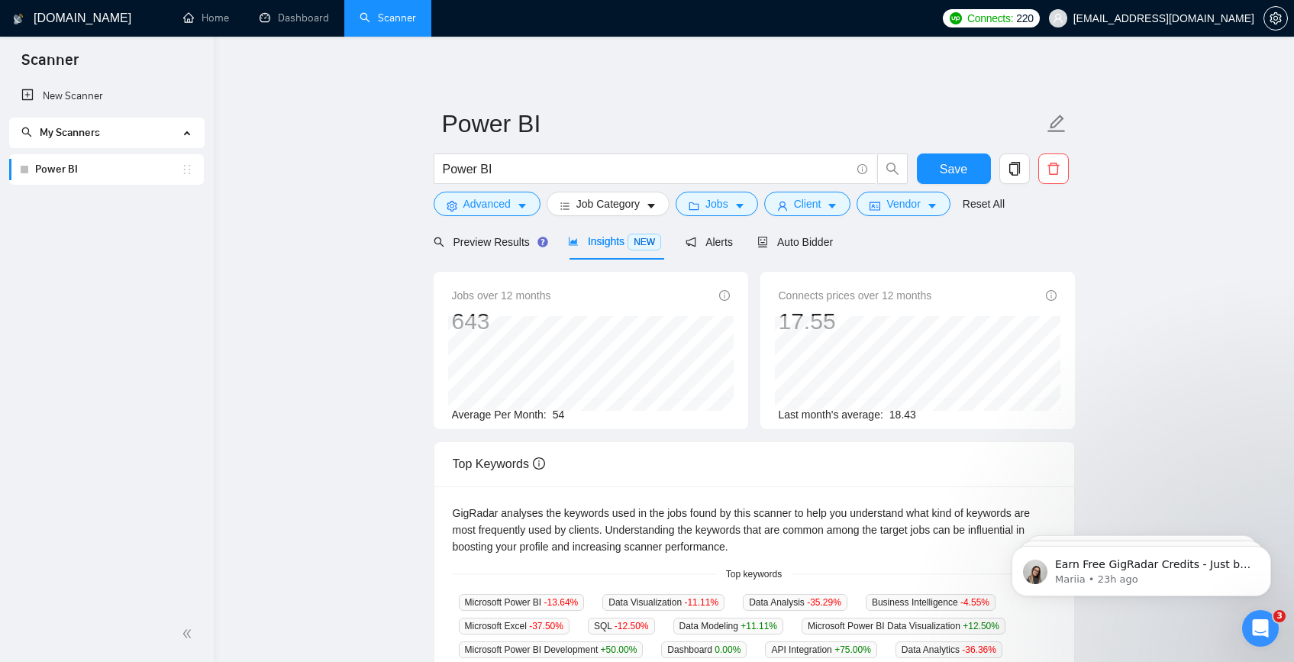
click at [854, 197] on div "Client" at bounding box center [807, 204] width 93 height 24
click at [838, 207] on icon "caret-down" at bounding box center [832, 206] width 11 height 11
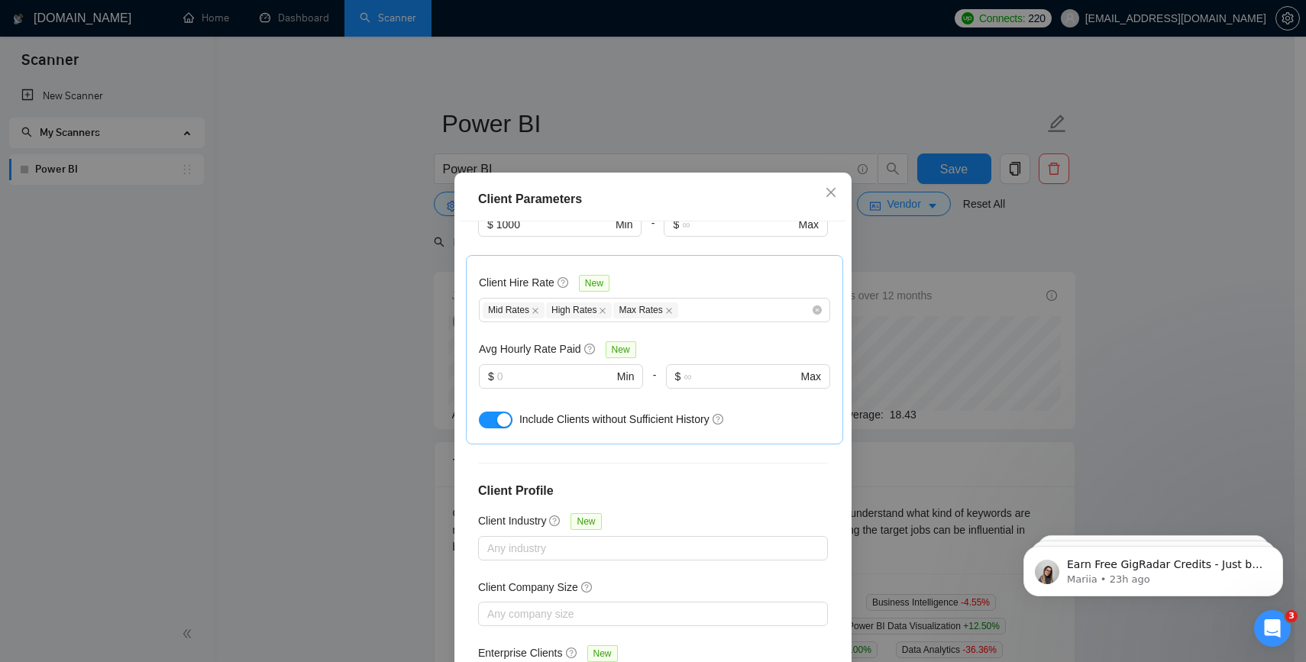
scroll to position [351, 0]
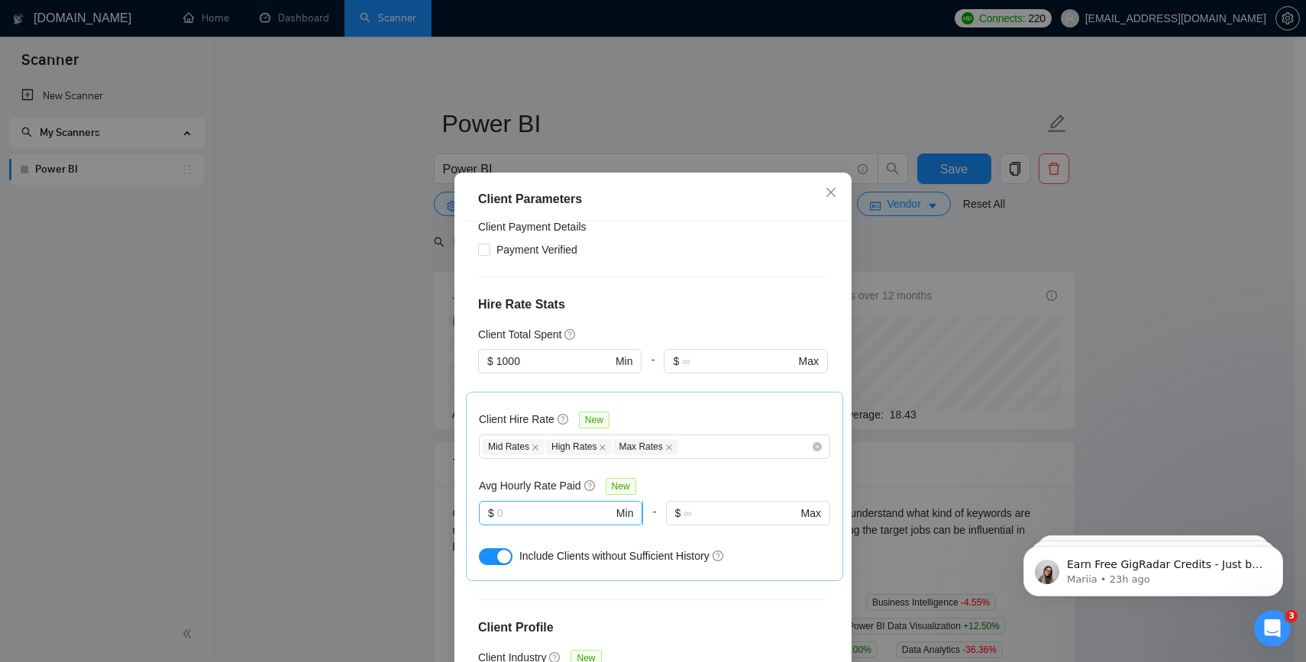
click at [561, 505] on input "text" at bounding box center [555, 513] width 116 height 17
type input "20"
click at [692, 431] on div "Client Hire Rate New Mid Rates High Rates Max Rates Avg Hourly Rate Paid New $ …" at bounding box center [654, 486] width 351 height 163
click at [938, 363] on div "Client Parameters Client Location Include Client Countries Select Exclude Clien…" at bounding box center [653, 331] width 1306 height 662
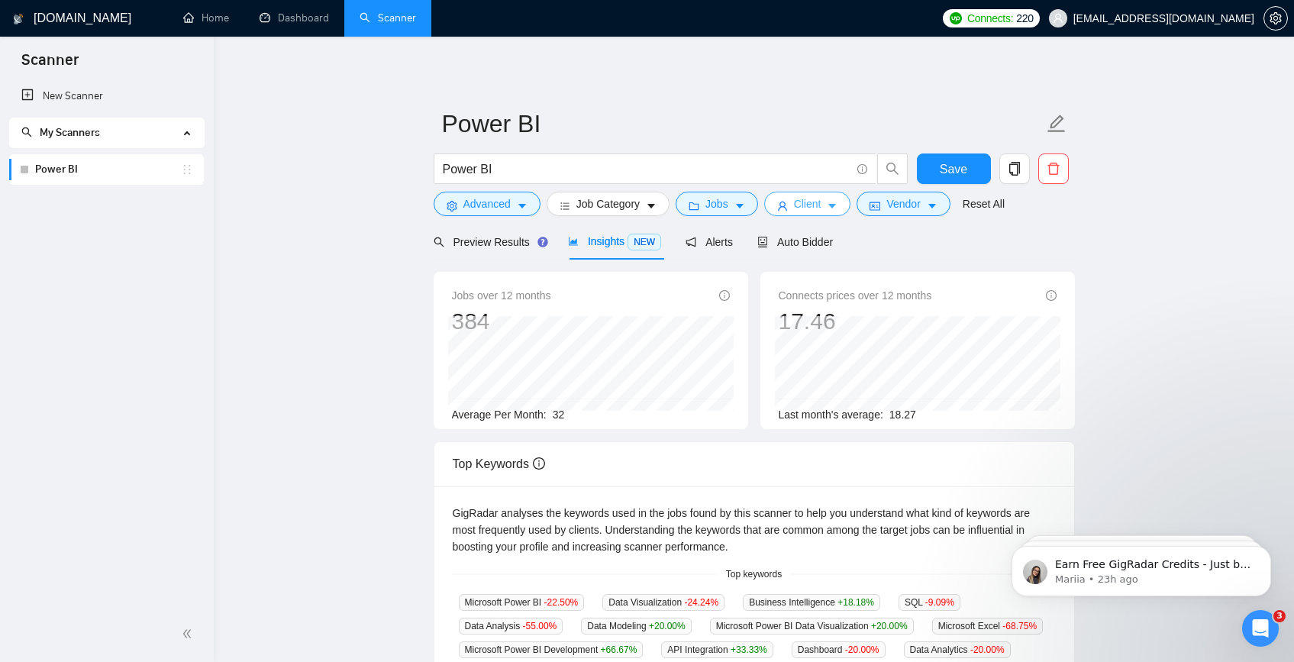
click at [846, 207] on button "Client" at bounding box center [807, 204] width 87 height 24
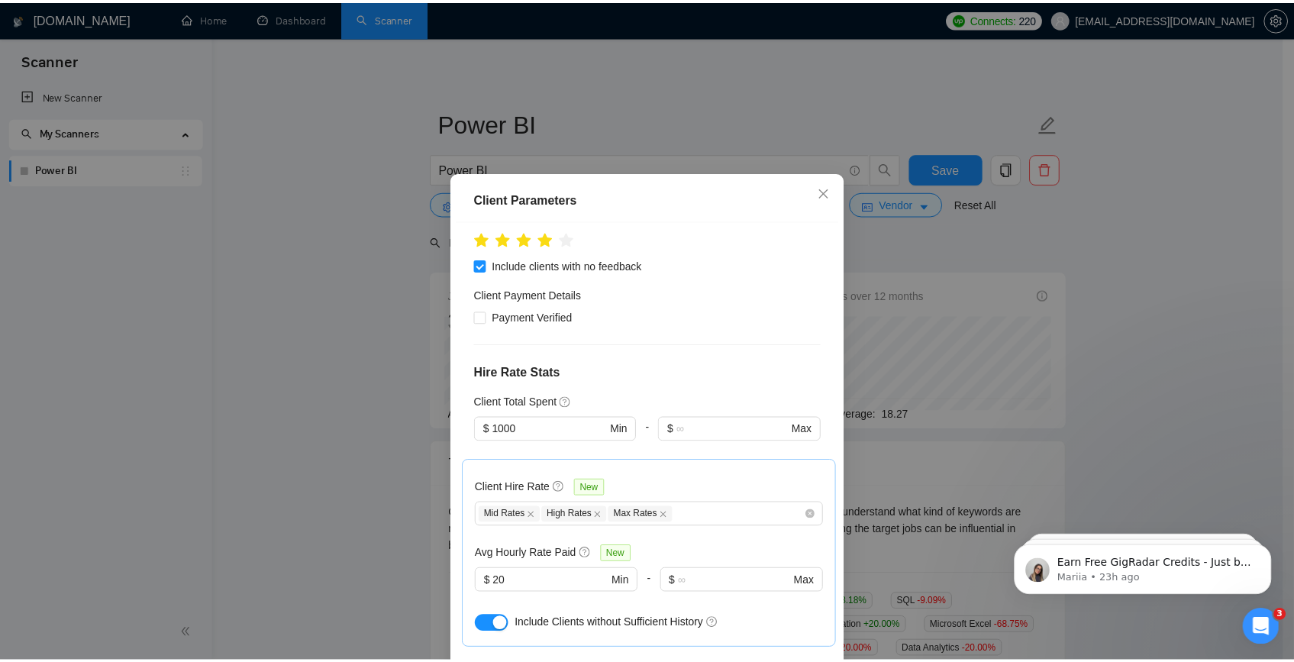
scroll to position [27, 0]
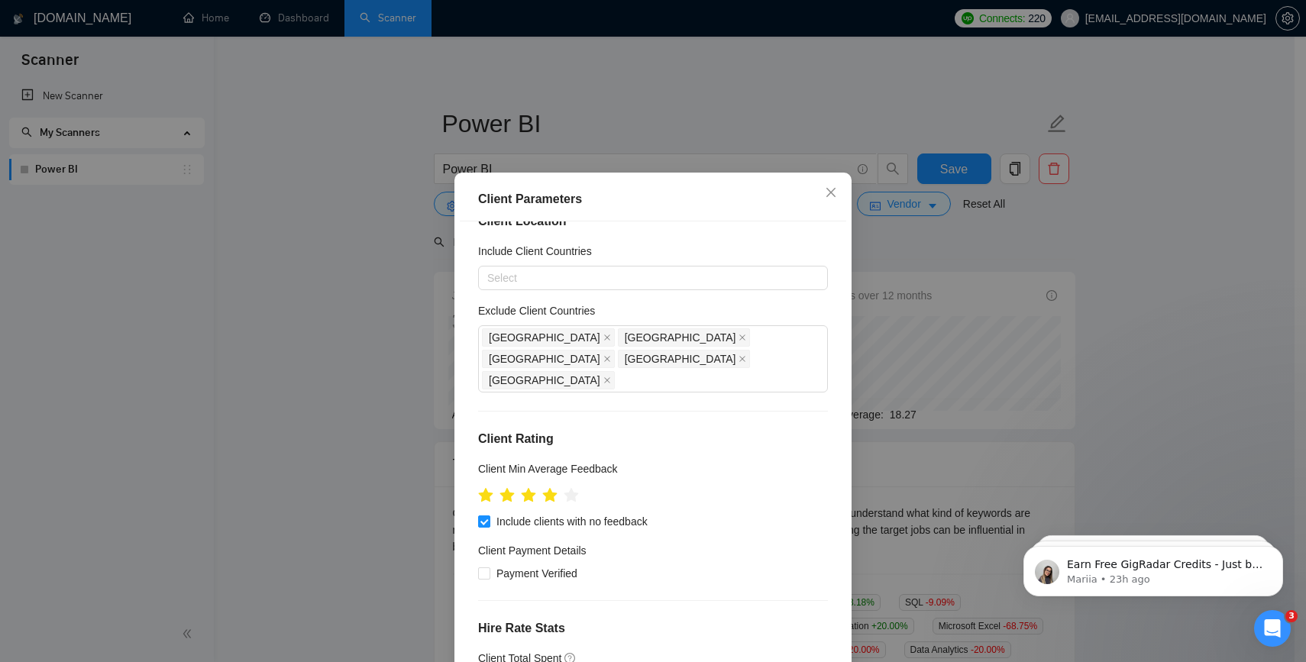
click at [1031, 299] on div "Client Parameters Client Location Include Client Countries Select Exclude Clien…" at bounding box center [653, 331] width 1306 height 662
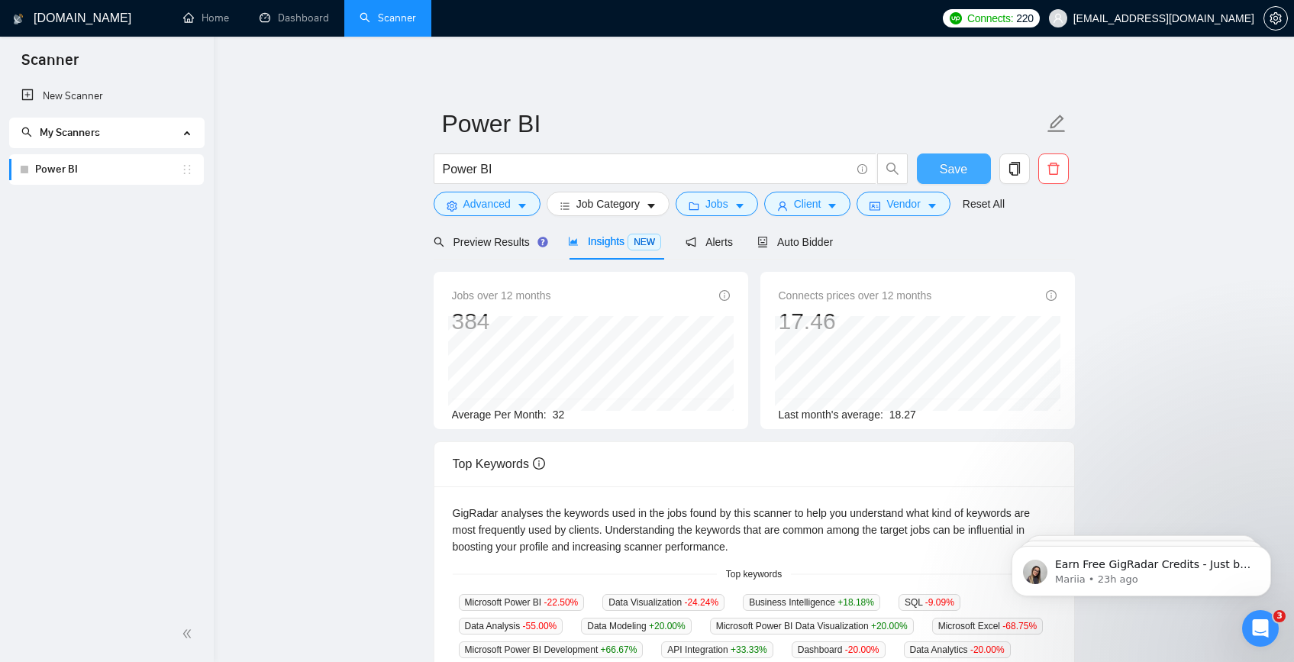
click at [925, 169] on button "Save" at bounding box center [954, 168] width 74 height 31
click at [521, 238] on span "Preview Results" at bounding box center [489, 242] width 110 height 12
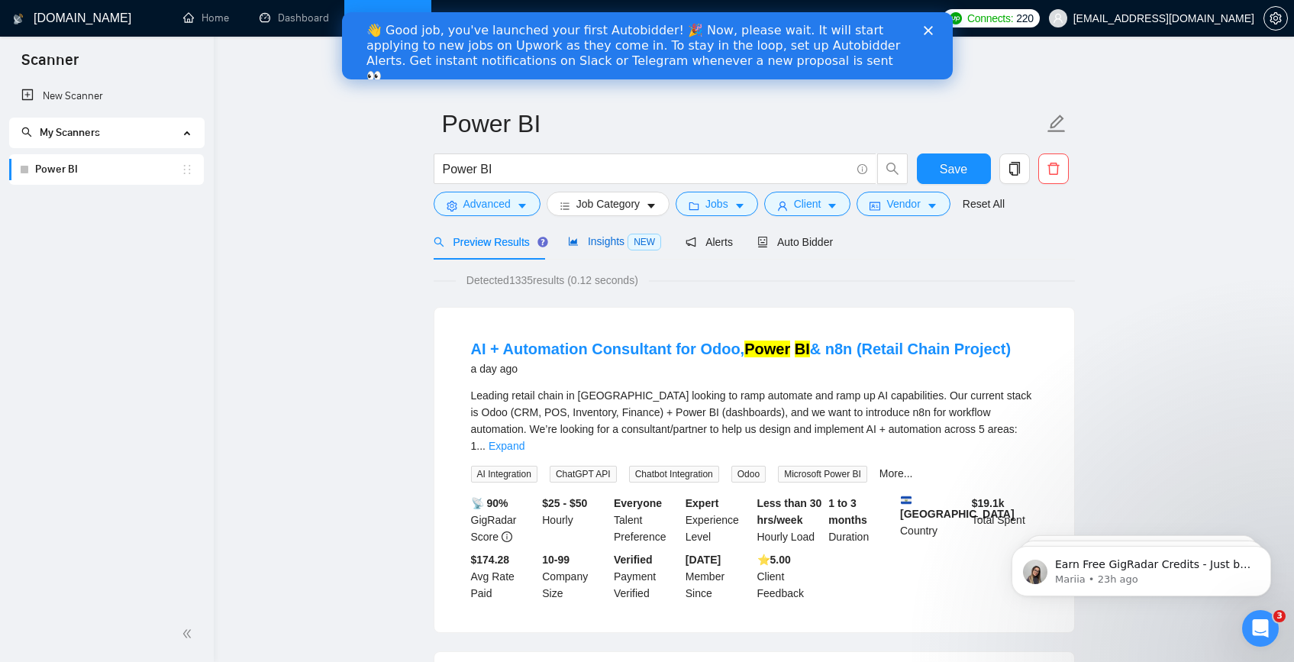
click at [620, 246] on span "Insights NEW" at bounding box center [614, 241] width 93 height 12
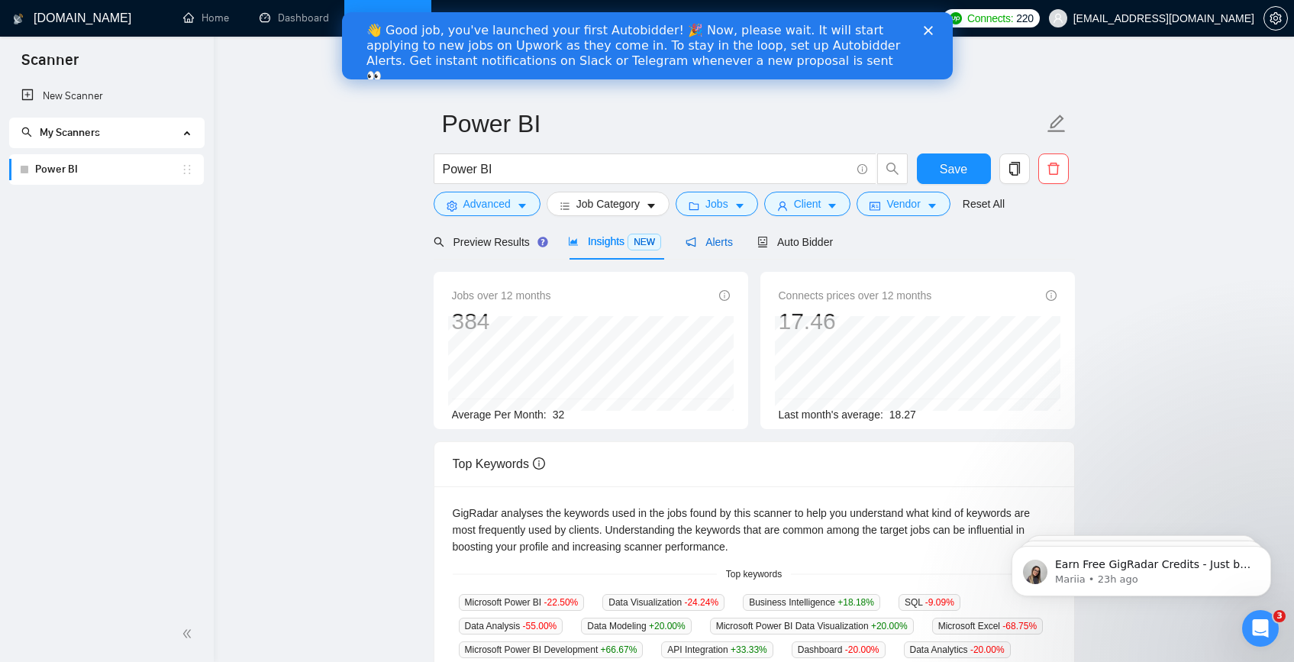
click at [693, 239] on icon "notification" at bounding box center [691, 242] width 11 height 11
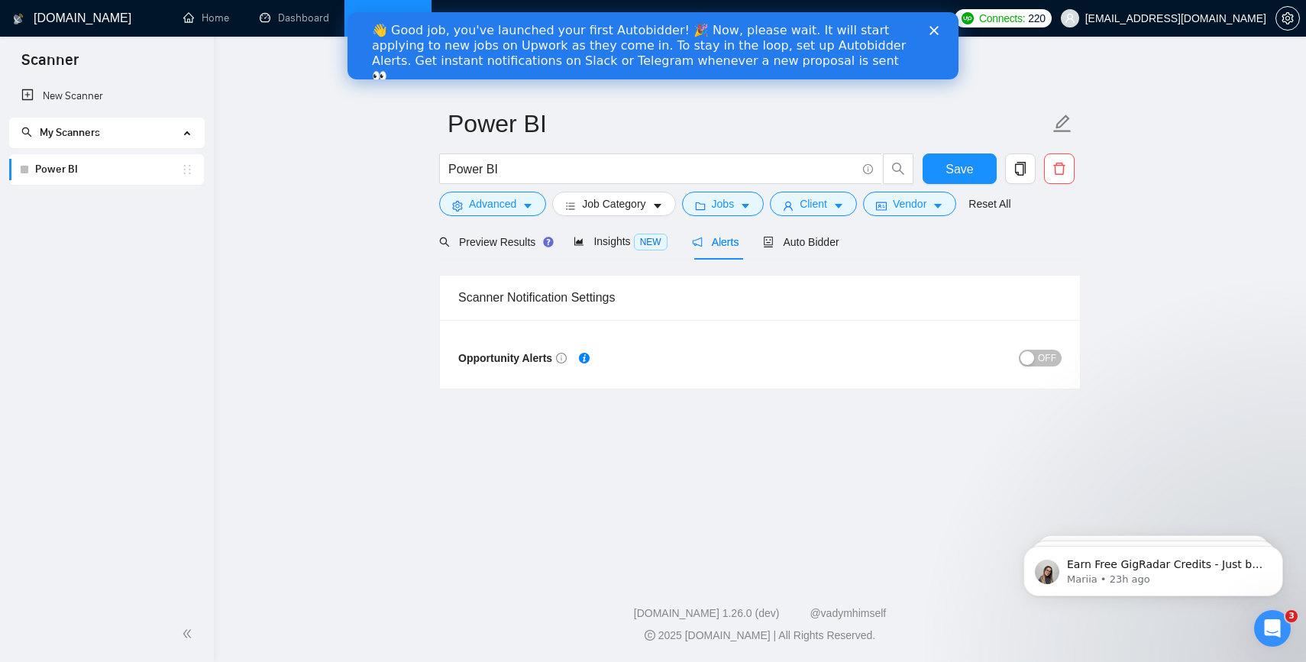
click at [1023, 351] on div "button" at bounding box center [1027, 358] width 14 height 14
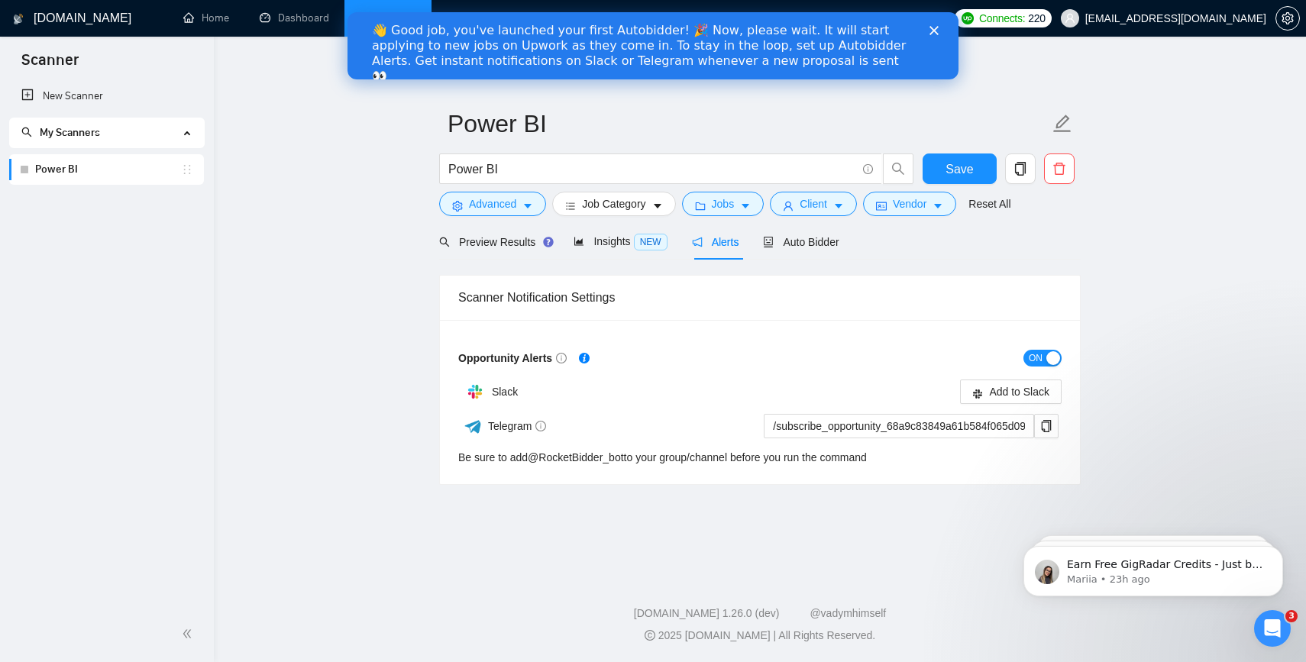
click at [845, 232] on div "Preview Results Insights NEW Alerts Auto Bidder" at bounding box center [759, 242] width 641 height 36
click at [832, 238] on span "Auto Bidder" at bounding box center [801, 242] width 76 height 12
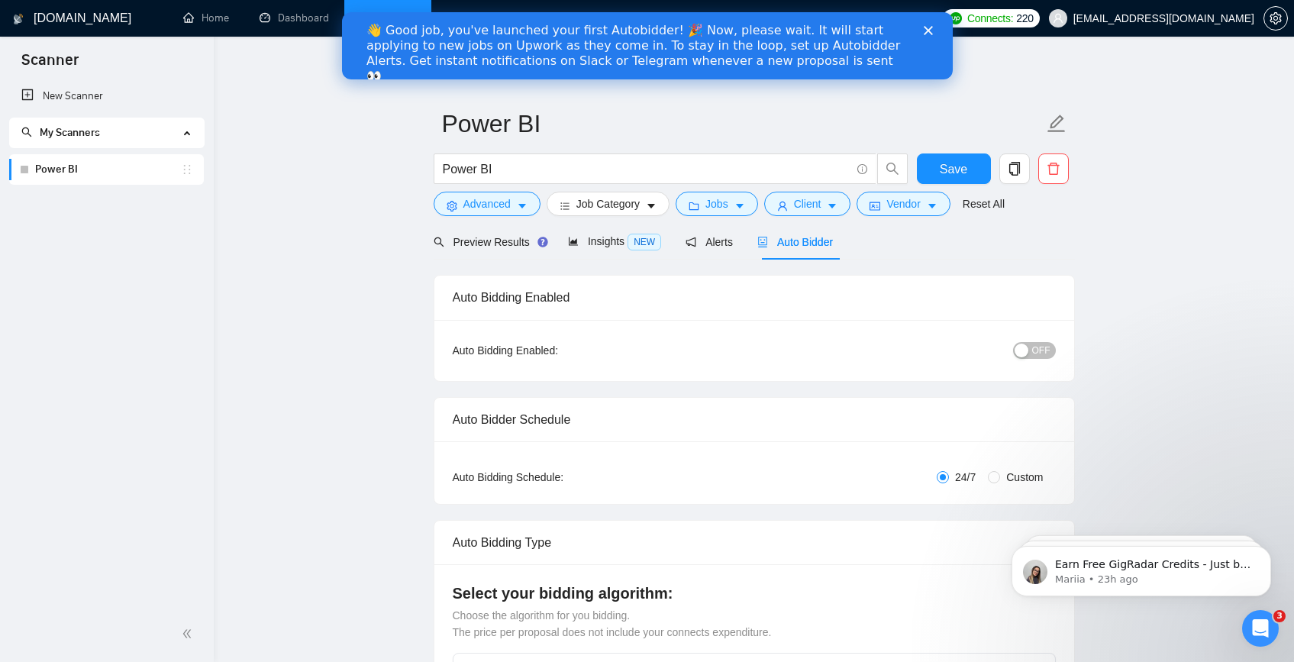
click at [1028, 355] on div "button" at bounding box center [1022, 351] width 14 height 14
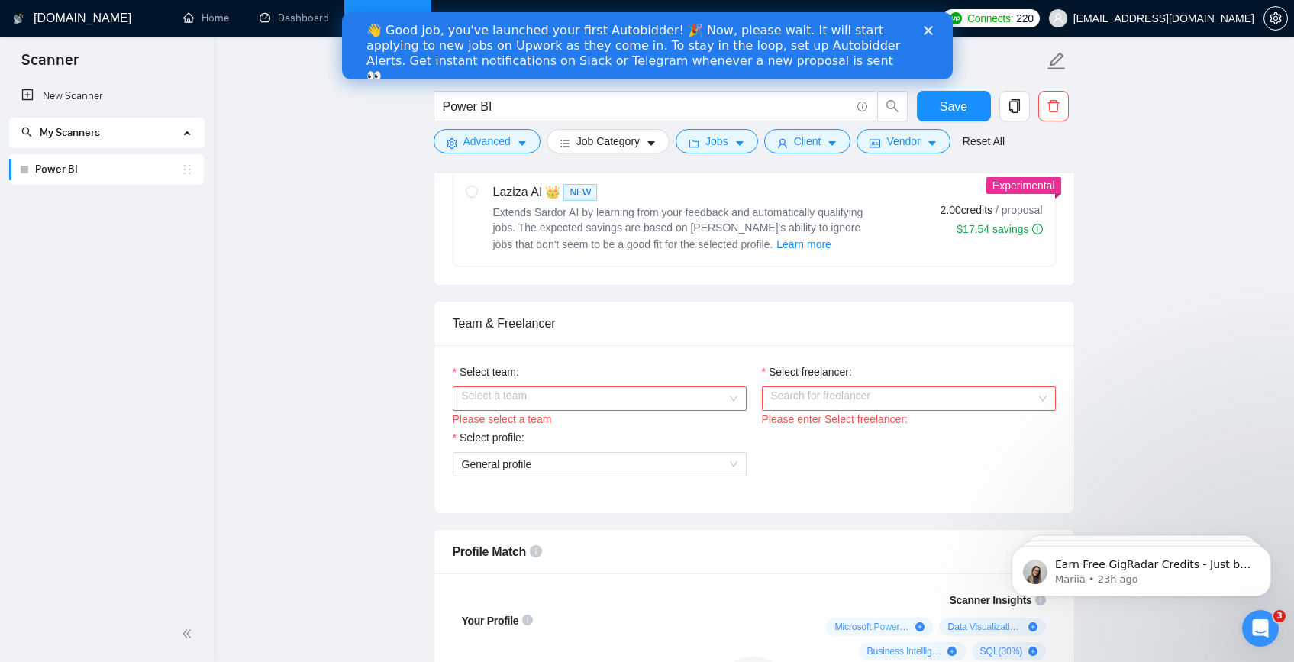
scroll to position [644, 0]
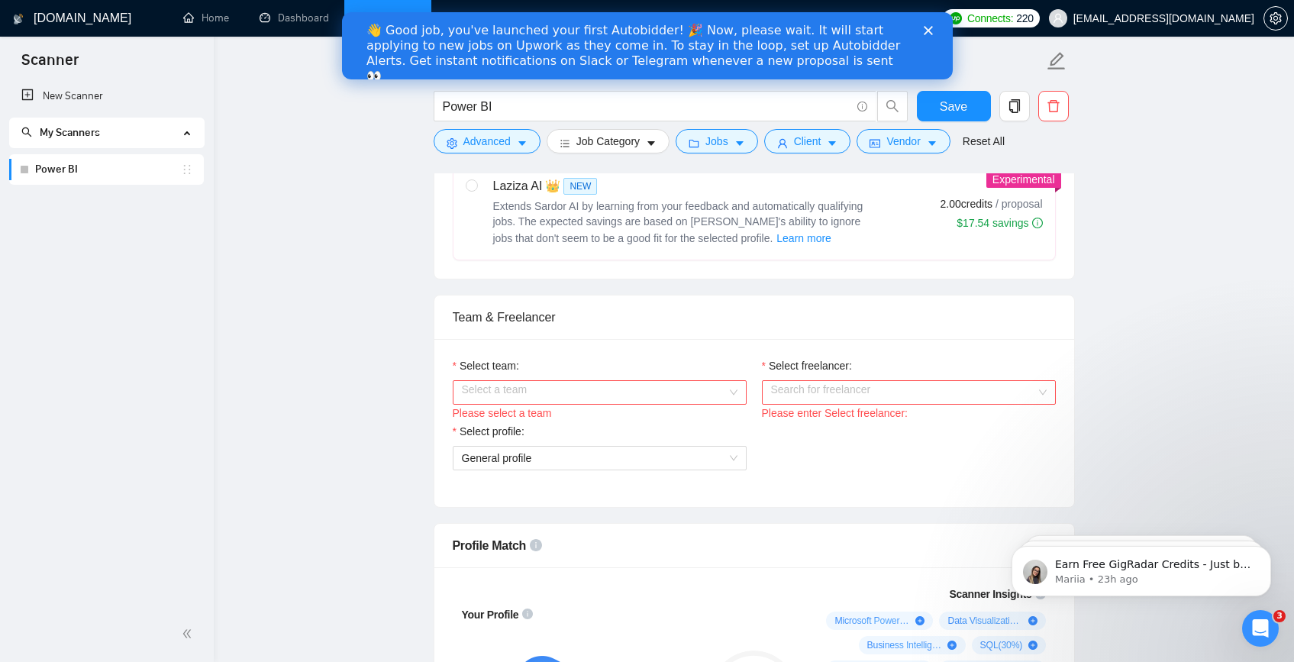
click at [620, 398] on input "Select team:" at bounding box center [594, 392] width 265 height 23
click at [608, 428] on div "Softrock Digital LLP" at bounding box center [599, 422] width 276 height 17
click at [865, 388] on input "Select freelancer:" at bounding box center [903, 392] width 265 height 23
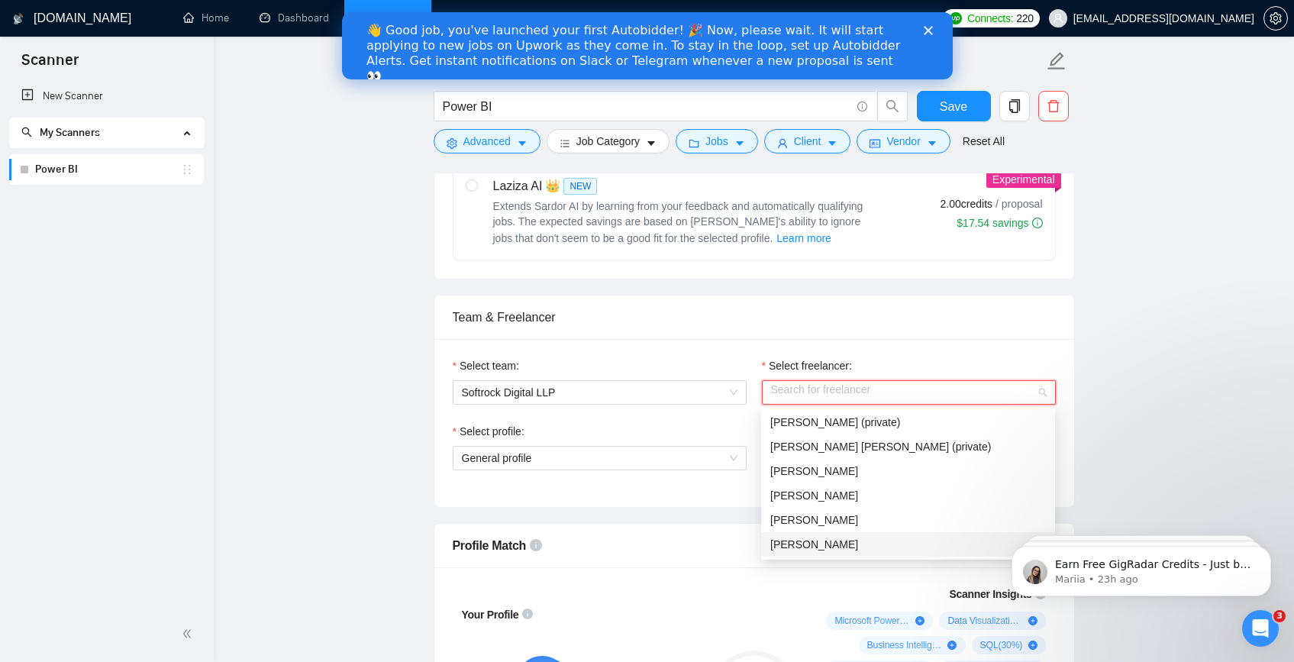
click at [848, 537] on div "[PERSON_NAME]" at bounding box center [908, 544] width 276 height 17
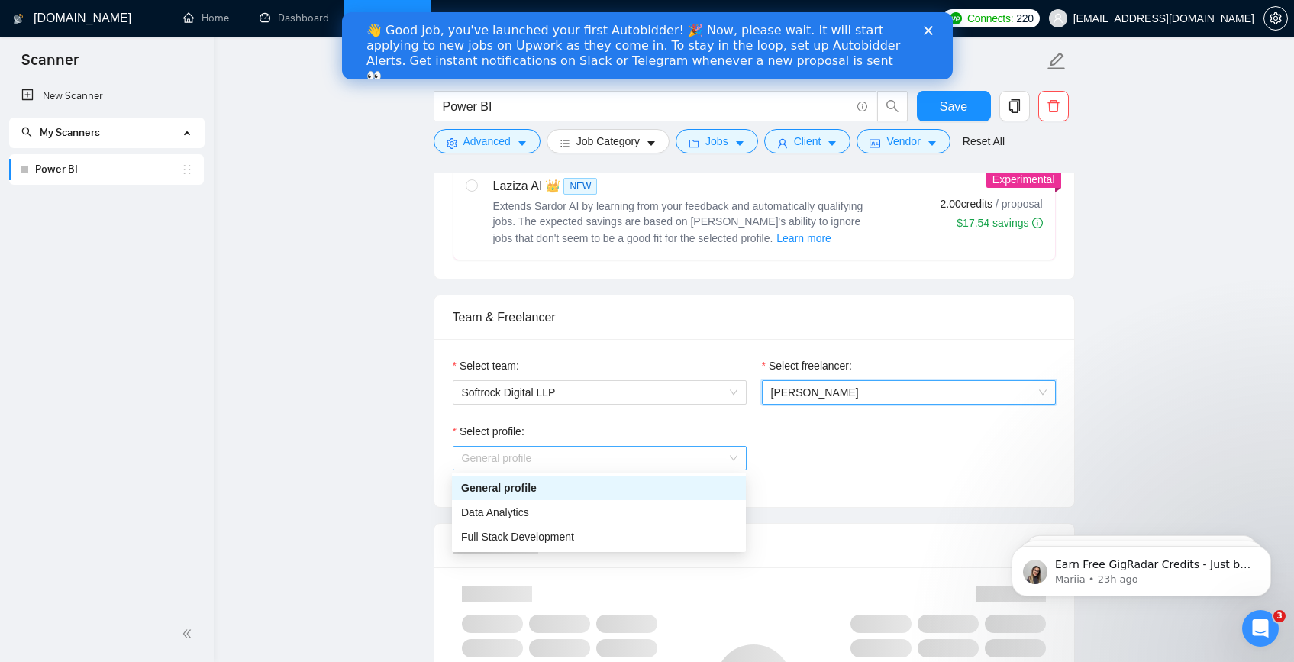
click at [567, 451] on span "General profile" at bounding box center [600, 458] width 276 height 23
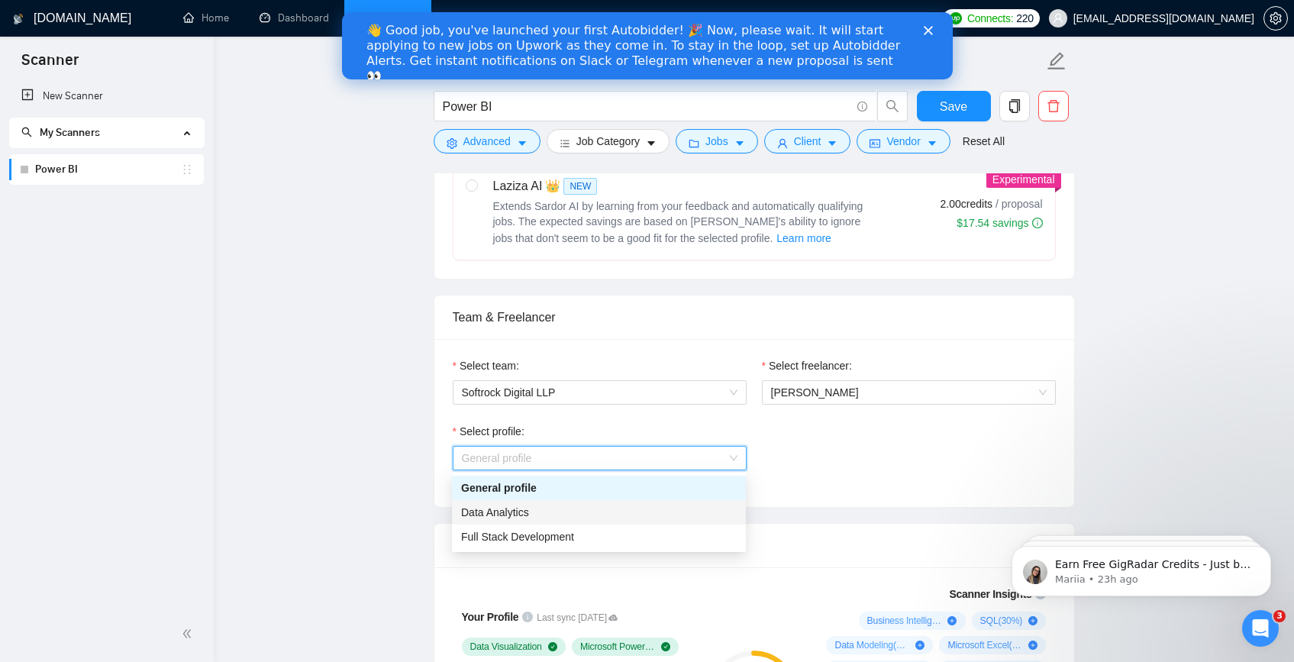
click at [554, 518] on div "Data Analytics" at bounding box center [599, 512] width 276 height 17
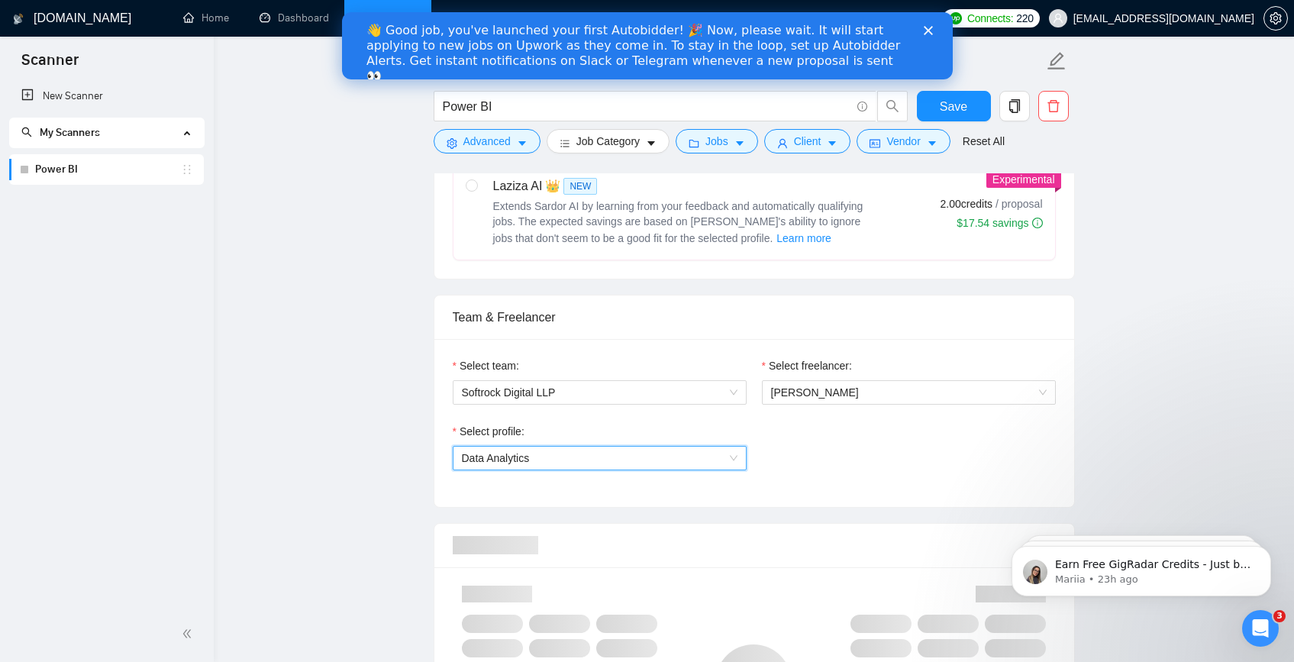
click at [843, 452] on div "Select profile: 1110580752008335360 Data Analytics" at bounding box center [754, 456] width 618 height 66
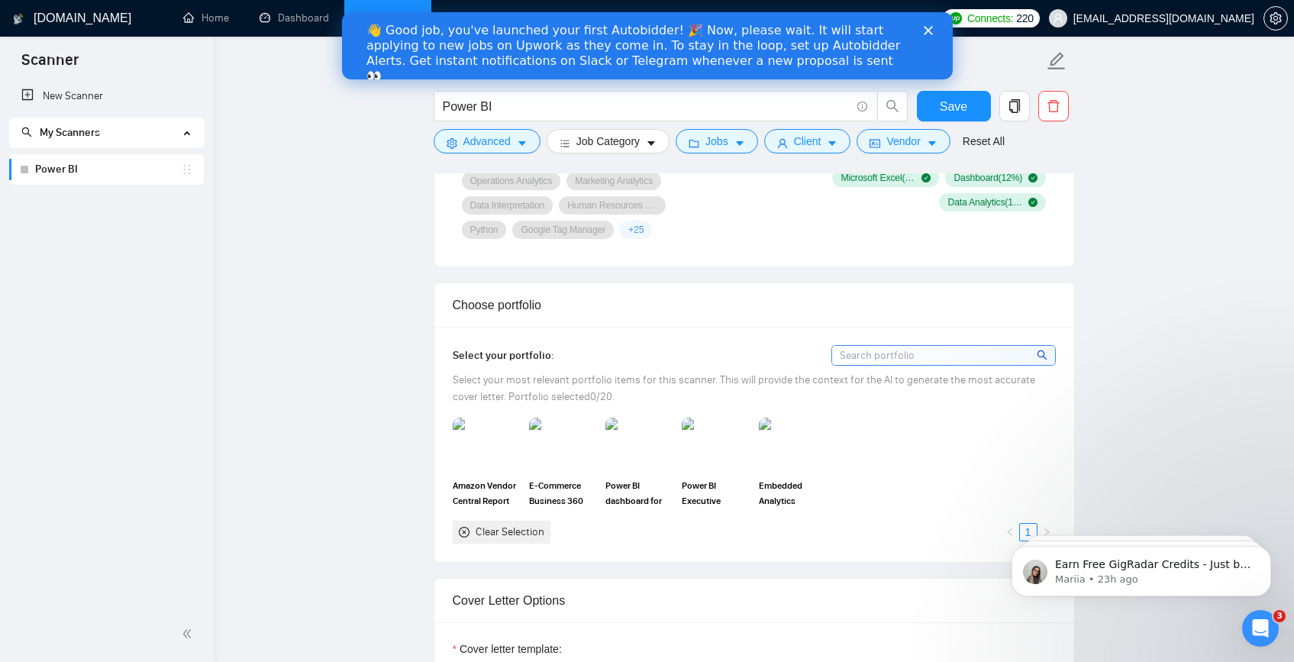
scroll to position [1237, 0]
